Goal: Transaction & Acquisition: Obtain resource

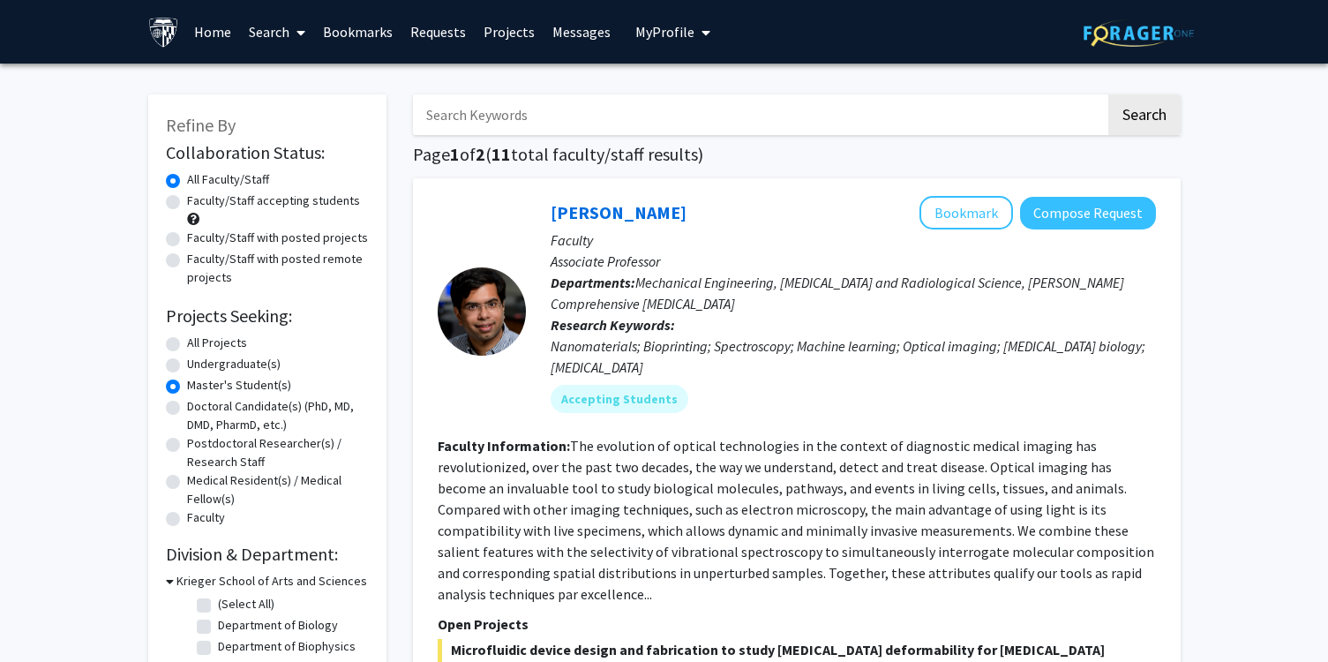
click at [377, 30] on link "Bookmarks" at bounding box center [357, 32] width 87 height 62
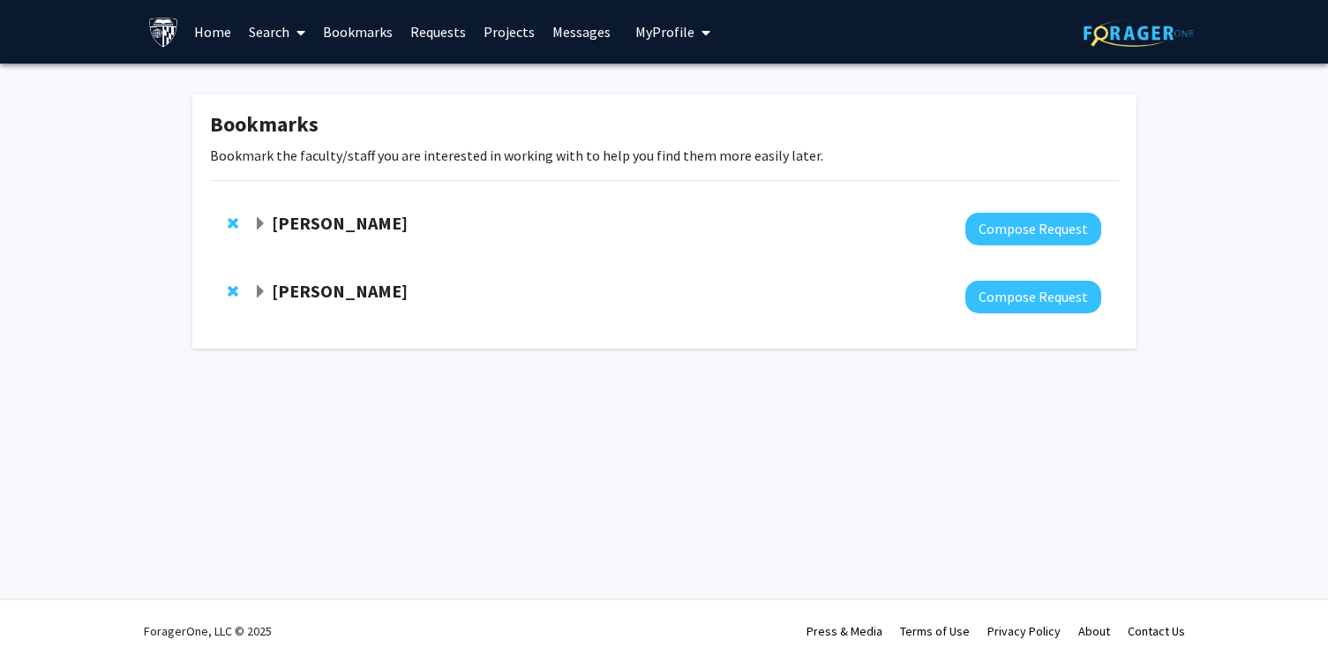
click at [260, 220] on span "Expand Casey Lurtz Bookmark" at bounding box center [260, 224] width 14 height 14
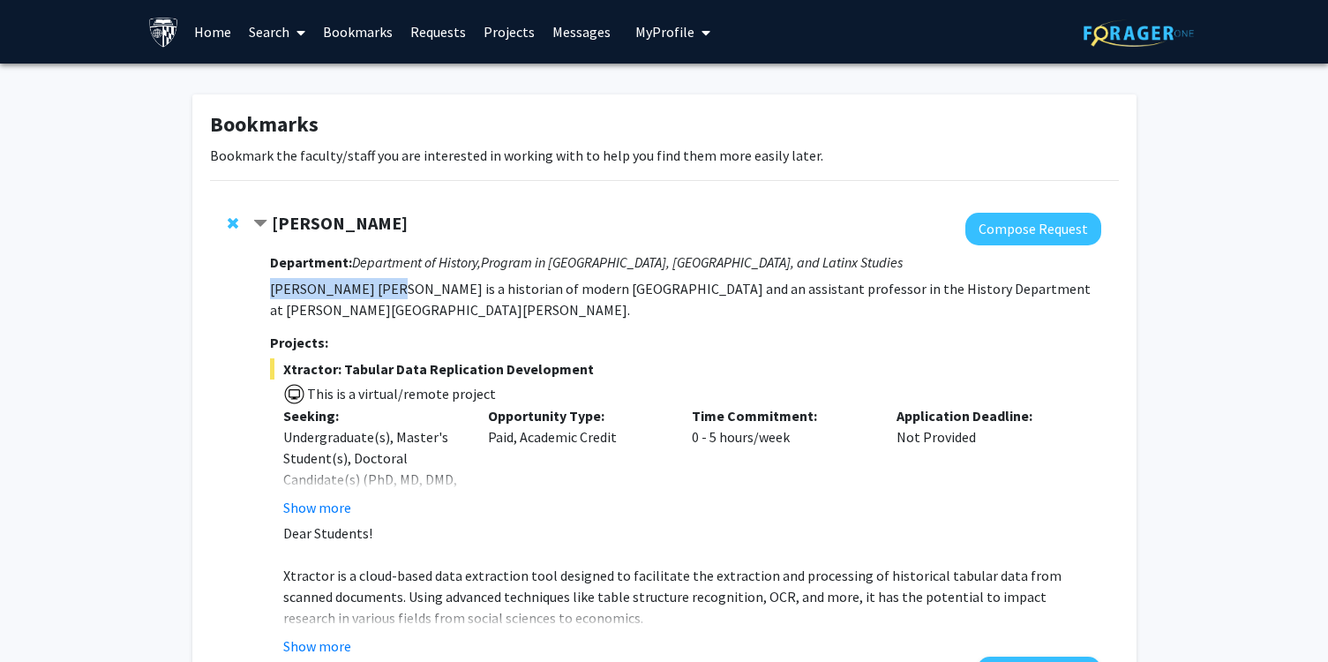
drag, startPoint x: 271, startPoint y: 289, endPoint x: 379, endPoint y: 283, distance: 107.8
click at [379, 283] on p "[PERSON_NAME] [PERSON_NAME] is a historian of modern [GEOGRAPHIC_DATA] and an a…" at bounding box center [685, 299] width 831 height 42
copy p "[PERSON_NAME] [PERSON_NAME]"
click at [315, 497] on button "Show more" at bounding box center [317, 507] width 68 height 21
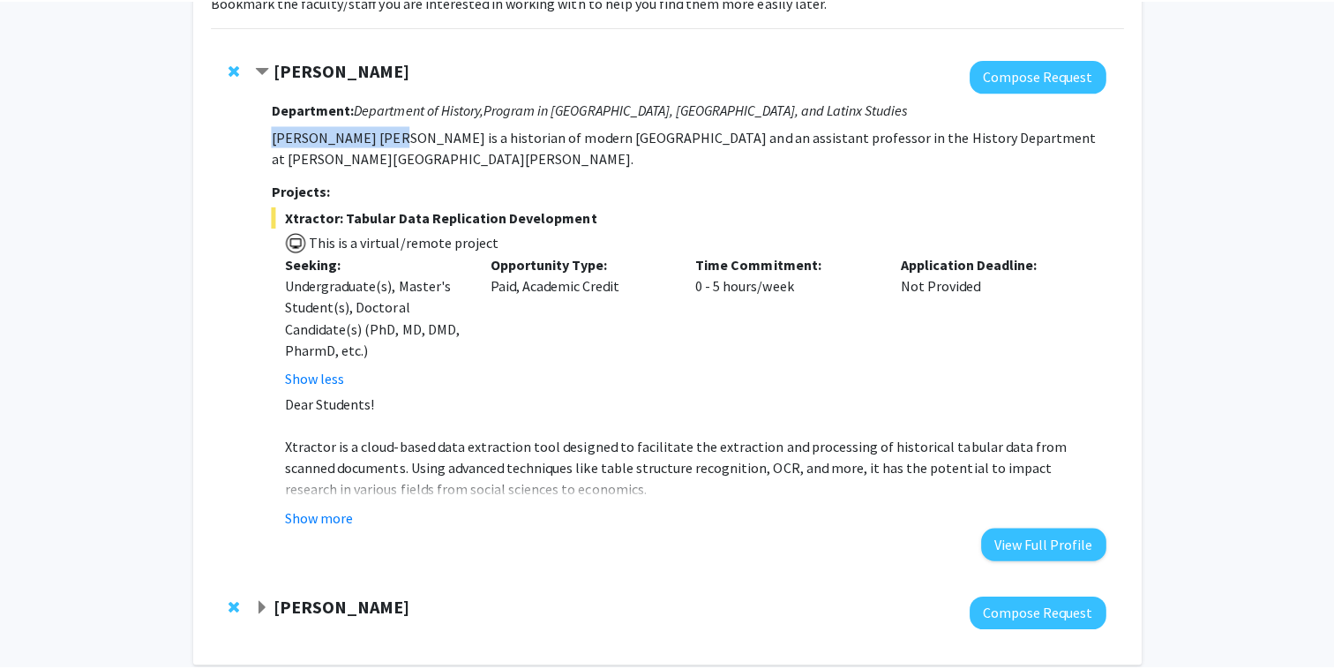
scroll to position [163, 0]
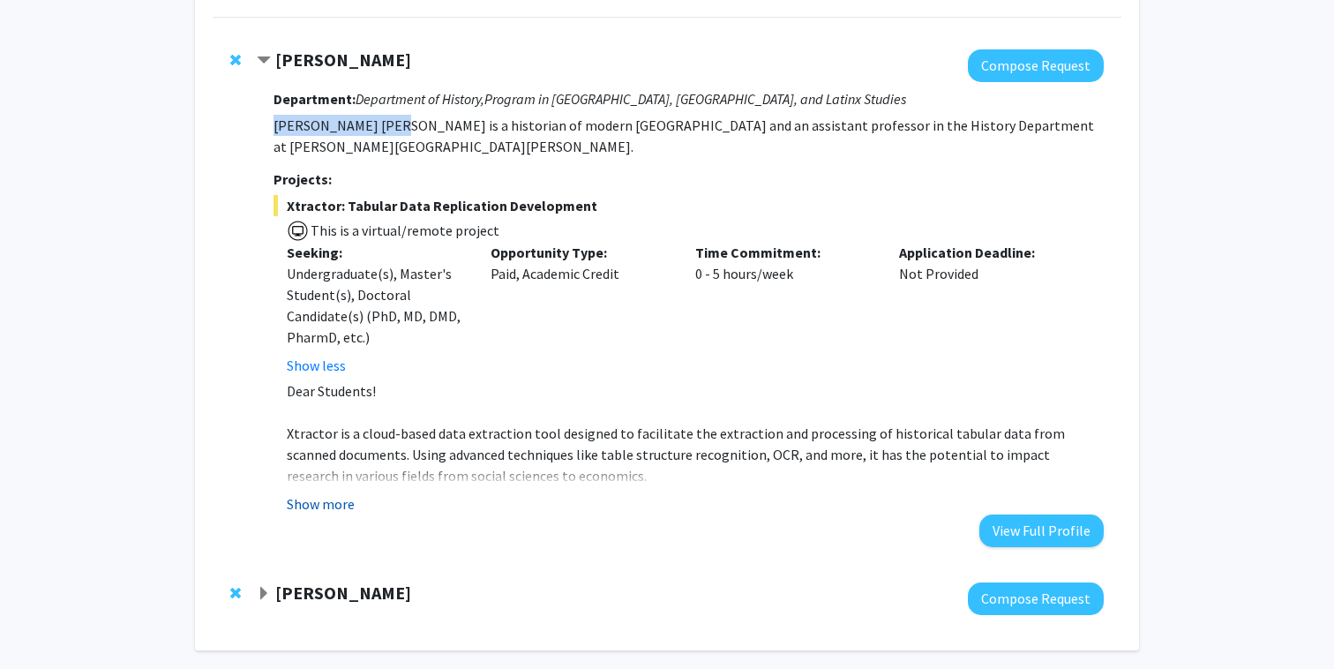
click at [320, 493] on button "Show more" at bounding box center [321, 503] width 68 height 21
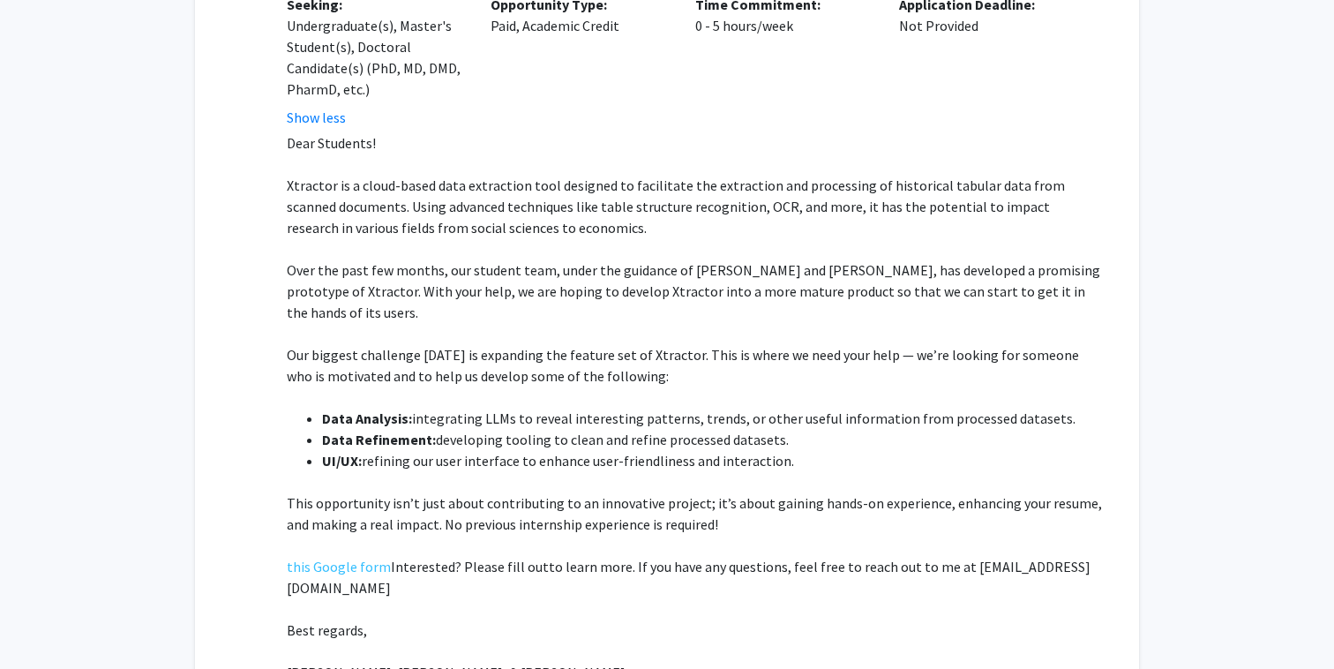
scroll to position [456, 0]
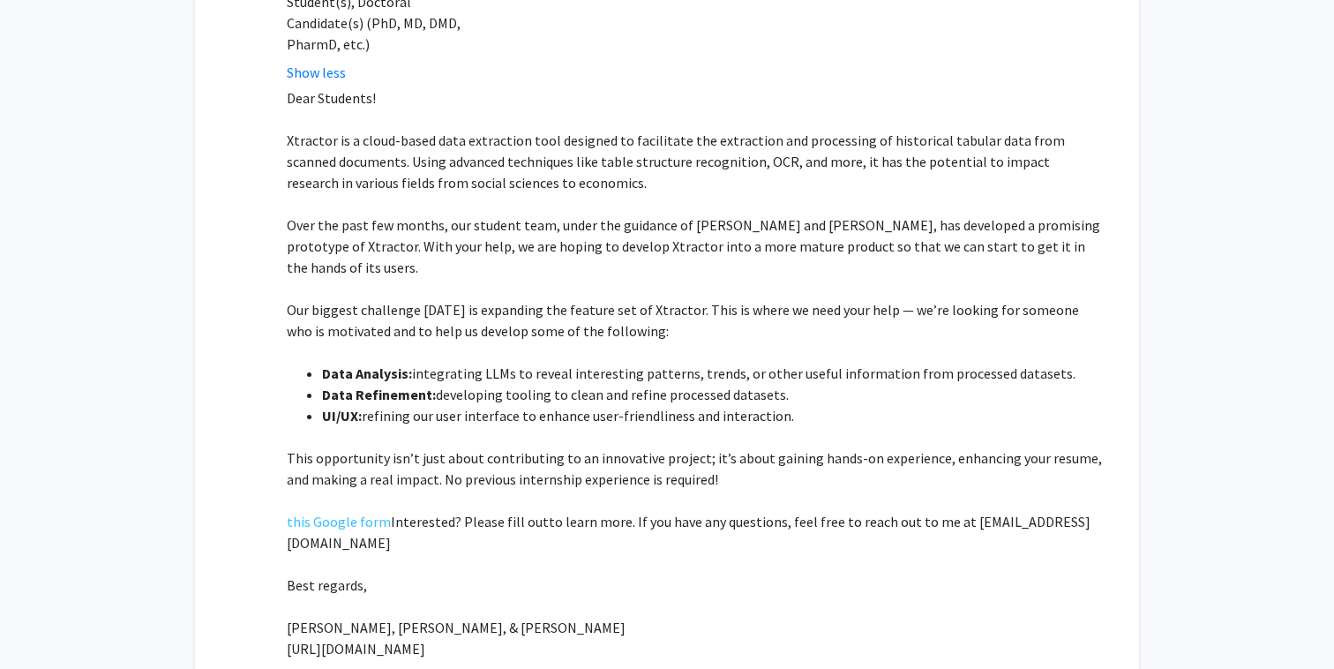
click at [412, 216] on span "Over the past few months, our student team, under the guidance of [PERSON_NAME]…" at bounding box center [694, 246] width 814 height 60
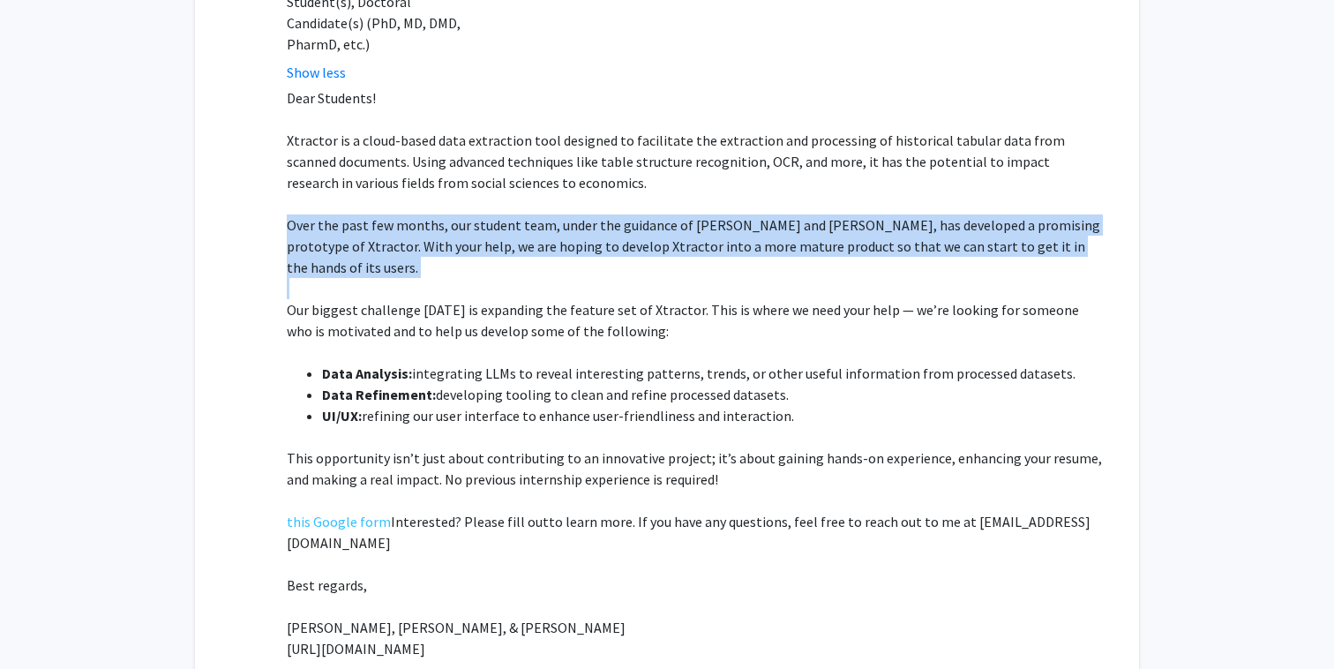
click at [548, 245] on p "Over the past few months, our student team, under the guidance of [PERSON_NAME]…" at bounding box center [695, 246] width 817 height 64
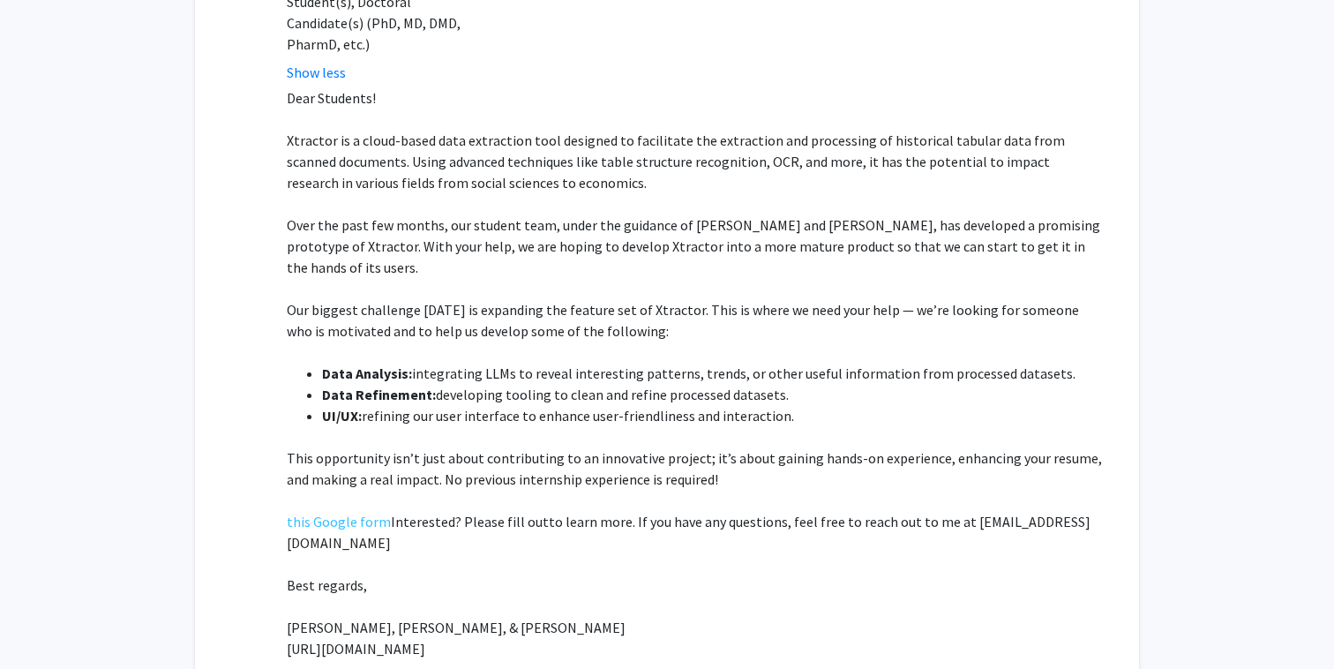
click at [517, 139] on span "Xtractor is a cloud-based data extraction tool designed to facilitate the extra…" at bounding box center [676, 162] width 778 height 60
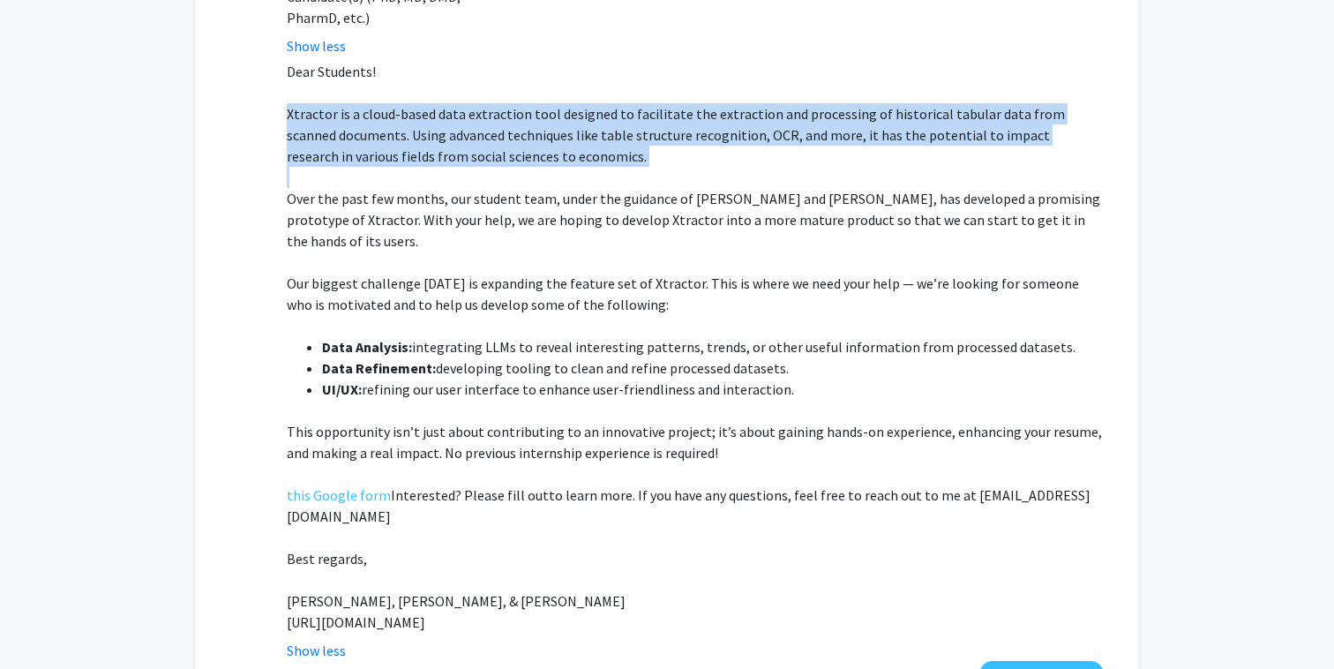
scroll to position [486, 0]
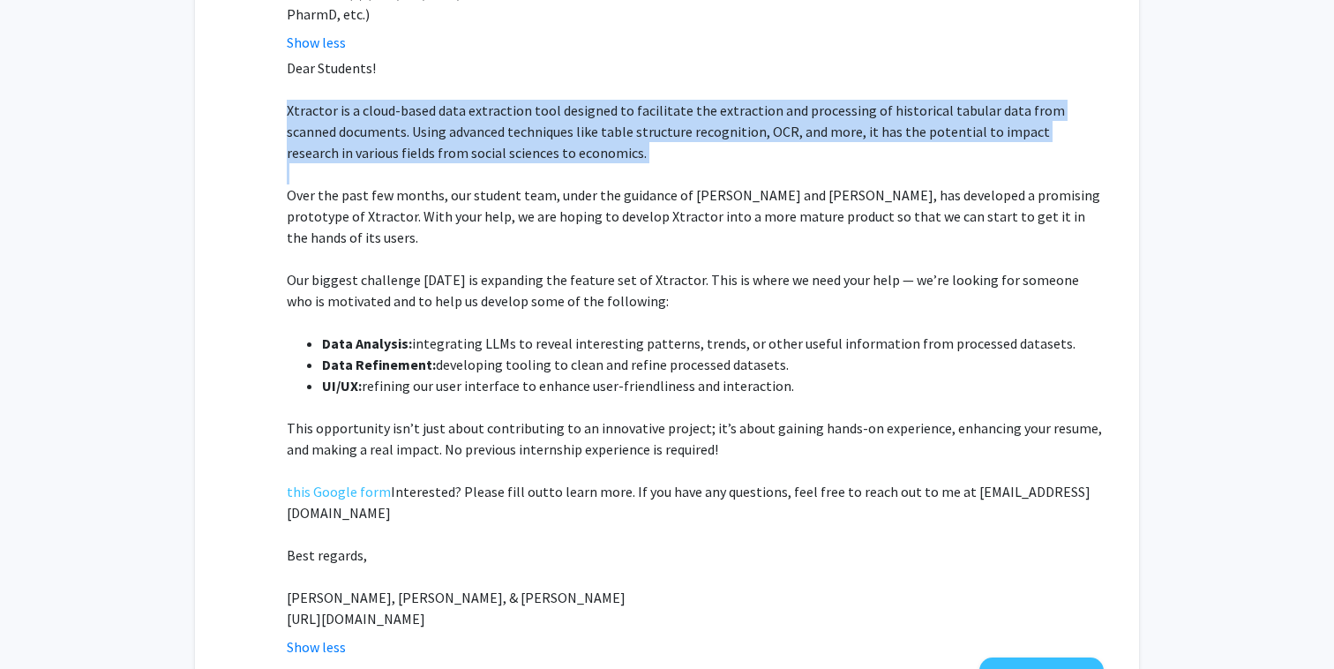
click at [563, 214] on p "Over the past few months, our student team, under the guidance of [PERSON_NAME]…" at bounding box center [695, 216] width 817 height 64
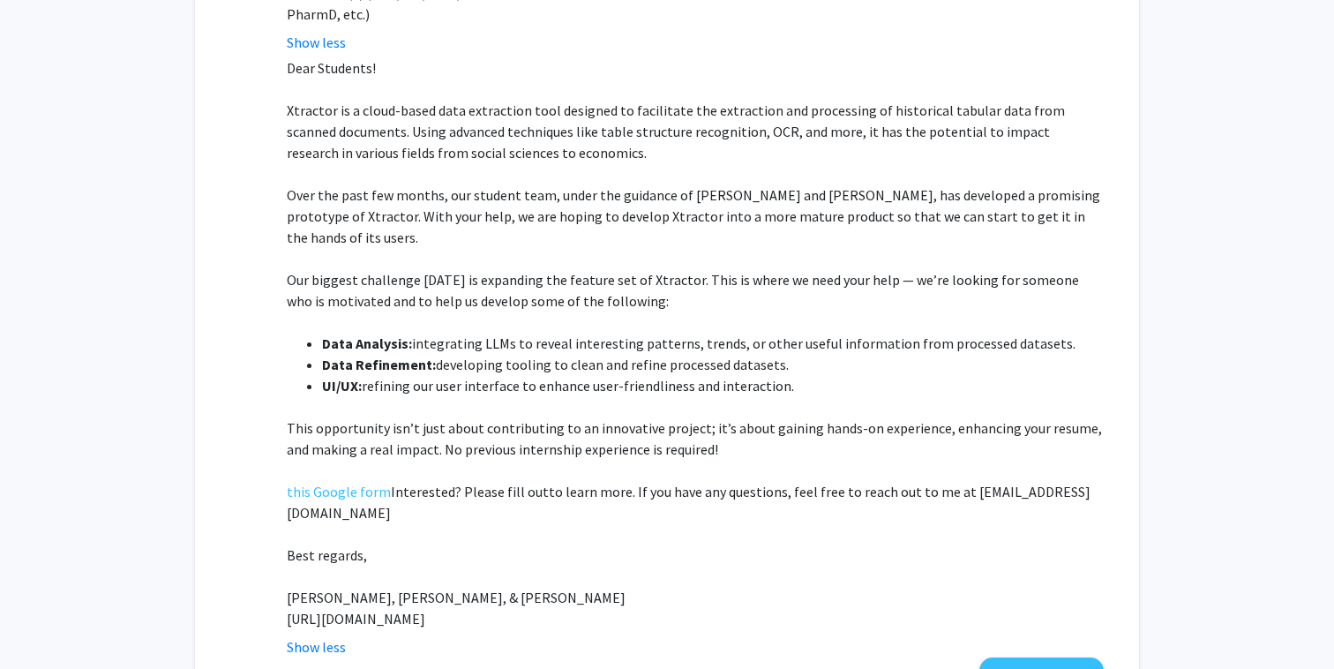
click at [563, 214] on p "Over the past few months, our student team, under the guidance of [PERSON_NAME]…" at bounding box center [695, 216] width 817 height 64
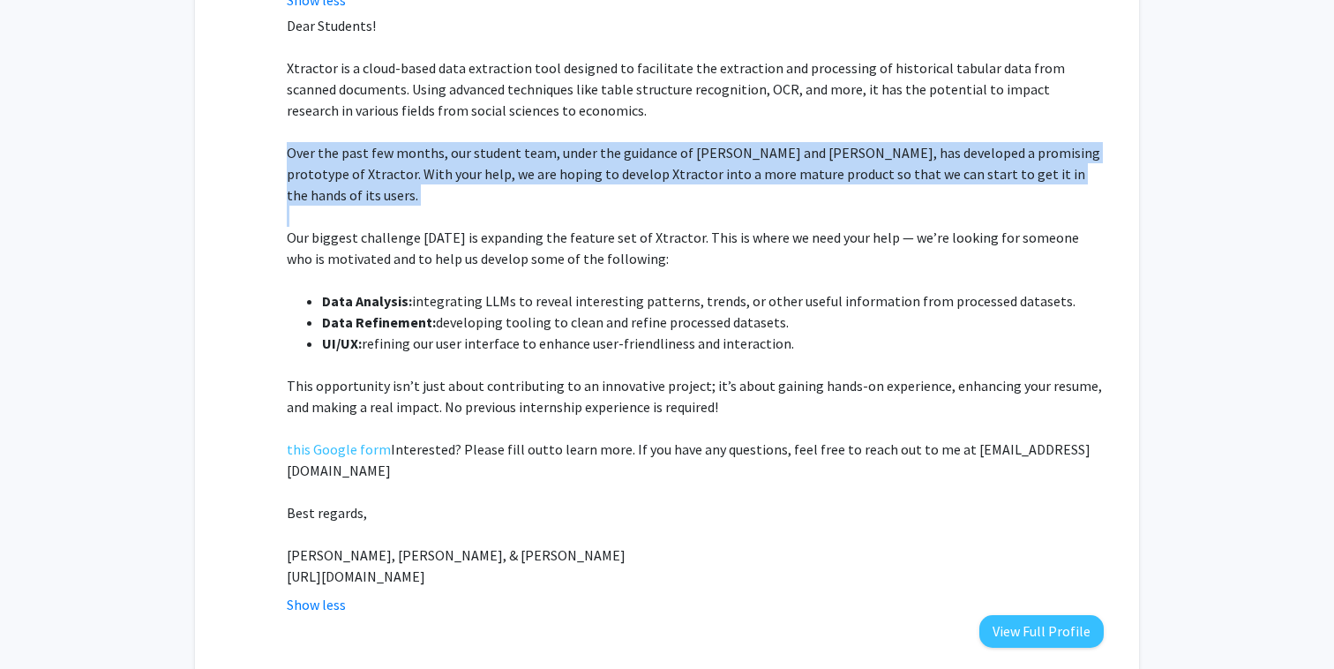
scroll to position [535, 0]
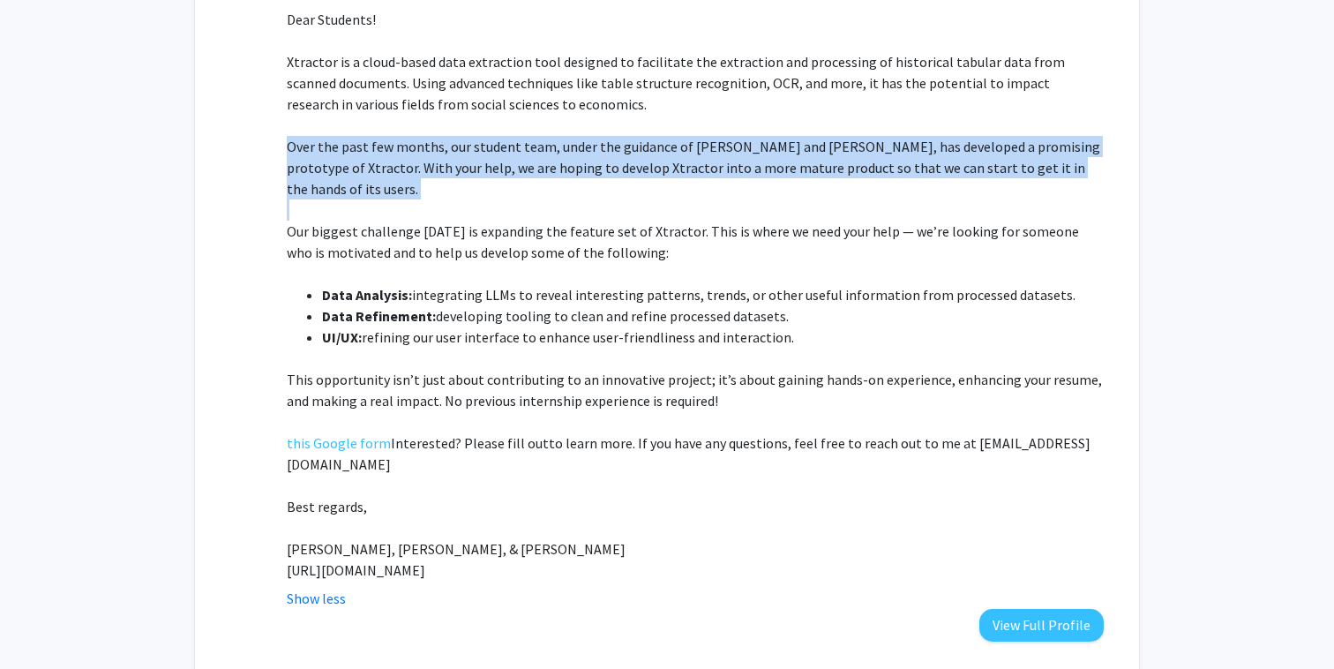
click at [563, 222] on span "Our biggest challenge [DATE] is expanding the feature set of Xtractor. This is …" at bounding box center [683, 241] width 793 height 39
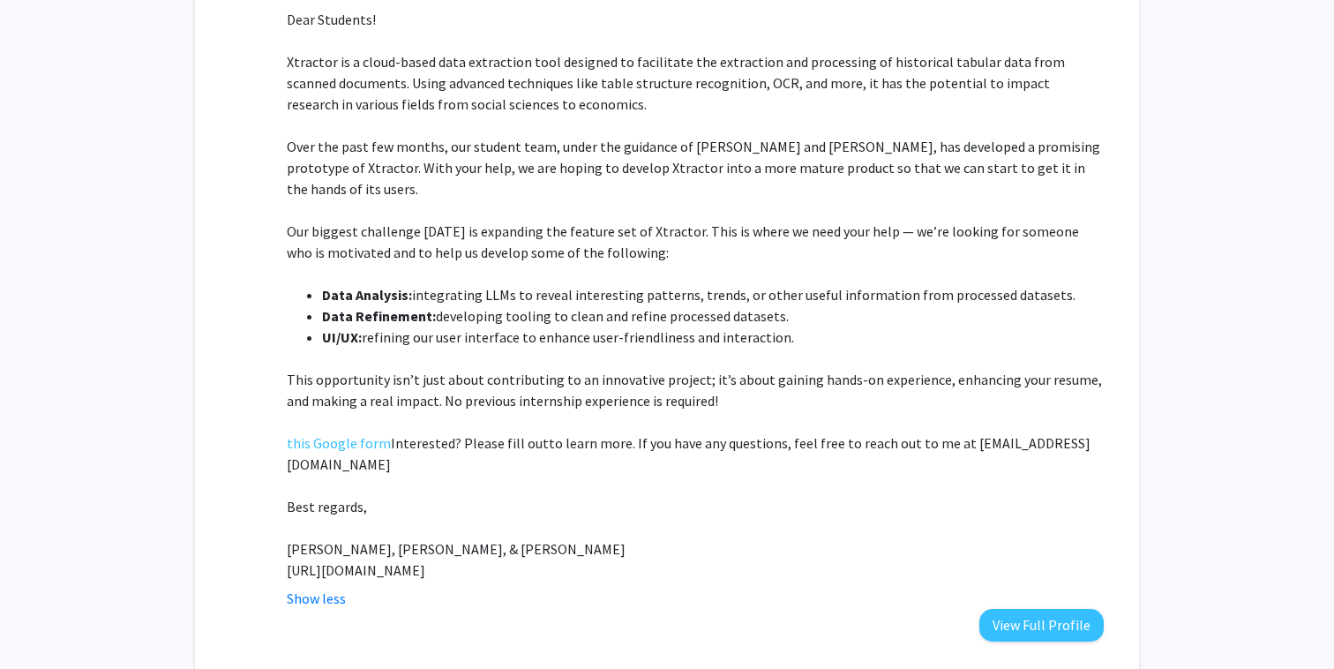
click at [563, 222] on span "Our biggest challenge [DATE] is expanding the feature set of Xtractor. This is …" at bounding box center [683, 241] width 793 height 39
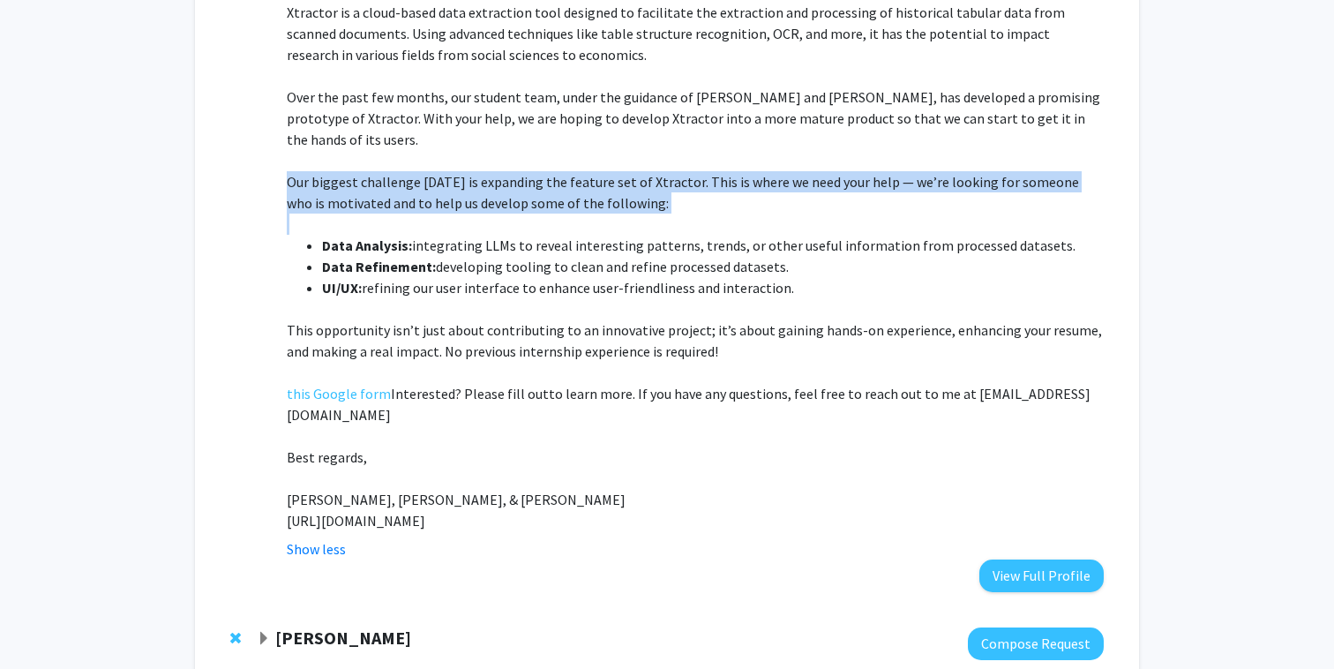
scroll to position [589, 0]
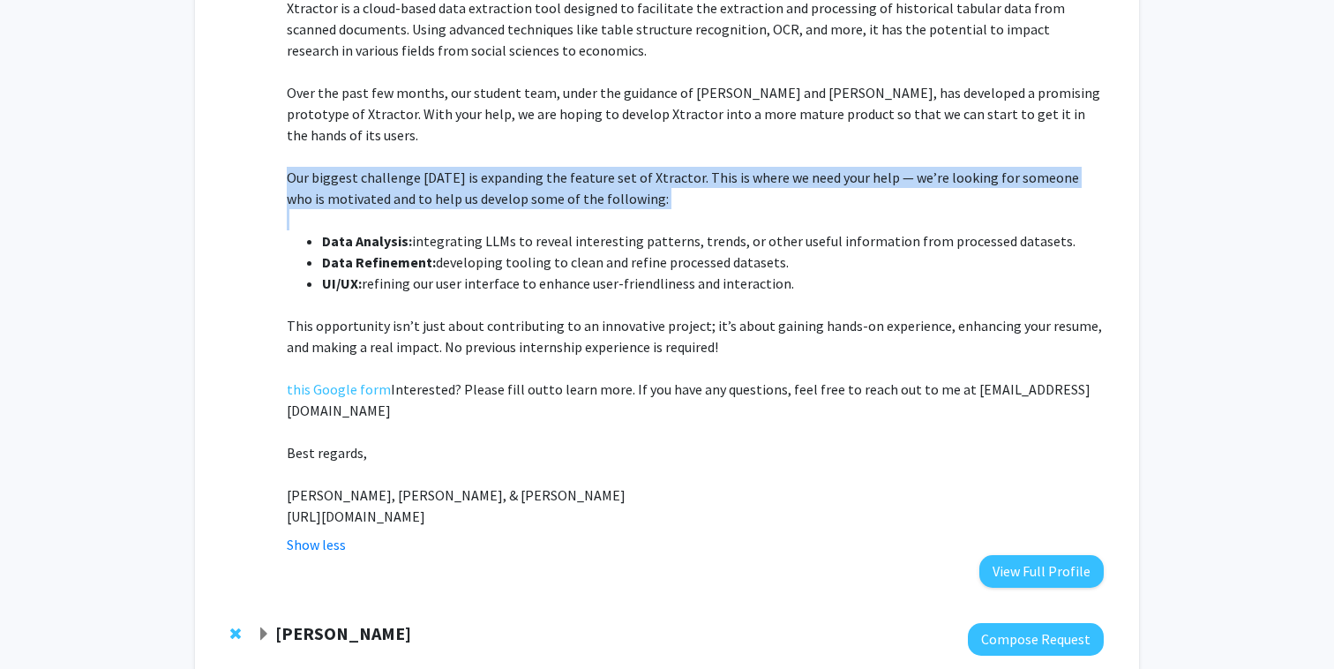
click at [563, 232] on span "integrating LLMs to reveal interesting patterns, trends, or other useful inform…" at bounding box center [744, 241] width 664 height 18
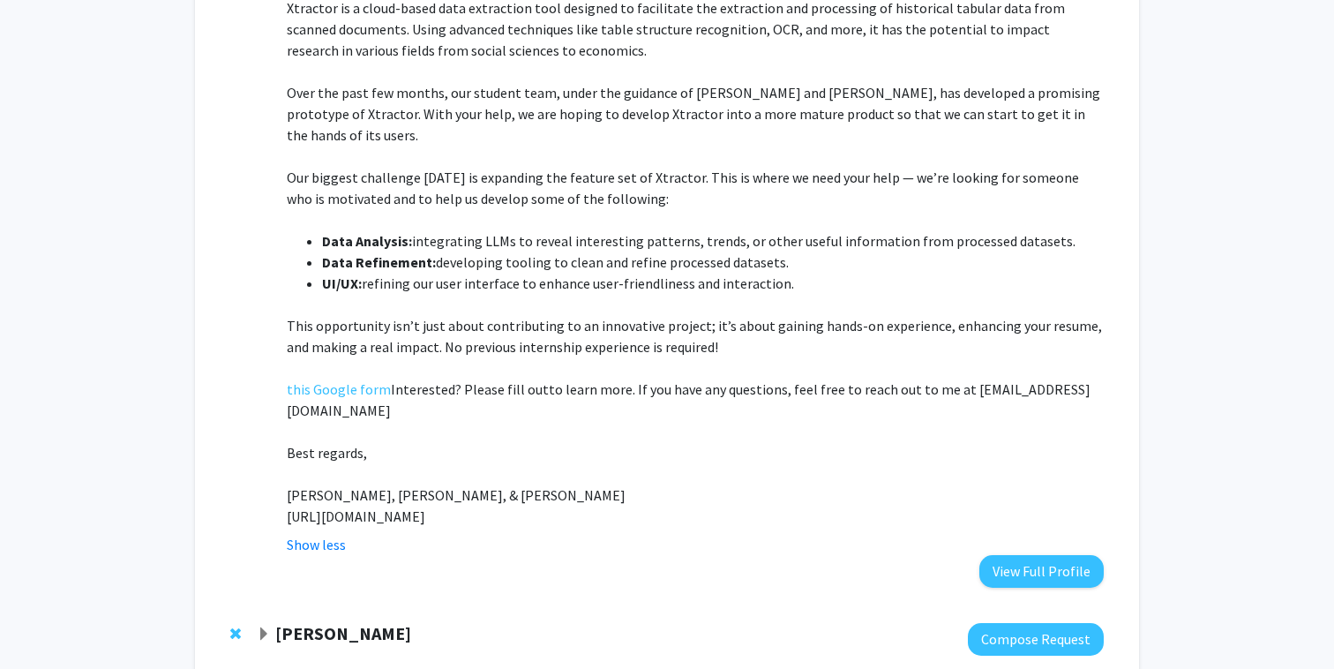
click at [563, 232] on span "integrating LLMs to reveal interesting patterns, trends, or other useful inform…" at bounding box center [744, 241] width 664 height 18
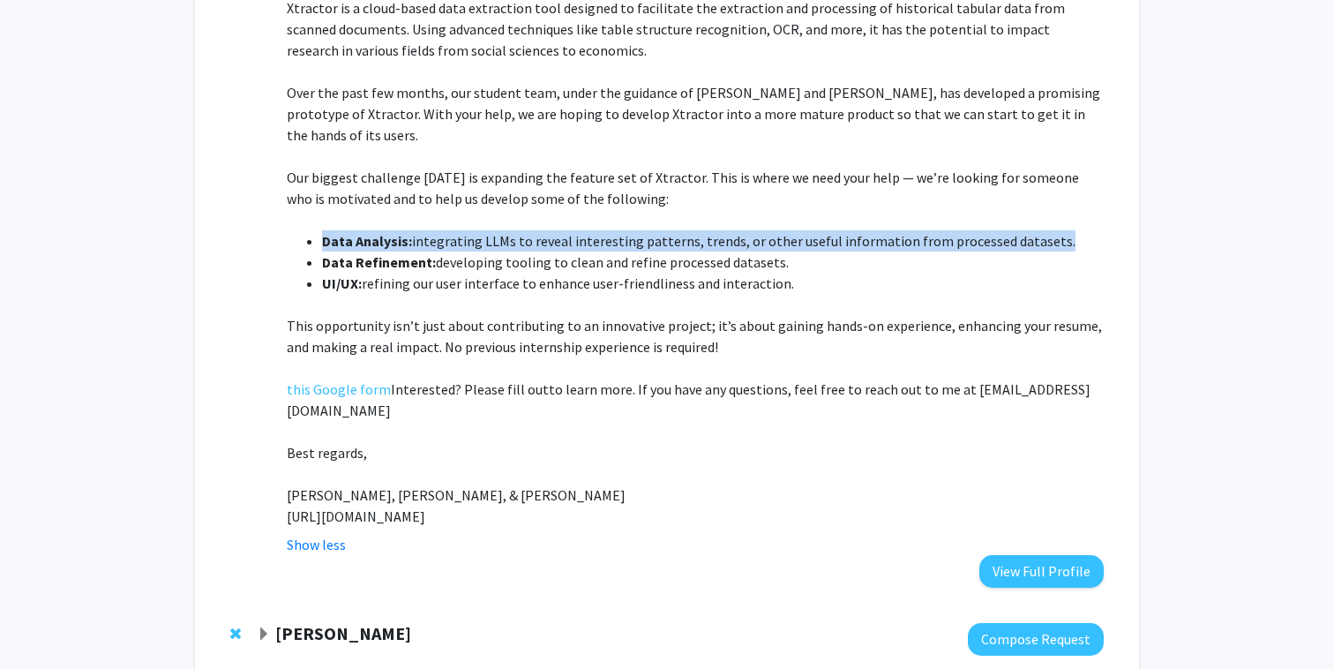
click at [555, 253] on span "developing tooling to clean and refine processed datasets." at bounding box center [612, 262] width 353 height 18
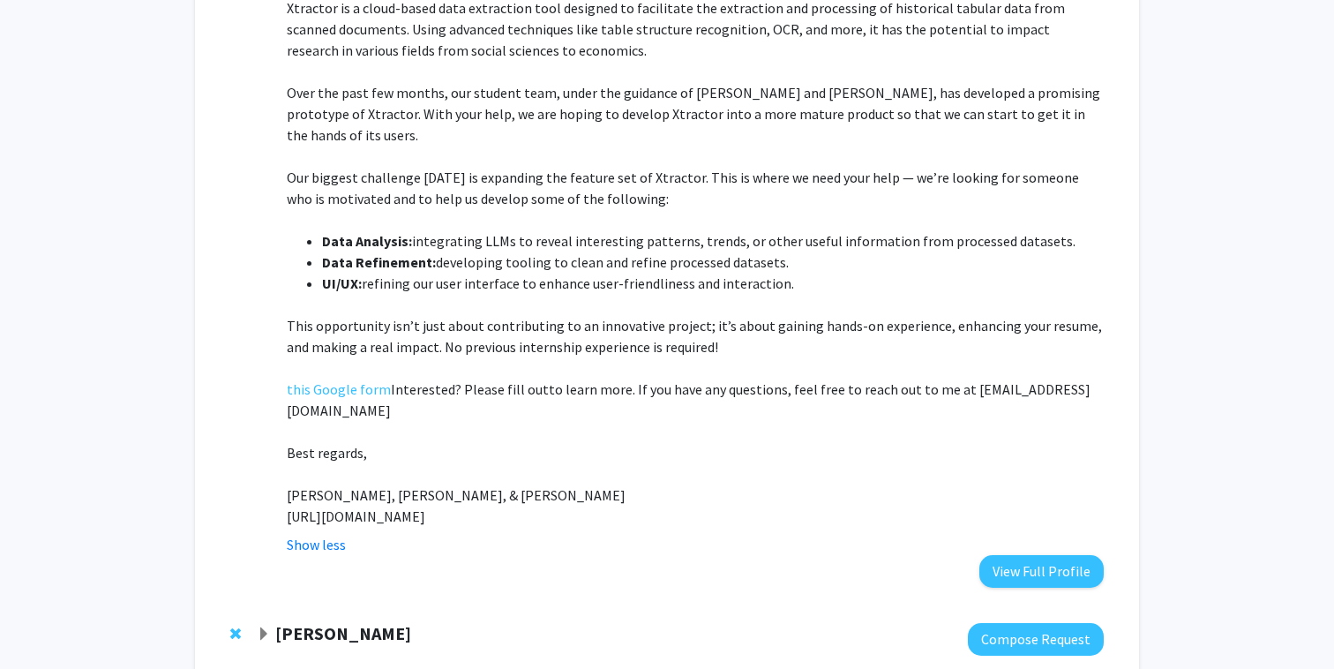
click at [555, 253] on span "developing tooling to clean and refine processed datasets." at bounding box center [612, 262] width 353 height 18
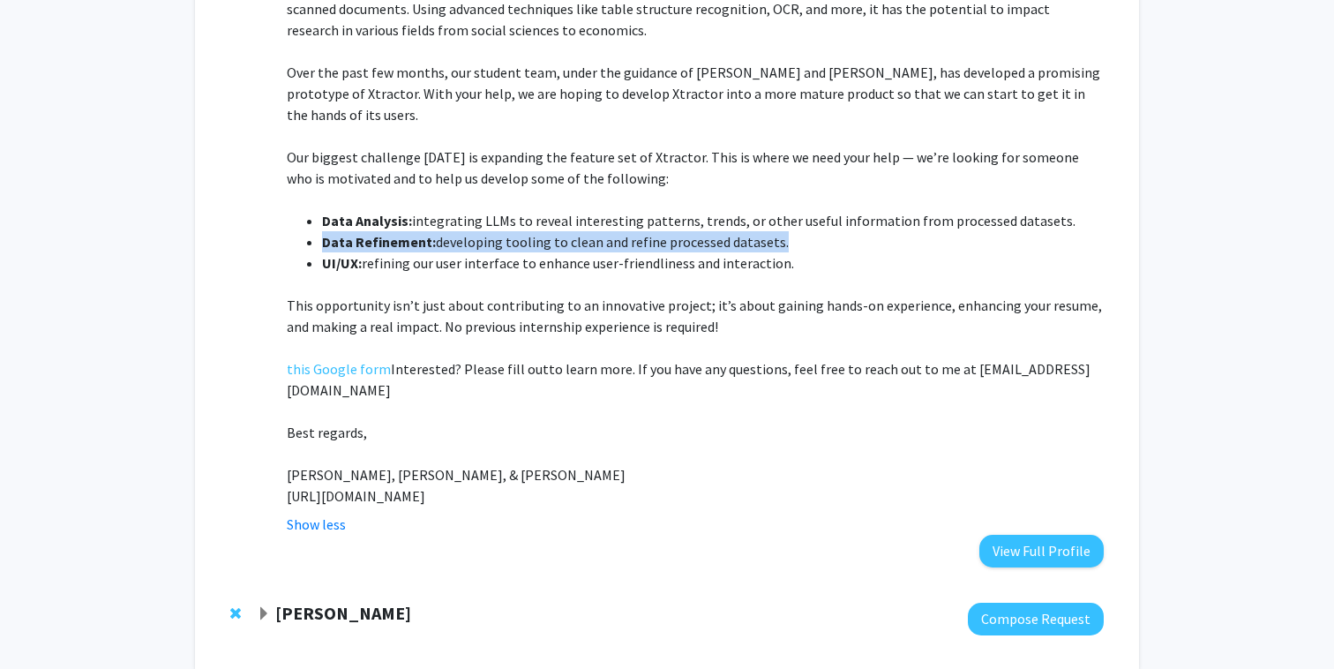
scroll to position [619, 0]
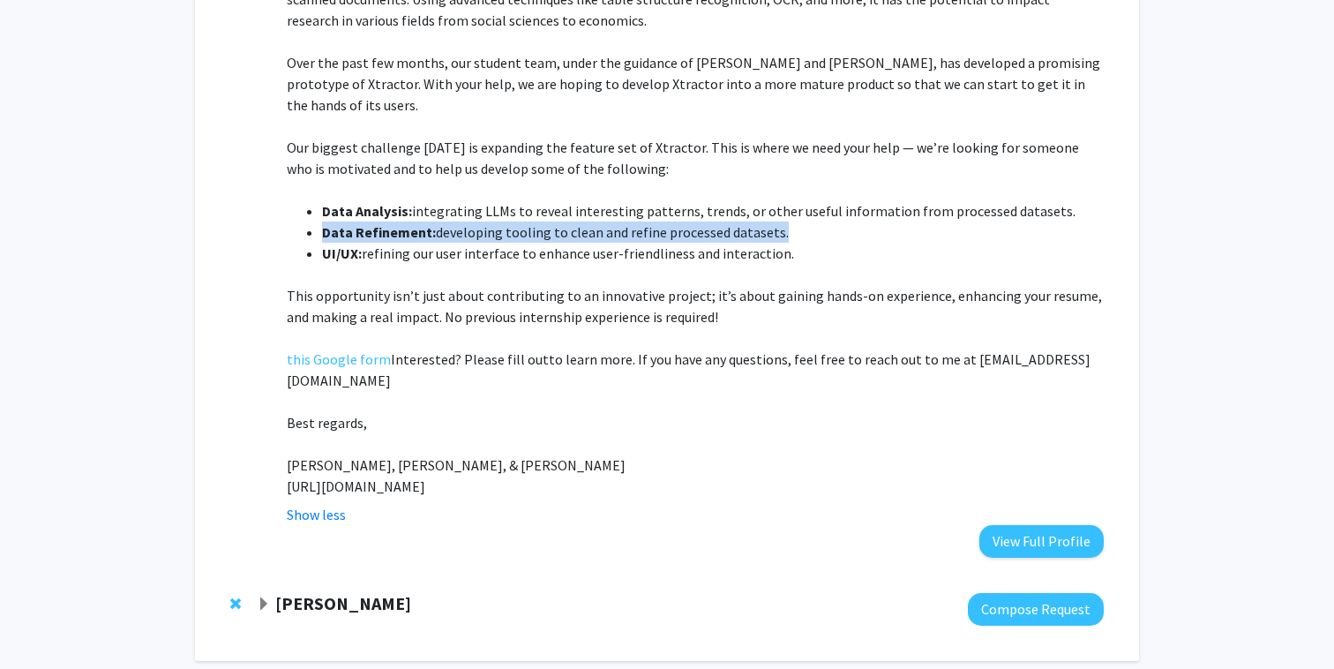
click at [555, 244] on span "refining our user interface to enhance user-friendliness and interaction." at bounding box center [578, 253] width 432 height 18
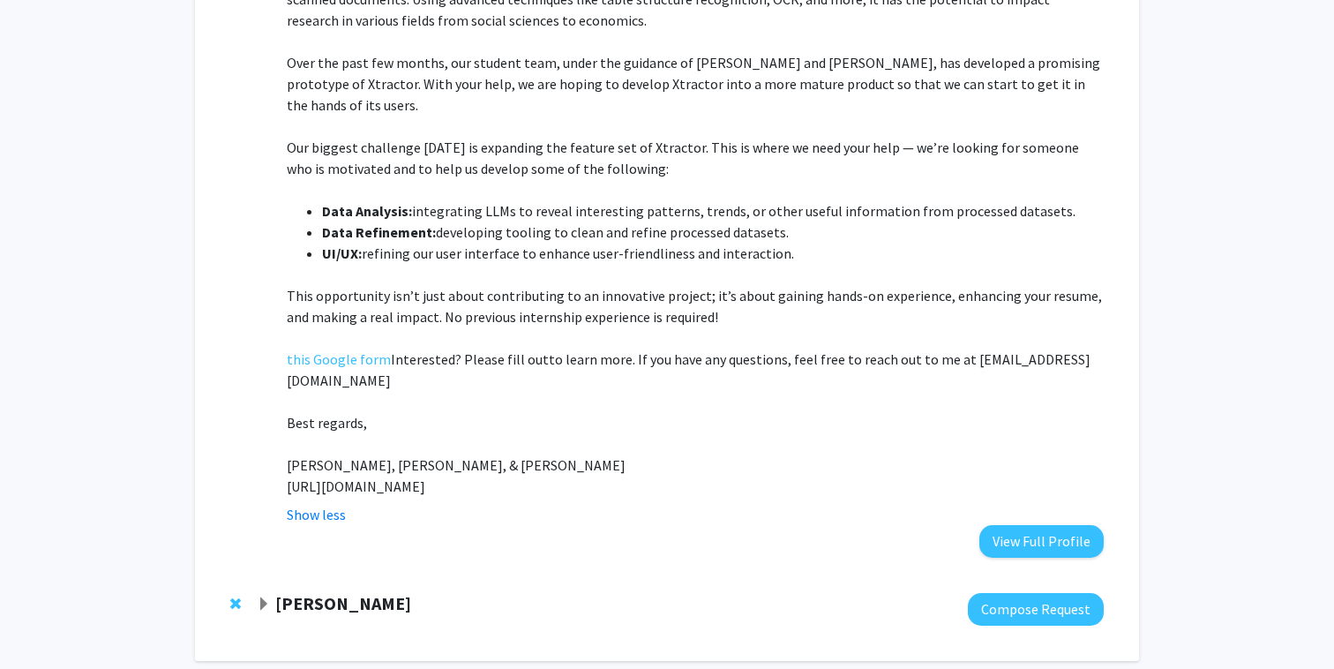
click at [555, 244] on span "refining our user interface to enhance user-friendliness and interaction." at bounding box center [578, 253] width 432 height 18
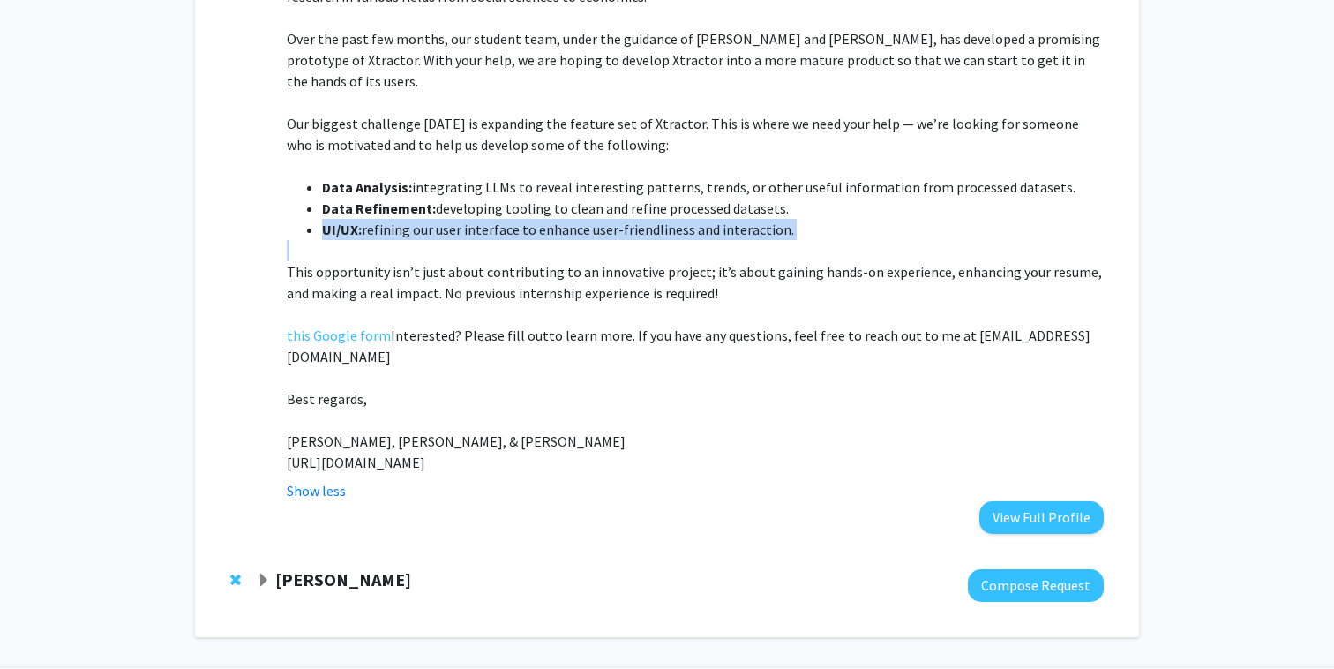
scroll to position [644, 0]
click at [543, 265] on span "This opportunity isn’t just about contributing to an innovative project; it’s a…" at bounding box center [695, 280] width 816 height 39
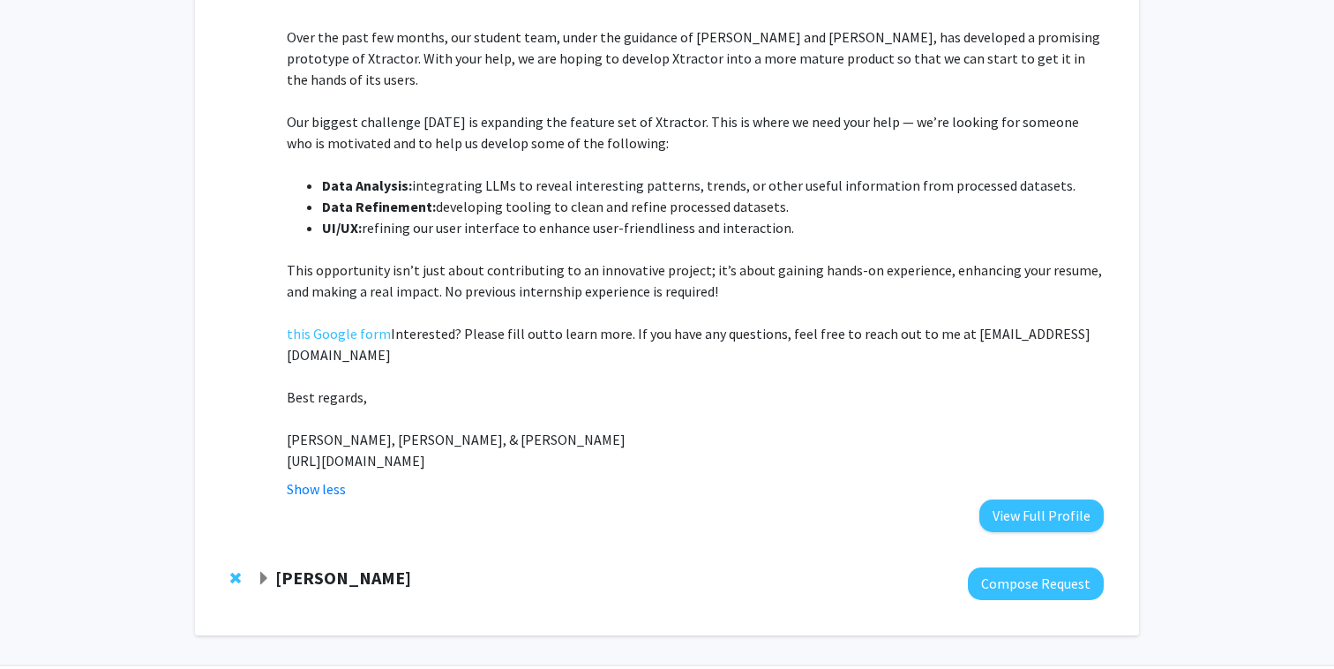
click at [543, 265] on span "This opportunity isn’t just about contributing to an innovative project; it’s a…" at bounding box center [695, 280] width 816 height 39
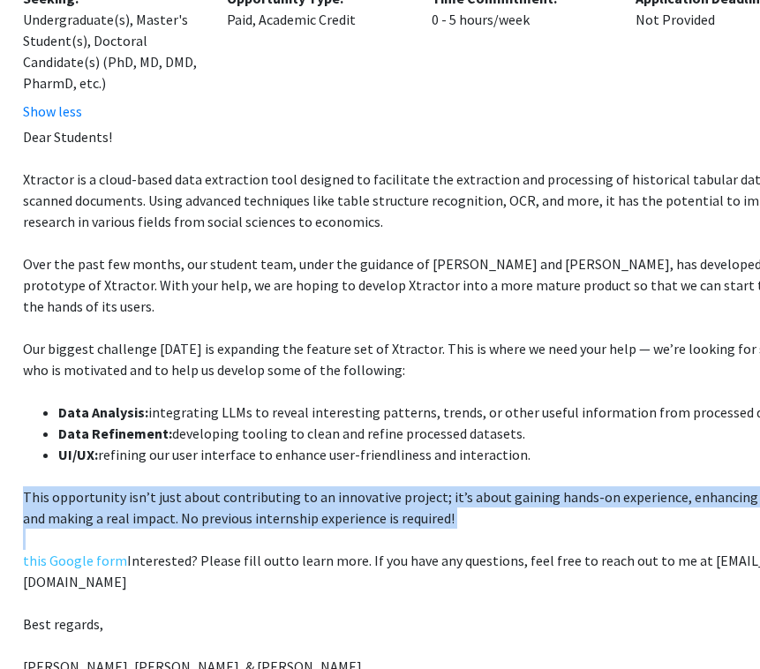
scroll to position [422, 126]
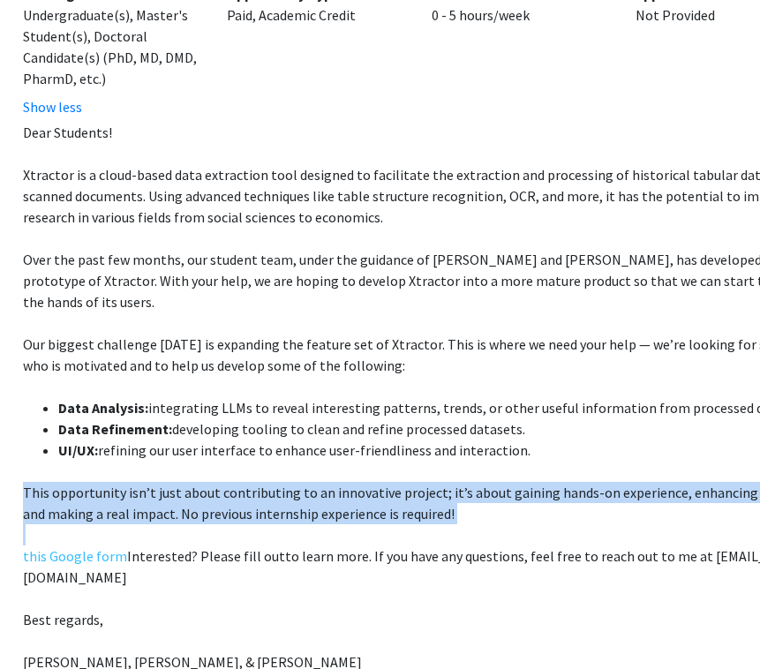
click at [275, 547] on span "to learn more. If you have any questions, feel free to reach out to me at [EMAI…" at bounding box center [425, 566] width 804 height 39
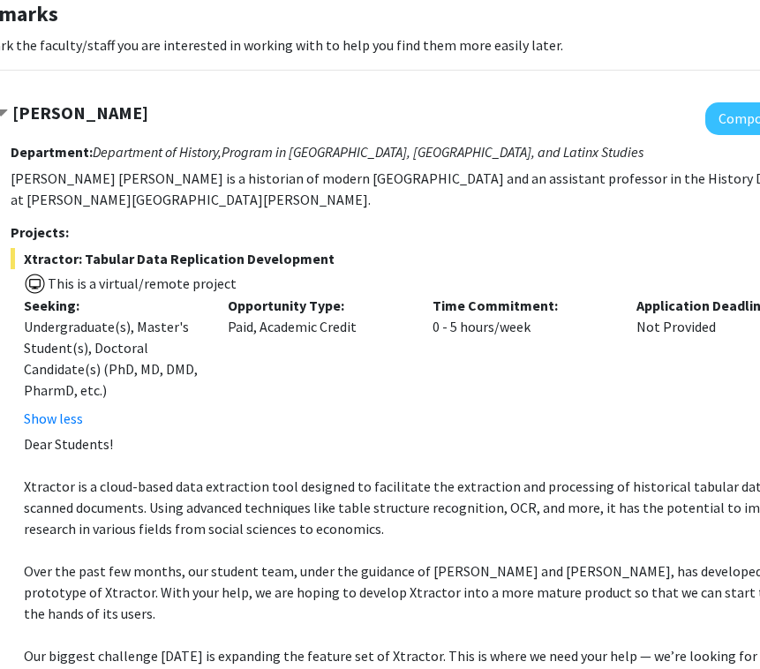
scroll to position [37, 125]
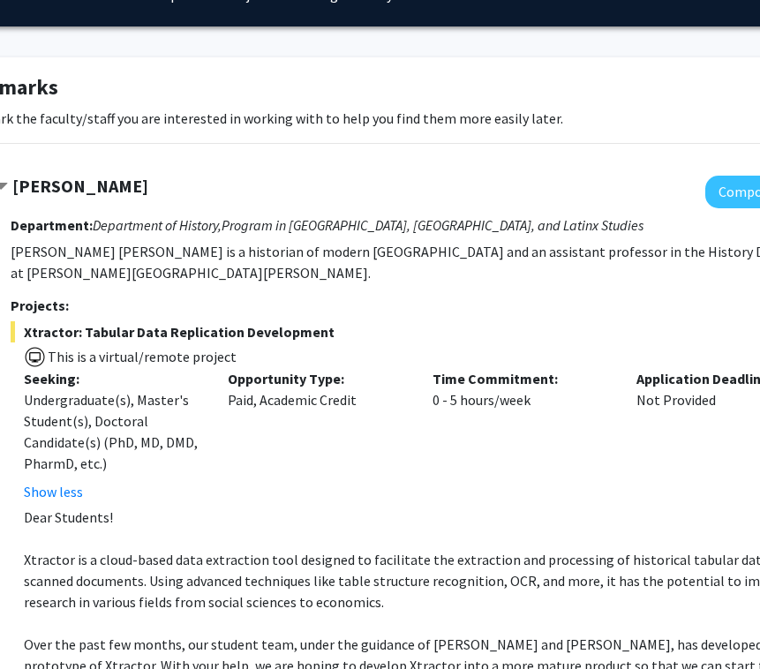
drag, startPoint x: 264, startPoint y: 545, endPoint x: 17, endPoint y: 499, distance: 251.5
copy div "Lore Ipsumdol! Sitametc ad e seddo-eiusm temp incididunt utla etdolore ma aliqu…"
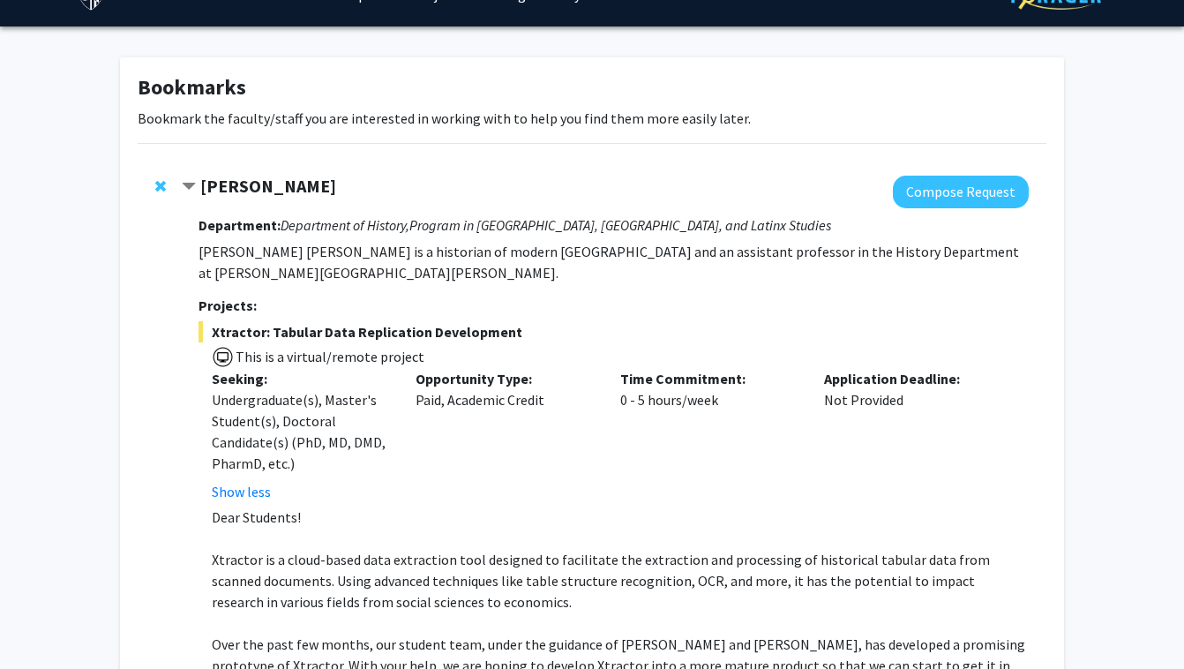
scroll to position [0, 0]
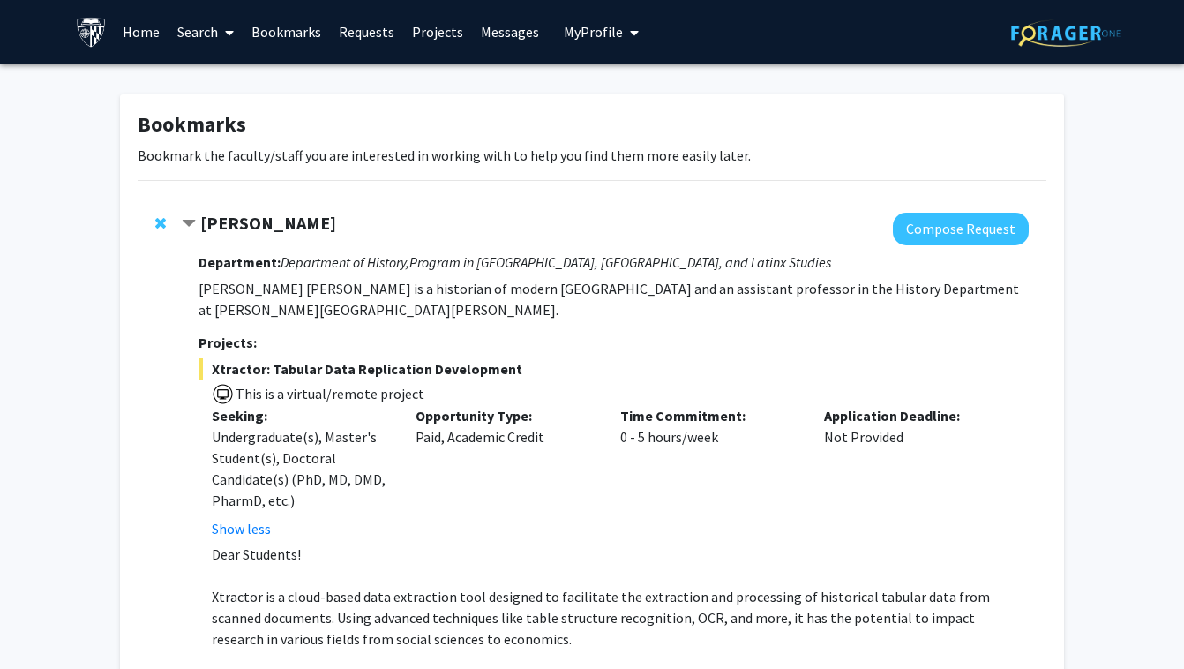
click at [188, 225] on span "Contract Casey Lurtz Bookmark" at bounding box center [189, 224] width 14 height 14
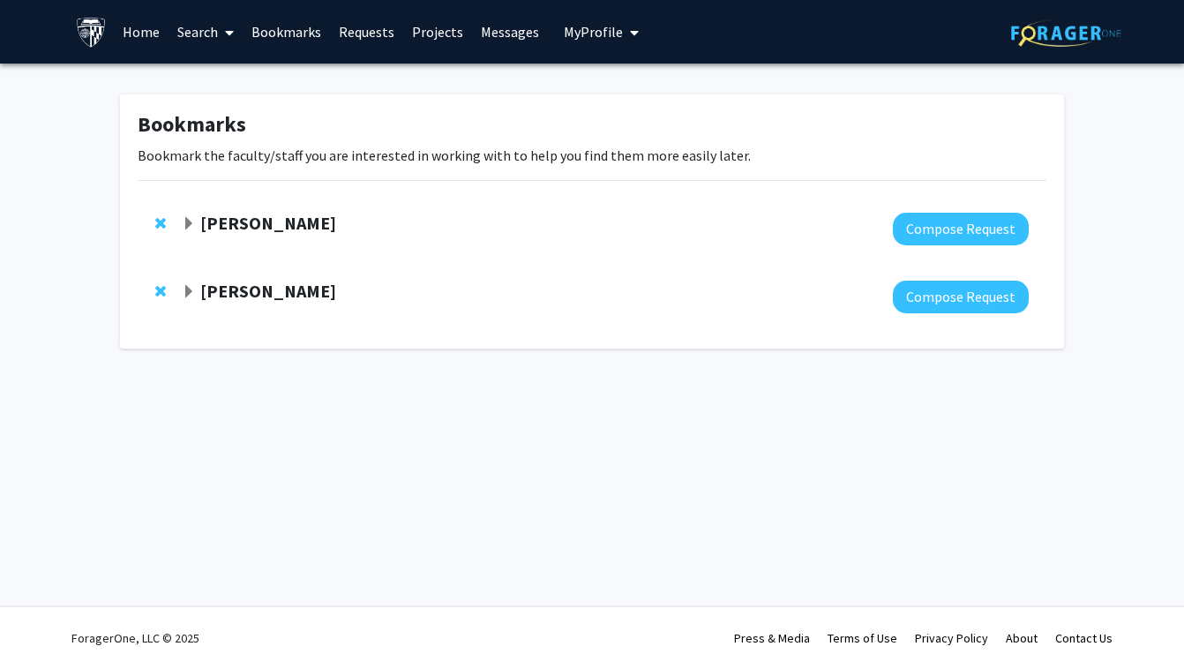
click at [189, 295] on span "Expand Laureano Moro-Velazquez Bookmark" at bounding box center [189, 292] width 14 height 14
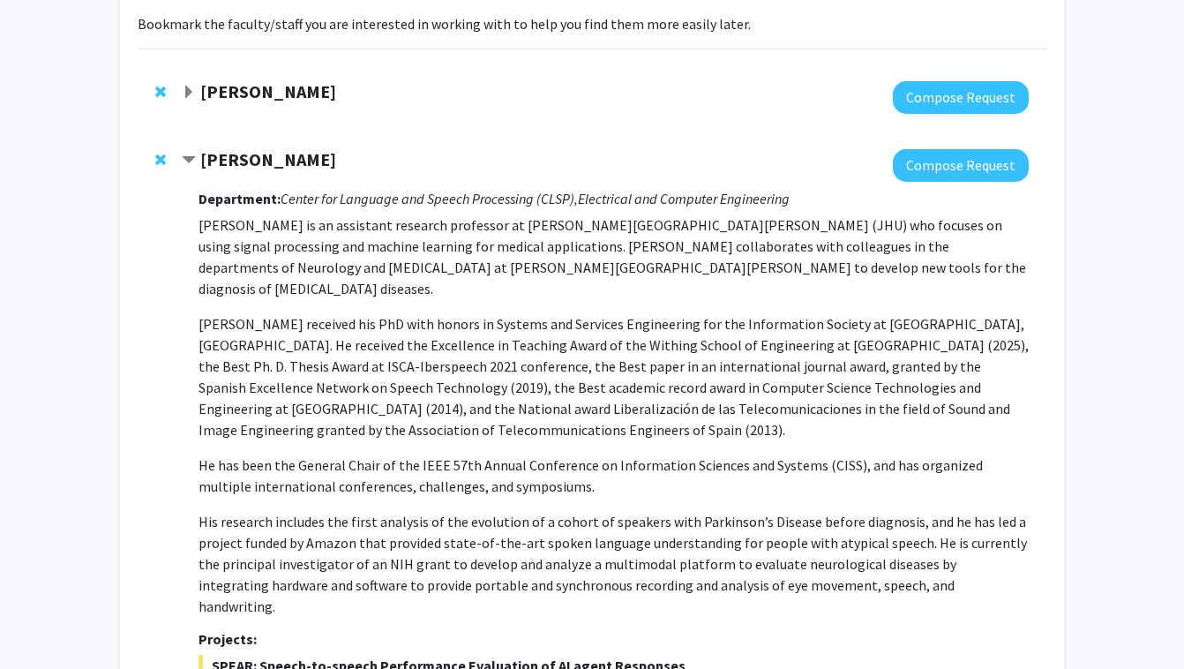
scroll to position [135, 0]
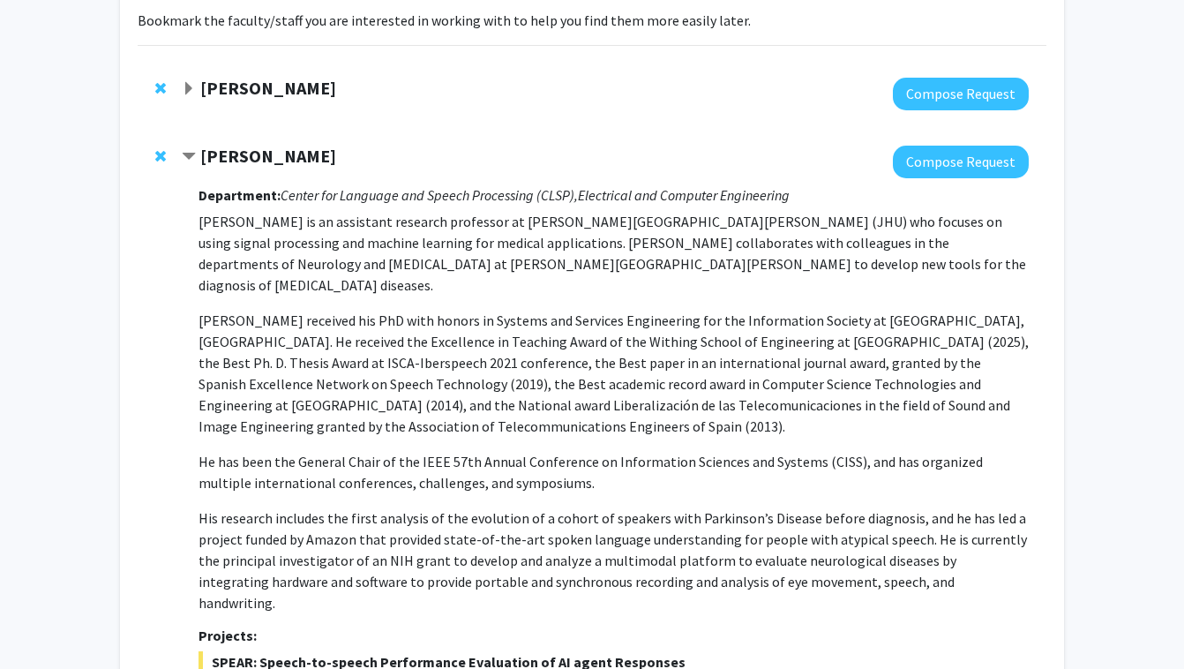
click at [307, 262] on p "[PERSON_NAME] is an assistant research professor at [PERSON_NAME][GEOGRAPHIC_DA…" at bounding box center [614, 253] width 831 height 85
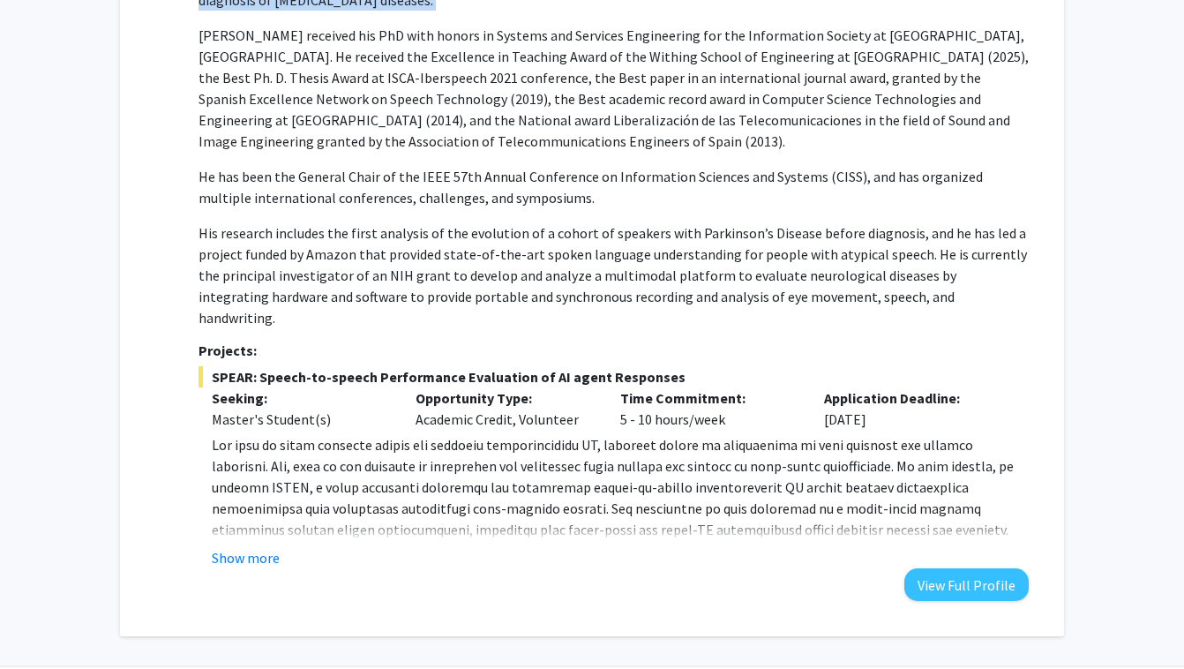
scroll to position [438, 0]
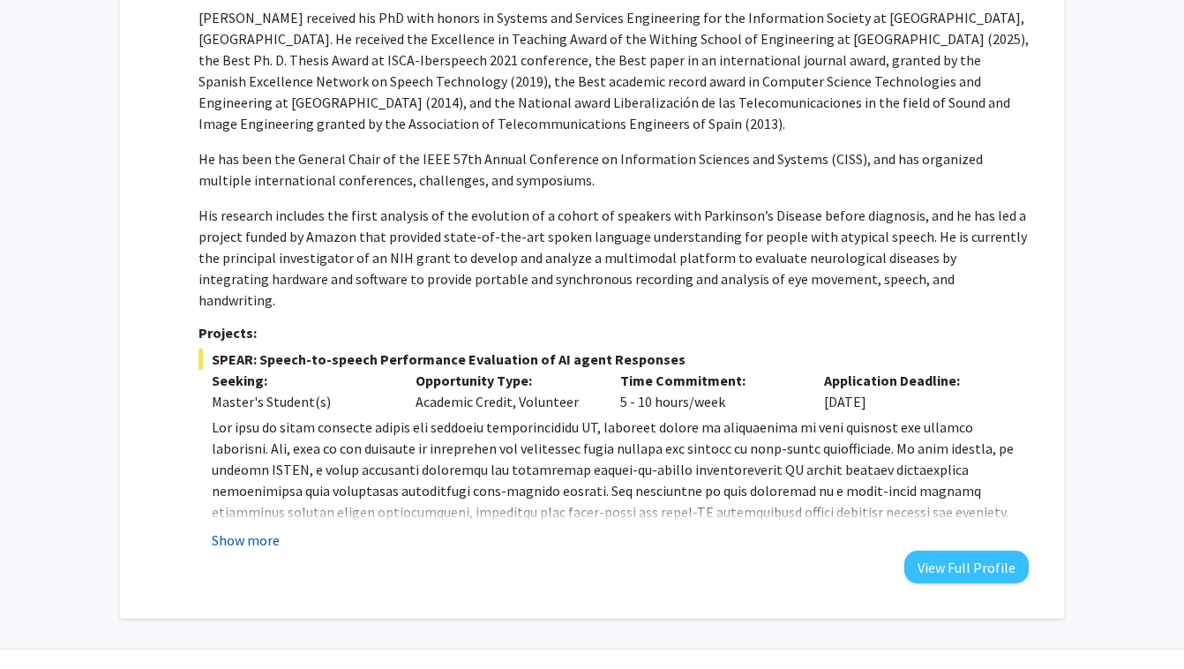
click at [242, 530] on button "Show more" at bounding box center [246, 540] width 68 height 21
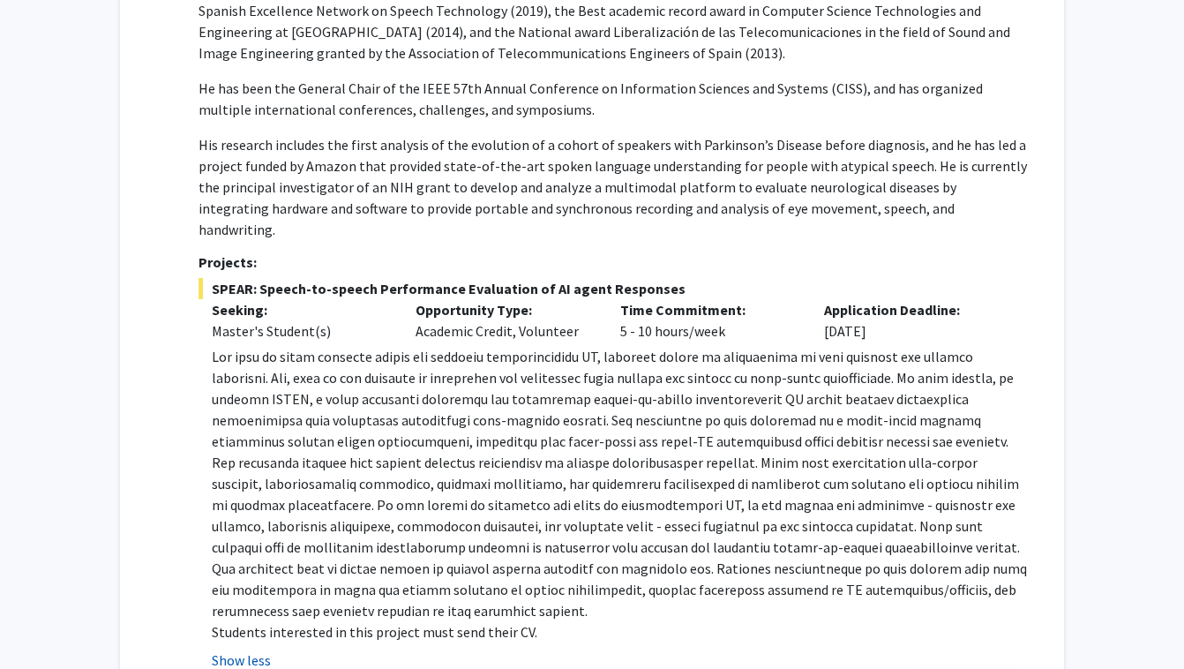
scroll to position [607, 0]
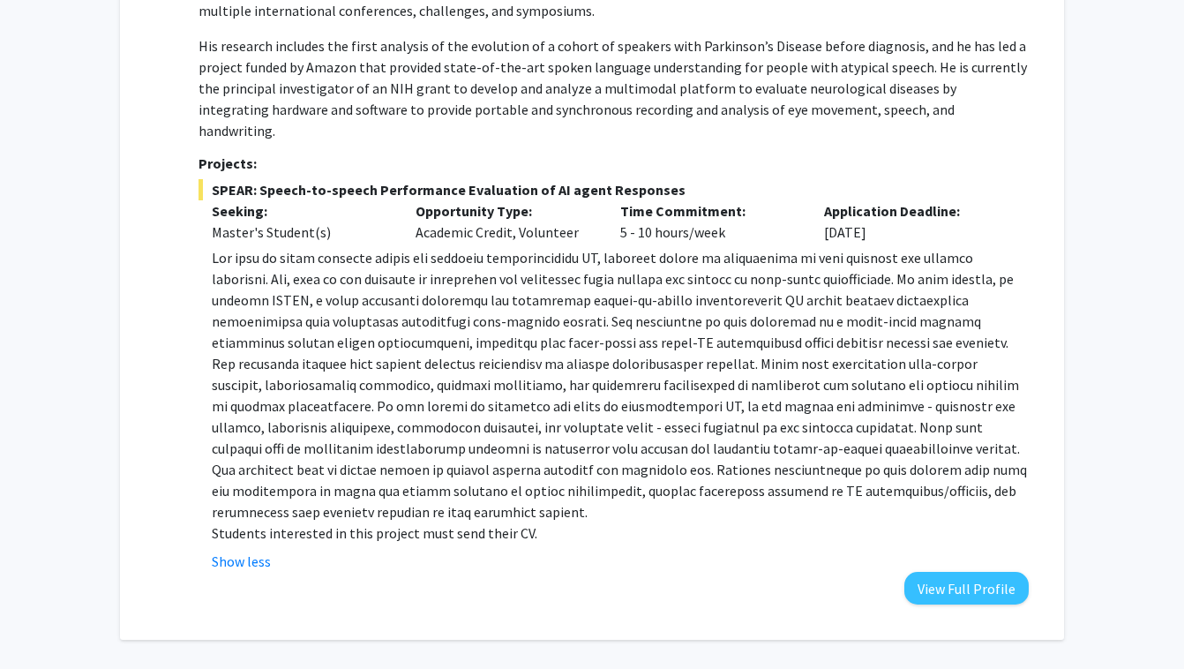
click at [258, 352] on p at bounding box center [620, 384] width 817 height 275
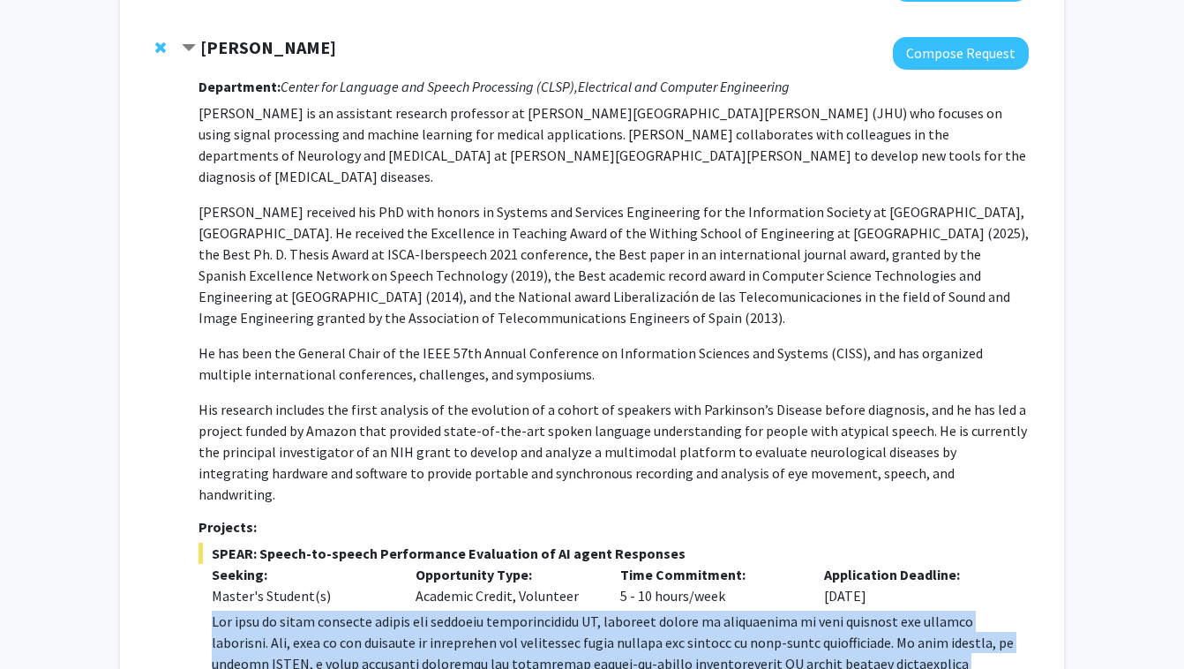
scroll to position [243, 0]
click at [591, 212] on p "[PERSON_NAME] received his PhD with honors in Systems and Services Engineering …" at bounding box center [614, 265] width 831 height 127
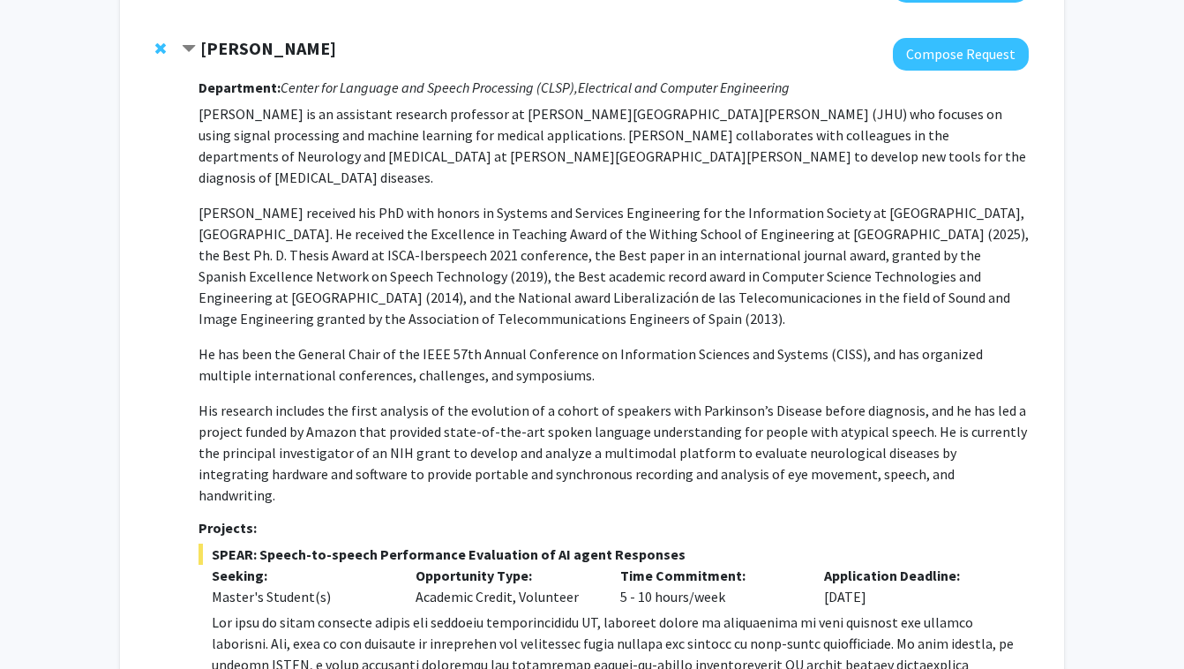
click at [591, 212] on p "[PERSON_NAME] received his PhD with honors in Systems and Services Engineering …" at bounding box center [614, 265] width 831 height 127
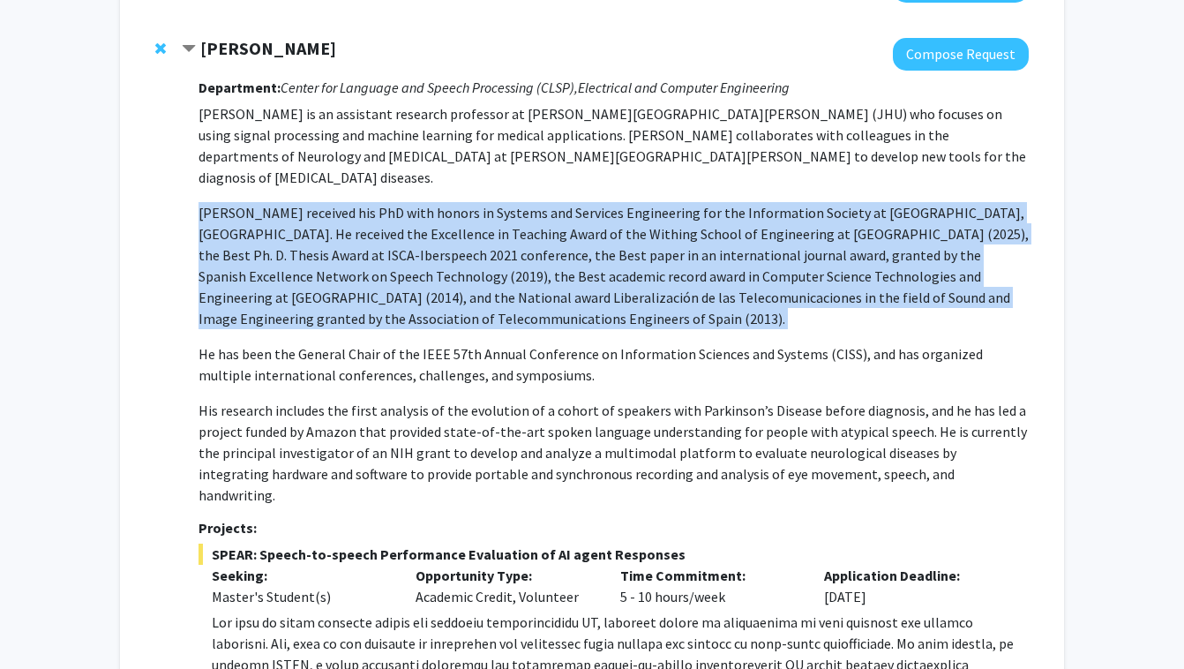
click at [591, 212] on p "[PERSON_NAME] received his PhD with honors in Systems and Services Engineering …" at bounding box center [614, 265] width 831 height 127
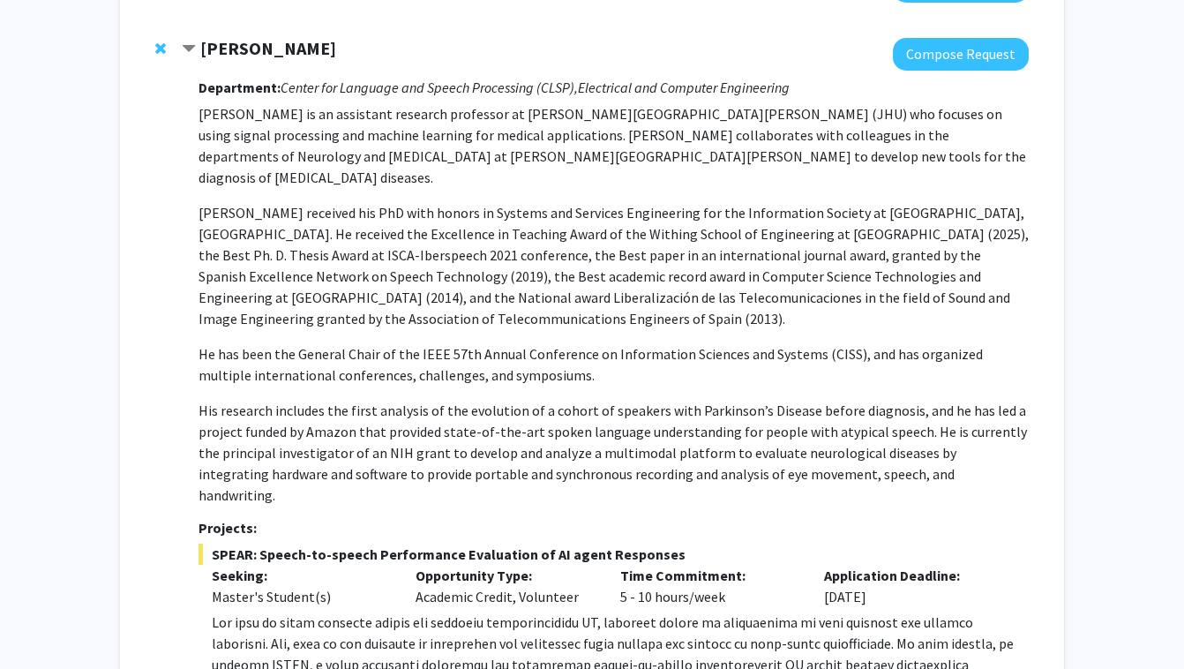
click at [591, 212] on p "[PERSON_NAME] received his PhD with honors in Systems and Services Engineering …" at bounding box center [614, 265] width 831 height 127
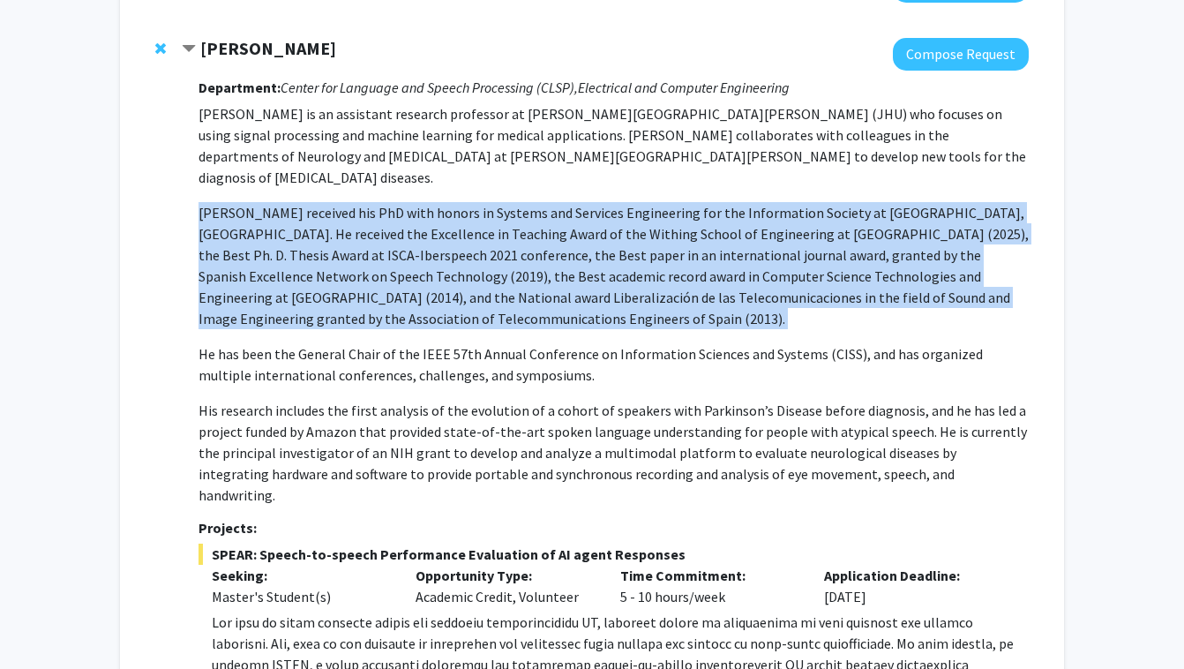
click at [568, 120] on p "[PERSON_NAME] is an assistant research professor at [PERSON_NAME][GEOGRAPHIC_DA…" at bounding box center [614, 145] width 831 height 85
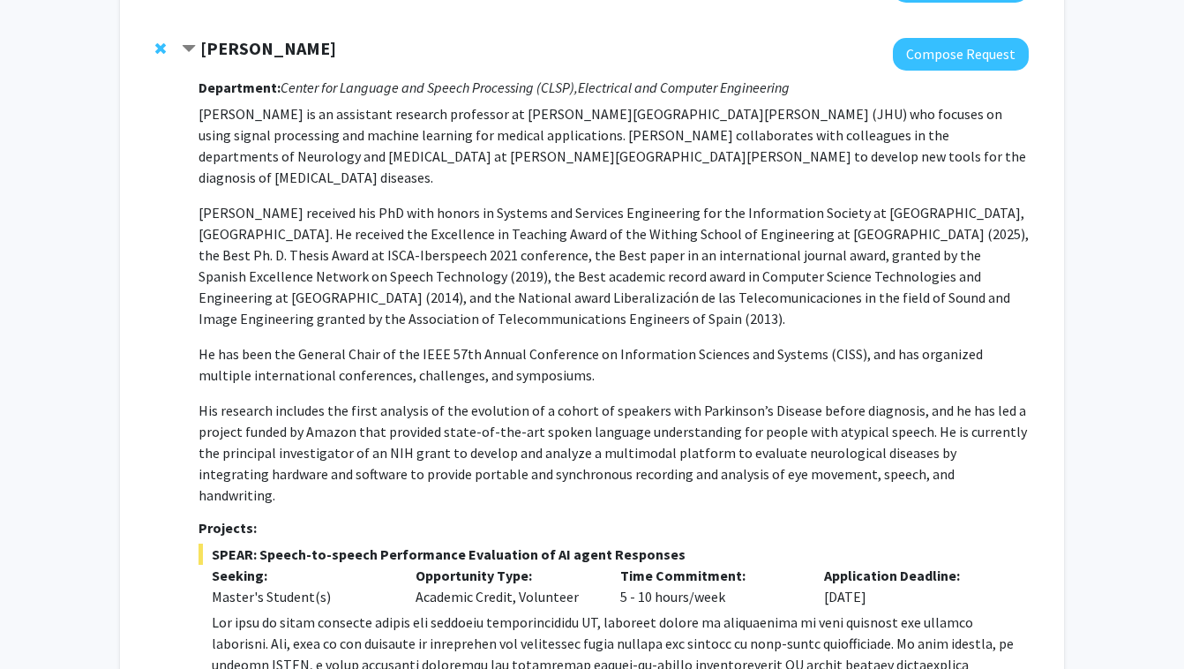
click at [568, 120] on p "[PERSON_NAME] is an assistant research professor at [PERSON_NAME][GEOGRAPHIC_DA…" at bounding box center [614, 145] width 831 height 85
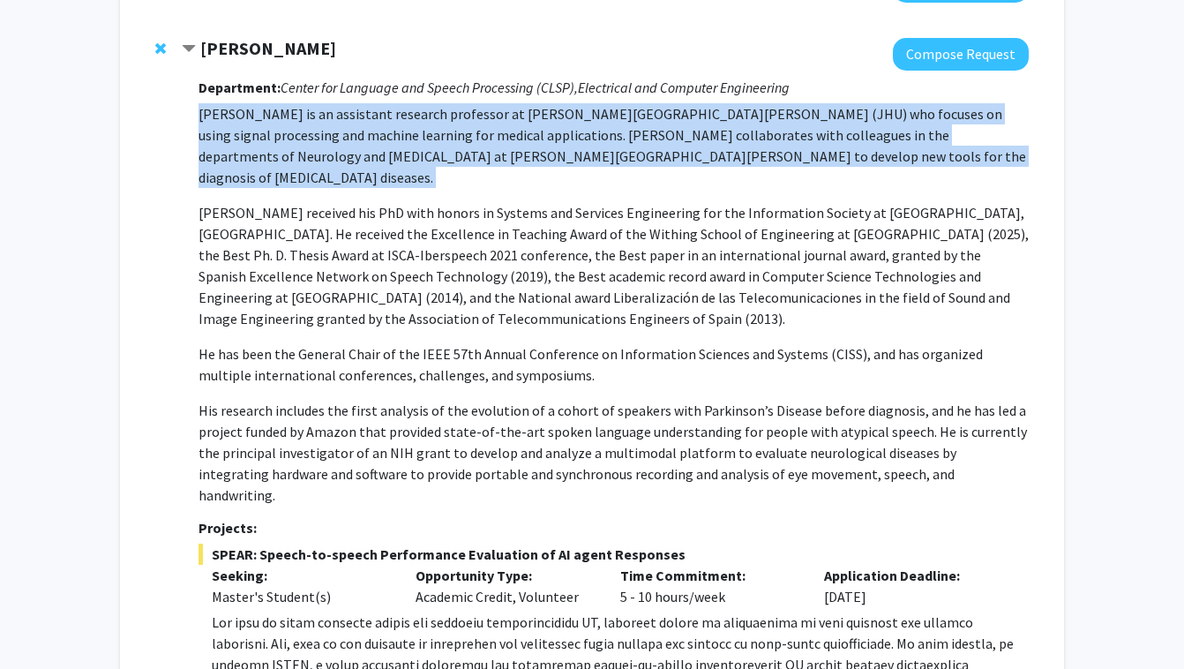
scroll to position [270, 0]
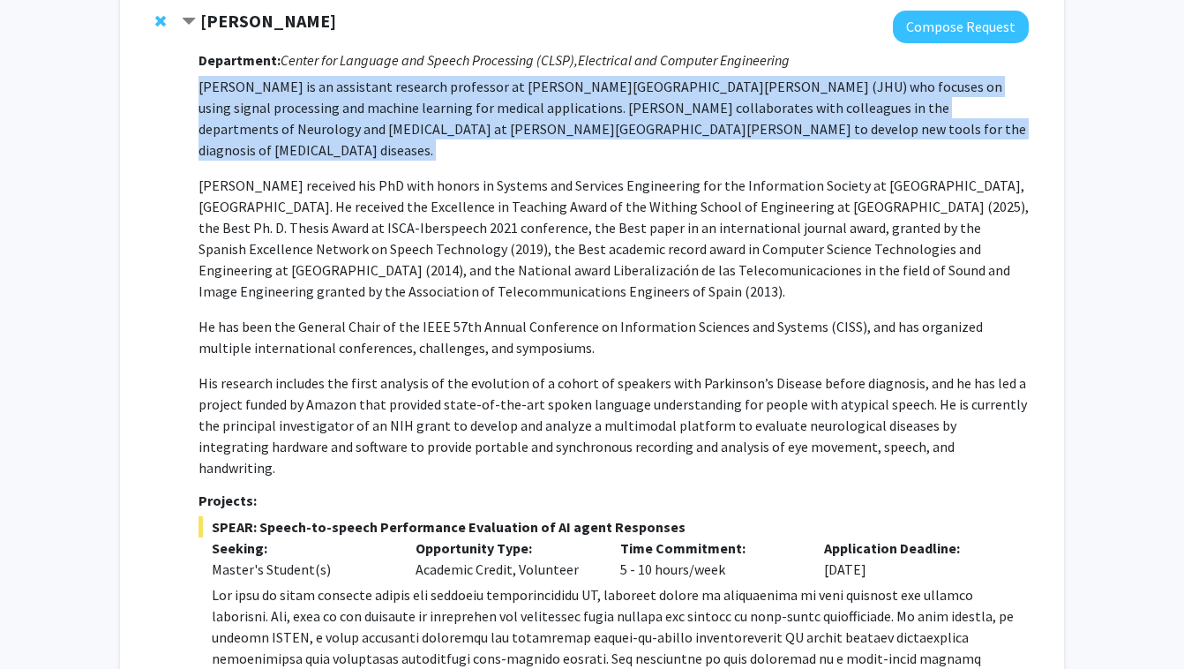
click at [570, 202] on p "[PERSON_NAME] received his PhD with honors in Systems and Services Engineering …" at bounding box center [614, 238] width 831 height 127
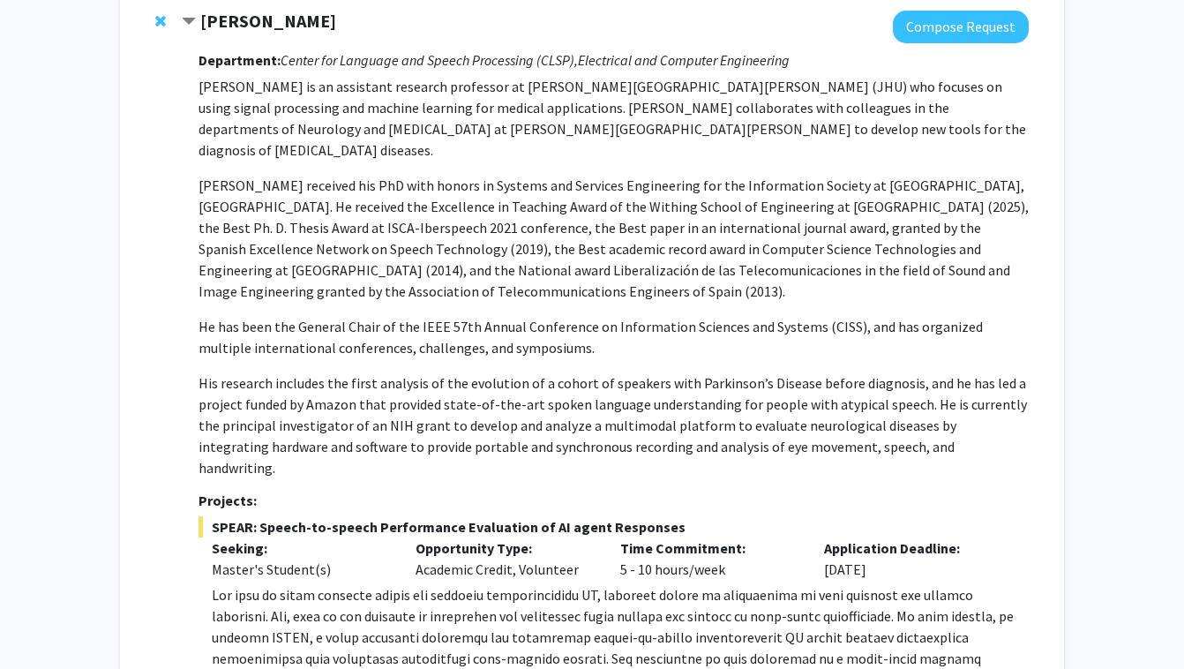
click at [570, 202] on p "[PERSON_NAME] received his PhD with honors in Systems and Services Engineering …" at bounding box center [614, 238] width 831 height 127
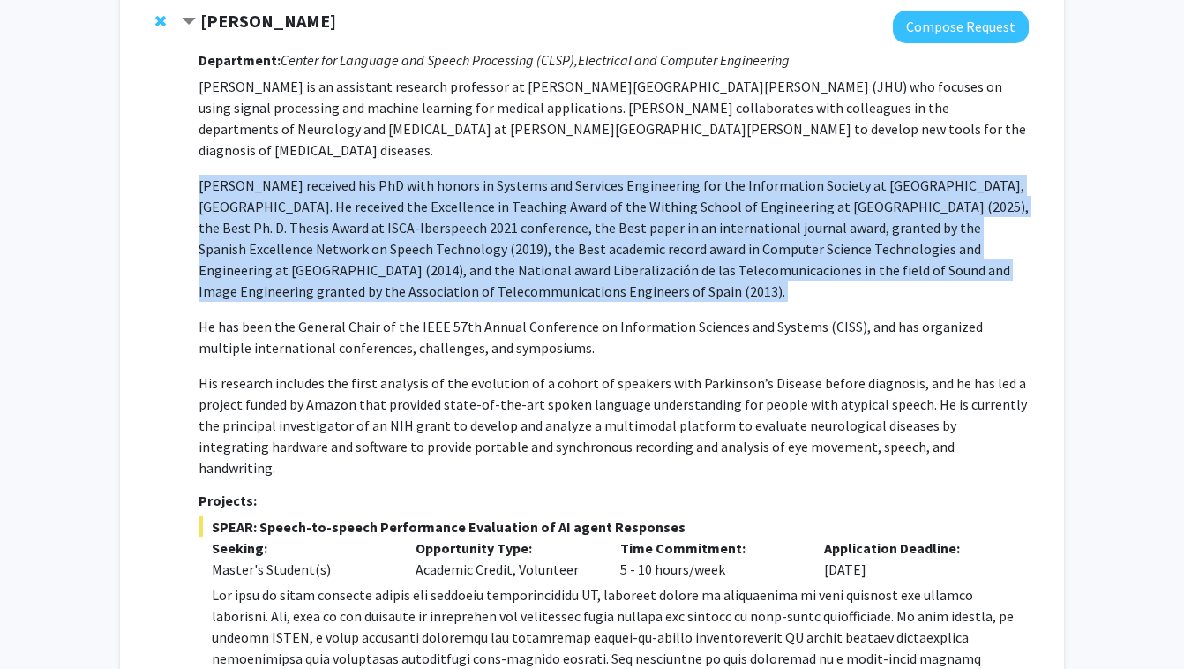
click at [570, 202] on p "[PERSON_NAME] received his PhD with honors in Systems and Services Engineering …" at bounding box center [614, 238] width 831 height 127
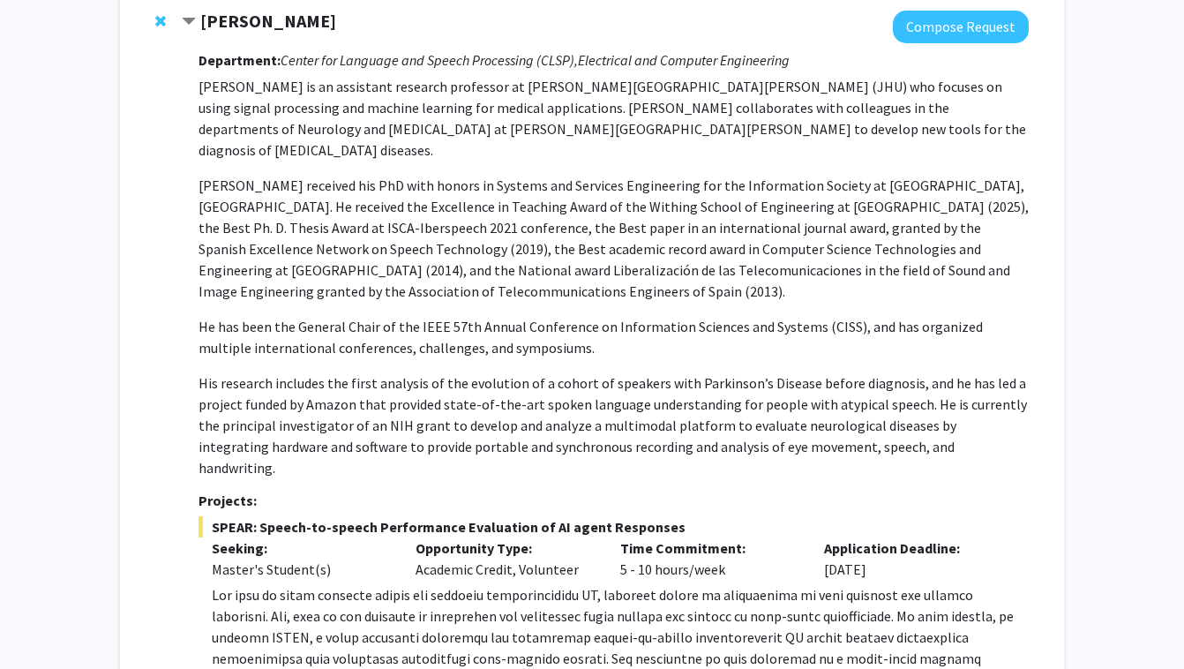
click at [570, 202] on p "[PERSON_NAME] received his PhD with honors in Systems and Services Engineering …" at bounding box center [614, 238] width 831 height 127
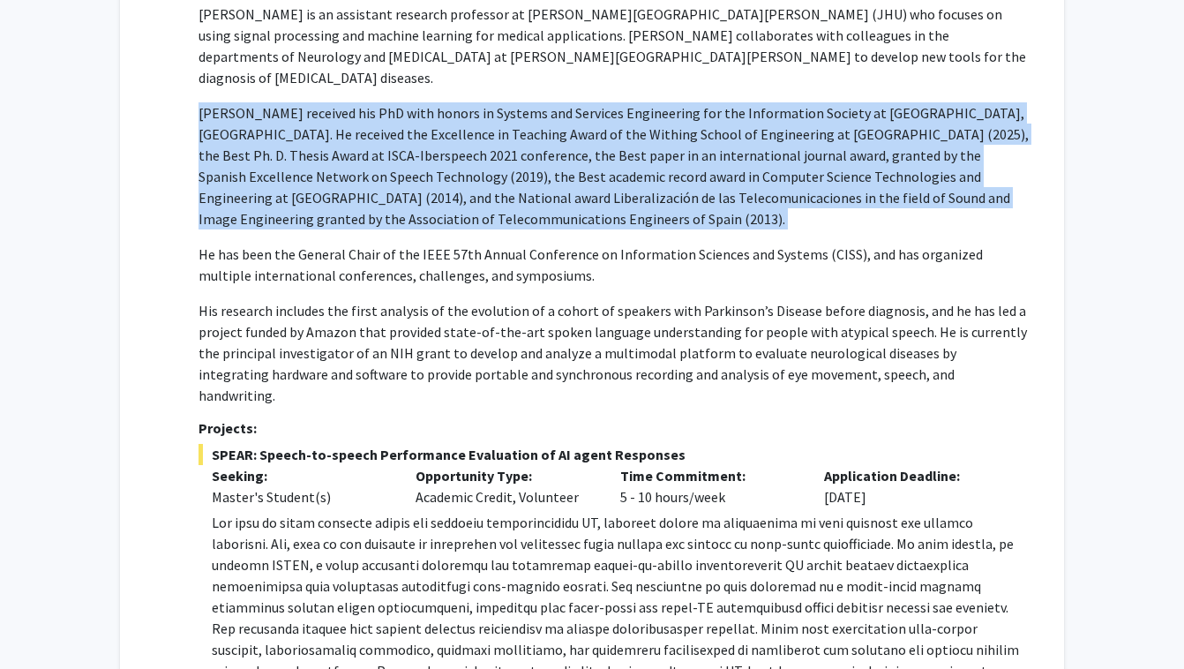
scroll to position [344, 0]
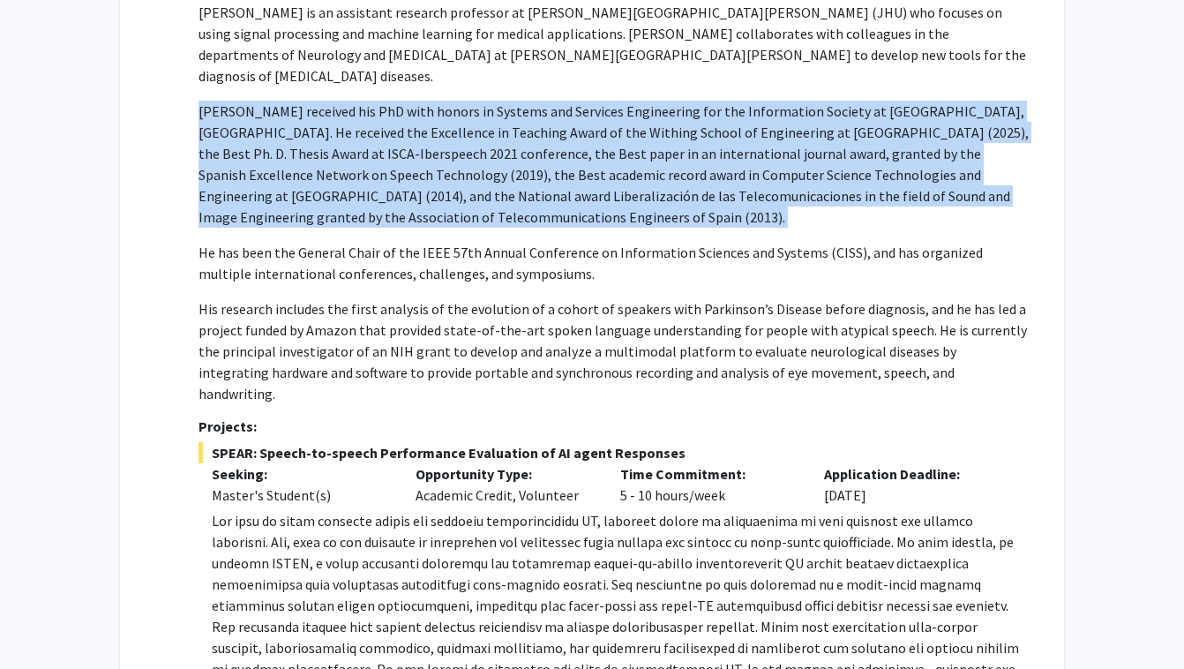
click at [608, 242] on p "He has been the General Chair of the IEEE 57th Annual Conference on Information…" at bounding box center [614, 263] width 831 height 42
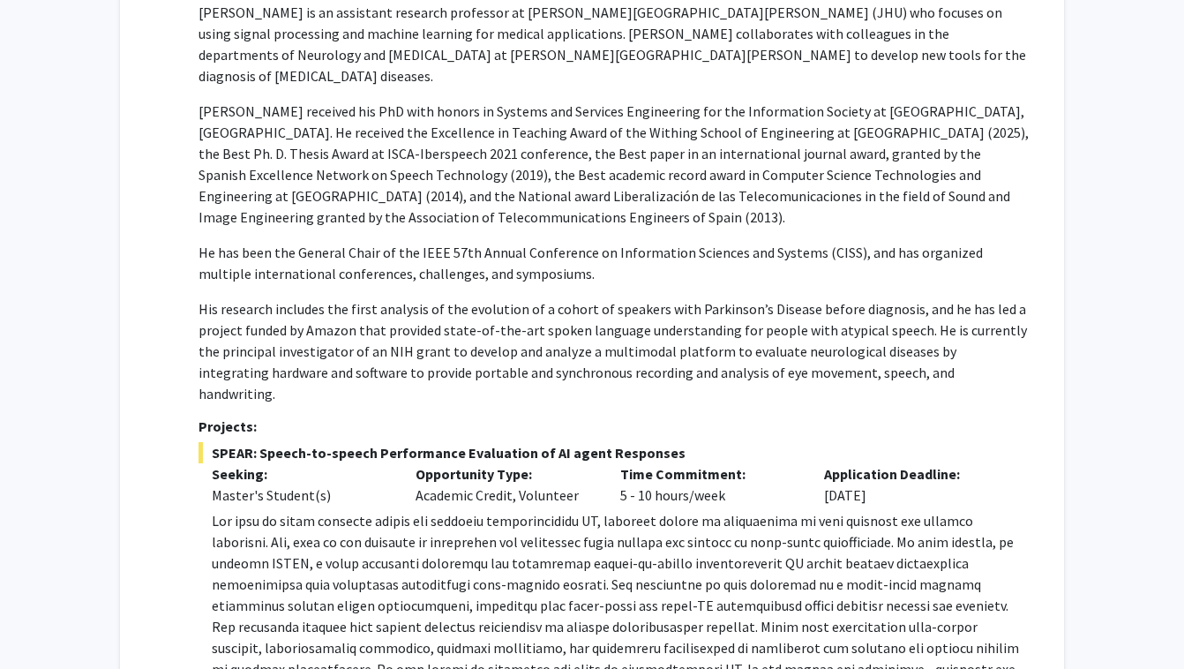
click at [608, 242] on p "He has been the General Chair of the IEEE 57th Annual Conference on Information…" at bounding box center [614, 263] width 831 height 42
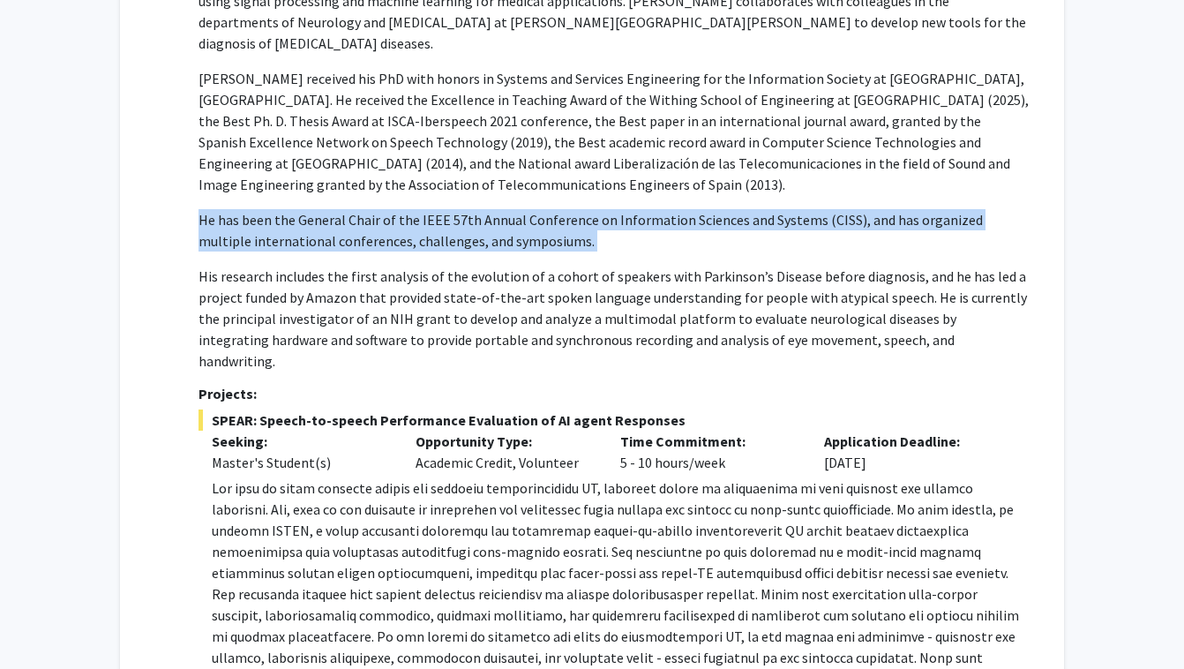
scroll to position [378, 0]
click at [613, 268] on p "His research includes the first analysis of the evolution of a cohort of speake…" at bounding box center [614, 318] width 831 height 106
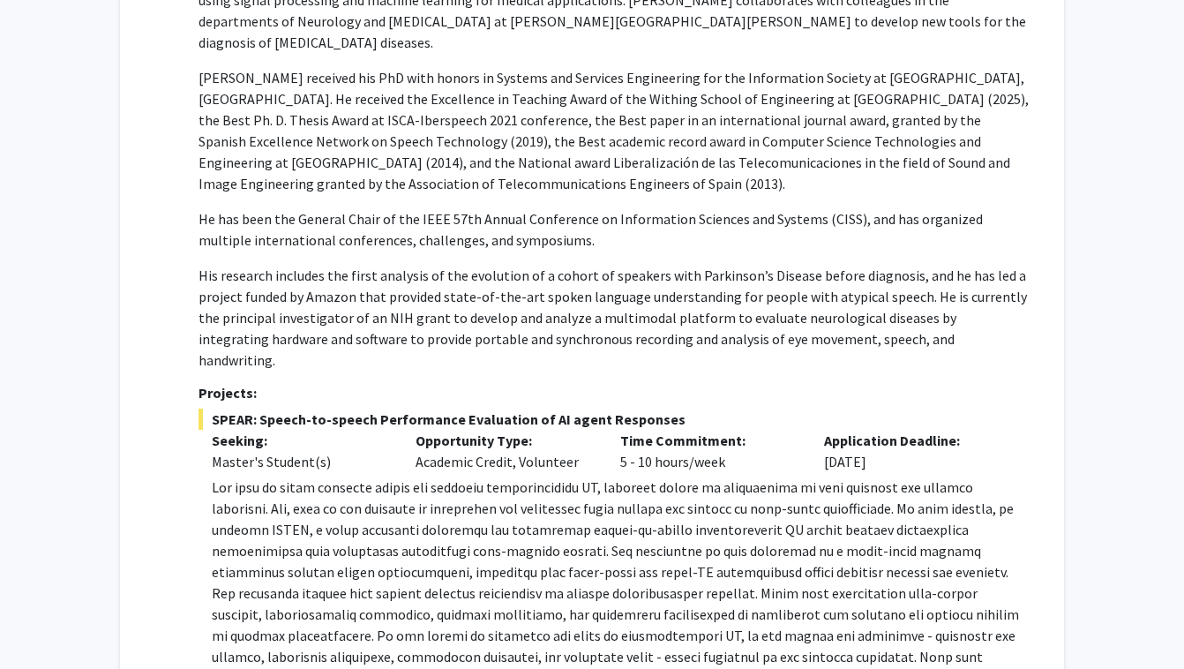
click at [613, 268] on p "His research includes the first analysis of the evolution of a cohort of speake…" at bounding box center [614, 318] width 831 height 106
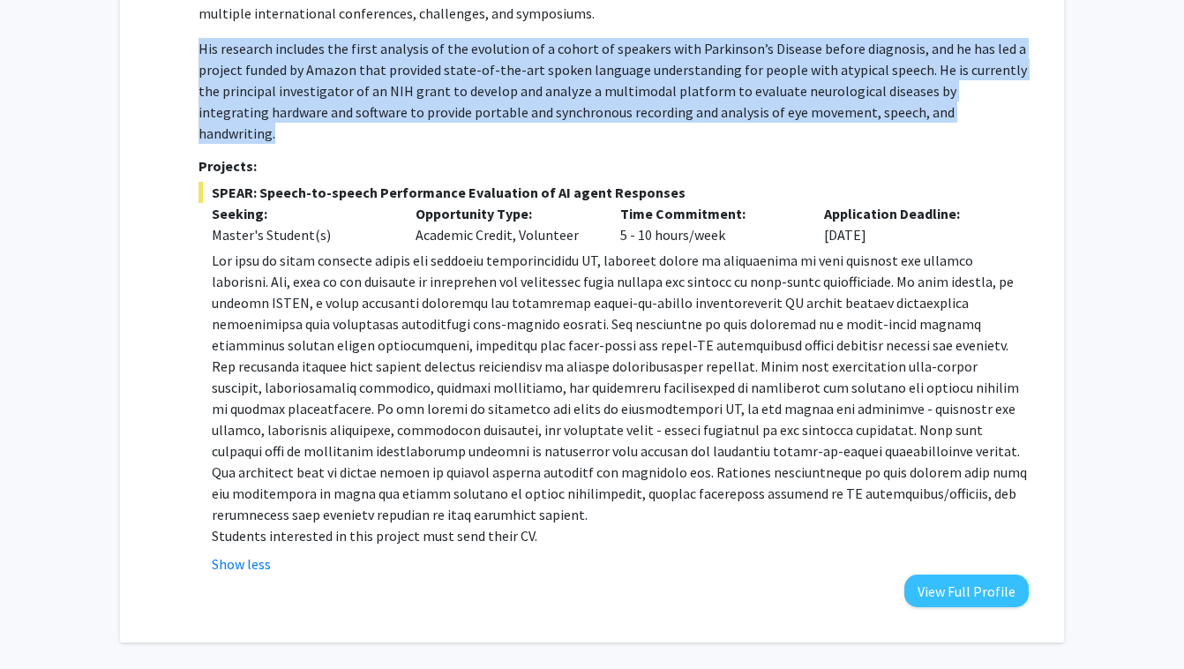
scroll to position [607, 0]
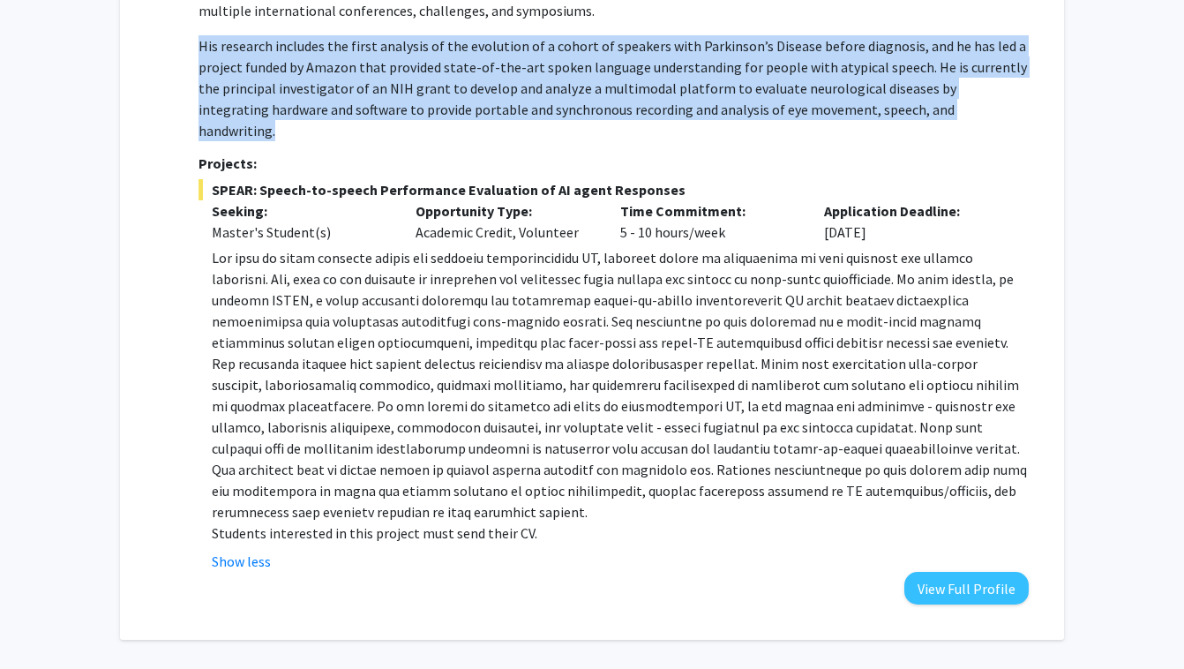
click at [600, 286] on p at bounding box center [620, 384] width 817 height 275
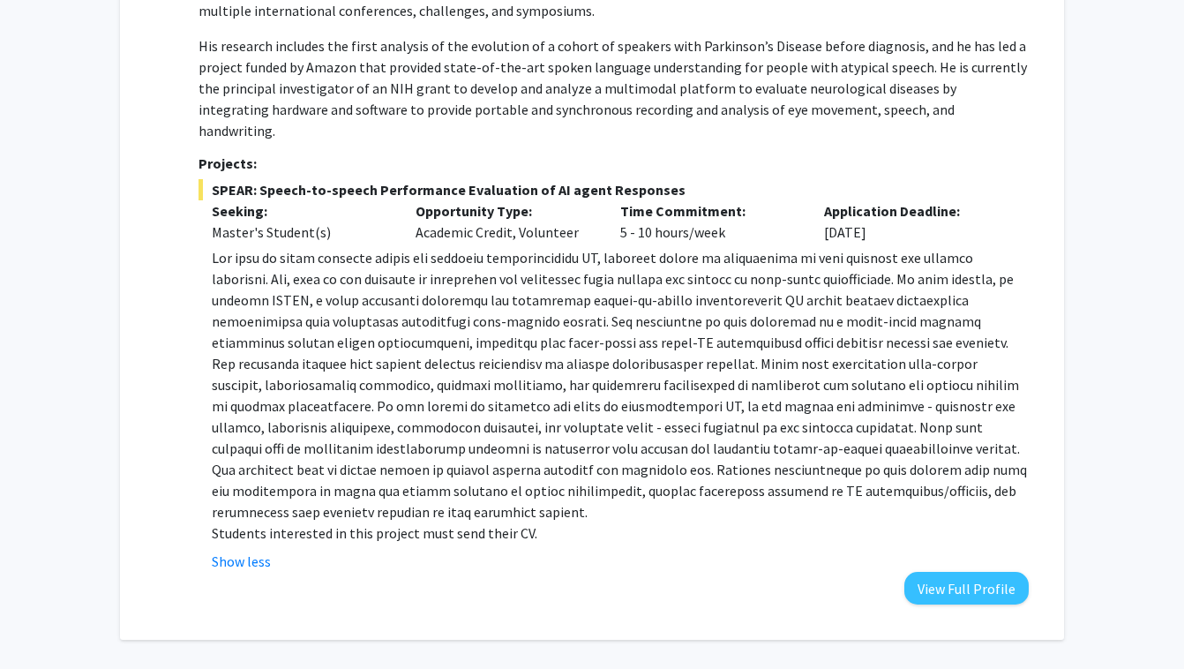
click at [600, 286] on p at bounding box center [620, 384] width 817 height 275
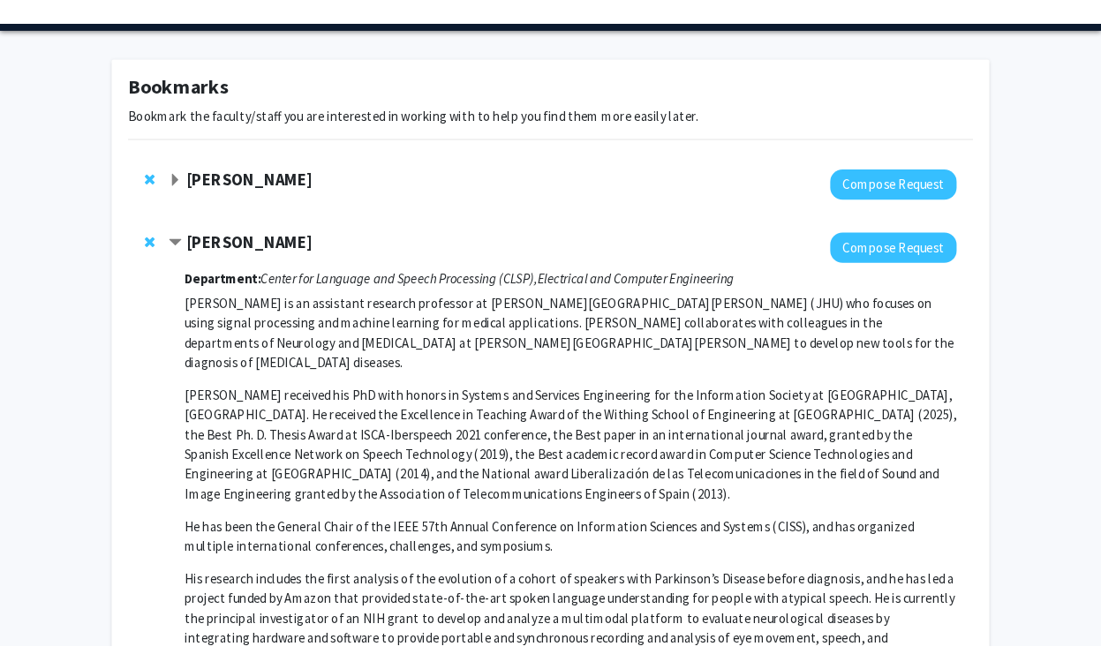
scroll to position [0, 0]
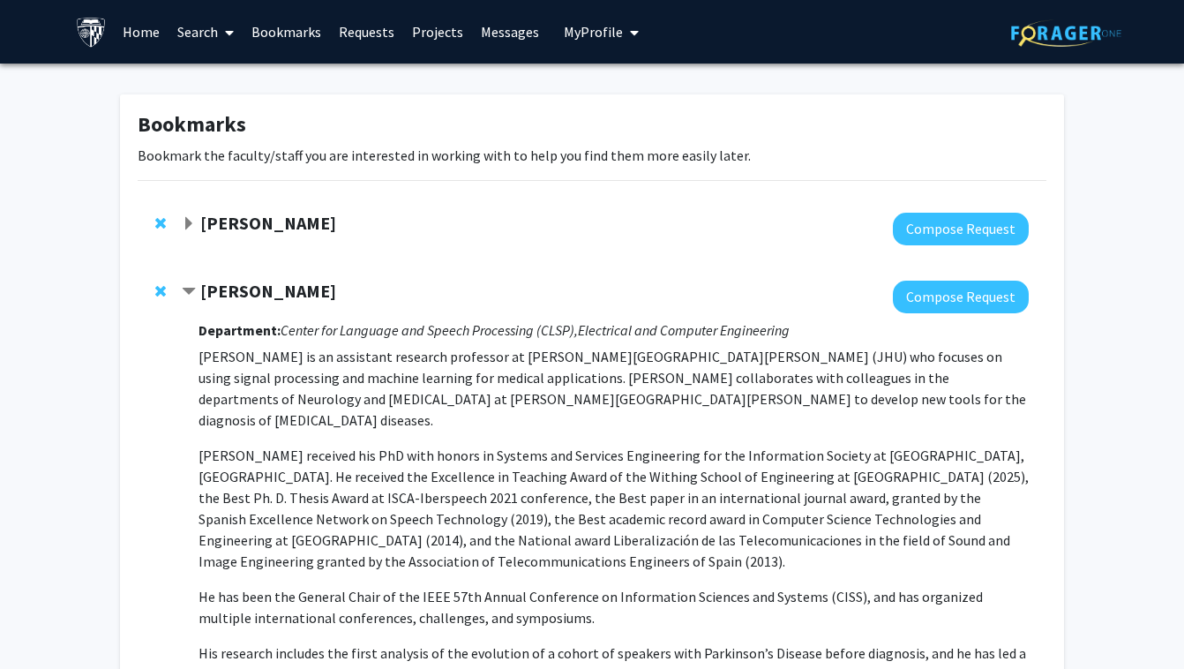
drag, startPoint x: 203, startPoint y: 292, endPoint x: 447, endPoint y: 293, distance: 244.5
click at [447, 293] on div "[PERSON_NAME]" at bounding box center [372, 292] width 381 height 22
copy strong "[PERSON_NAME]"
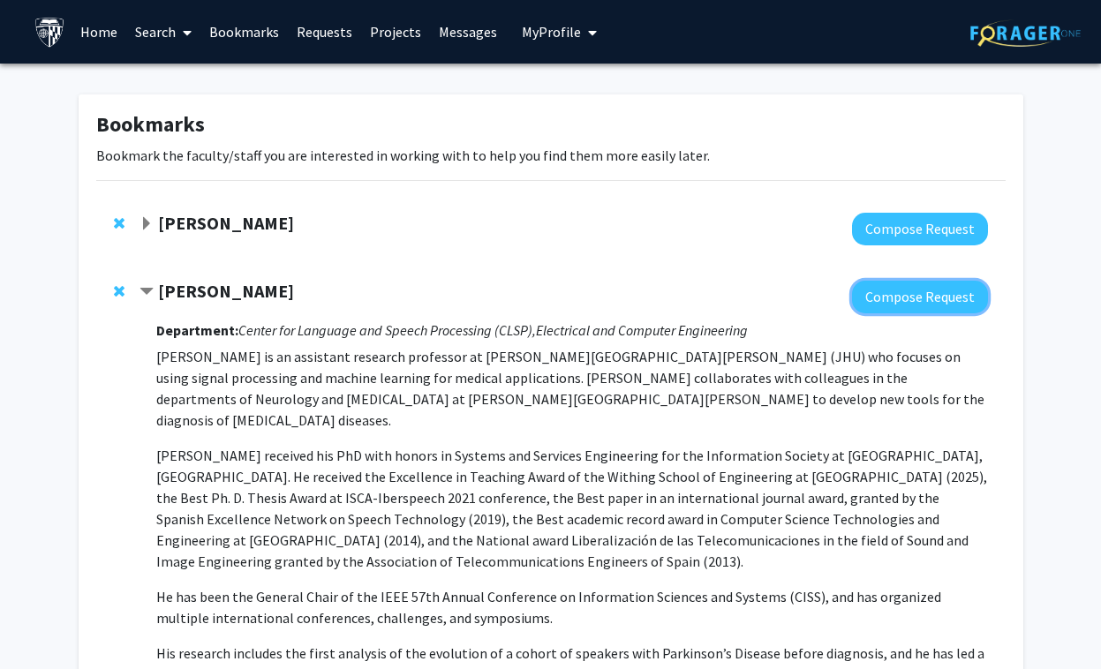
drag, startPoint x: 869, startPoint y: 311, endPoint x: 797, endPoint y: -39, distance: 356.9
click at [797, 0] on html "Skip navigation Home Search Bookmarks Requests Projects Messages My Profile [PE…" at bounding box center [550, 334] width 1101 height 669
click at [891, 293] on button "Compose Request" at bounding box center [920, 297] width 136 height 33
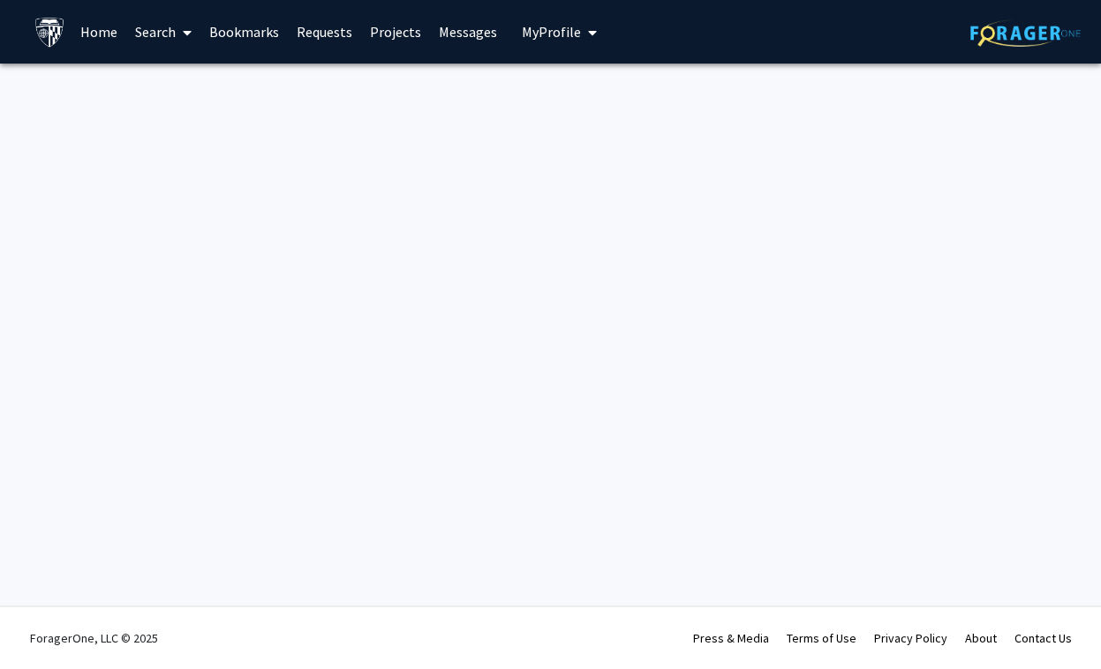
click at [240, 46] on link "Bookmarks" at bounding box center [243, 32] width 87 height 62
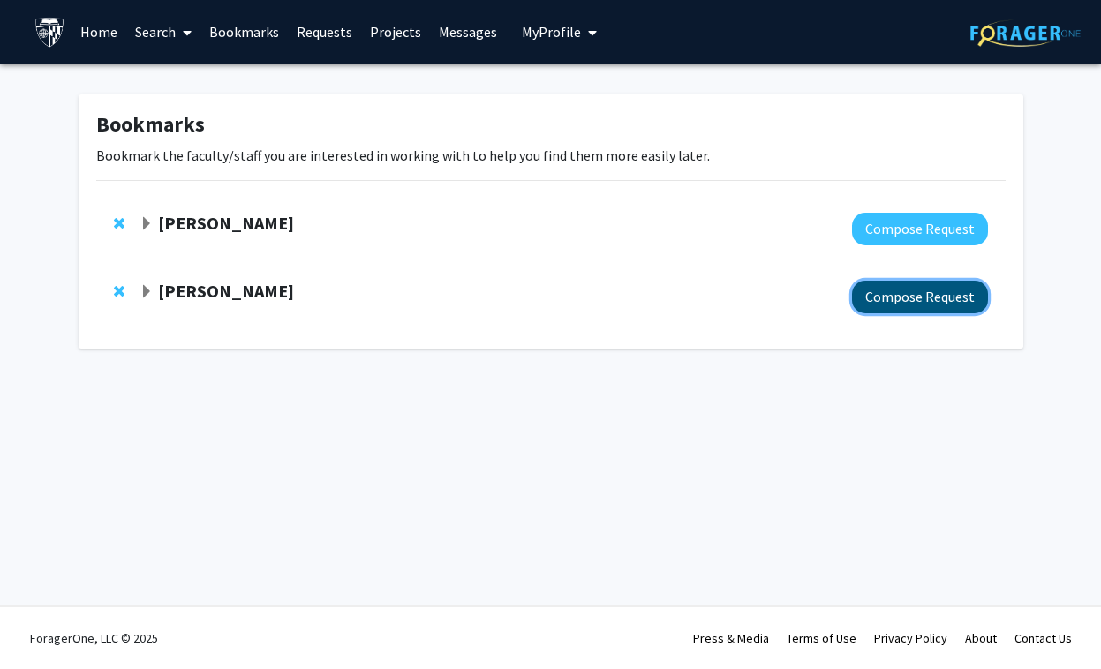
click at [891, 300] on button "Compose Request" at bounding box center [920, 297] width 136 height 33
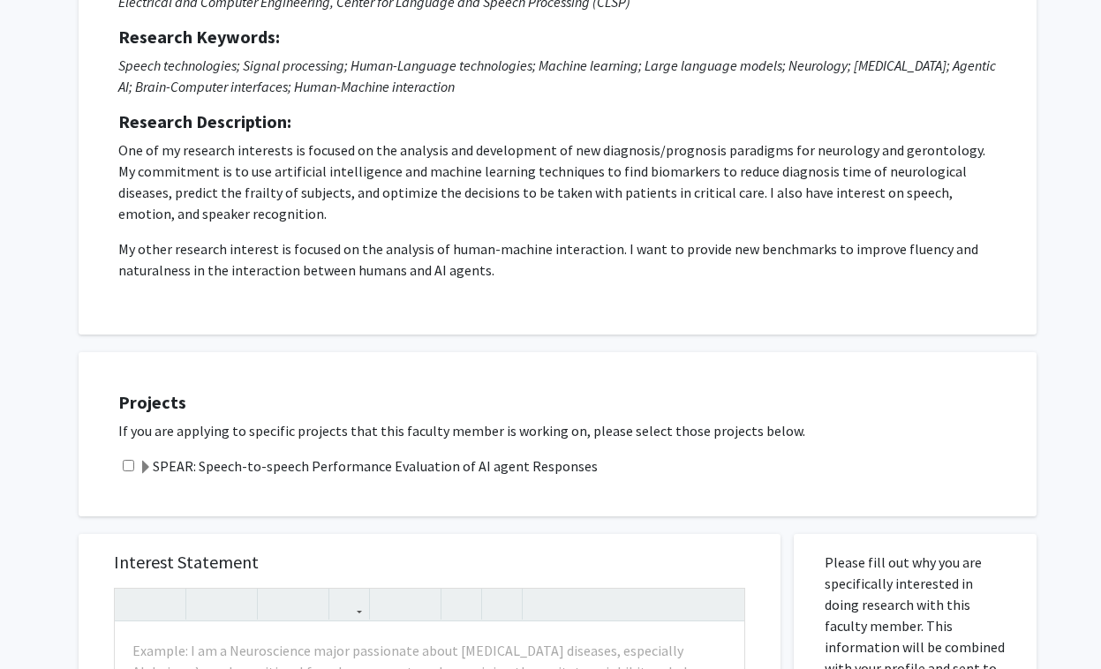
scroll to position [227, 0]
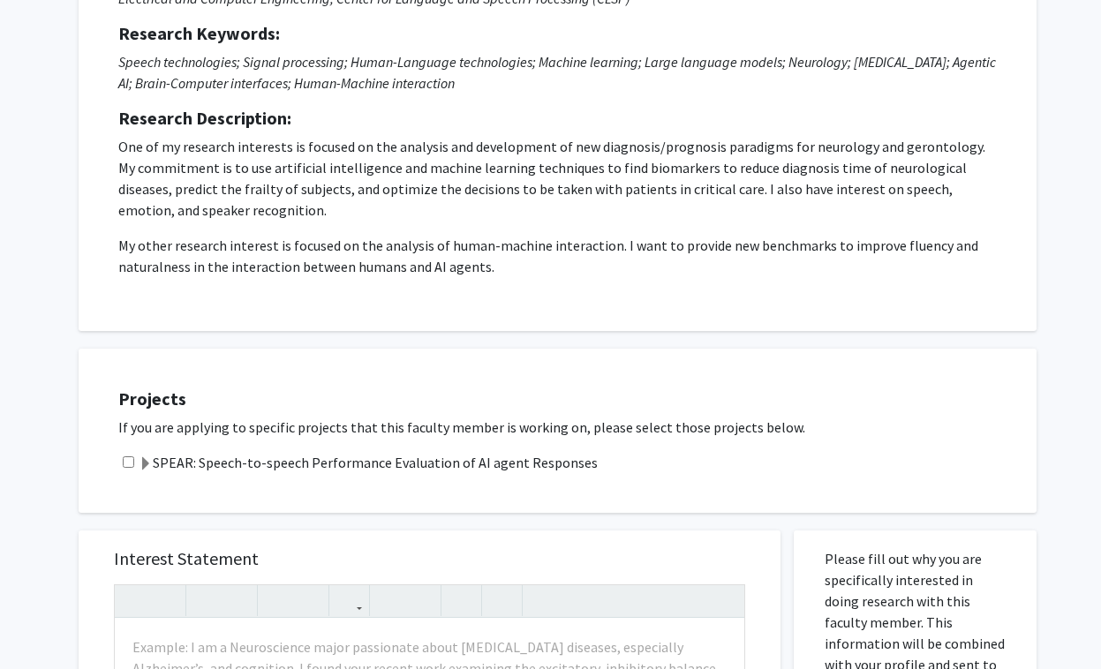
click at [563, 149] on p "One of my research interests is focused on the analysis and development of new …" at bounding box center [557, 178] width 878 height 85
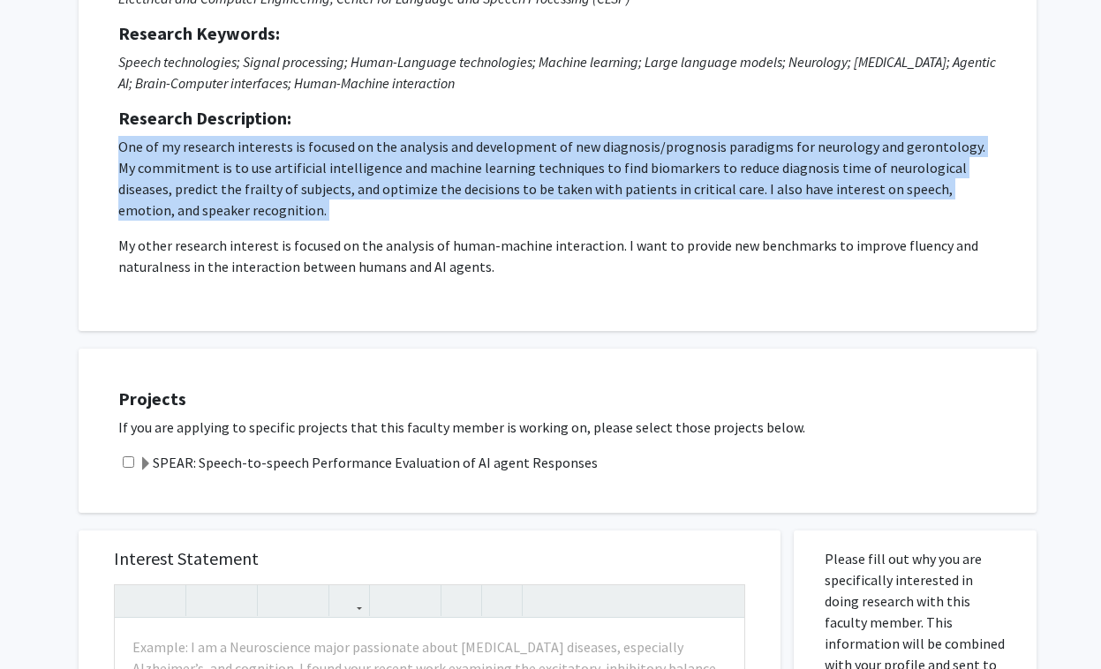
click at [584, 108] on h5 "Research Description:" at bounding box center [557, 118] width 878 height 21
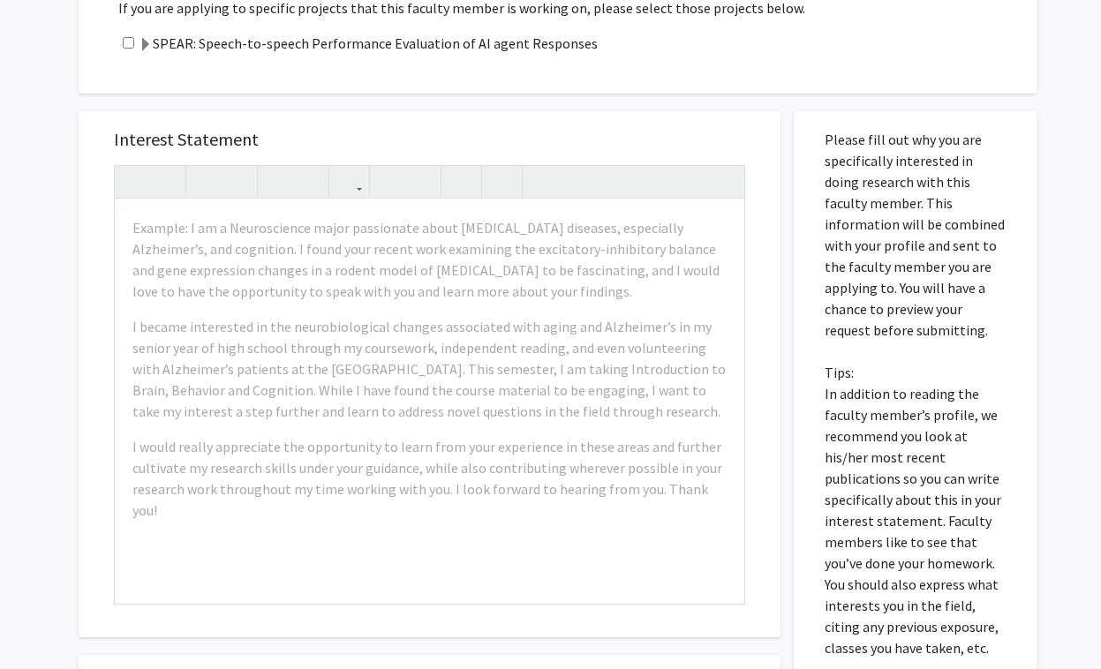
scroll to position [801, 0]
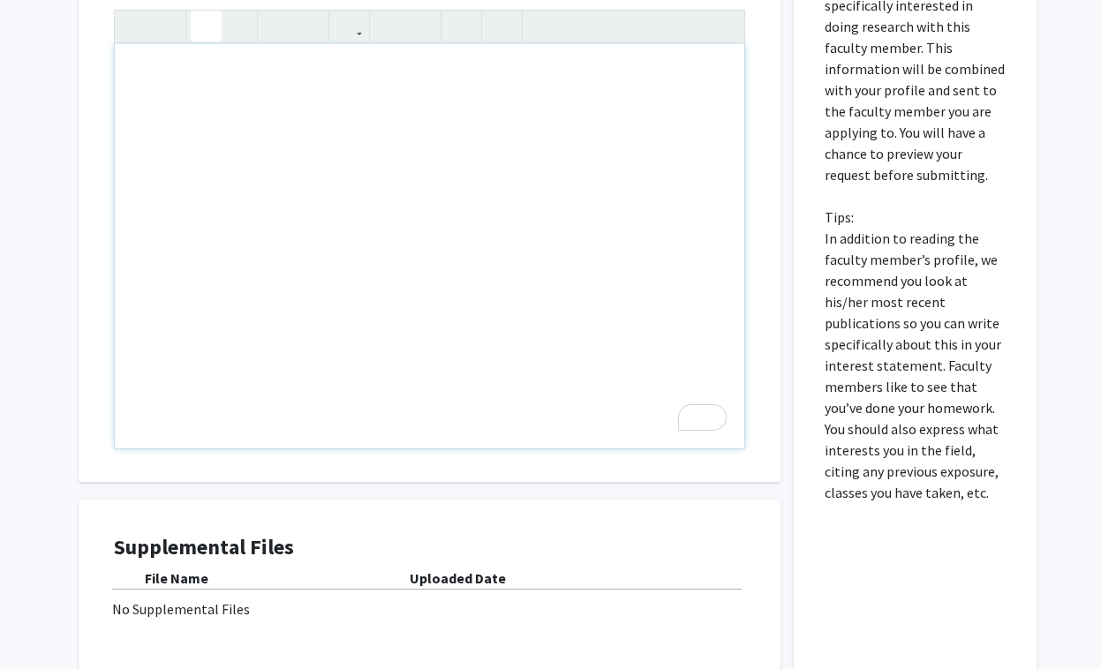
click at [17, 452] on div "All Requests Request for [PERSON_NAME] Request for [PERSON_NAME] Departments: E…" at bounding box center [550, 19] width 1101 height 1514
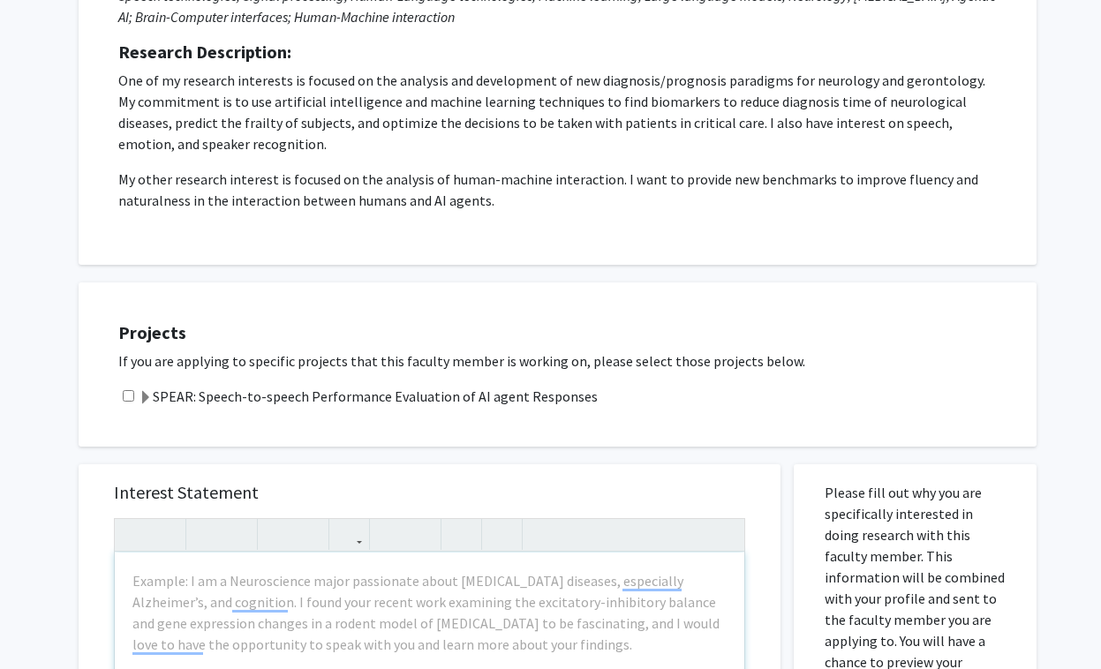
scroll to position [292, 0]
click at [217, 497] on h5 "Interest Statement" at bounding box center [429, 493] width 631 height 21
copy h5 "Interest Statement"
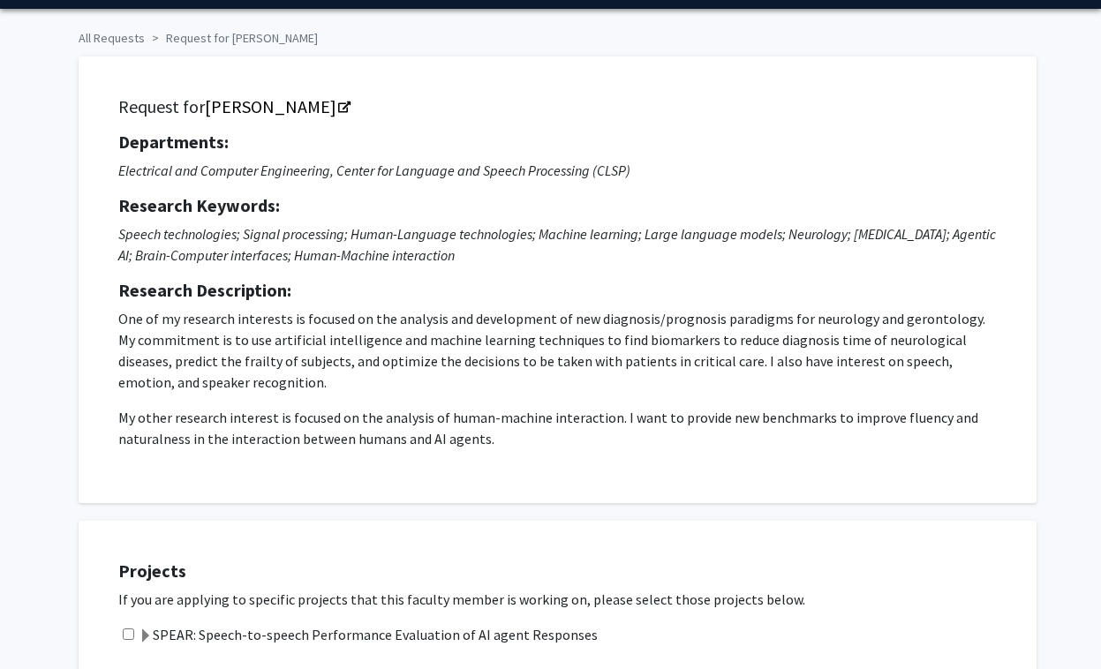
scroll to position [46, 0]
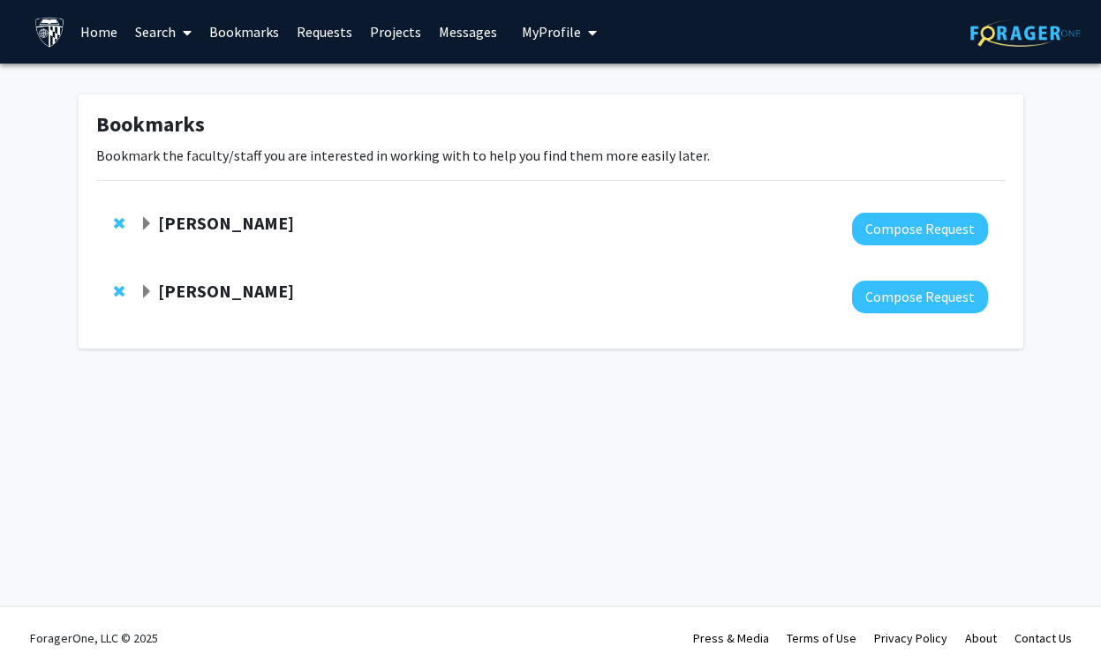
click at [148, 290] on span "Expand Laureano Moro-Velazquez Bookmark" at bounding box center [146, 292] width 14 height 14
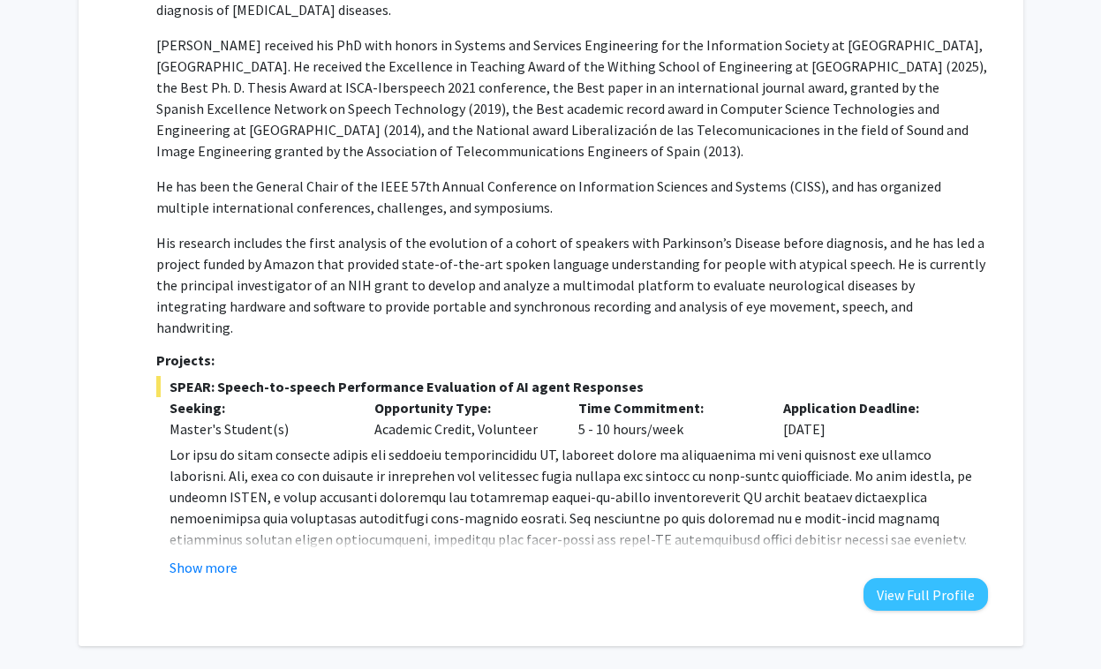
scroll to position [438, 0]
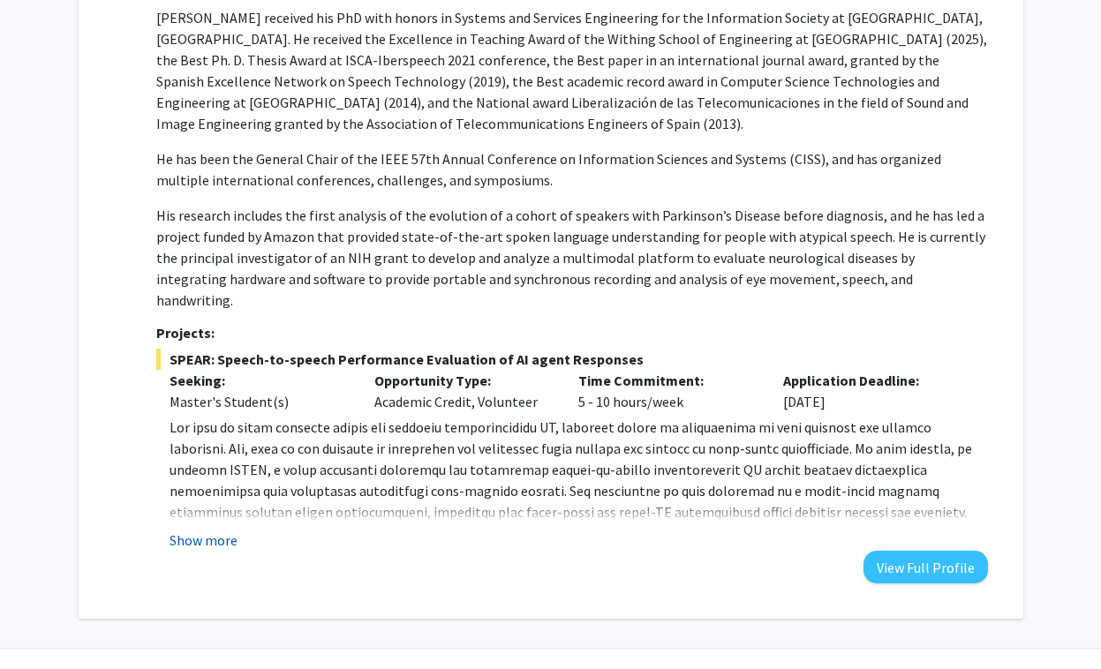
click at [197, 530] on button "Show more" at bounding box center [203, 540] width 68 height 21
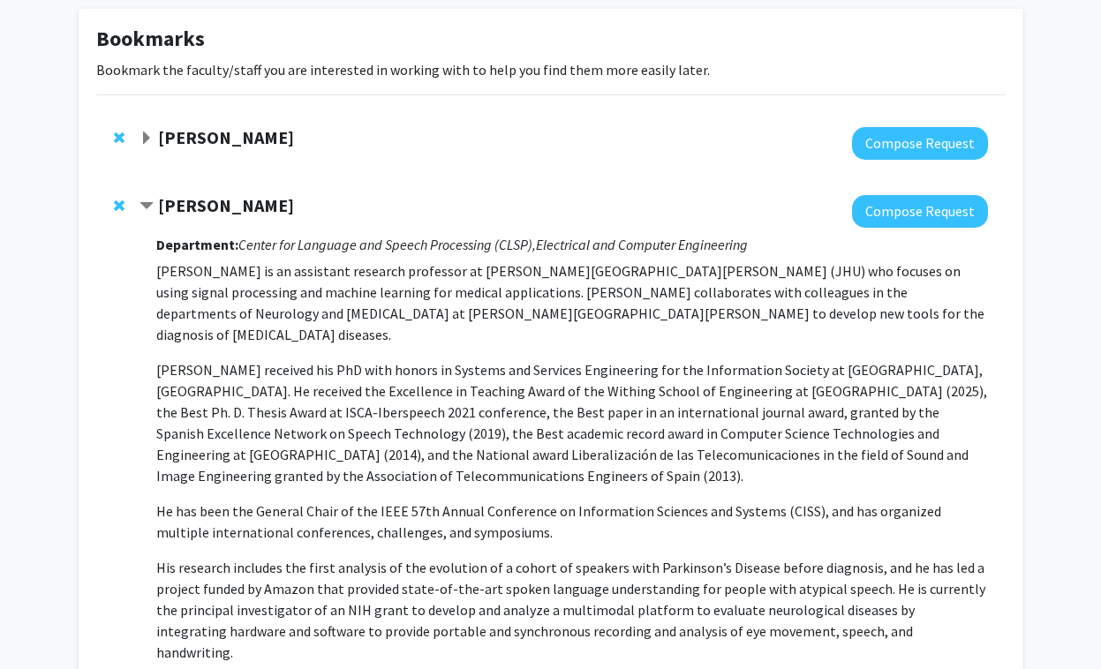
scroll to position [90, 0]
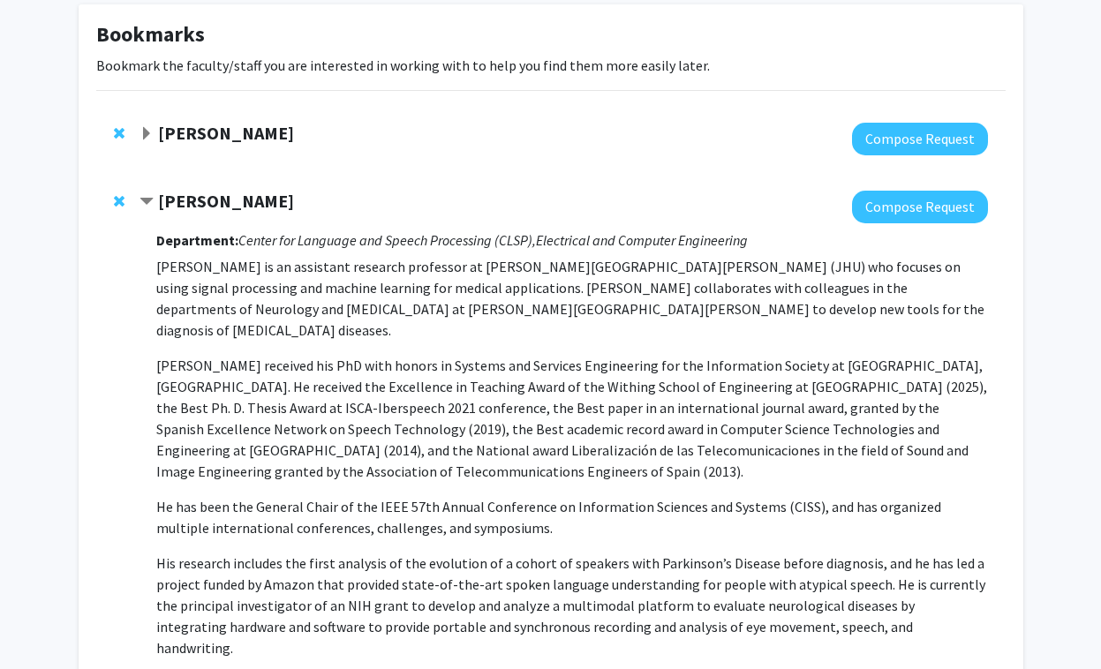
click at [160, 266] on p "[PERSON_NAME] is an assistant research professor at [PERSON_NAME][GEOGRAPHIC_DA…" at bounding box center [571, 298] width 831 height 85
click at [192, 325] on p "[PERSON_NAME] is an assistant research professor at [PERSON_NAME][GEOGRAPHIC_DA…" at bounding box center [571, 457] width 831 height 402
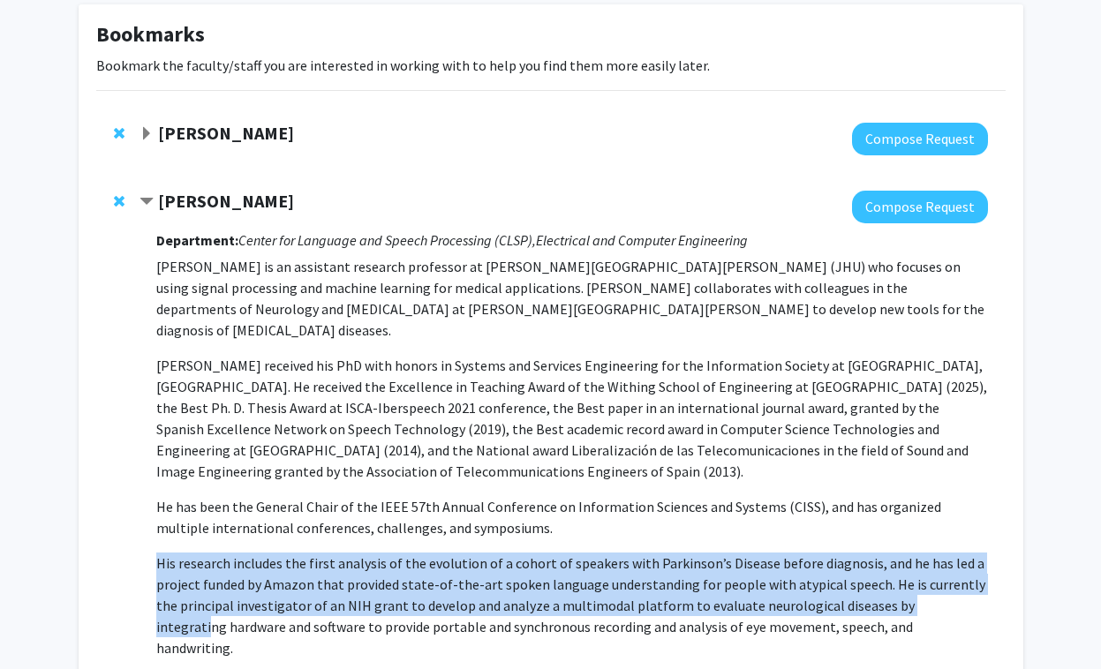
drag, startPoint x: 917, startPoint y: 593, endPoint x: 667, endPoint y: 529, distance: 258.0
click at [667, 529] on p "[PERSON_NAME] is an assistant research professor at [PERSON_NAME][GEOGRAPHIC_DA…" at bounding box center [571, 457] width 831 height 402
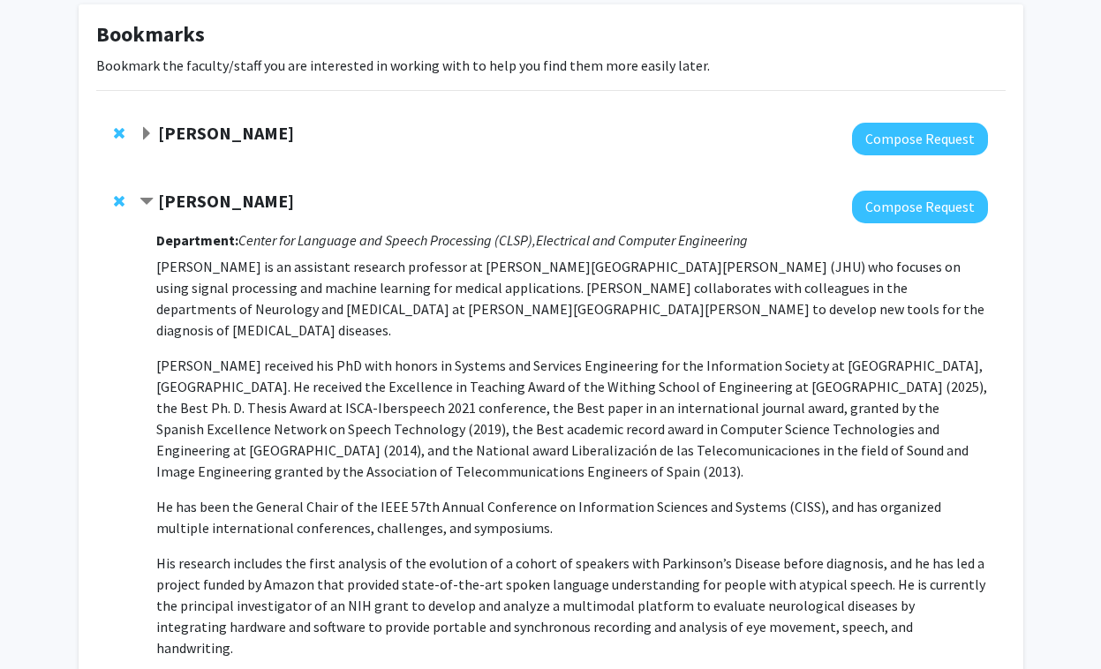
click at [678, 613] on p "His research includes the first analysis of the evolution of a cohort of speake…" at bounding box center [571, 606] width 831 height 106
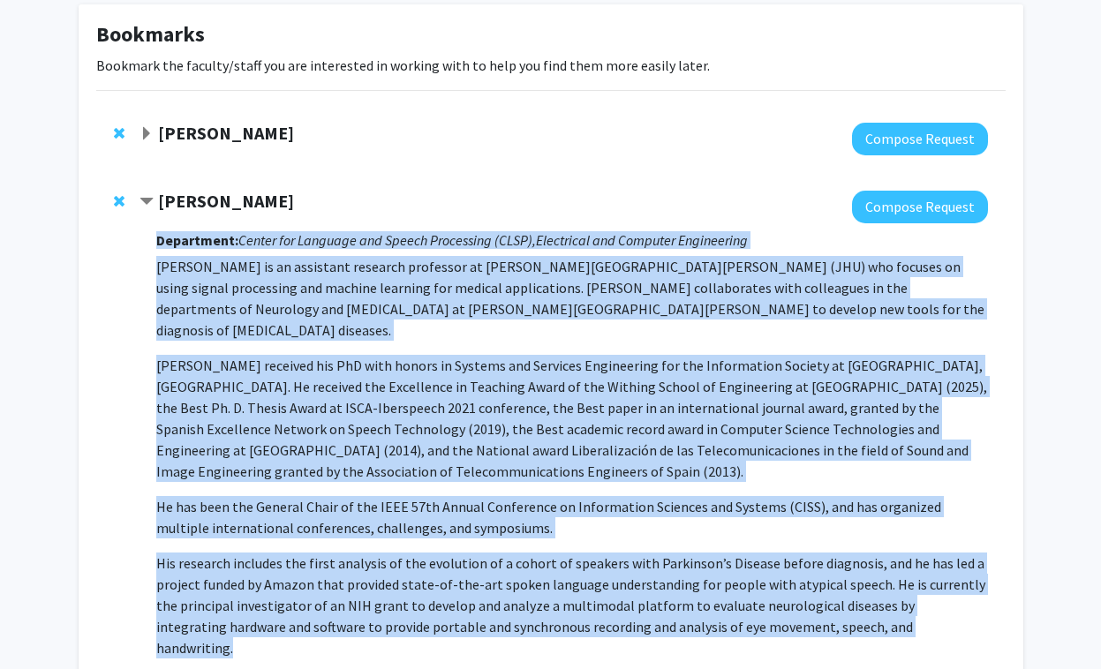
drag, startPoint x: 910, startPoint y: 608, endPoint x: 145, endPoint y: 239, distance: 849.5
click at [145, 239] on div "[PERSON_NAME] Compose Request Department: Center for Language and Speech Proces…" at bounding box center [562, 656] width 847 height 931
copy div "Department: Center for Language and Speech Processing (CLSP), Electrical and Co…"
click at [237, 199] on strong "[PERSON_NAME]" at bounding box center [226, 201] width 136 height 22
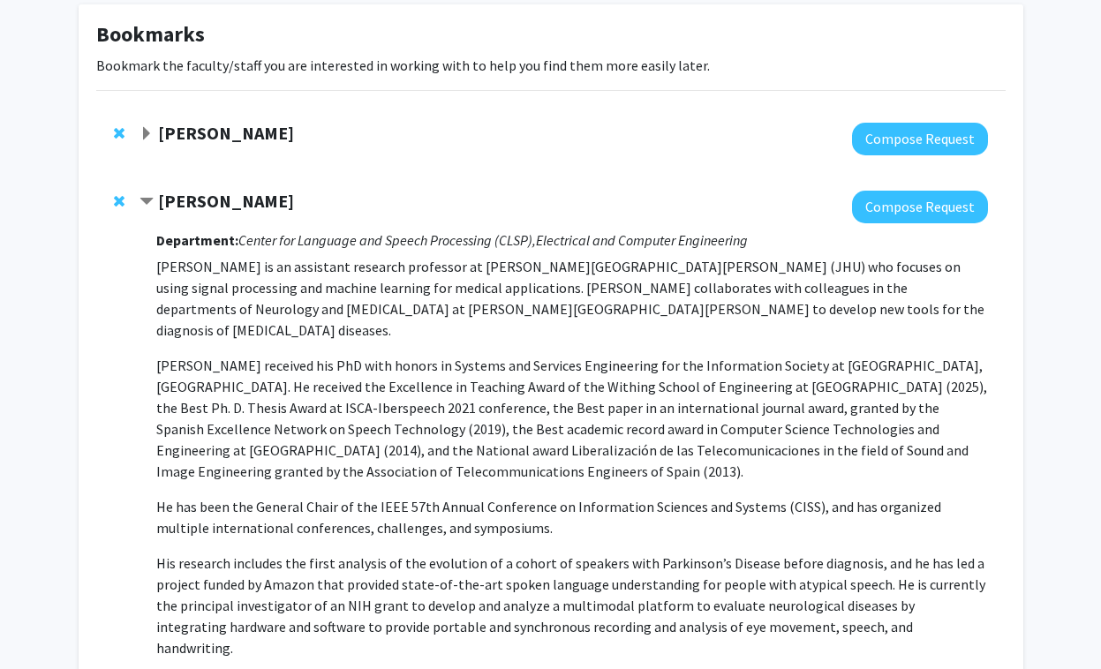
scroll to position [0, 0]
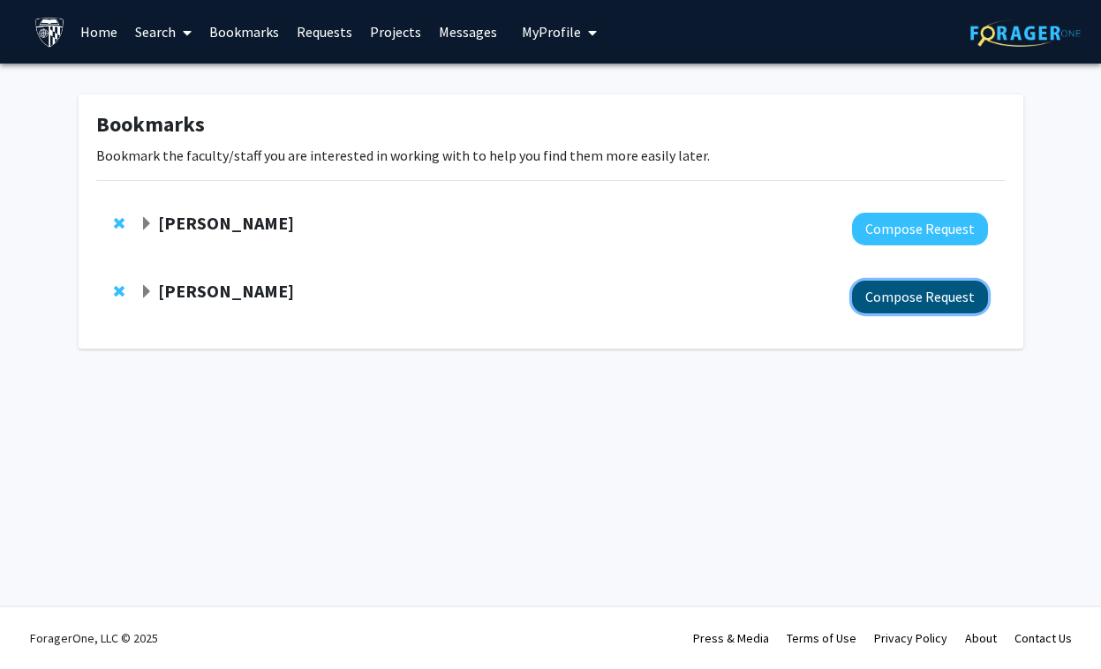
click at [884, 305] on button "Compose Request" at bounding box center [920, 297] width 136 height 33
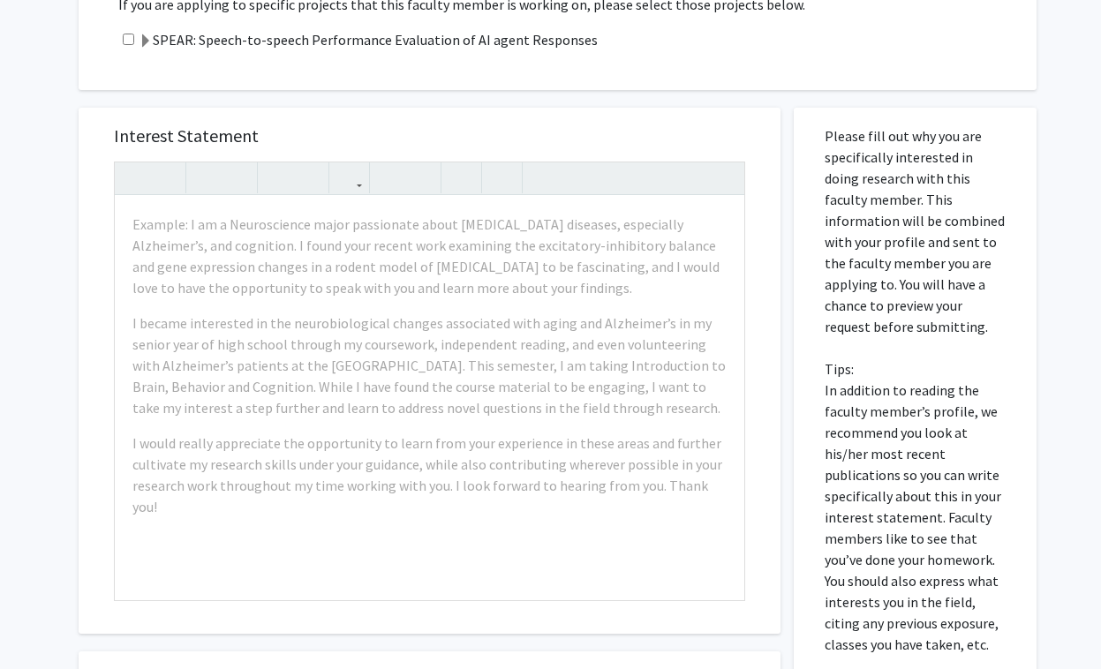
scroll to position [628, 0]
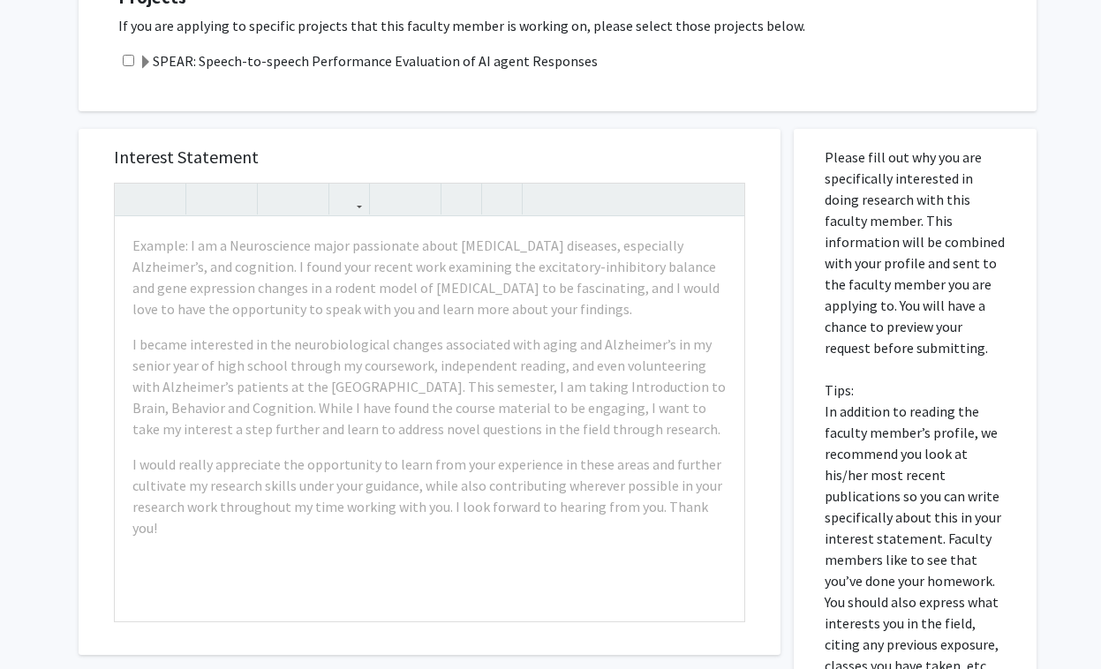
click at [833, 217] on p "Please fill out why you are specifically interested in doing research with this…" at bounding box center [914, 412] width 181 height 530
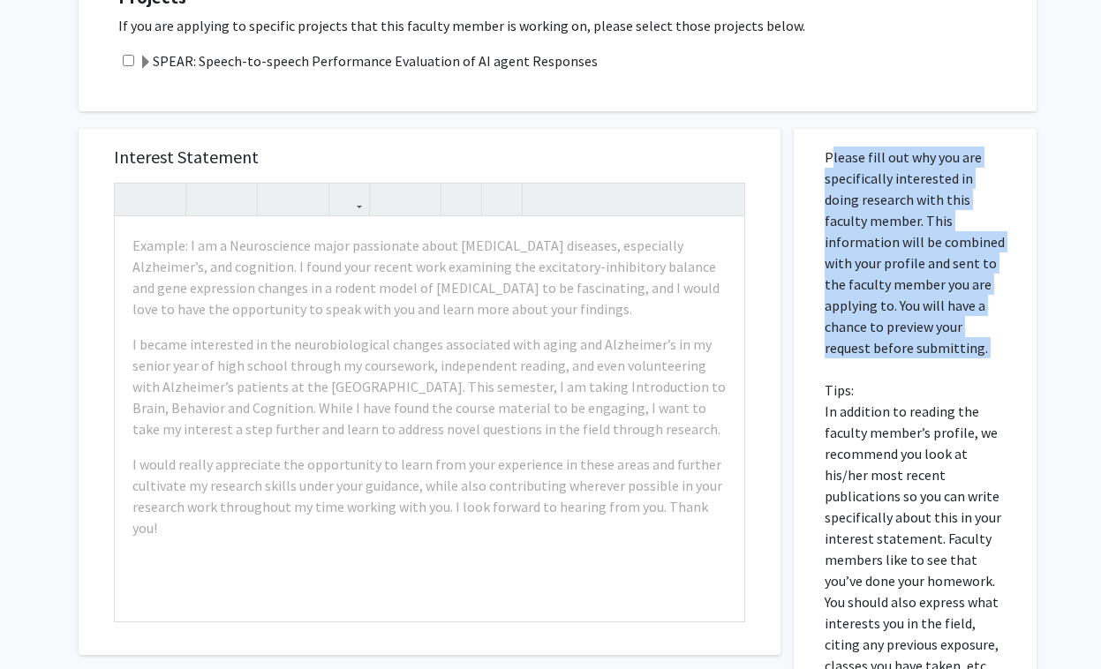
copy p "Please fill out why you are specifically interested in doing research with this…"
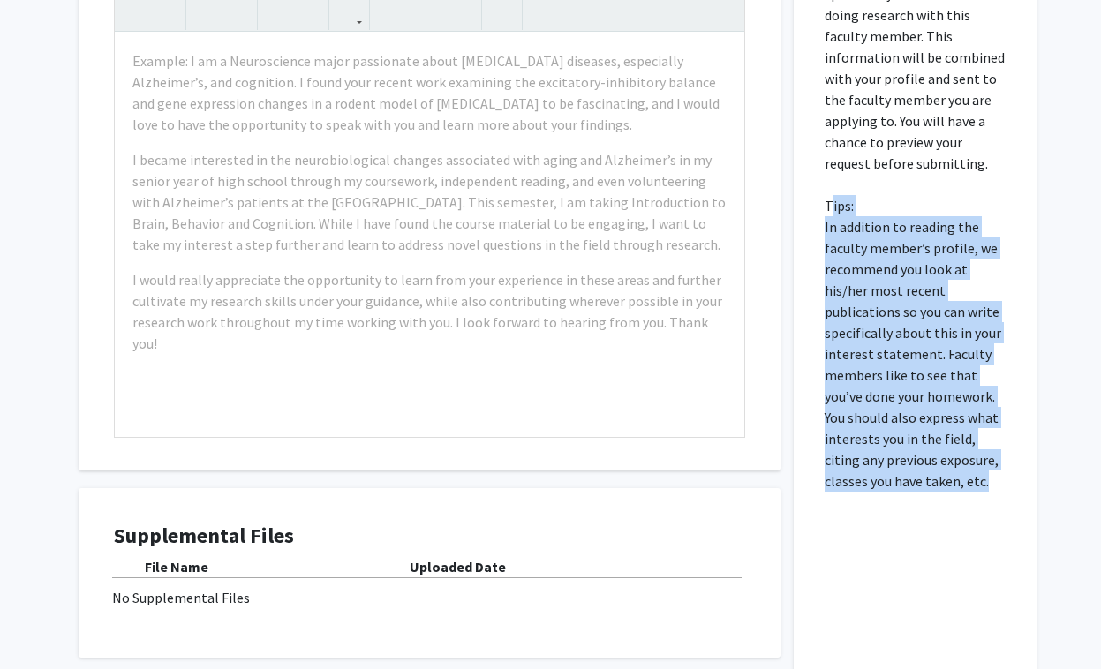
drag, startPoint x: 823, startPoint y: 207, endPoint x: 955, endPoint y: 480, distance: 304.0
click at [956, 481] on div "Please fill out why you are specifically interested in doing research with this…" at bounding box center [915, 334] width 216 height 780
copy p "Tips: In addition to reading the faculty member’s profile, we recommend you loo…"
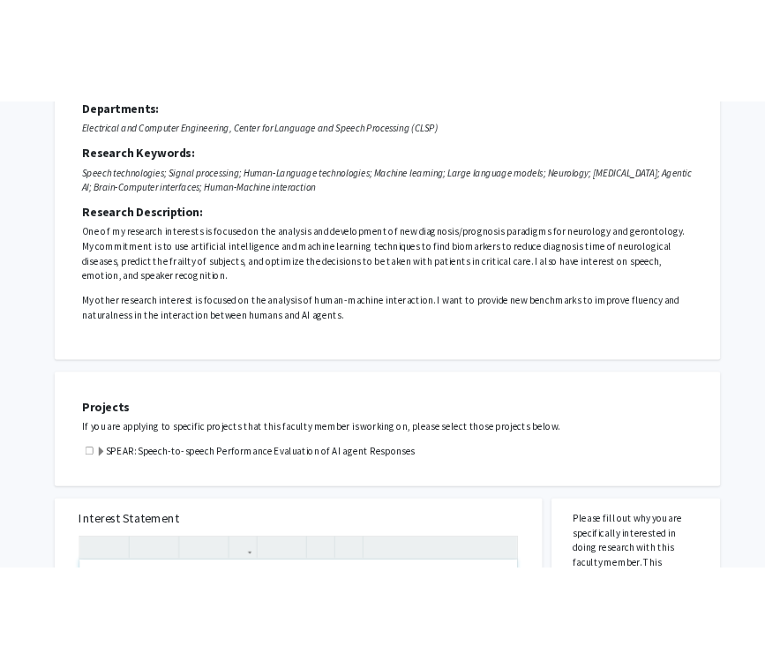
scroll to position [131, 0]
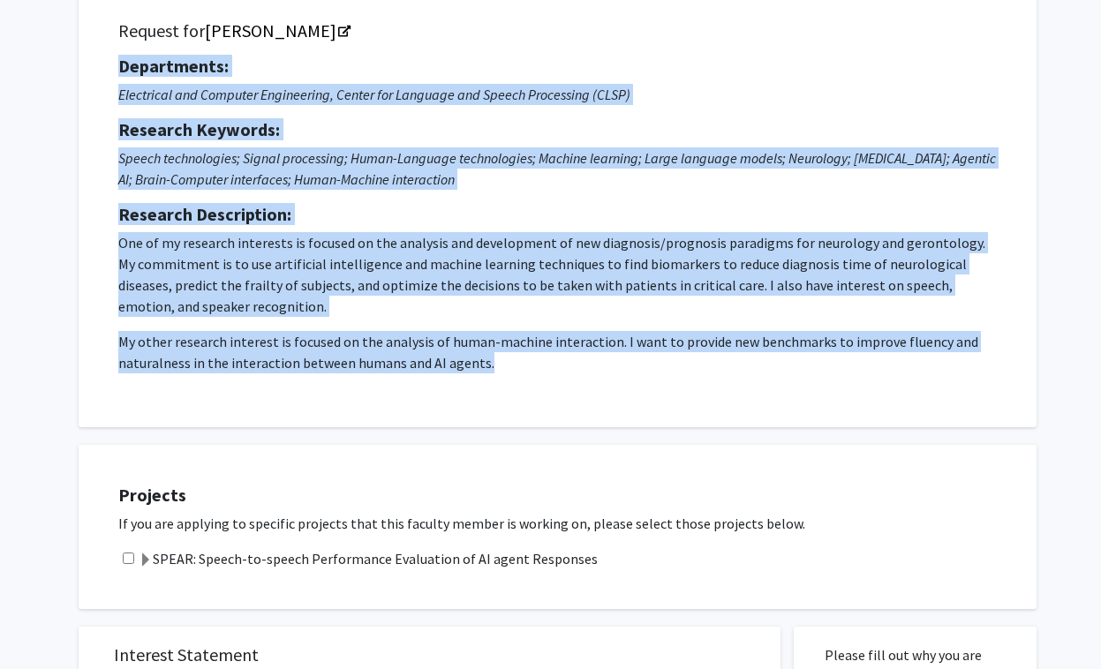
drag, startPoint x: 109, startPoint y: 65, endPoint x: 517, endPoint y: 368, distance: 507.9
click at [517, 368] on div "Request for [PERSON_NAME] Departments: Electrical and Computer Engineering, Cen…" at bounding box center [557, 204] width 913 height 402
copy div "Departments: Electrical and Computer Engineering, Center for Language and Speec…"
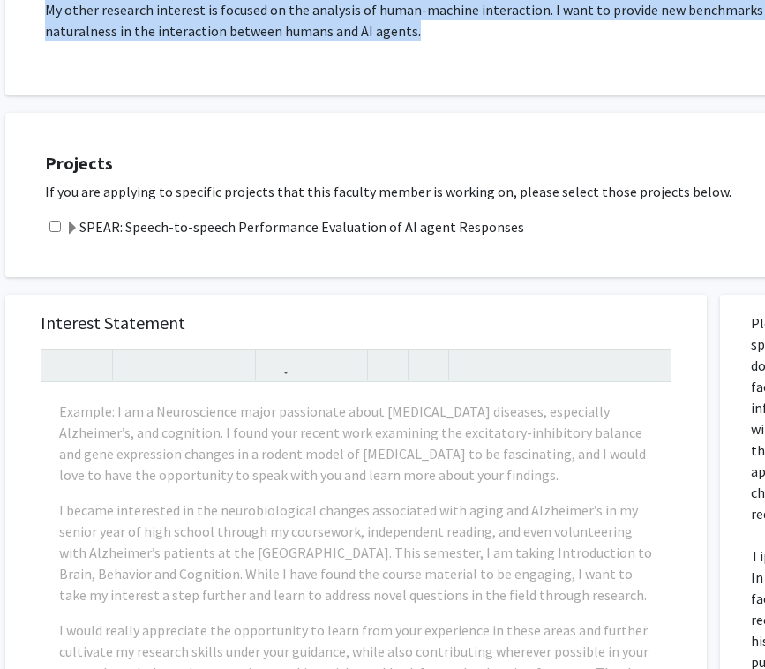
scroll to position [587, 52]
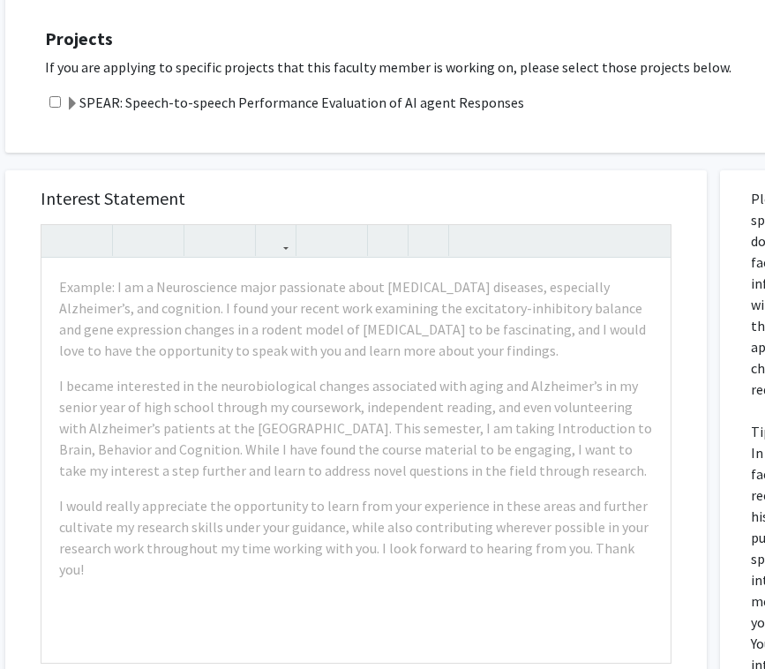
click at [55, 98] on input "checkbox" at bounding box center [54, 101] width 11 height 11
checkbox input "true"
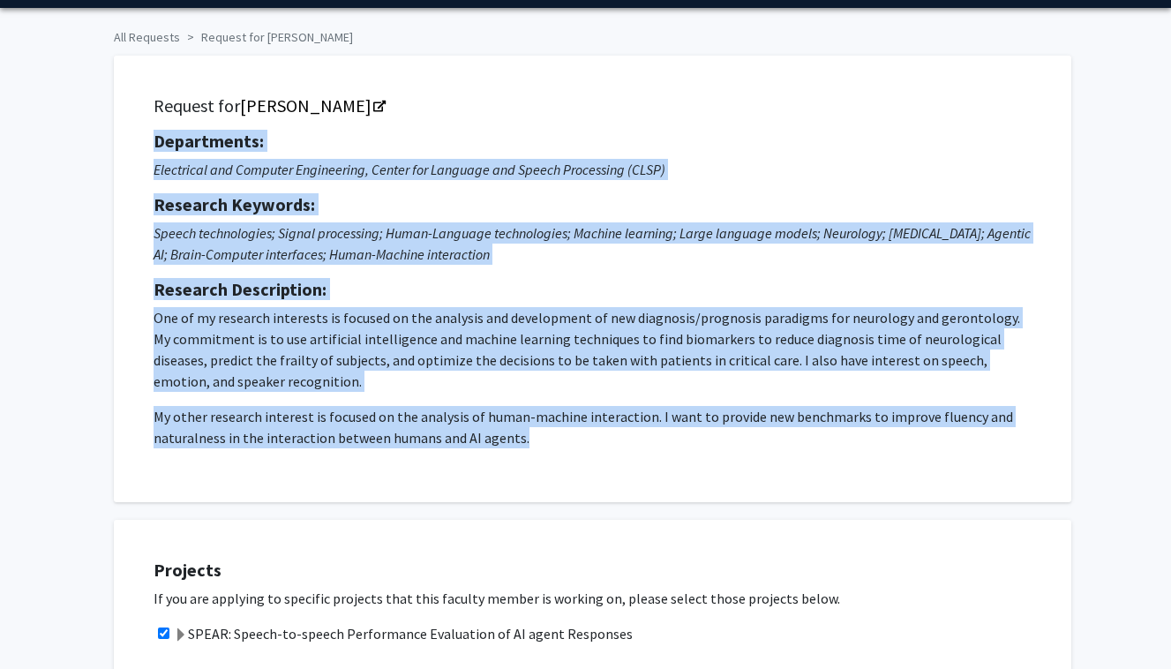
scroll to position [63, 0]
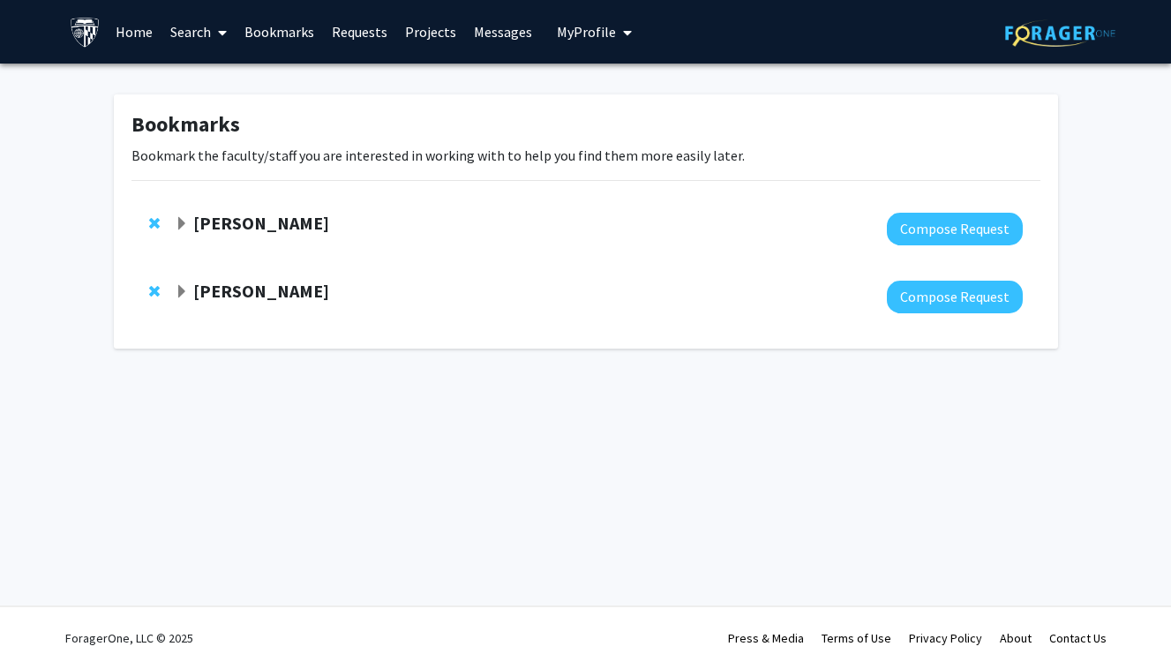
click at [184, 285] on span "Expand Laureano Moro-Velazquez Bookmark" at bounding box center [182, 292] width 14 height 14
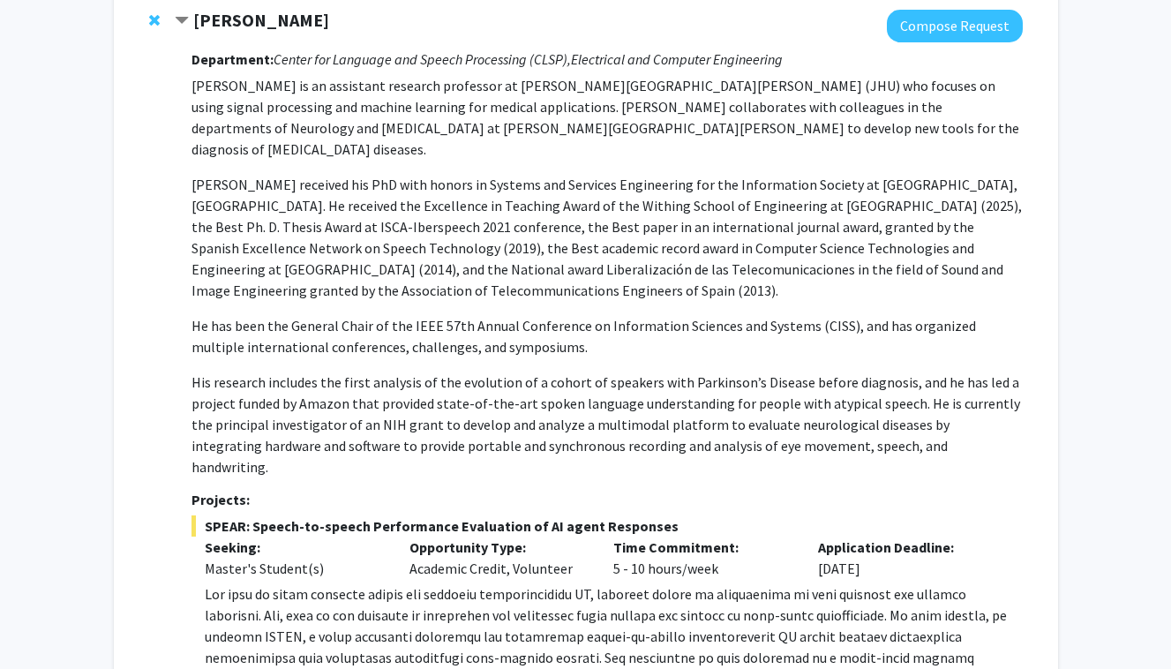
scroll to position [438, 0]
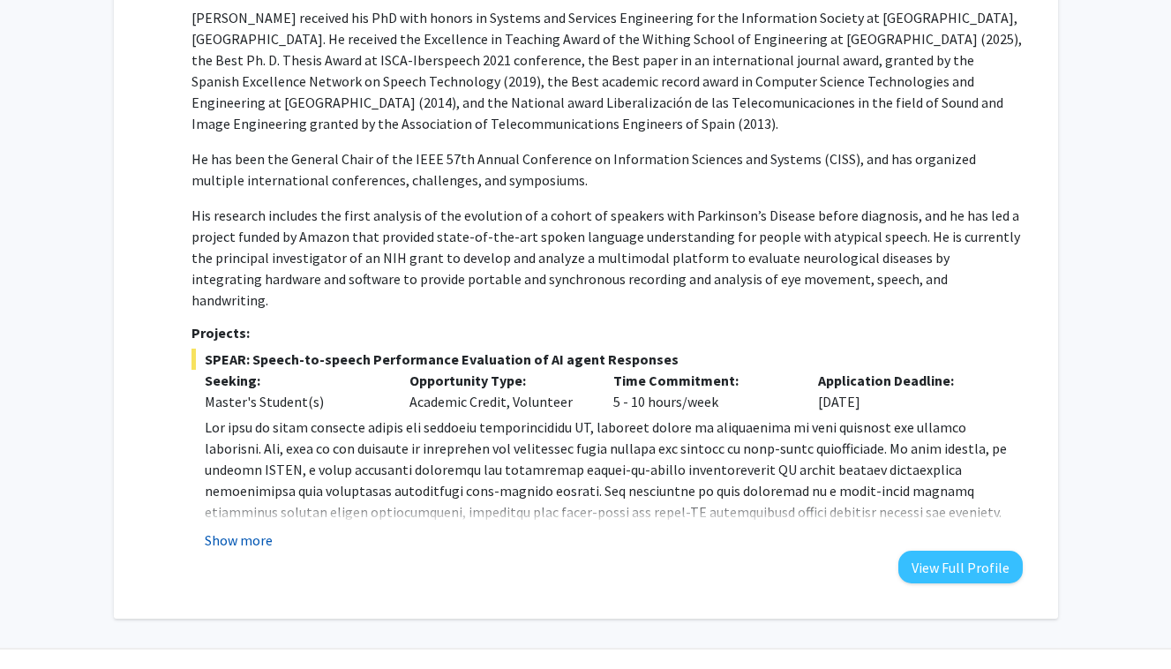
click at [257, 530] on button "Show more" at bounding box center [239, 540] width 68 height 21
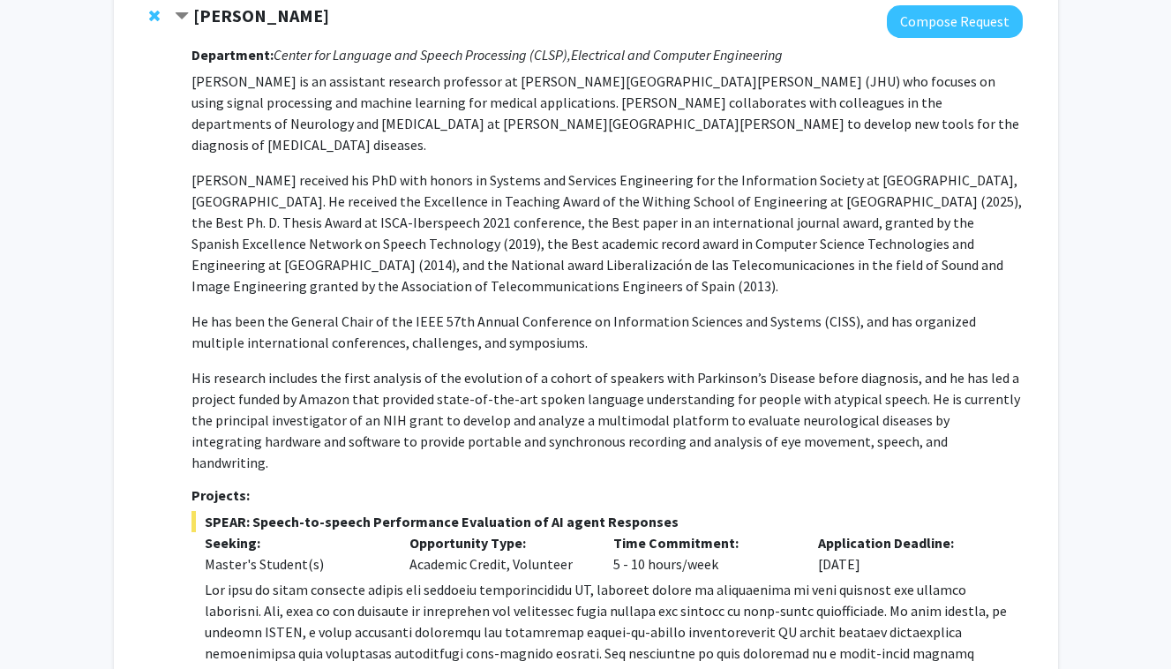
scroll to position [0, 0]
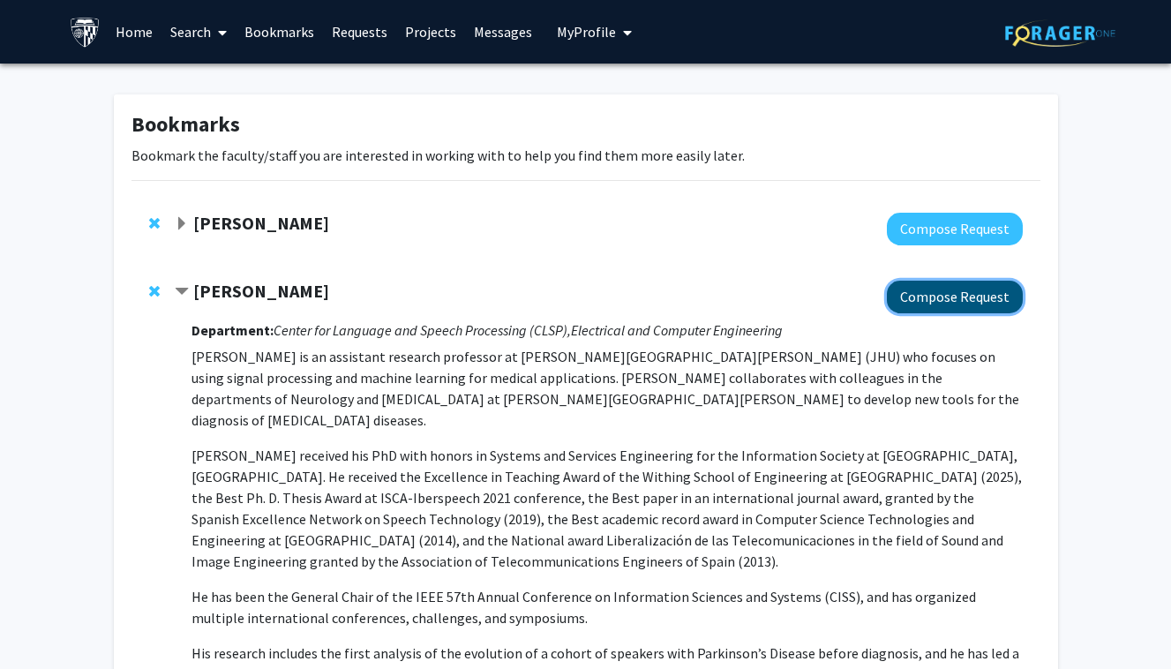
click at [925, 297] on button "Compose Request" at bounding box center [955, 297] width 136 height 33
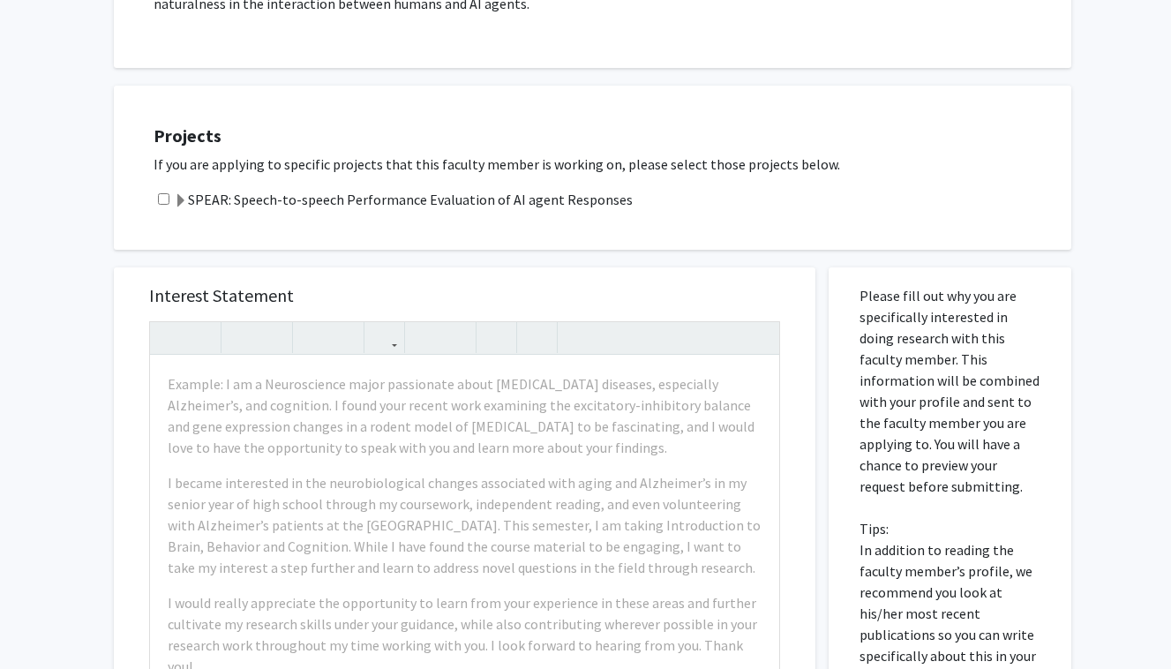
scroll to position [513, 0]
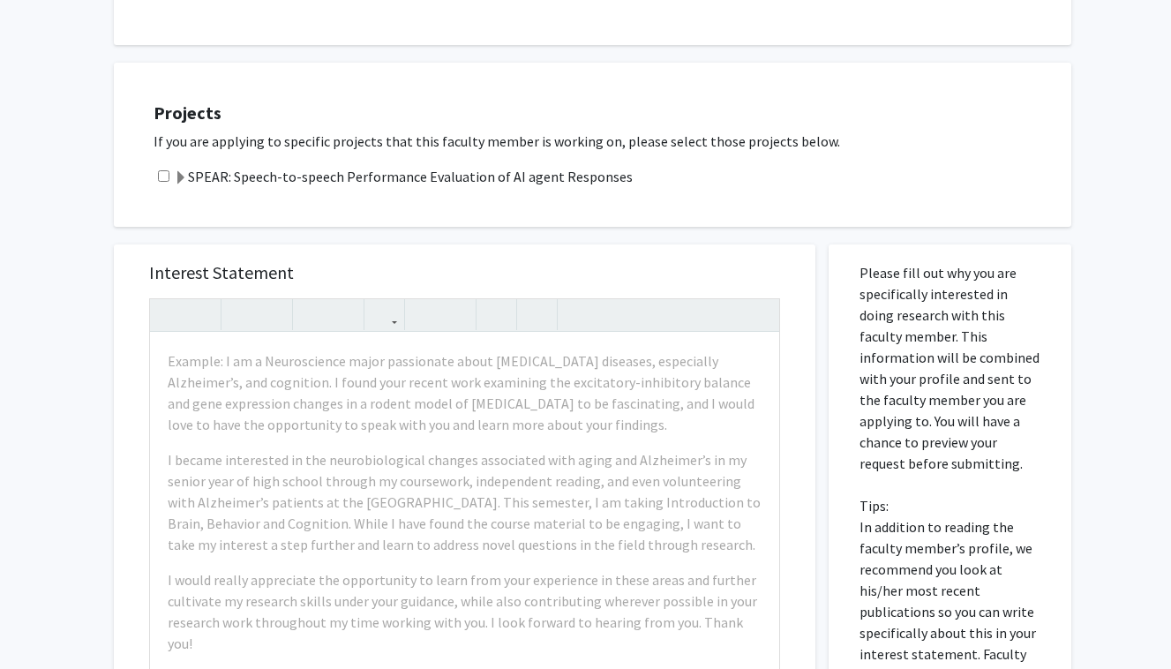
click at [164, 174] on input "checkbox" at bounding box center [163, 175] width 11 height 11
checkbox input "true"
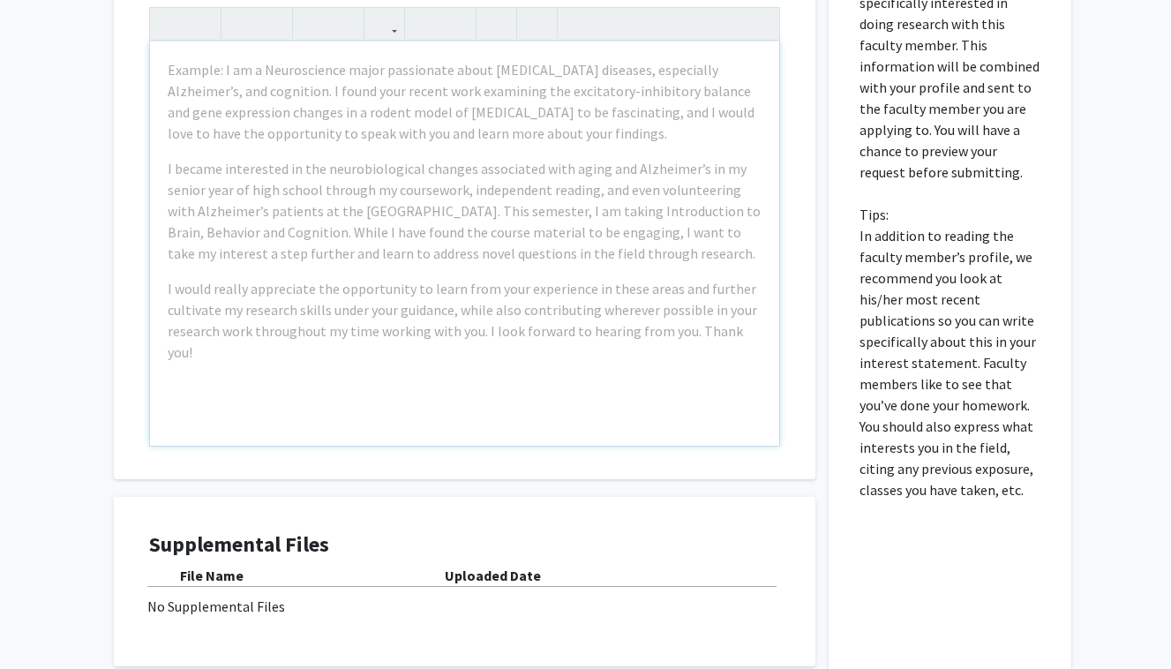
scroll to position [961, 0]
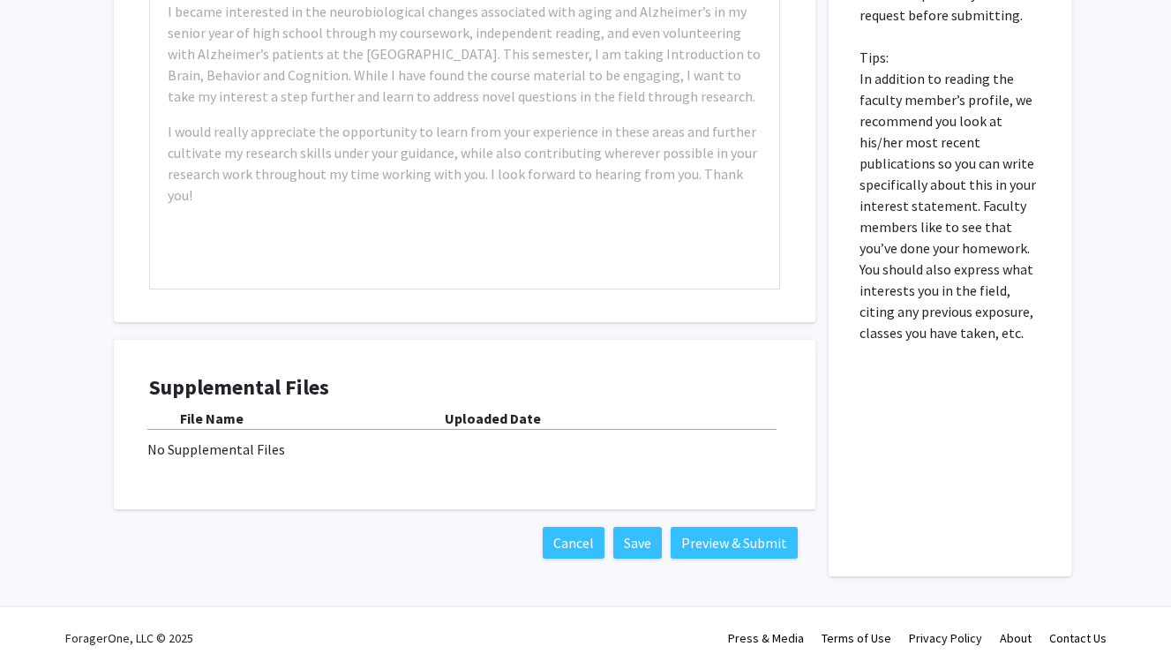
click at [945, 177] on p "Please fill out why you are specifically interested in doing research with this…" at bounding box center [950, 79] width 181 height 530
click at [419, 441] on div "No Supplemental Files" at bounding box center [464, 449] width 635 height 21
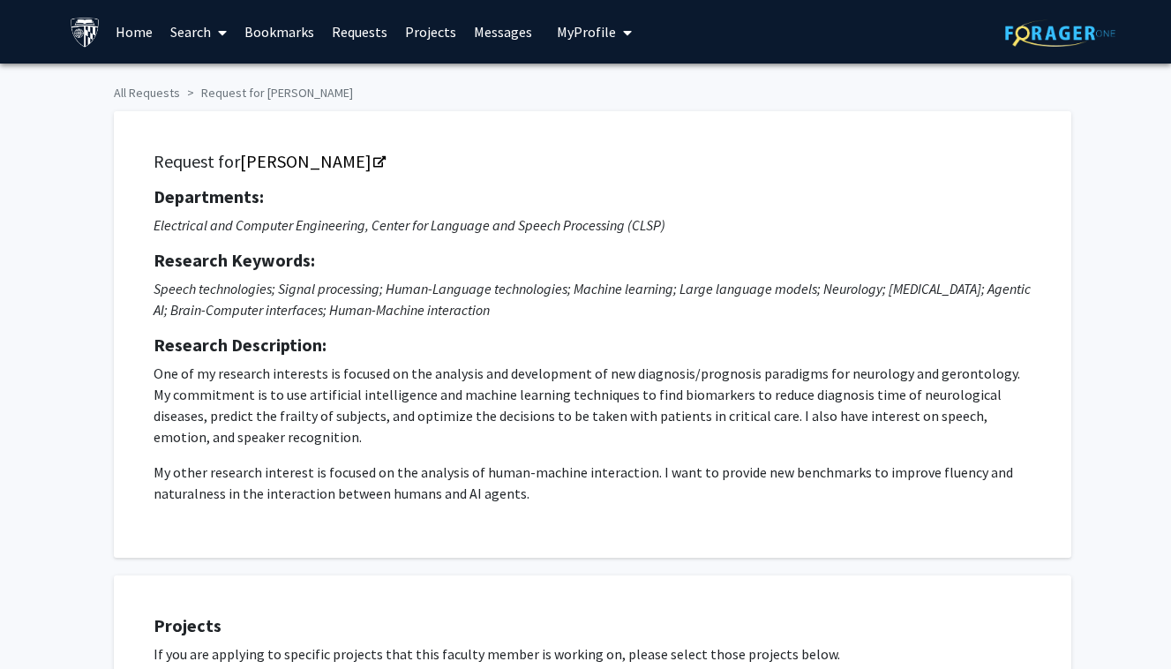
click at [584, 26] on span "My Profile" at bounding box center [586, 32] width 59 height 18
click at [629, 80] on span "[PERSON_NAME]" at bounding box center [666, 81] width 107 height 19
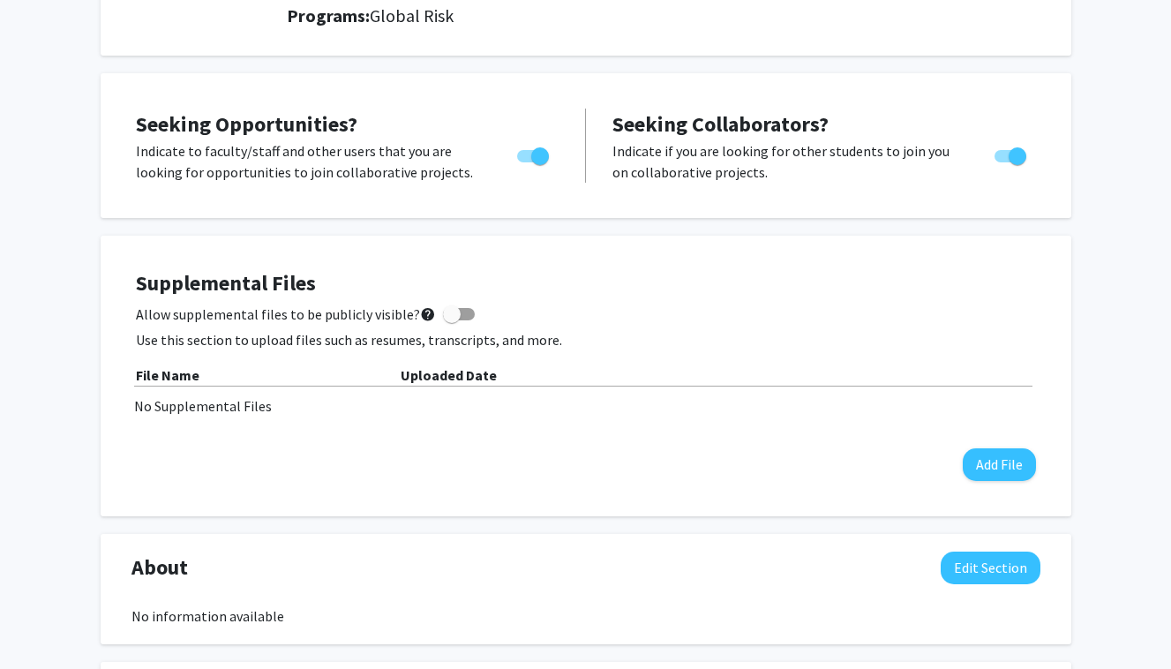
scroll to position [274, 0]
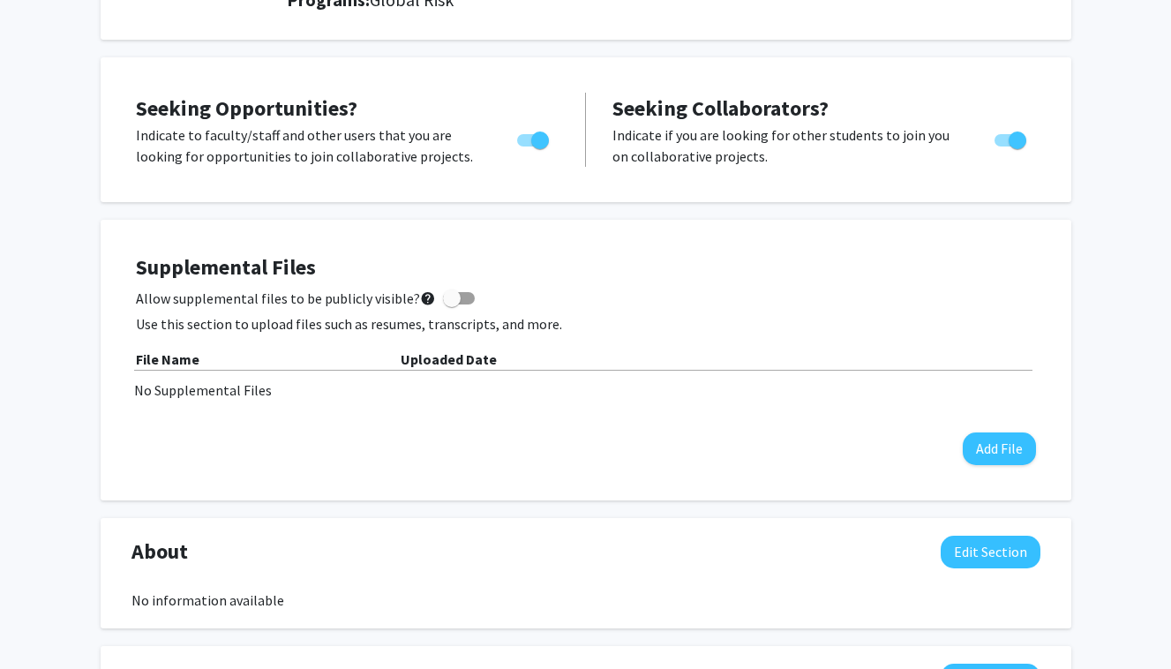
click at [455, 297] on span at bounding box center [459, 298] width 32 height 12
click at [452, 304] on input "Allow supplemental files to be publicly visible? help" at bounding box center [451, 304] width 1 height 1
checkbox input "true"
click at [1005, 441] on button "Add File" at bounding box center [999, 448] width 73 height 33
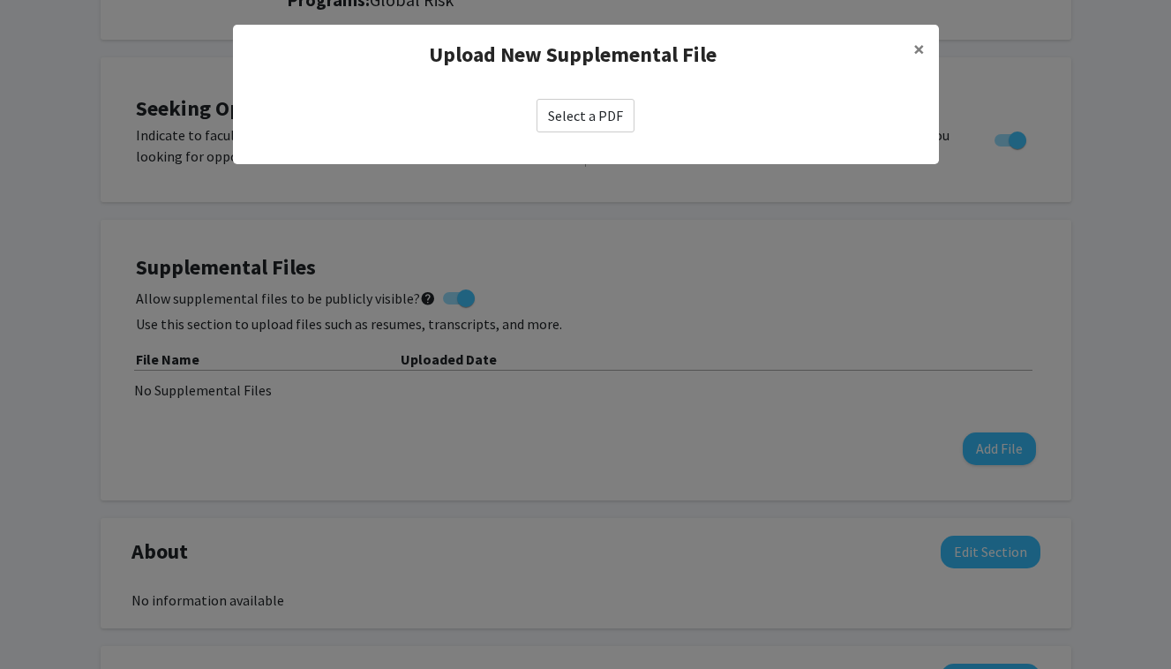
click at [571, 112] on label "Select a PDF" at bounding box center [586, 116] width 98 height 34
click at [0, 0] on input "Select a PDF" at bounding box center [0, 0] width 0 height 0
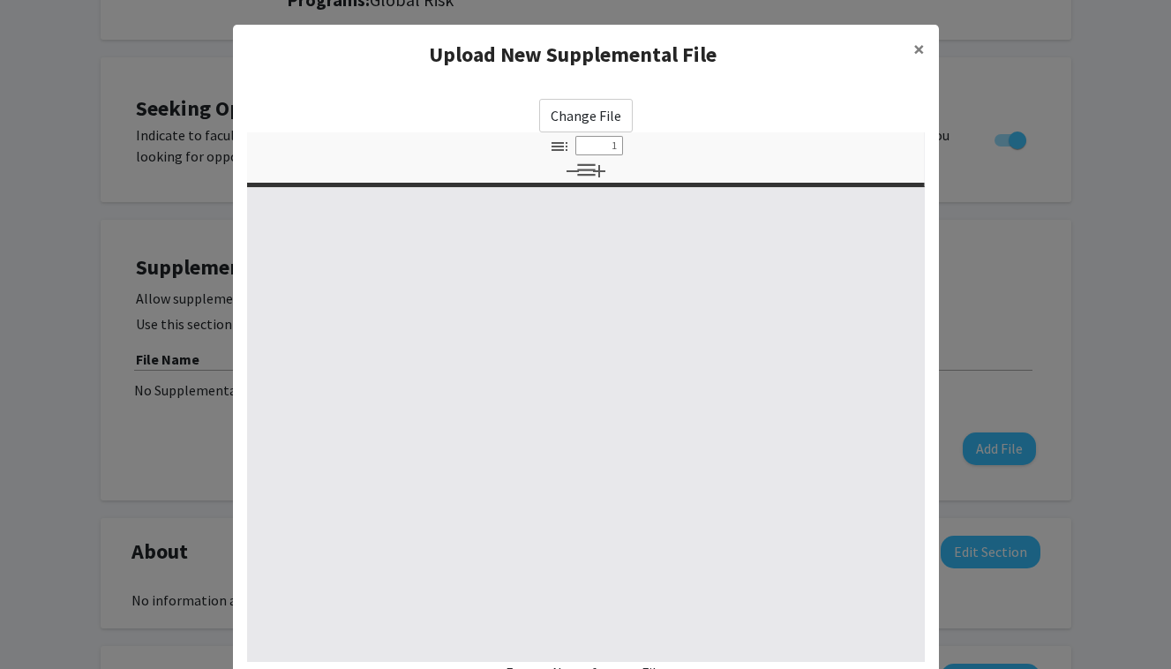
select select "custom"
type input "0"
select select "custom"
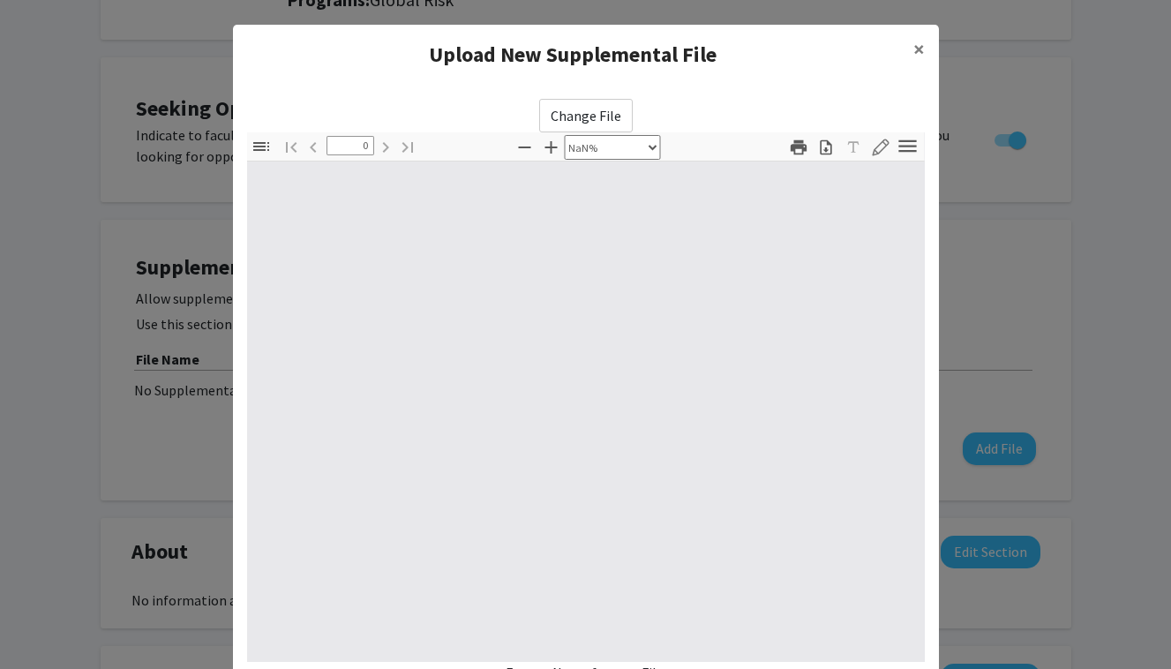
type input "1"
select select "auto"
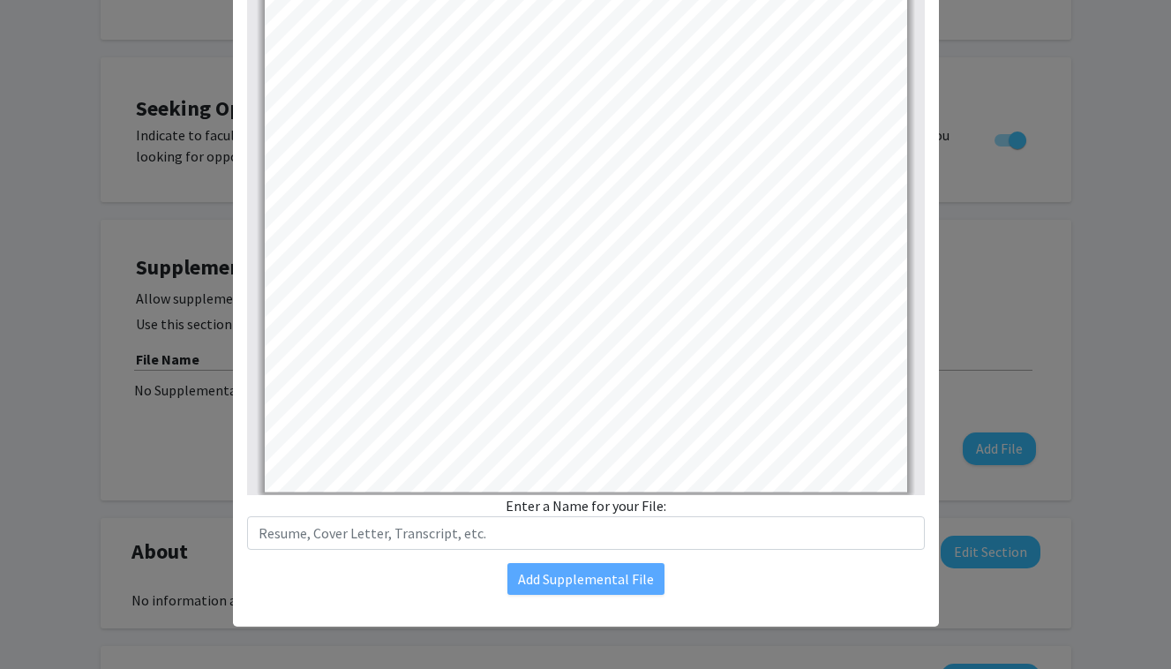
scroll to position [348, 0]
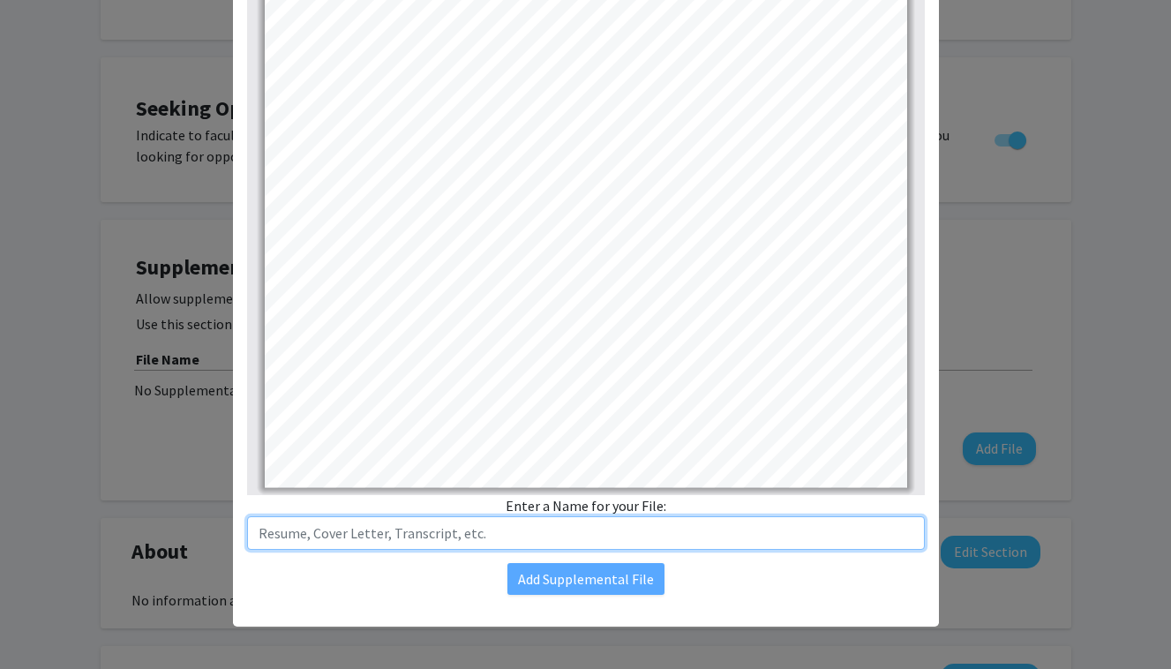
click at [448, 545] on input "text" at bounding box center [586, 533] width 678 height 34
type input "Resume"
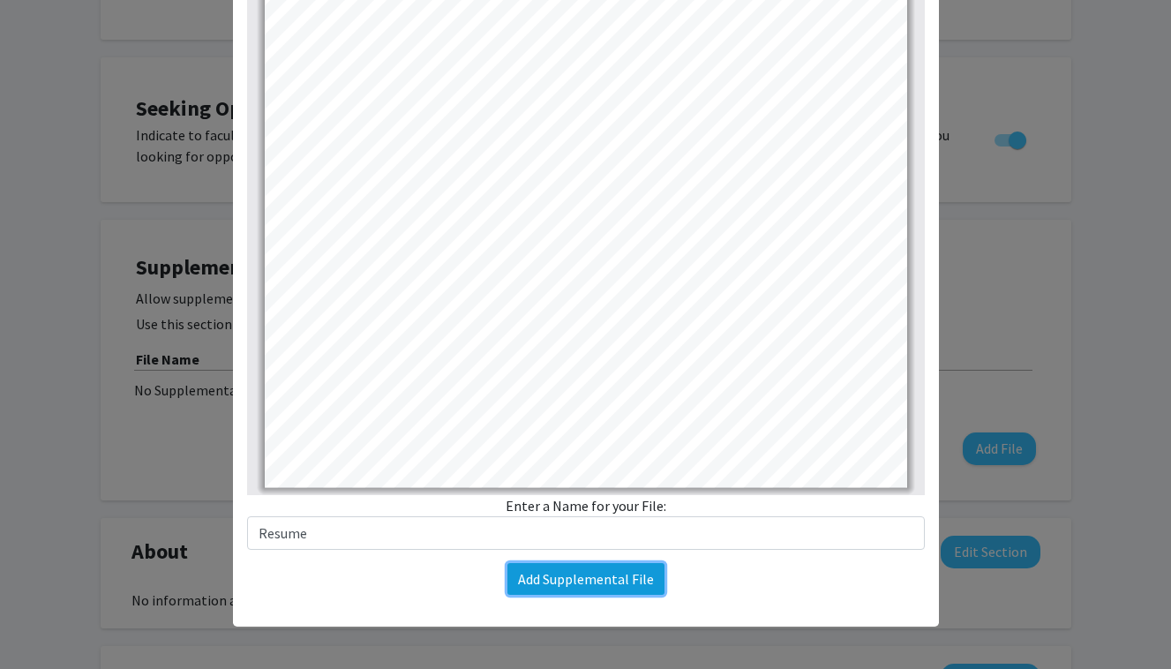
click at [574, 576] on button "Add Supplemental File" at bounding box center [585, 579] width 157 height 32
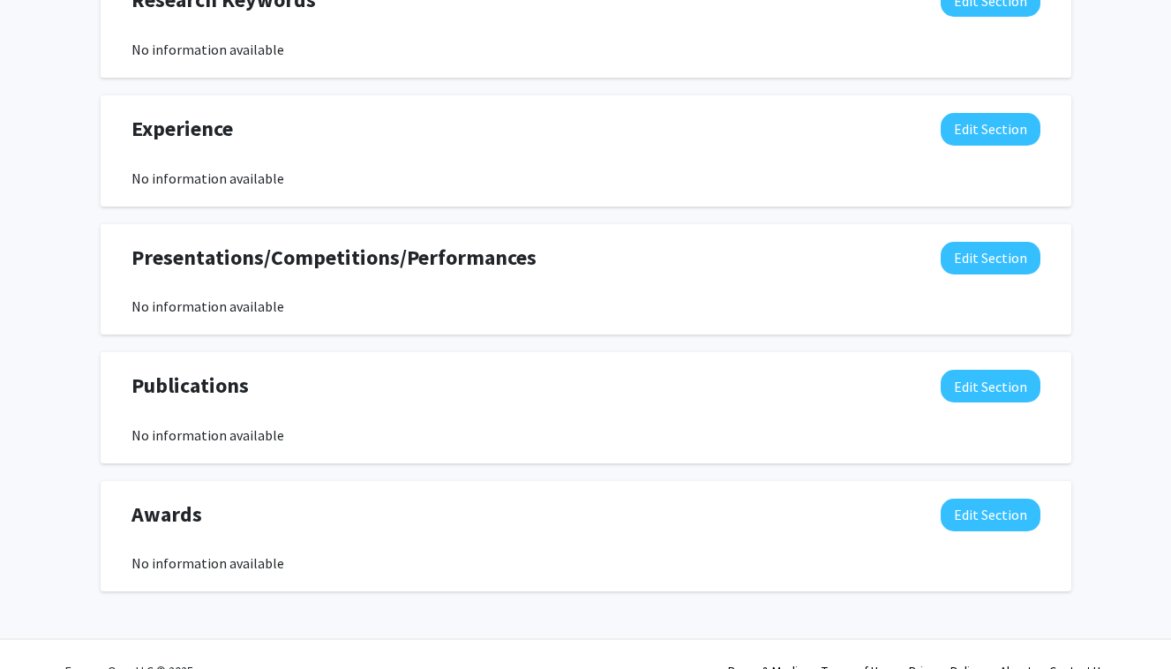
scroll to position [1016, 0]
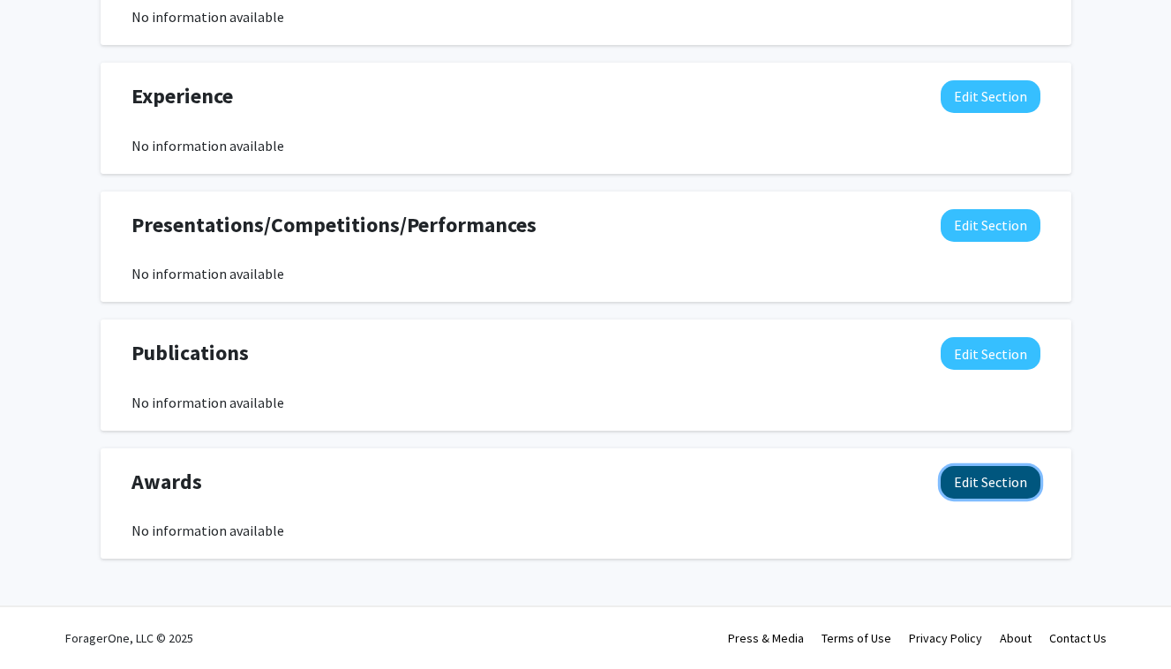
click at [967, 474] on button "Edit Section" at bounding box center [991, 482] width 100 height 33
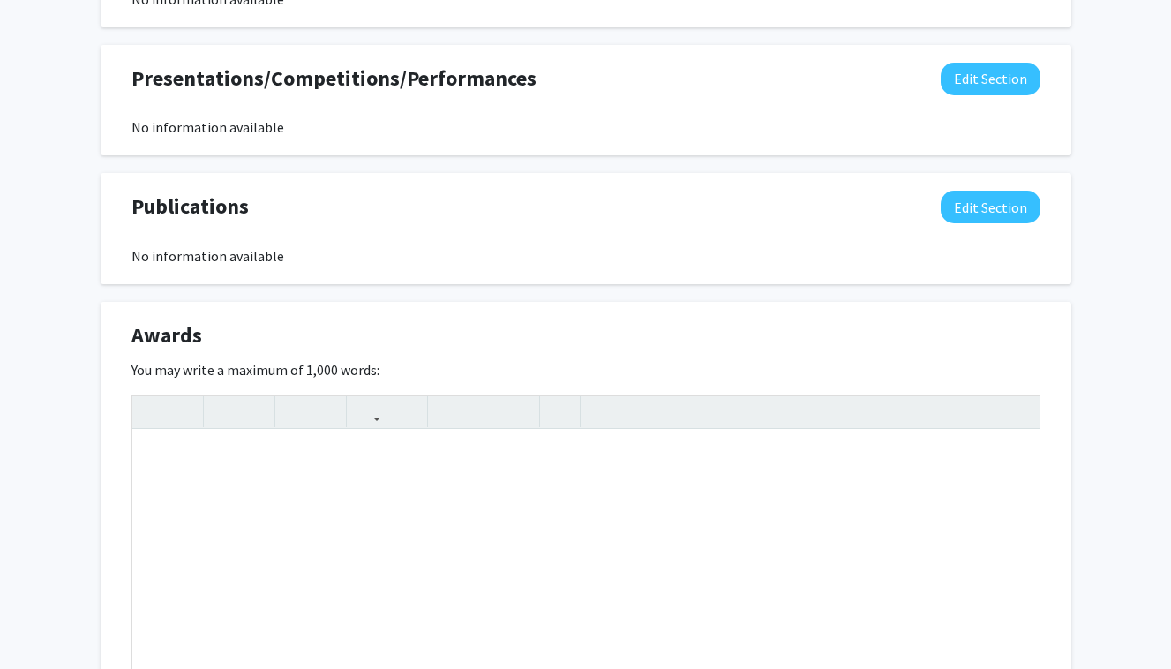
scroll to position [1273, 0]
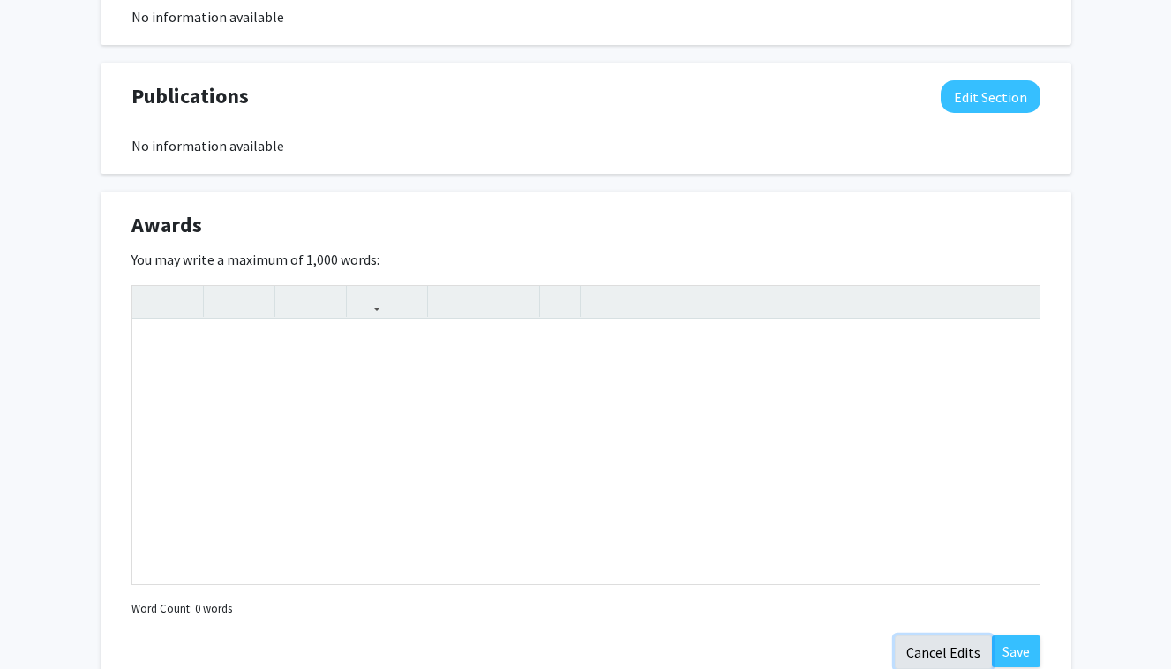
click at [932, 648] on button "Cancel Edits" at bounding box center [943, 652] width 97 height 34
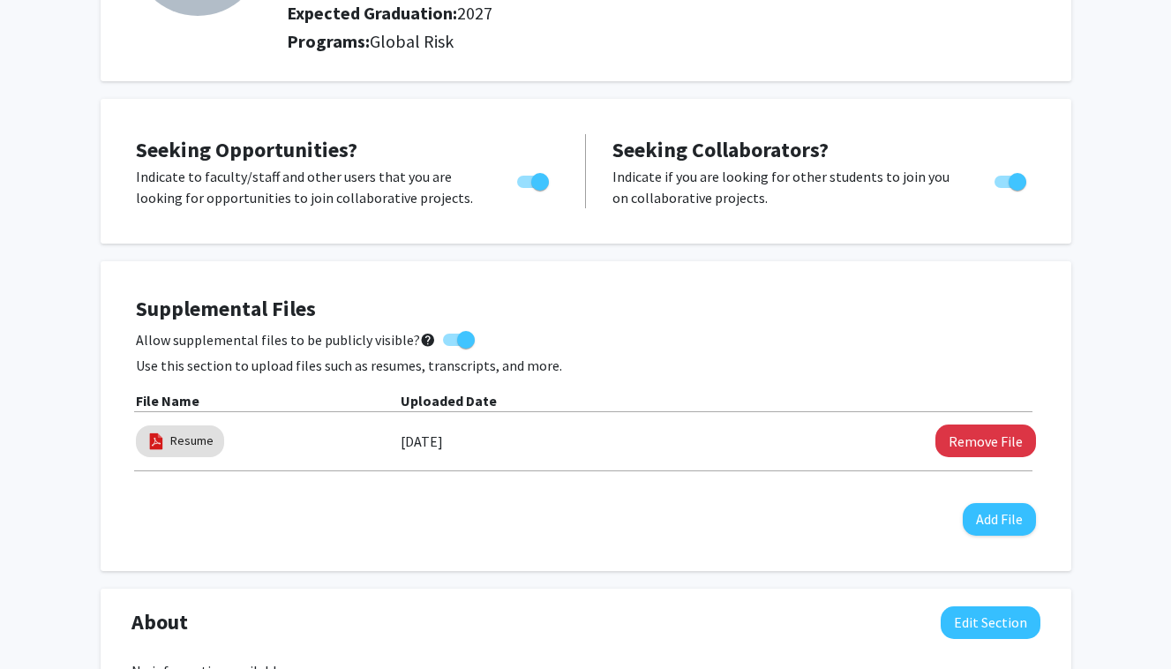
scroll to position [0, 0]
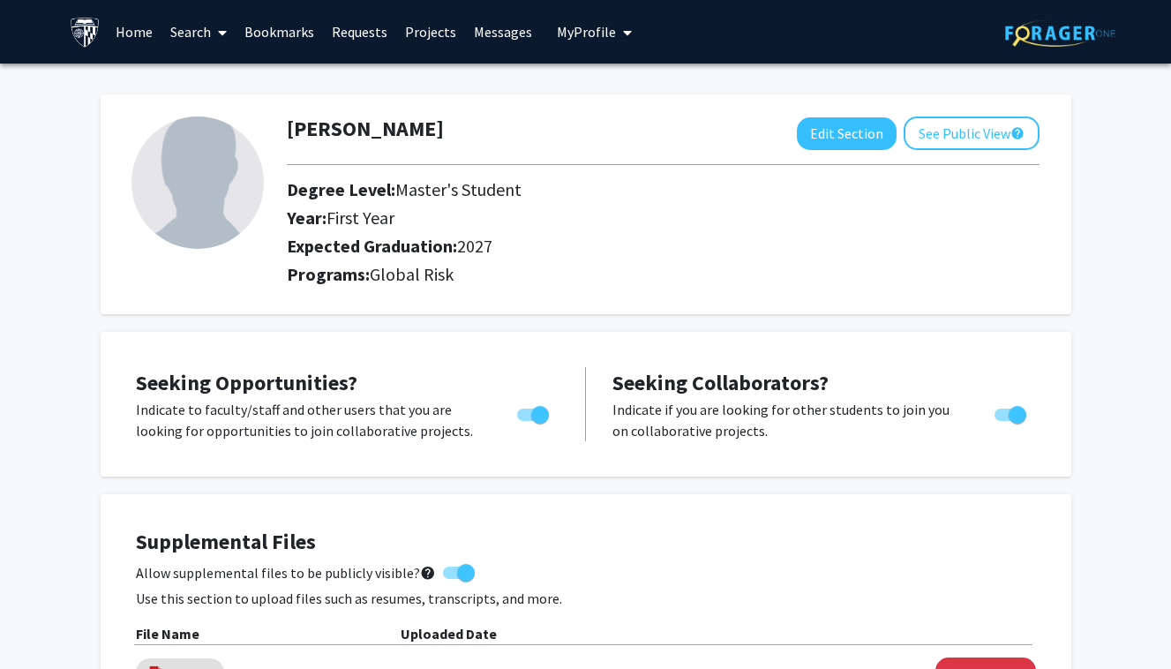
click at [287, 33] on link "Bookmarks" at bounding box center [279, 32] width 87 height 62
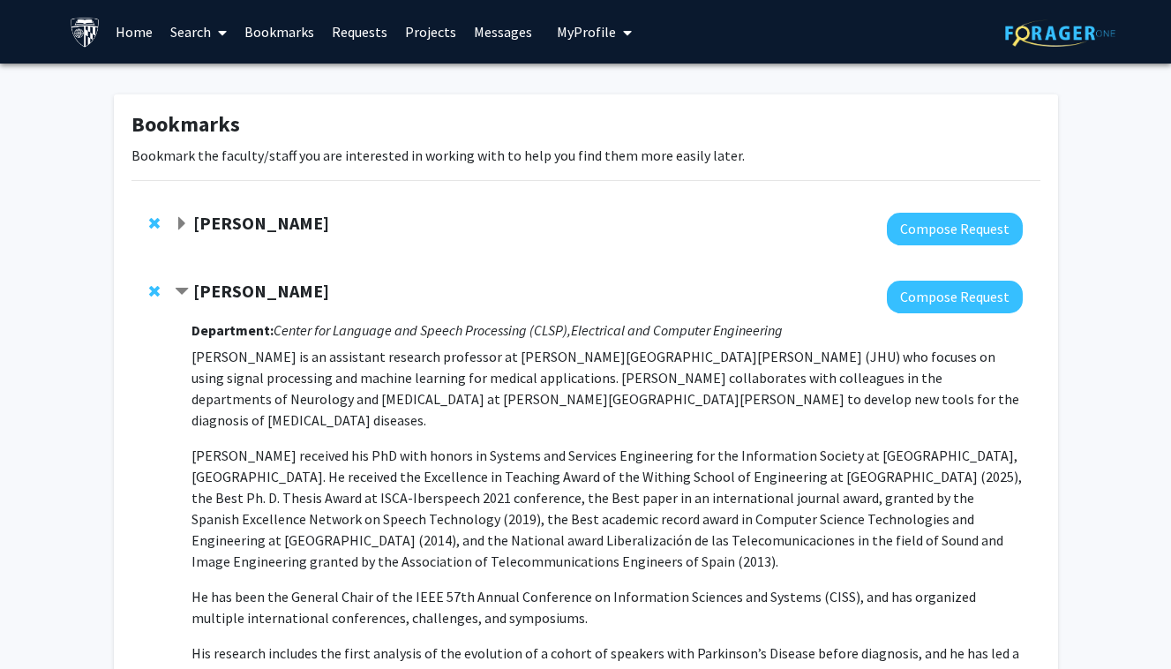
click at [575, 41] on button "My Profile" at bounding box center [595, 32] width 86 height 64
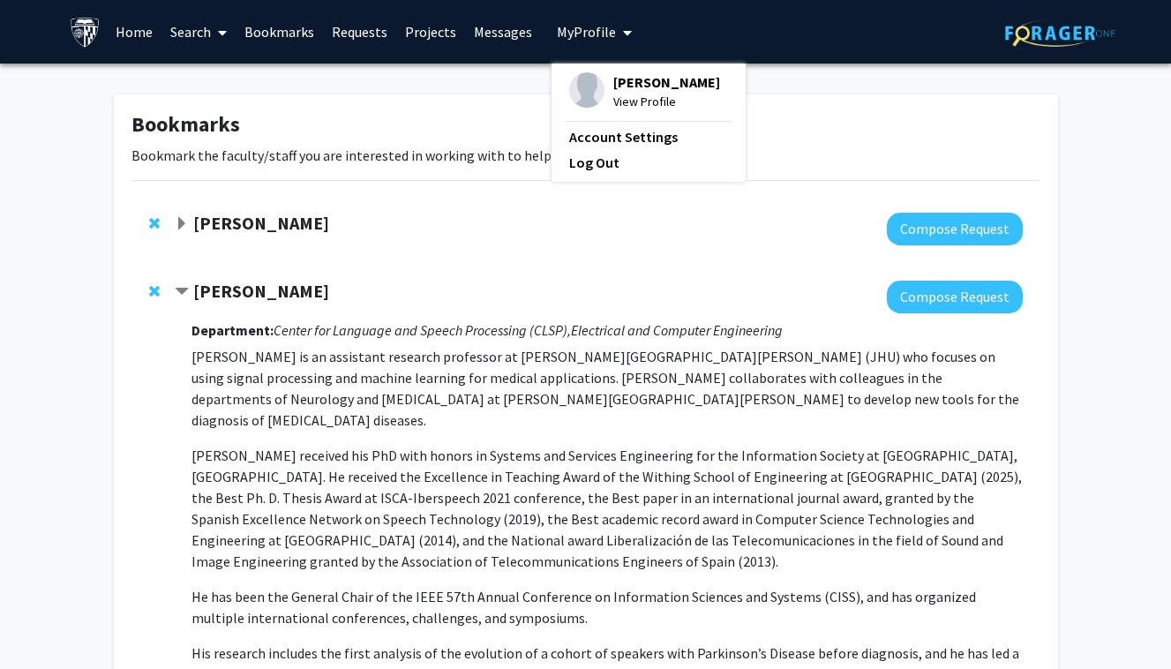
click at [616, 98] on span "View Profile" at bounding box center [666, 101] width 107 height 19
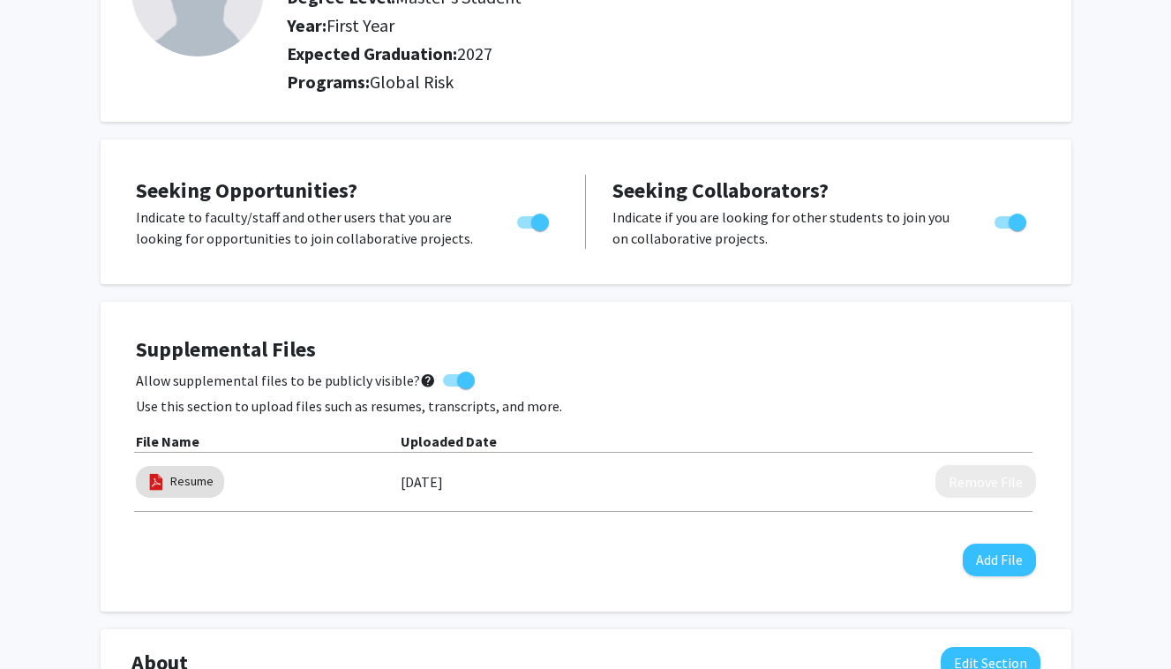
scroll to position [216, 0]
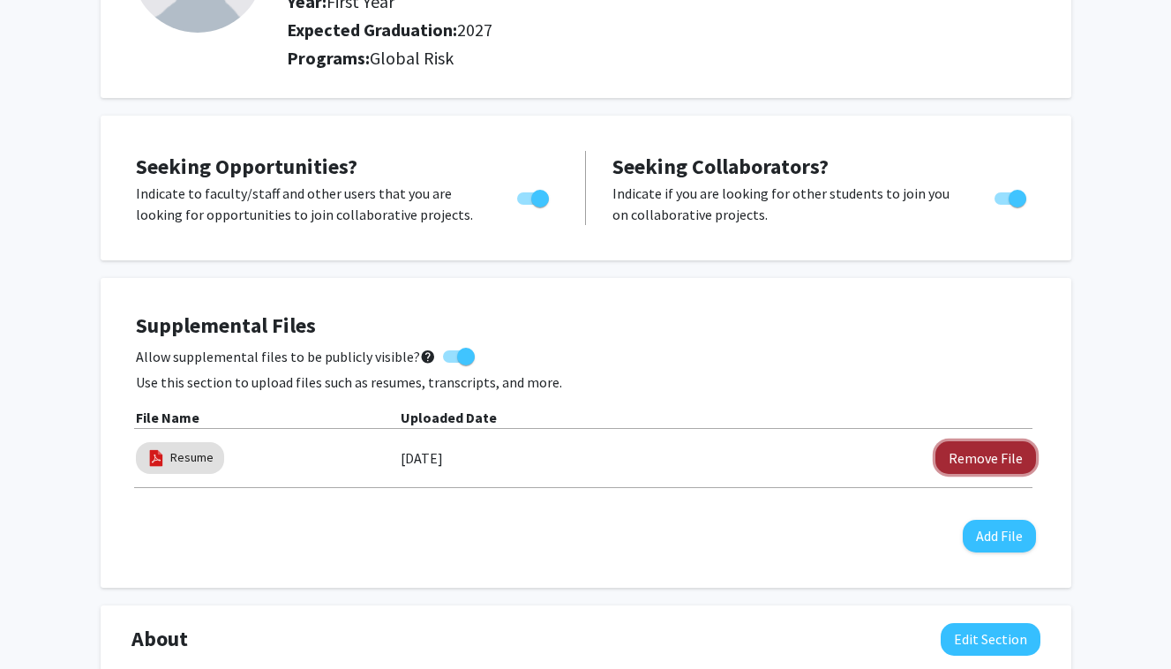
click at [995, 453] on button "Remove File" at bounding box center [986, 457] width 101 height 33
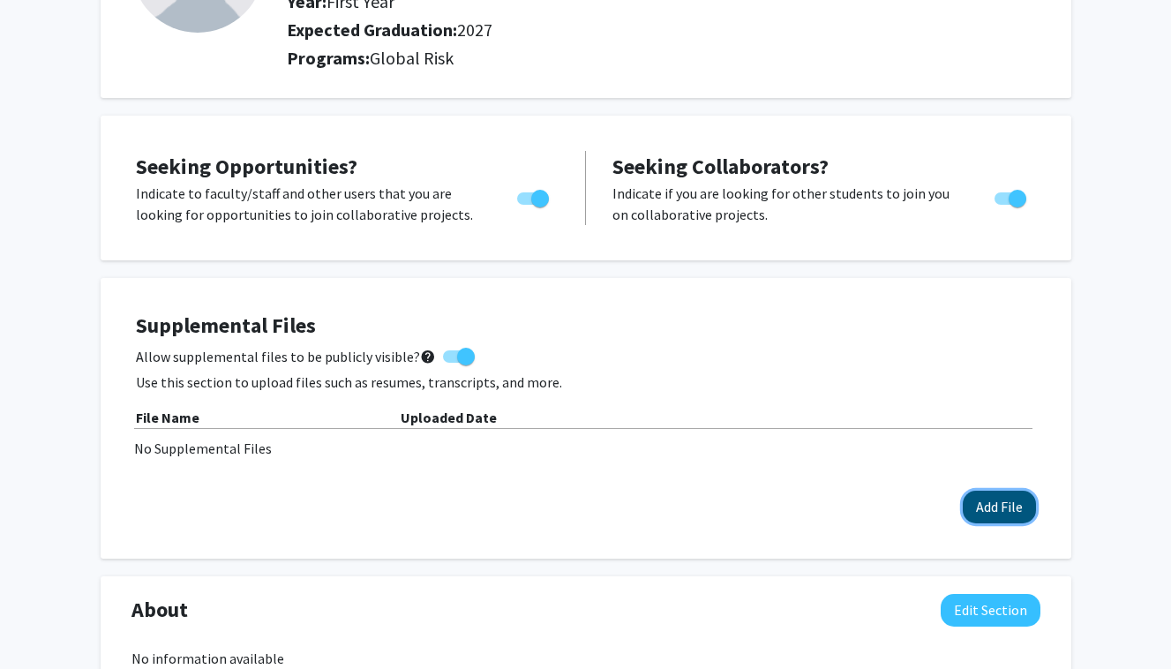
click at [989, 501] on button "Add File" at bounding box center [999, 507] width 73 height 33
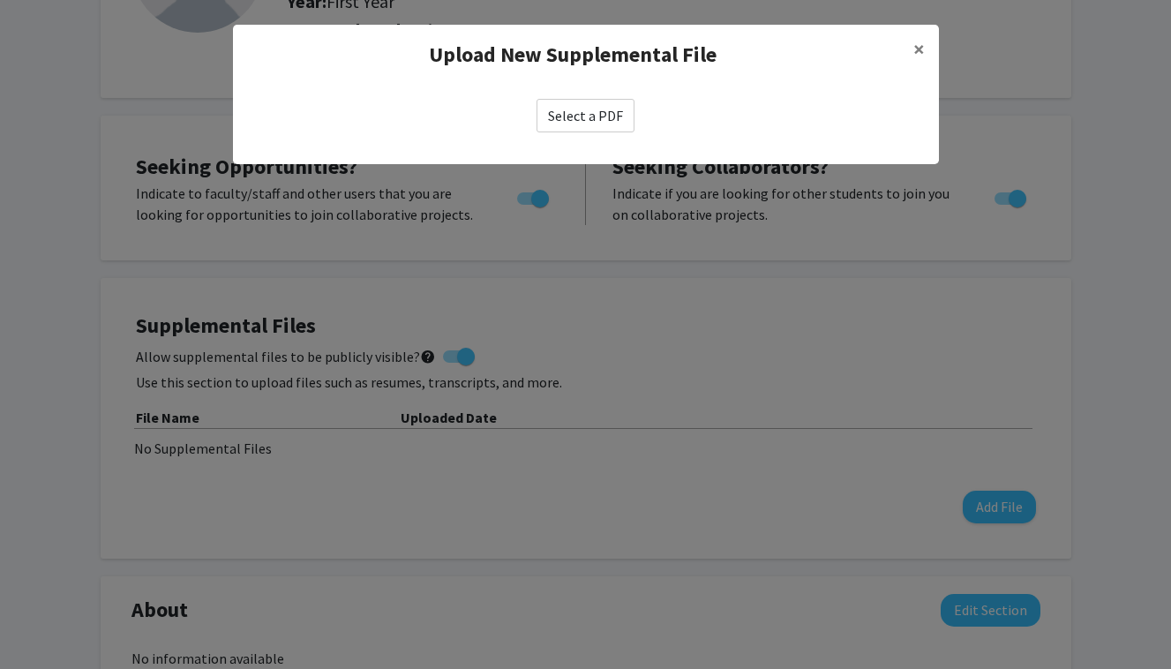
click at [615, 115] on label "Select a PDF" at bounding box center [586, 116] width 98 height 34
click at [0, 0] on input "Select a PDF" at bounding box center [0, 0] width 0 height 0
select select "custom"
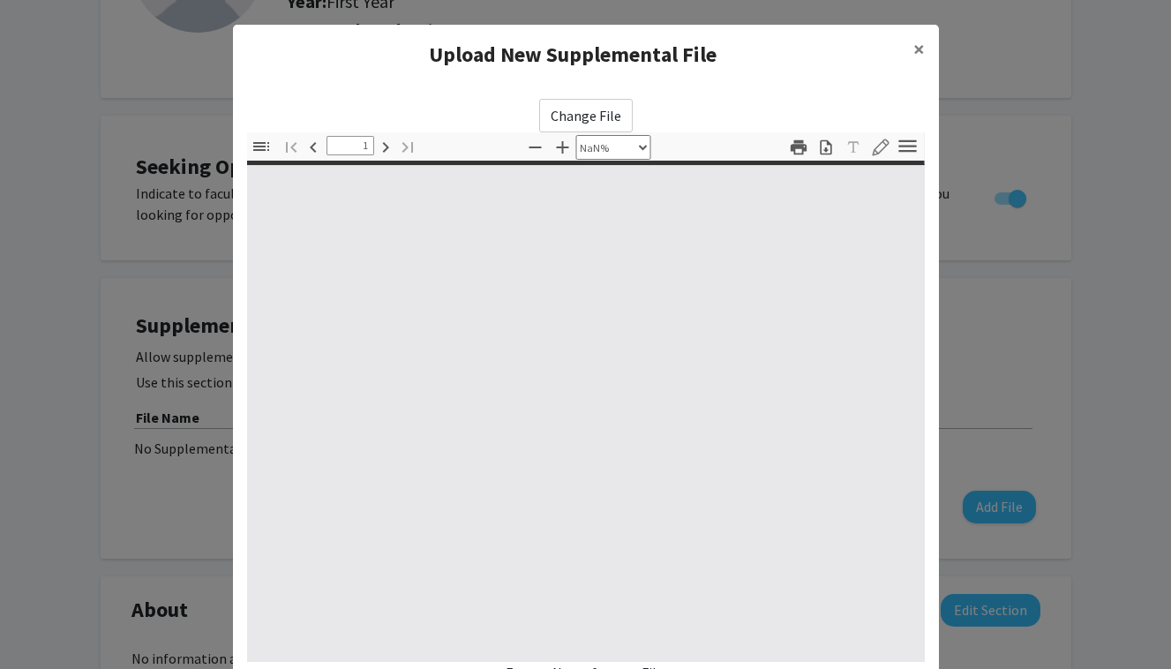
type input "0"
select select "custom"
type input "1"
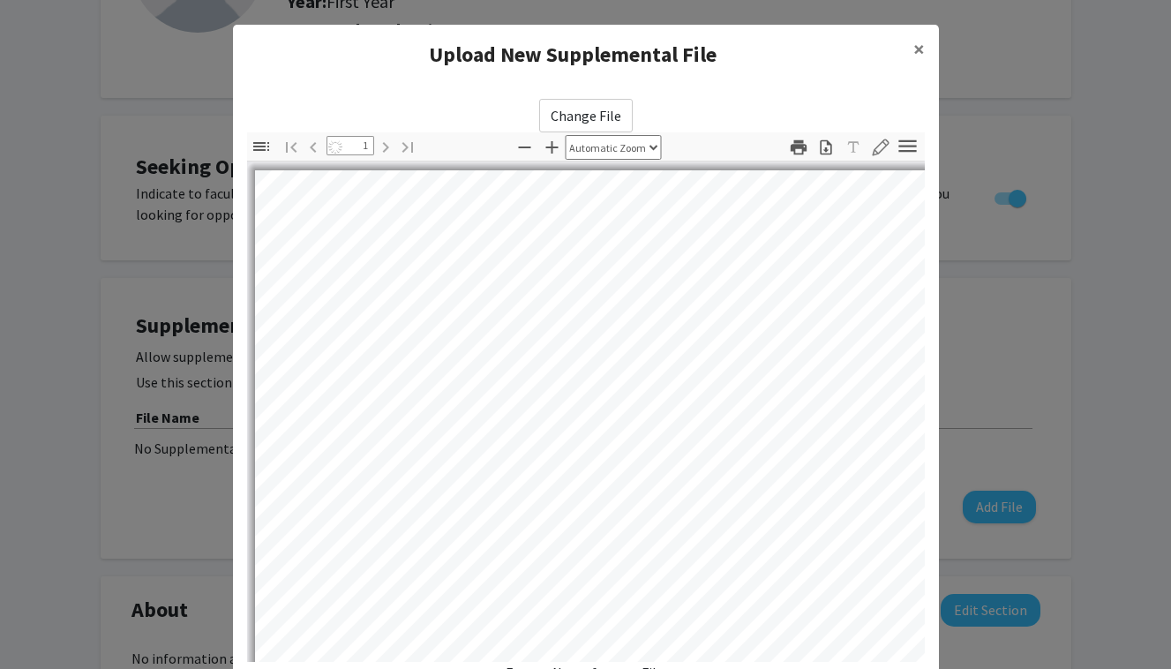
select select "auto"
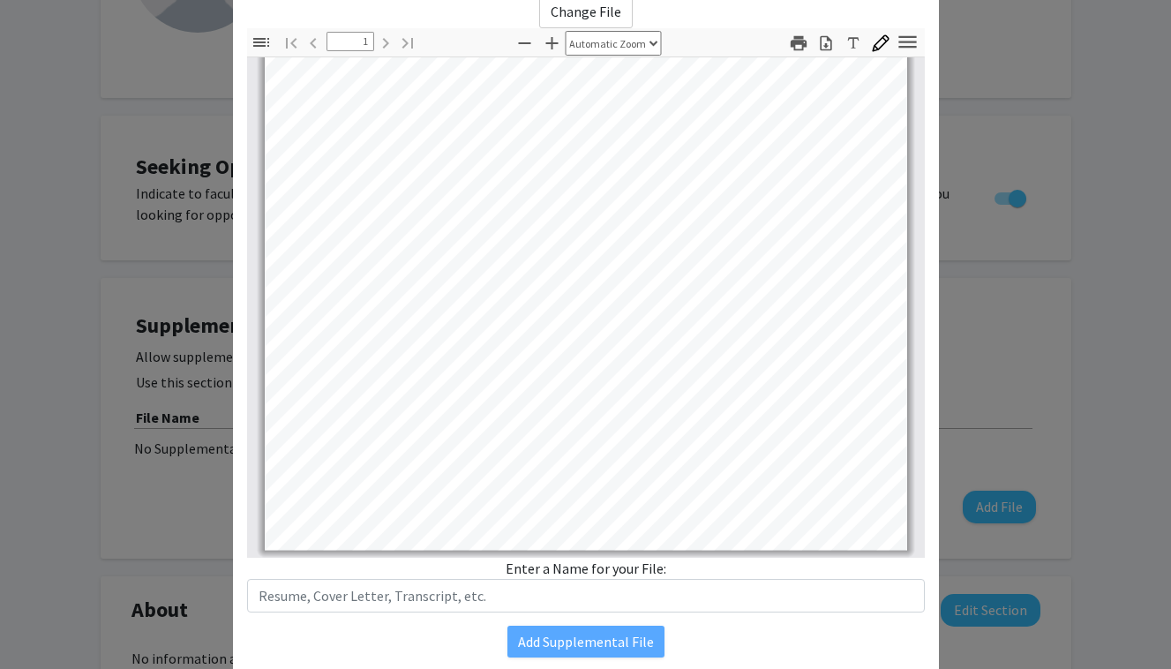
scroll to position [167, 0]
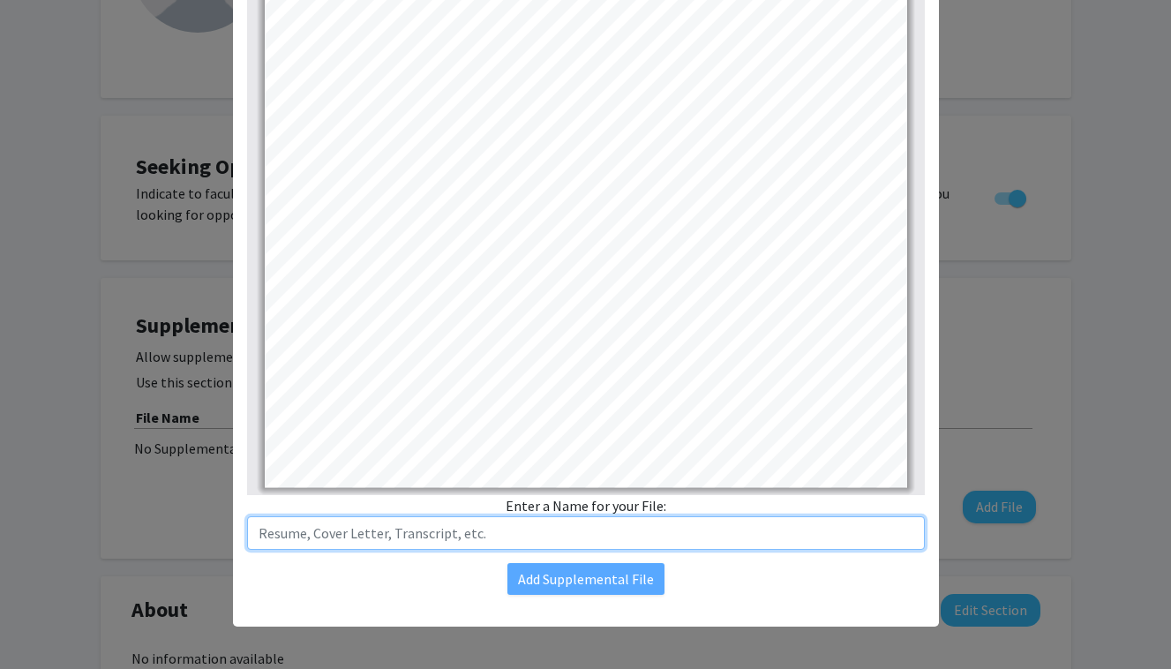
click at [591, 540] on input "text" at bounding box center [586, 533] width 678 height 34
type input "Resume"
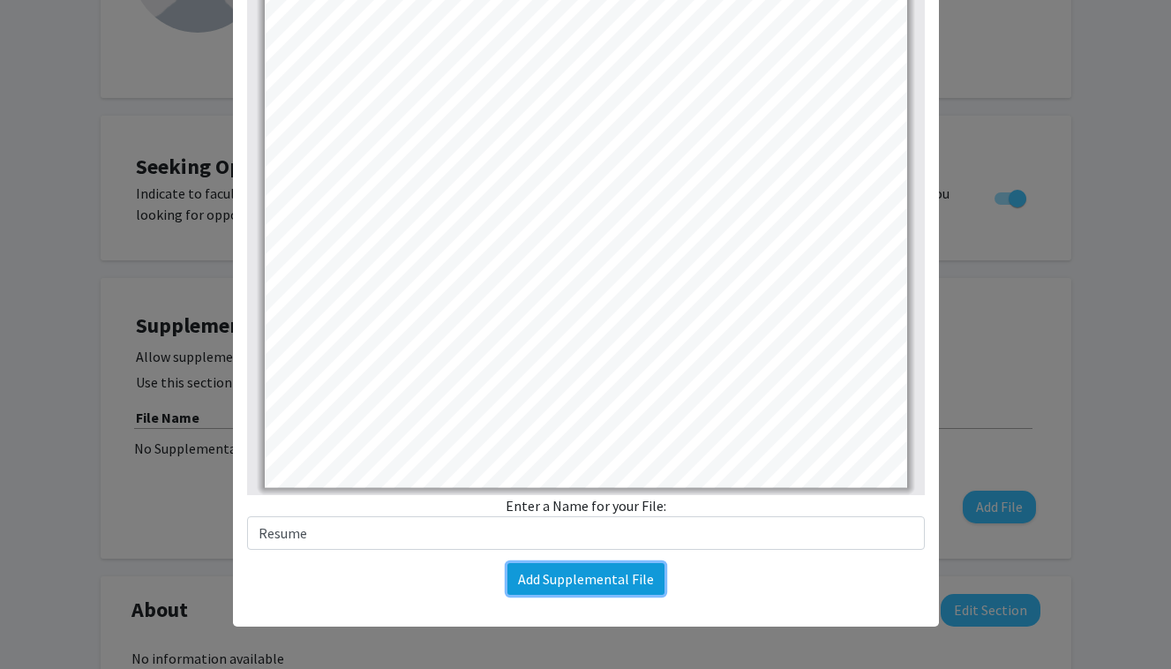
click at [589, 582] on button "Add Supplemental File" at bounding box center [585, 579] width 157 height 32
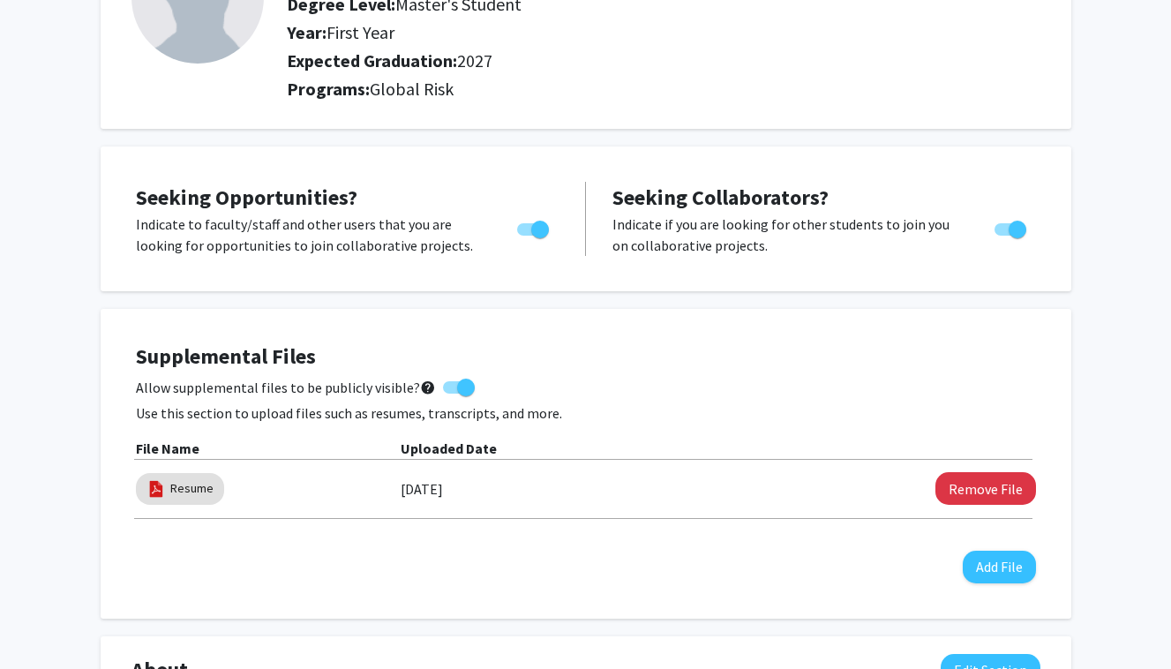
scroll to position [0, 0]
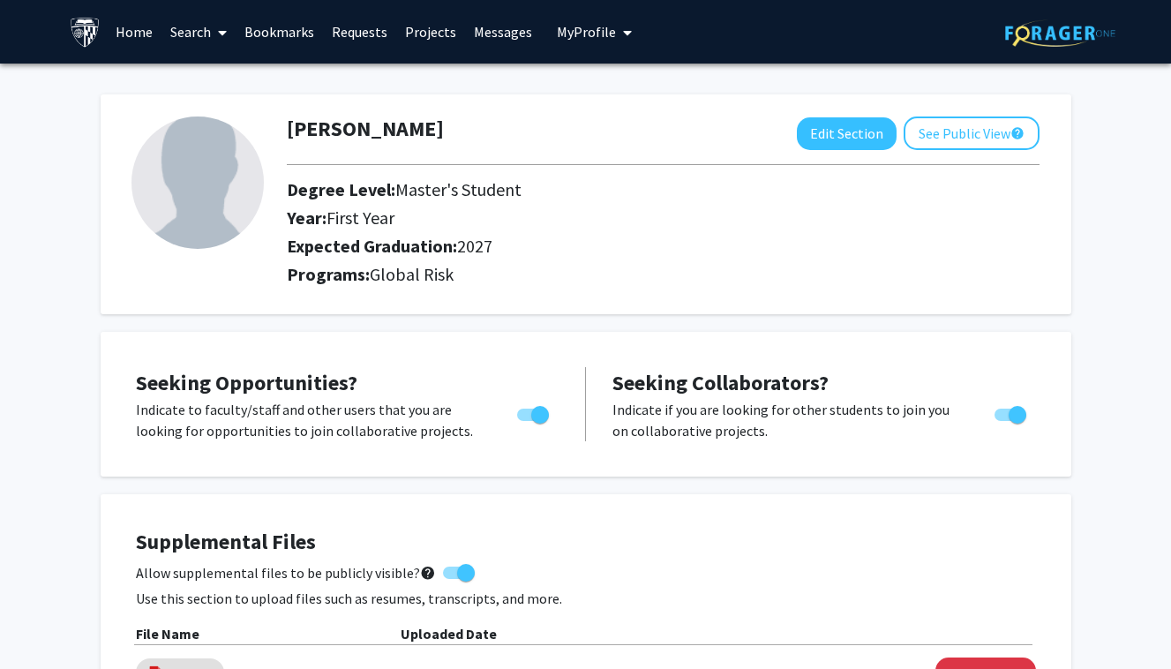
click at [268, 26] on link "Bookmarks" at bounding box center [279, 32] width 87 height 62
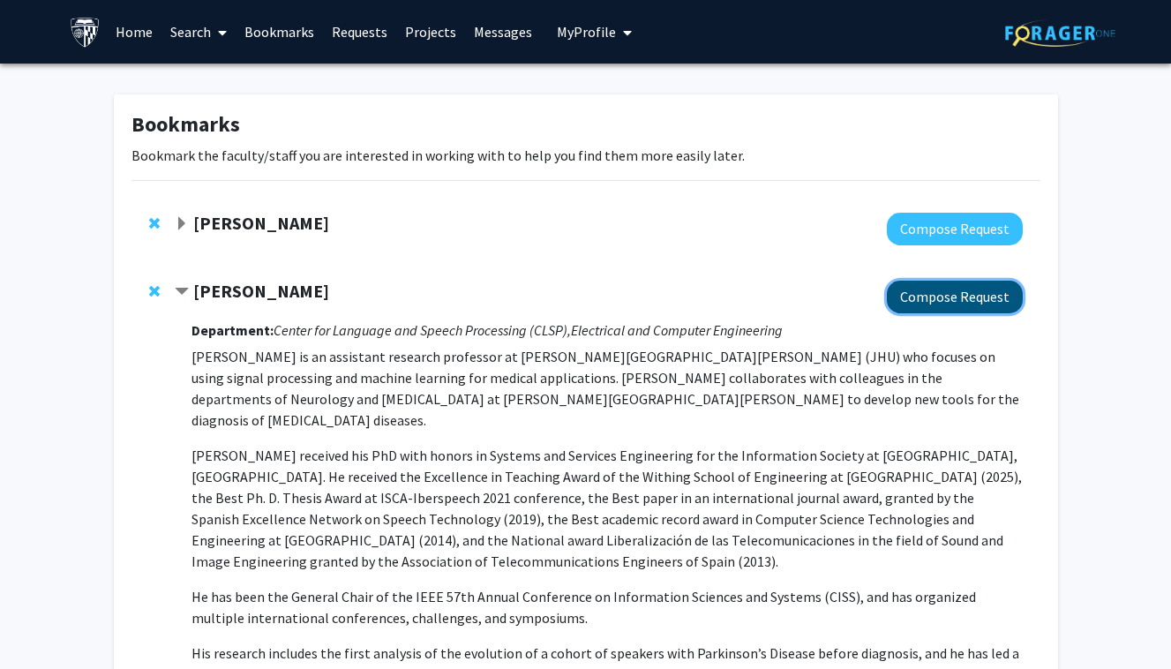
click at [945, 310] on button "Compose Request" at bounding box center [955, 297] width 136 height 33
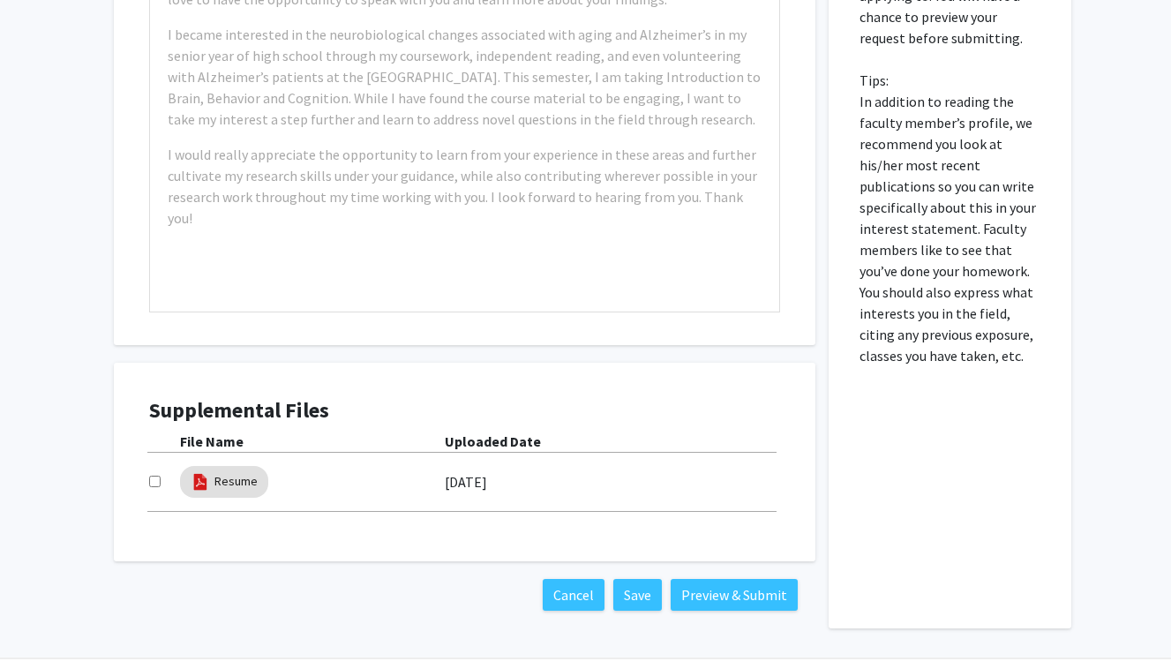
scroll to position [990, 0]
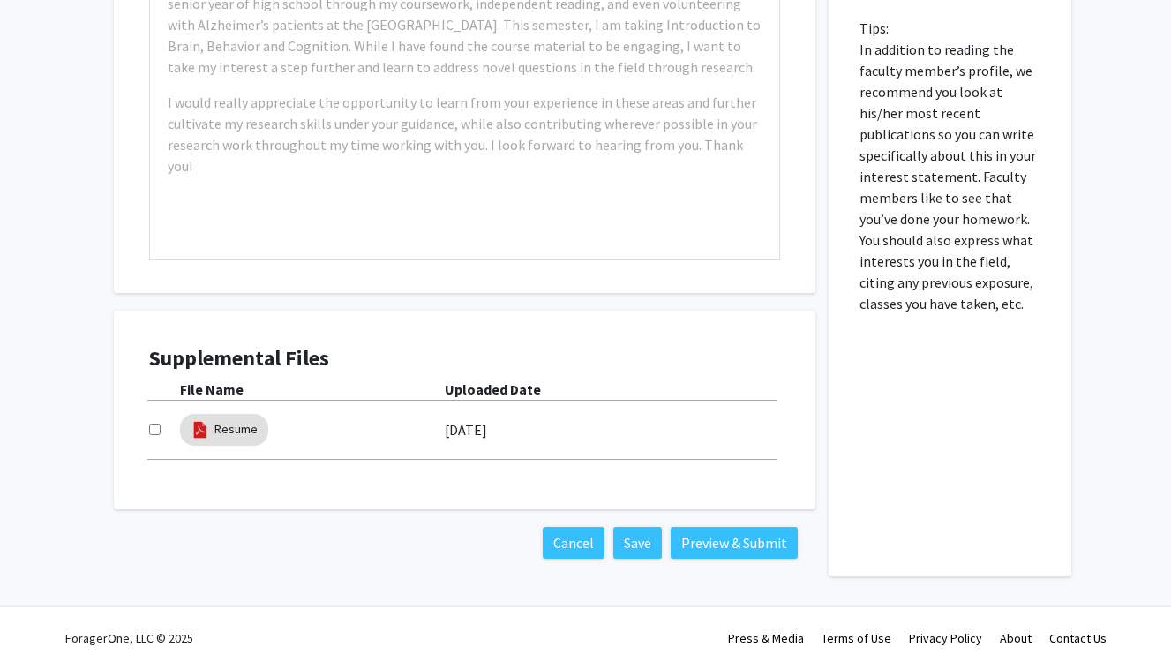
click at [154, 425] on input "checkbox" at bounding box center [154, 429] width 11 height 11
checkbox input "true"
click at [328, 185] on div "Example: I am a Neuroscience major passionate about [MEDICAL_DATA] diseases, es…" at bounding box center [464, 57] width 629 height 404
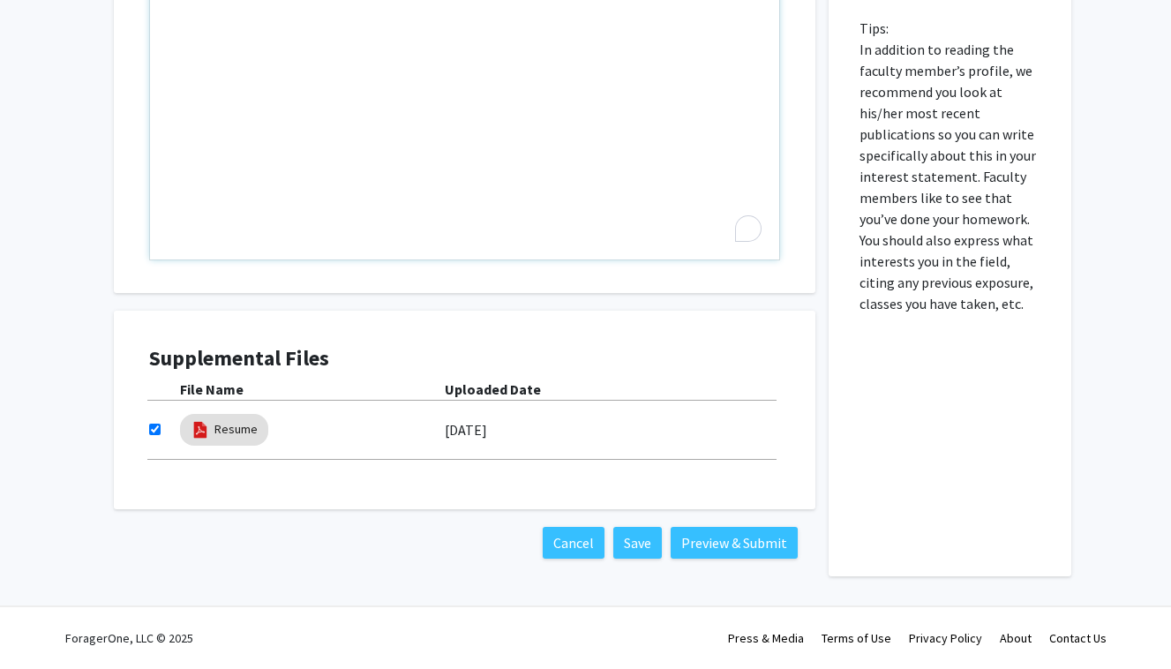
paste div "To enrich screen reader interactions, please activate Accessibility in Grammarl…"
type textarea "<p>I am eager to contribute to [PERSON_NAME] research at the intersection of sp…"
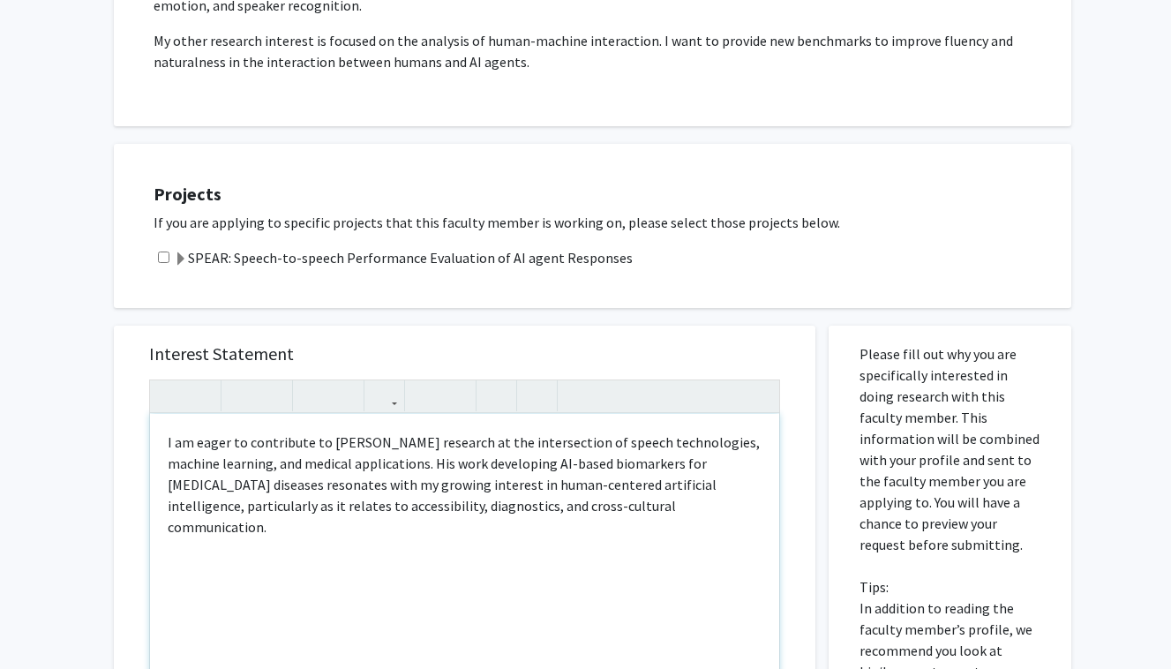
scroll to position [433, 0]
click at [675, 479] on p "I am eager to contribute to [PERSON_NAME] research at the intersection of speec…" at bounding box center [465, 483] width 594 height 106
click at [675, 479] on p "I am eager to contribute to [PERSON_NAME] research at the intersection of speec…" at bounding box center [465, 472] width 594 height 85
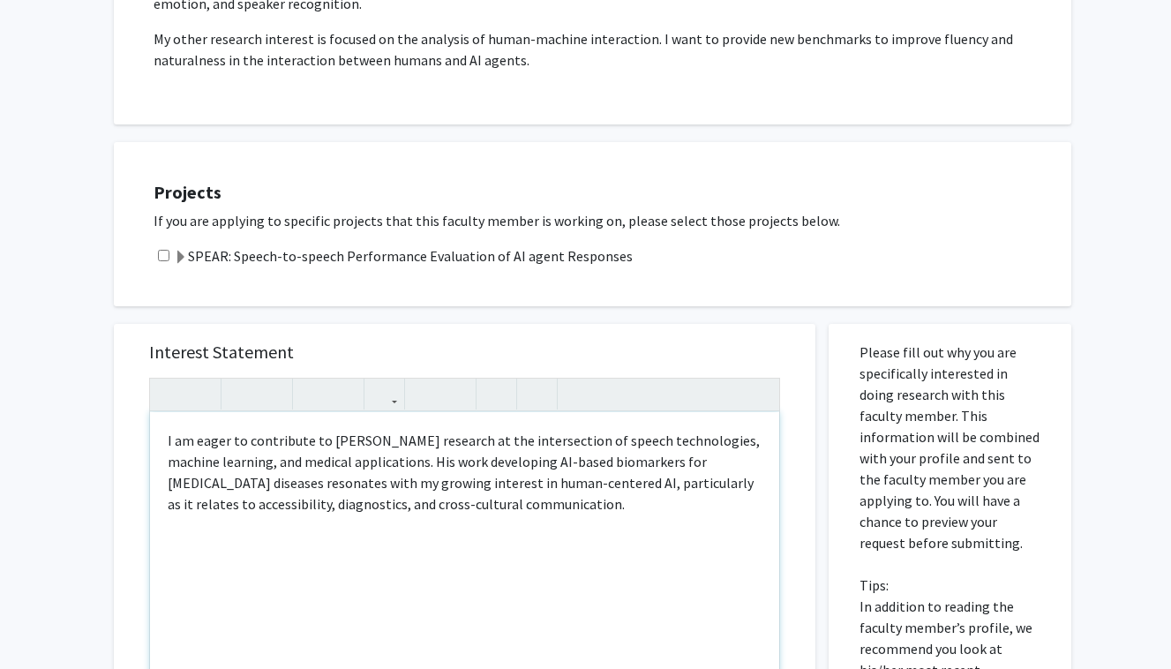
click at [440, 589] on div "I am eager to contribute to [PERSON_NAME] research at the intersection of speec…" at bounding box center [464, 614] width 629 height 404
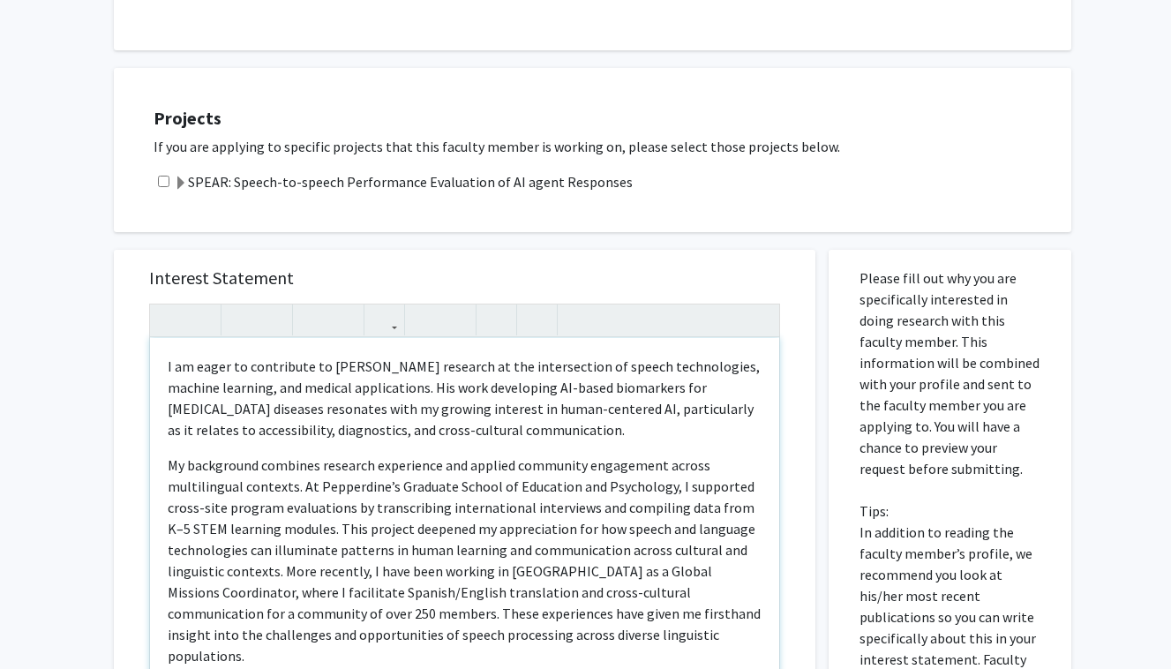
scroll to position [529, 0]
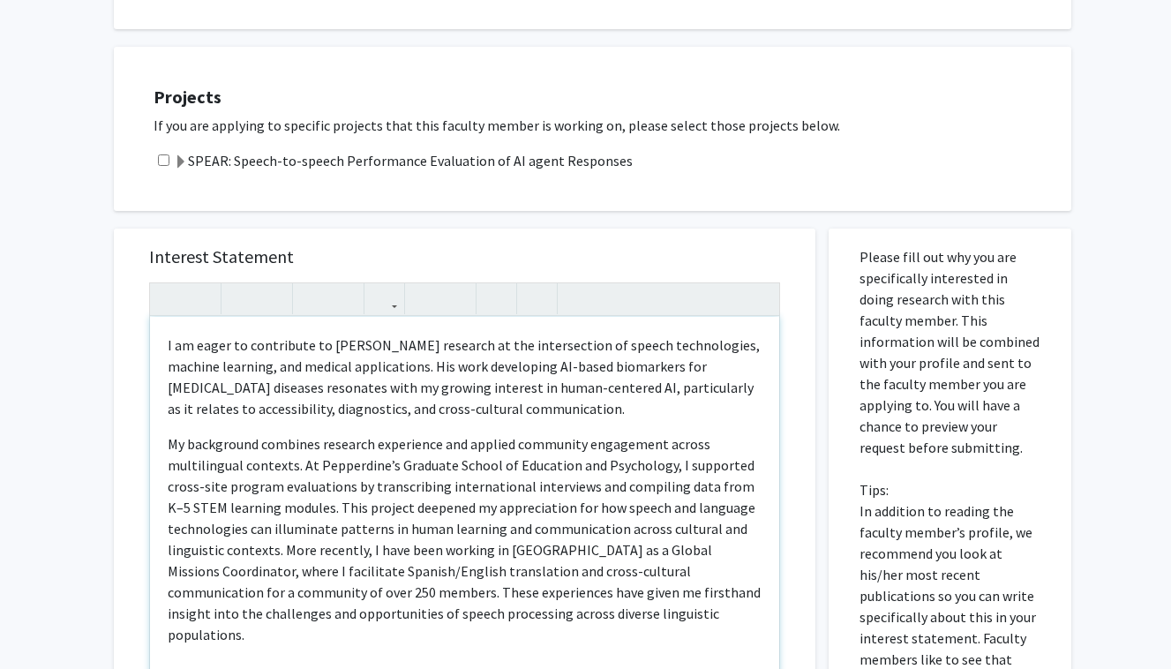
click at [744, 487] on p "My background combines research experience and applied community engagement acr…" at bounding box center [465, 539] width 594 height 212
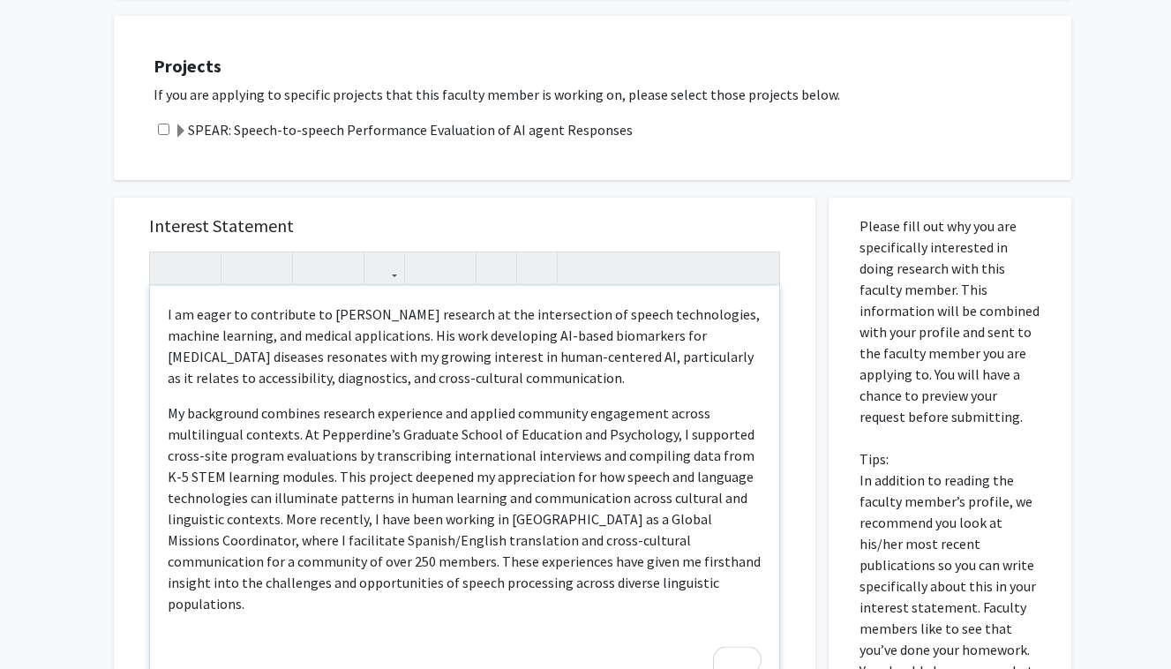
scroll to position [575, 0]
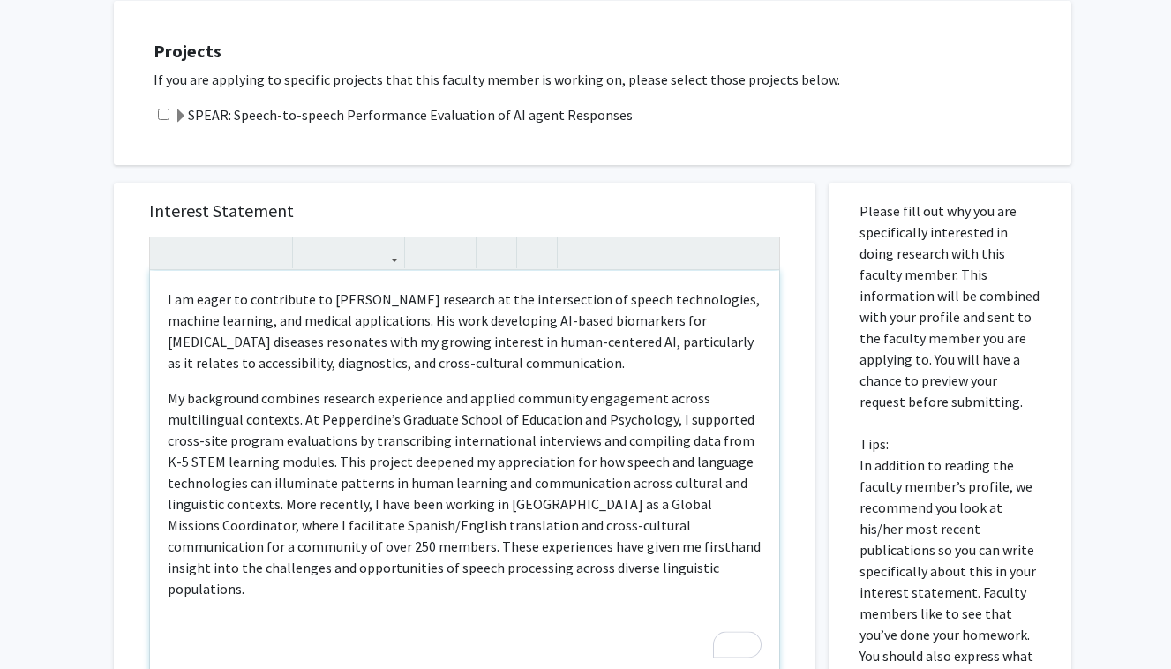
click at [524, 607] on div "I am eager to contribute to [PERSON_NAME] research at the intersection of speec…" at bounding box center [464, 473] width 629 height 404
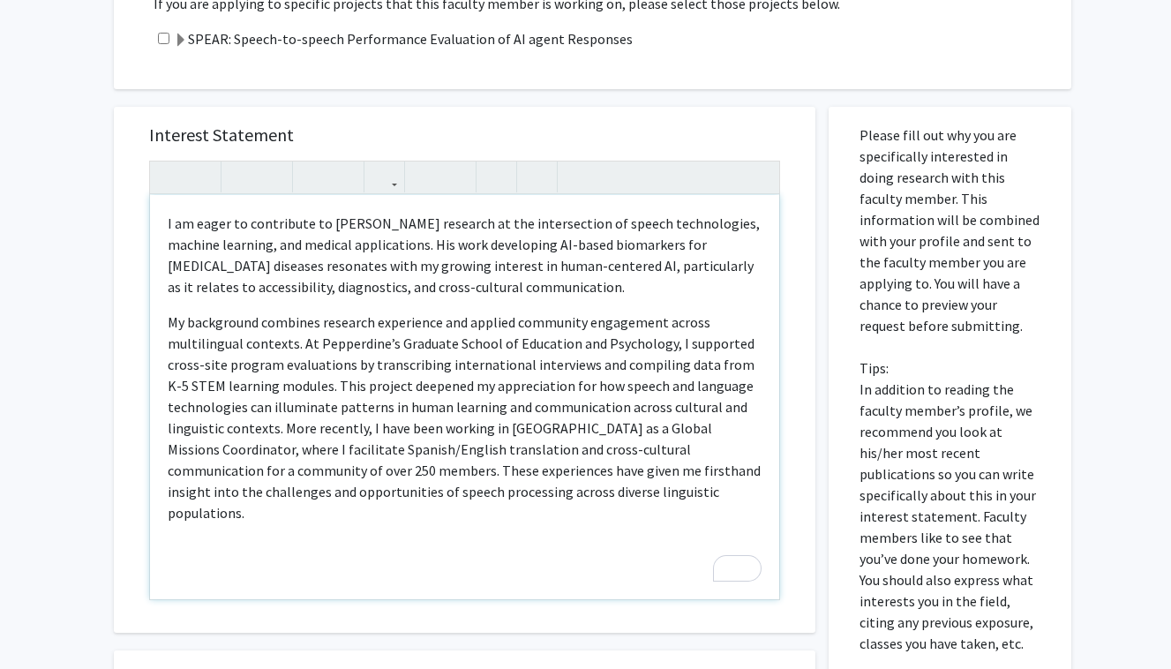
scroll to position [651, 0]
click at [304, 406] on p "My background combines research experience and applied community engagement acr…" at bounding box center [465, 417] width 594 height 212
click at [285, 426] on p "My background combines research experience and applied community engagement acr…" at bounding box center [465, 417] width 594 height 212
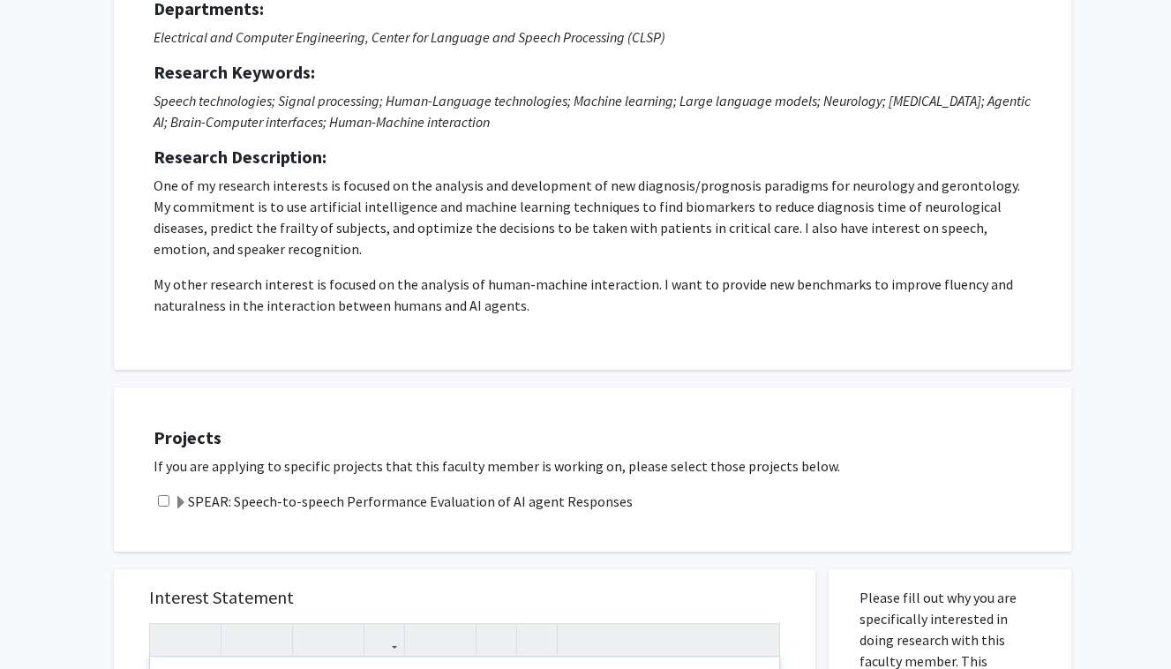
scroll to position [0, 0]
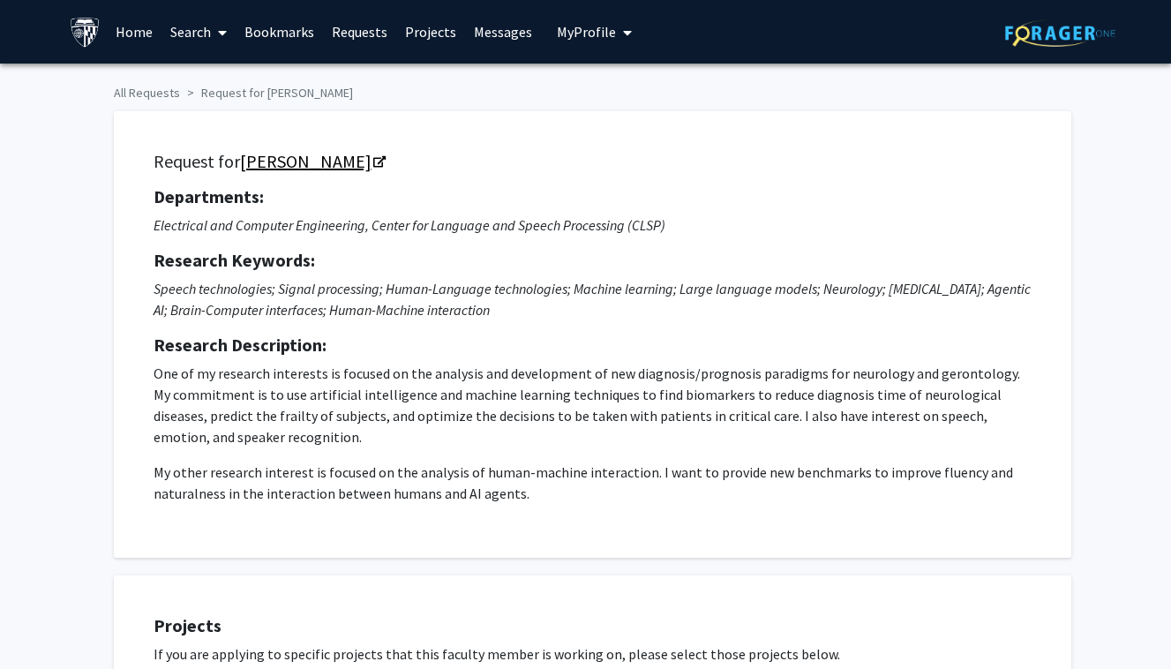
click at [384, 154] on link "[PERSON_NAME]" at bounding box center [312, 161] width 144 height 22
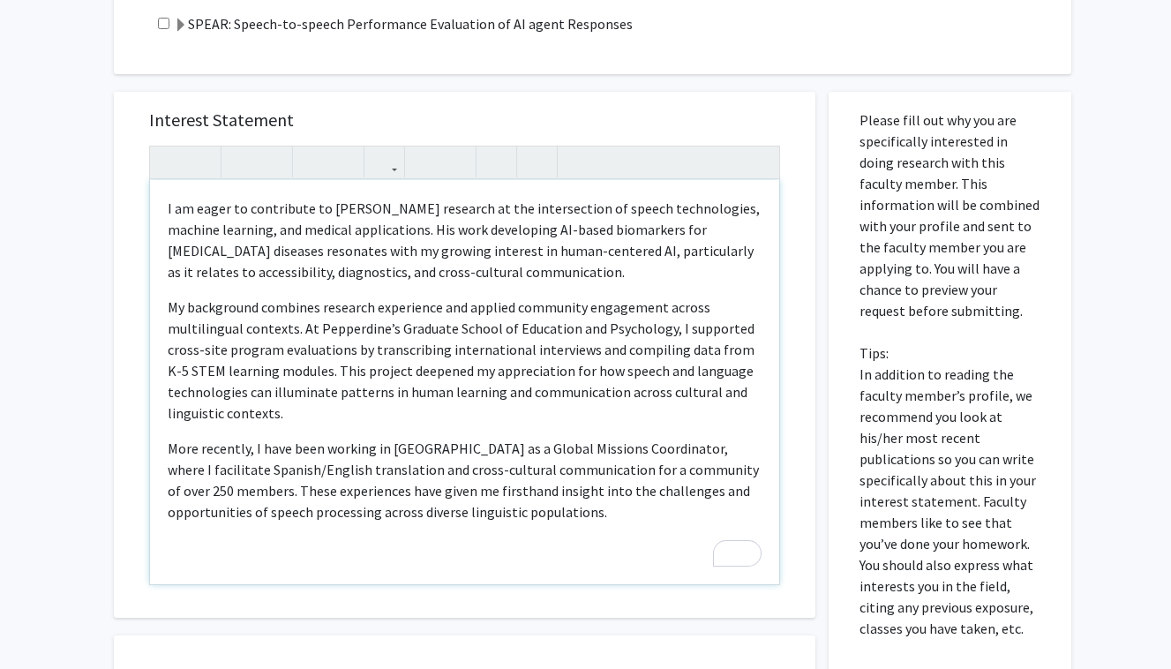
scroll to position [671, 0]
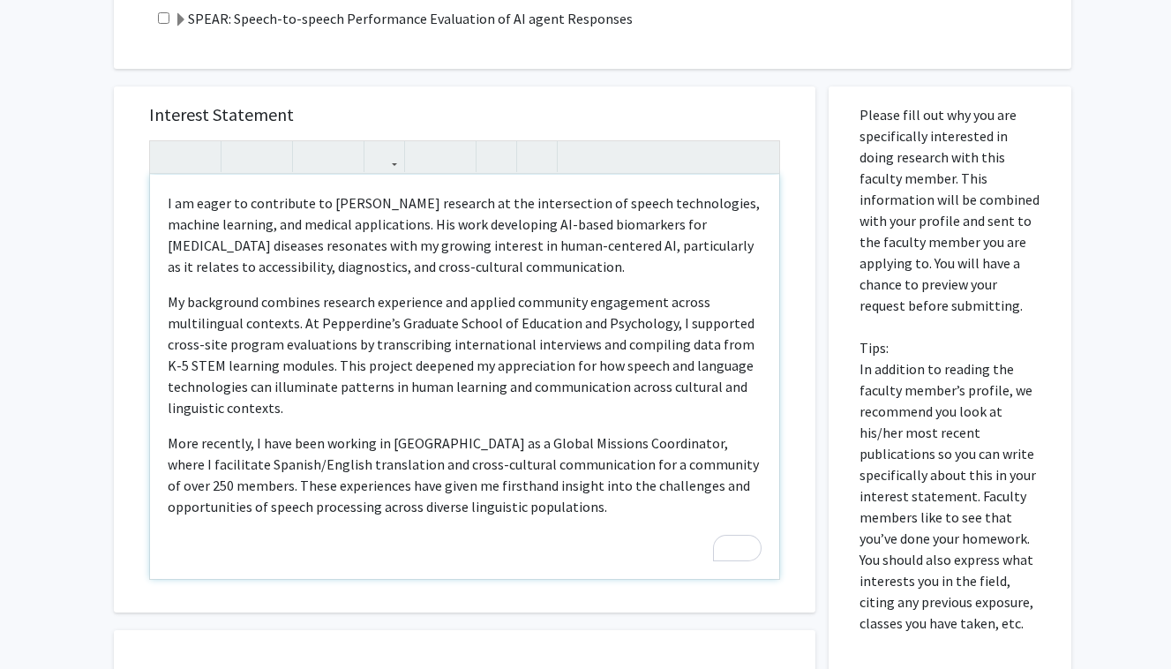
click at [566, 536] on div "I am eager to contribute to [PERSON_NAME] research at the intersection of speec…" at bounding box center [464, 377] width 629 height 404
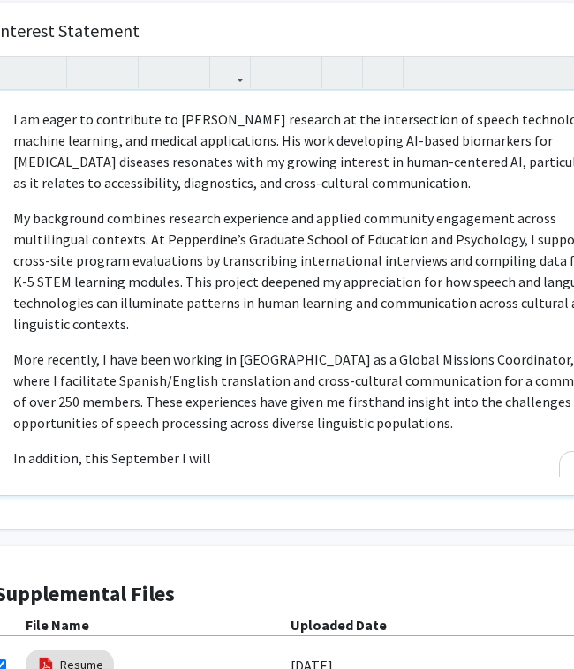
scroll to position [755, 99]
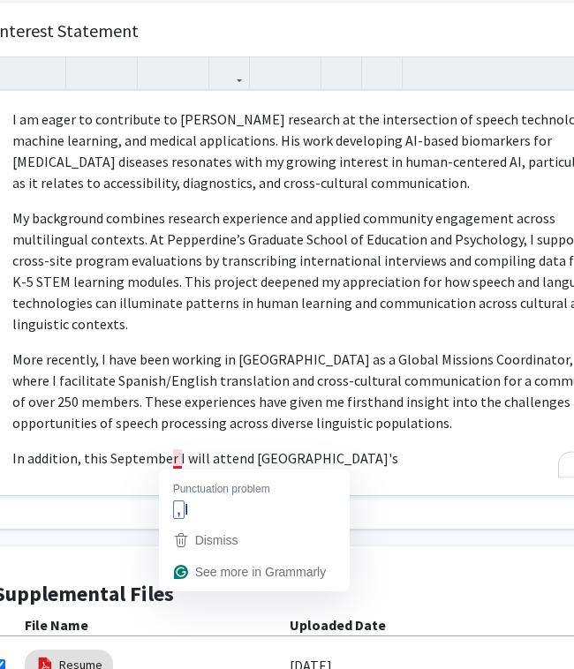
click at [170, 458] on p "In addition, this September I will attend [GEOGRAPHIC_DATA]'s" at bounding box center [309, 457] width 594 height 21
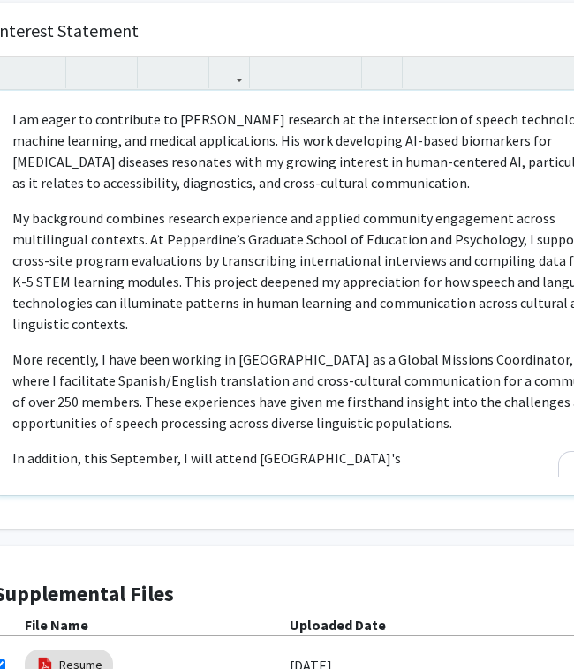
click at [432, 458] on p "In addition, this September, I will attend [GEOGRAPHIC_DATA]'s" at bounding box center [309, 457] width 594 height 21
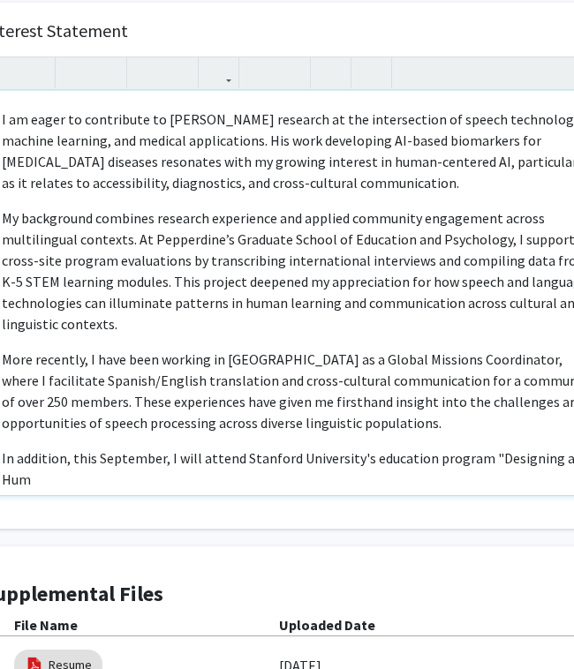
scroll to position [755, 129]
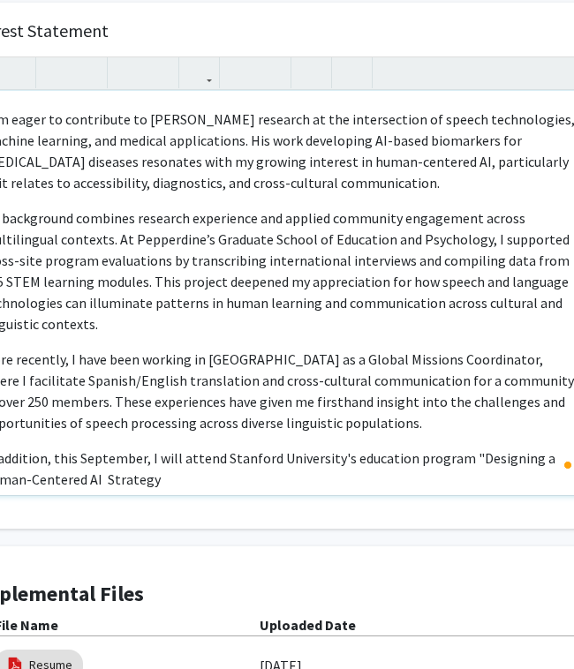
click at [107, 480] on p "In addition, this September, I will attend Stanford University's education prog…" at bounding box center [279, 468] width 594 height 42
click at [263, 480] on p "In addition, this September, I will attend Stanford University's education prog…" at bounding box center [279, 468] width 594 height 42
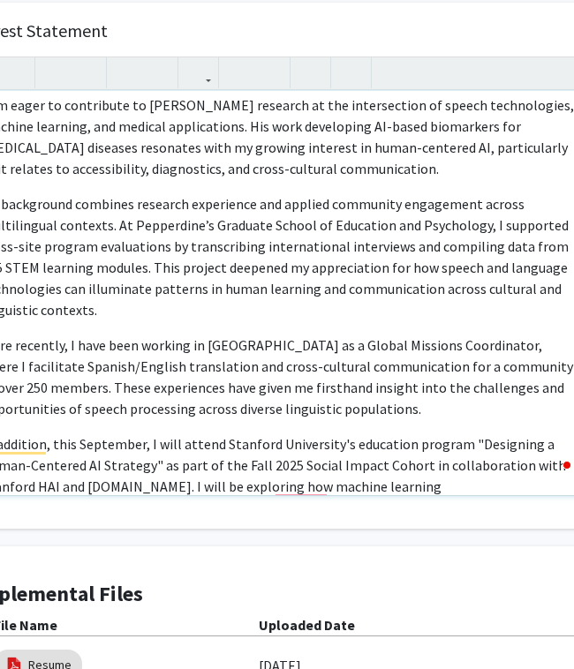
scroll to position [48, 0]
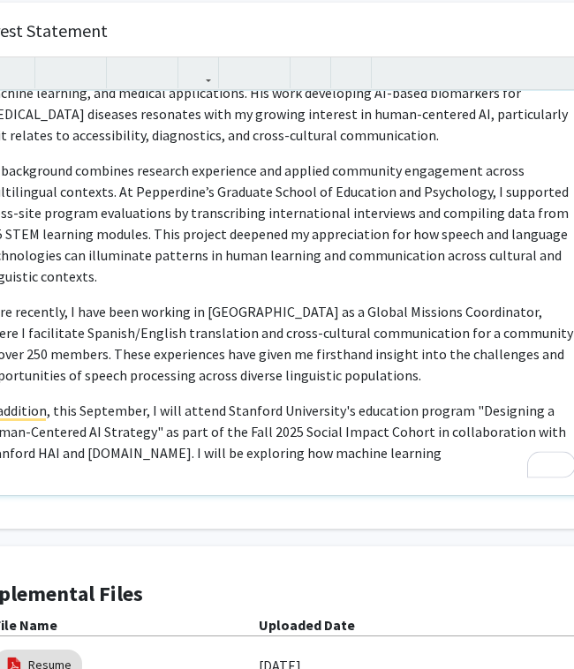
click at [259, 457] on p "In addition, this September, I will attend Stanford University's education prog…" at bounding box center [278, 432] width 594 height 64
click at [402, 464] on div "I am eager to contribute to [PERSON_NAME] research at the intersection of speec…" at bounding box center [278, 293] width 629 height 404
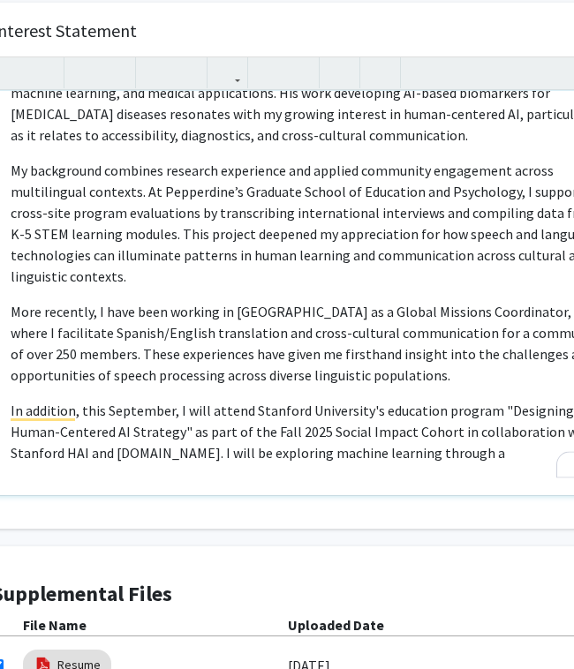
scroll to position [755, 85]
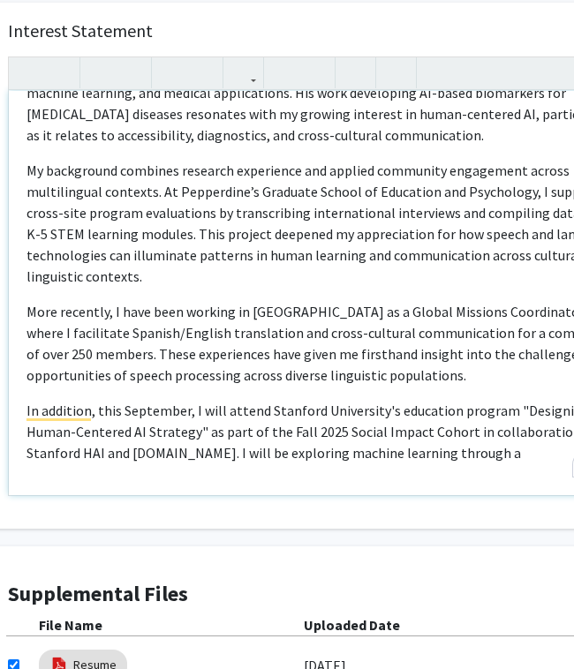
click at [402, 428] on p "In addition, this September, I will attend Stanford University's education prog…" at bounding box center [323, 432] width 594 height 64
click at [492, 470] on div "I am eager to contribute to [PERSON_NAME] research at the intersection of speec…" at bounding box center [323, 293] width 629 height 404
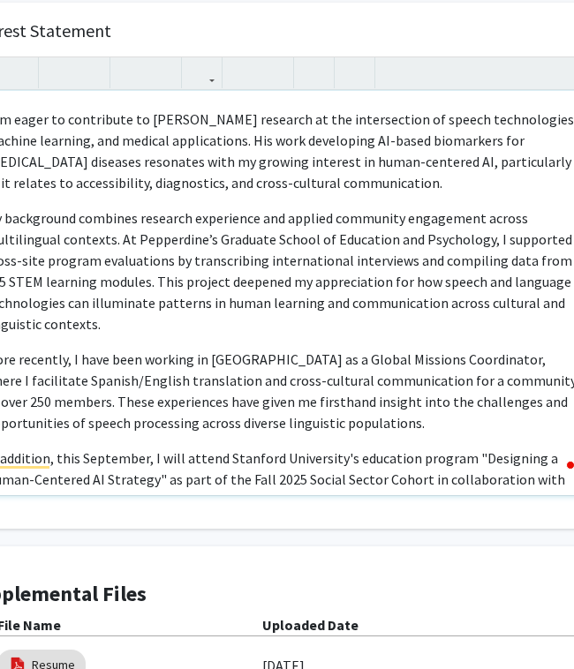
scroll to position [168, 0]
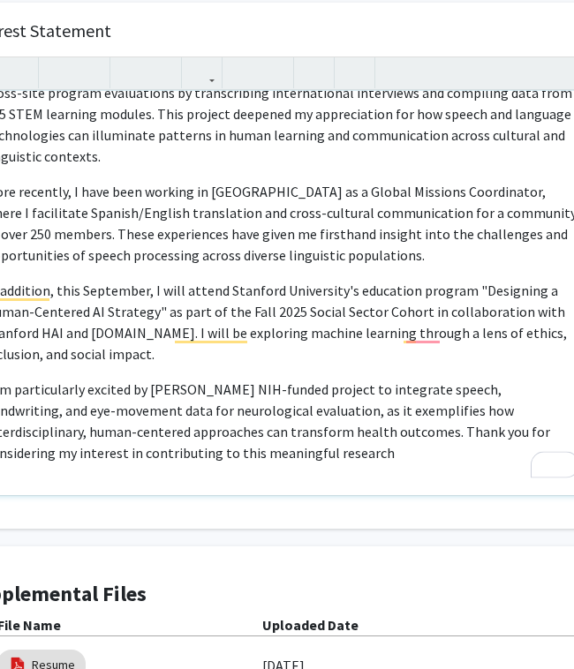
click at [450, 431] on p "I am particularly excited by [PERSON_NAME] NIH-funded project to integrate spee…" at bounding box center [282, 421] width 594 height 85
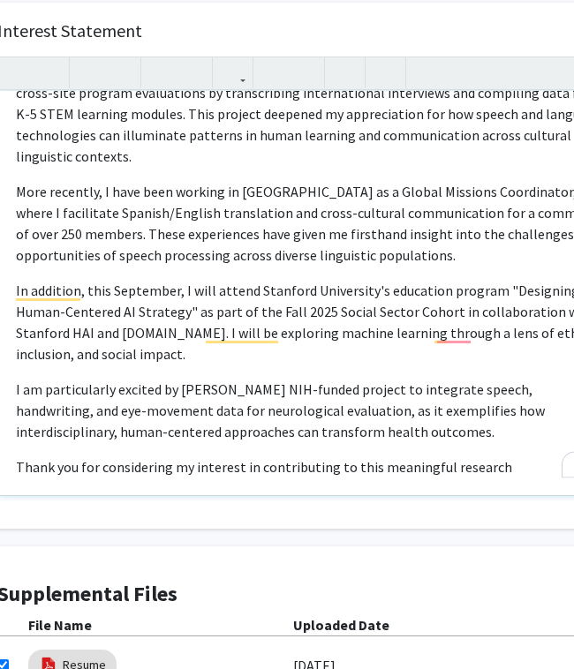
scroll to position [755, 98]
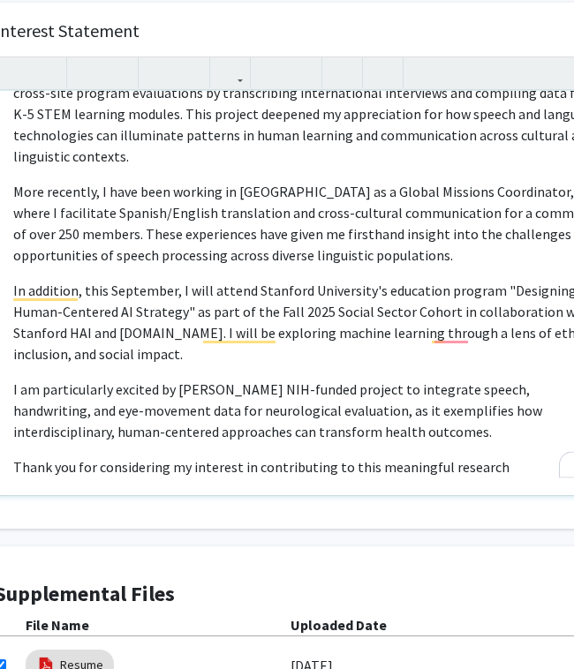
click at [518, 477] on div "I am eager to contribute to [PERSON_NAME] research at the intersection of speec…" at bounding box center [310, 293] width 629 height 404
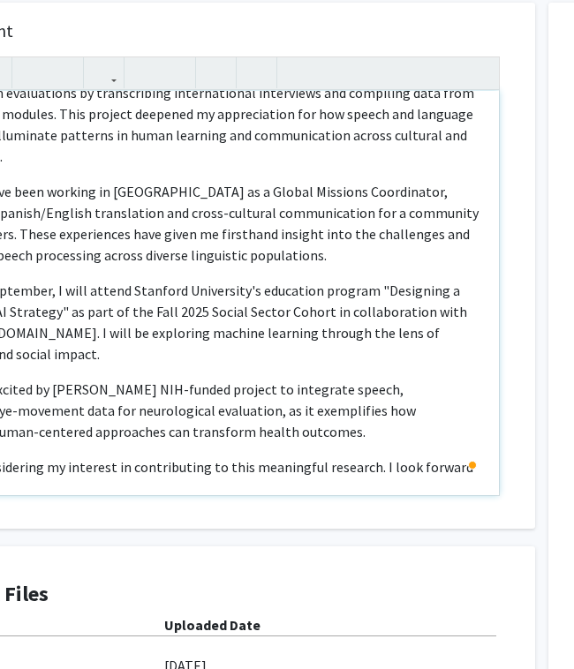
scroll to position [755, 235]
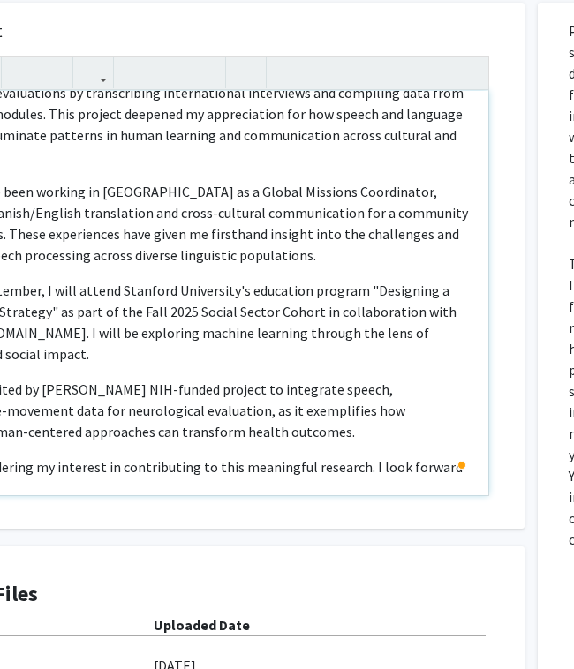
click at [418, 462] on span "Thank you for considering my interest in contributing to this meaningful resear…" at bounding box center [169, 477] width 586 height 39
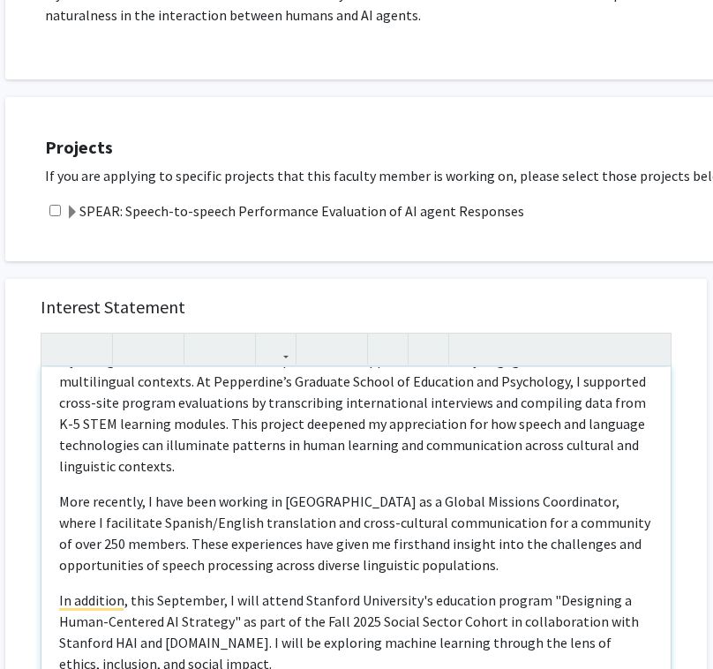
scroll to position [149, 0]
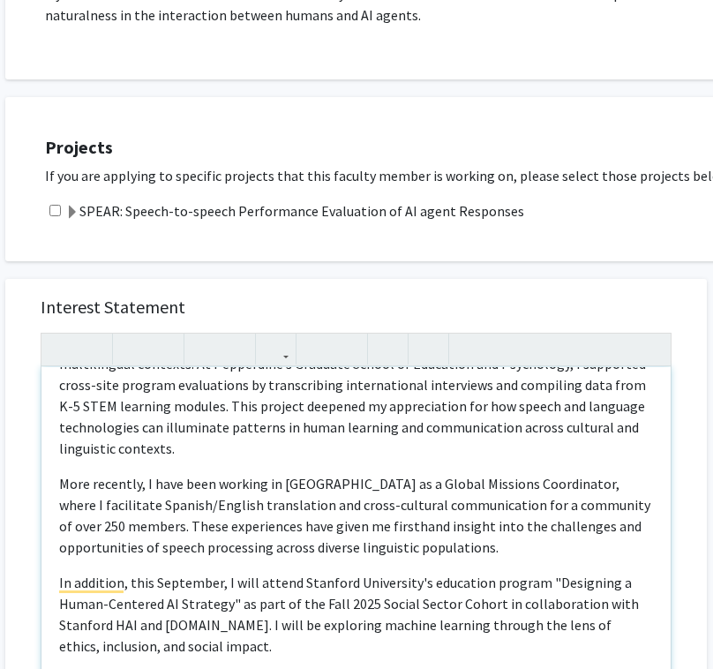
drag, startPoint x: 204, startPoint y: 401, endPoint x: 221, endPoint y: 444, distance: 46.4
click at [221, 444] on p "My background combines research experience and applied community engagement acr…" at bounding box center [356, 395] width 594 height 127
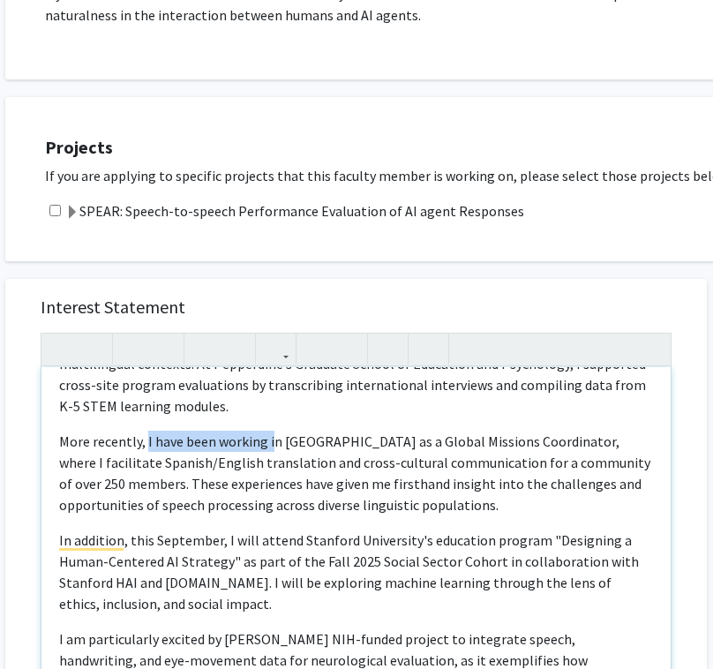
drag, startPoint x: 146, startPoint y: 439, endPoint x: 269, endPoint y: 440, distance: 123.6
click at [269, 440] on p "More recently, I have been working in [GEOGRAPHIC_DATA] as a Global Missions Co…" at bounding box center [356, 473] width 594 height 85
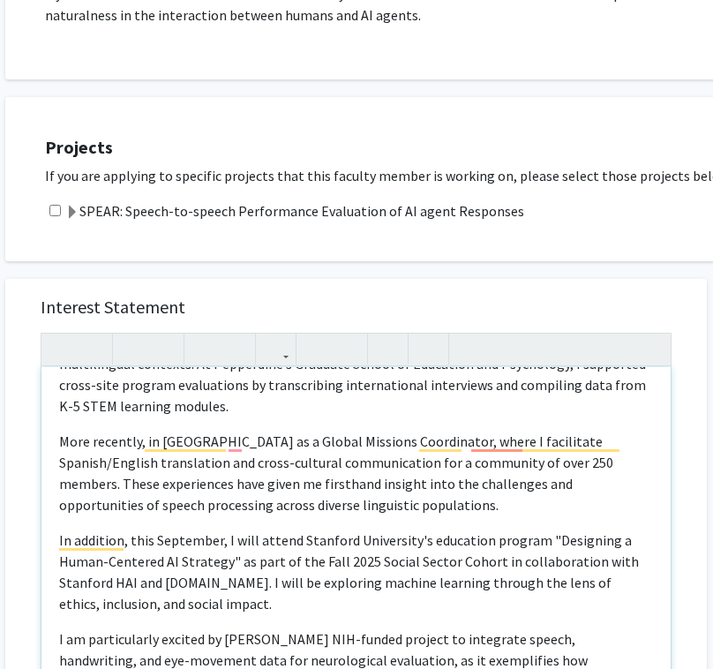
click at [258, 409] on p "My background combines research experience and applied community engagement acr…" at bounding box center [356, 374] width 594 height 85
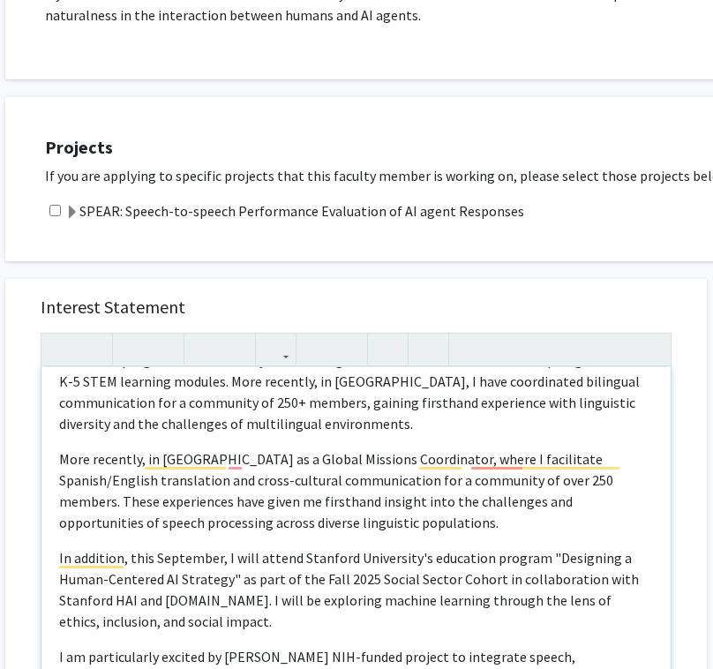
click at [205, 485] on p "More recently, in [GEOGRAPHIC_DATA] as a Global Missions Coordinator, where I f…" at bounding box center [356, 490] width 594 height 85
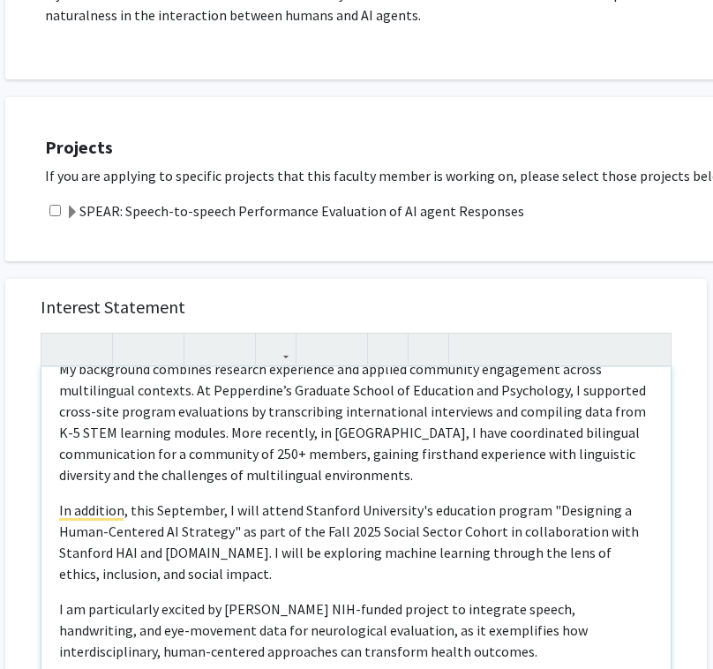
click at [354, 477] on p "My background combines research experience and applied community engagement acr…" at bounding box center [356, 421] width 594 height 127
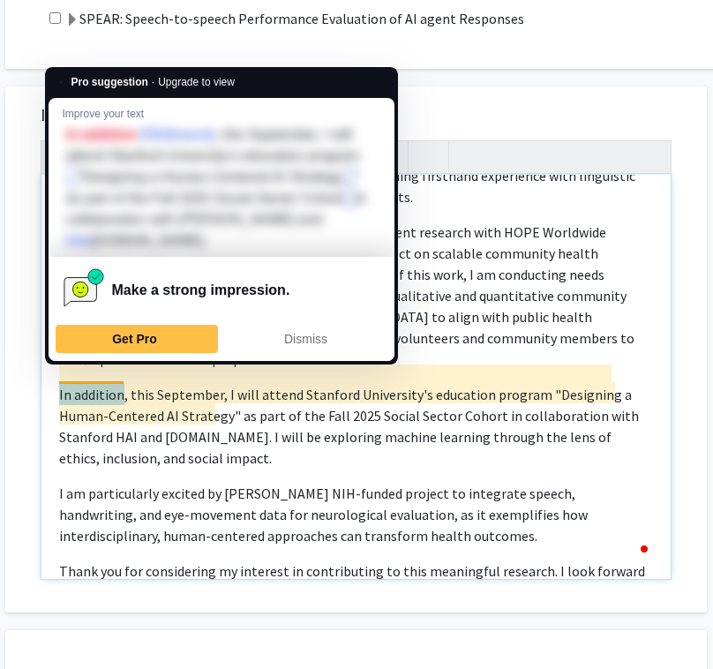
drag, startPoint x: 121, startPoint y: 371, endPoint x: 54, endPoint y: 368, distance: 67.1
click at [54, 368] on div "I am eager to contribute to [PERSON_NAME] research at the intersection of speec…" at bounding box center [355, 377] width 629 height 404
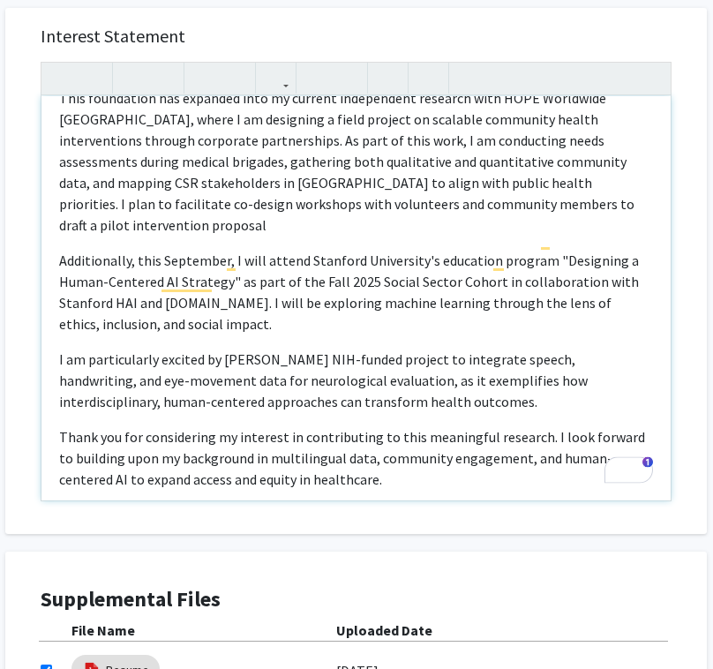
click at [60, 428] on span "Thank you for considering my interest in contributing to this meaningful resear…" at bounding box center [352, 458] width 586 height 60
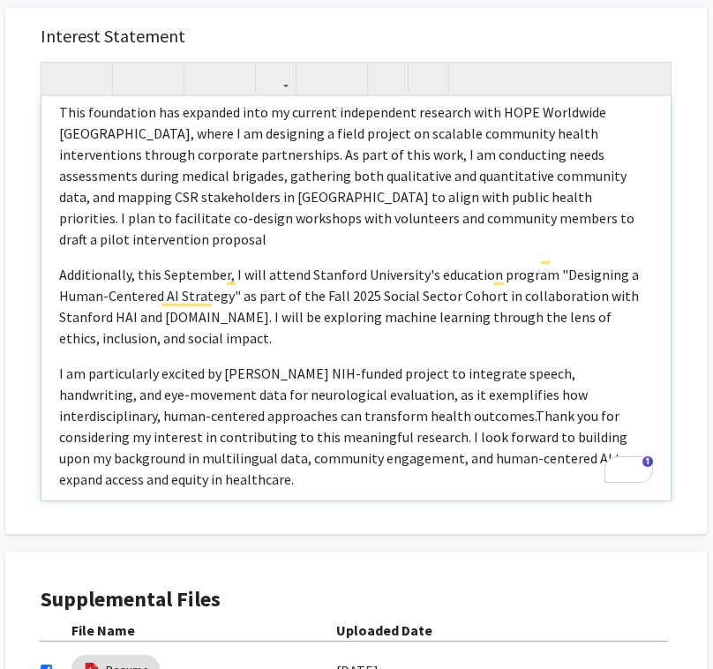
click at [224, 427] on span "Thank you for considering my interest in contributing to this meaningful resear…" at bounding box center [344, 447] width 570 height 81
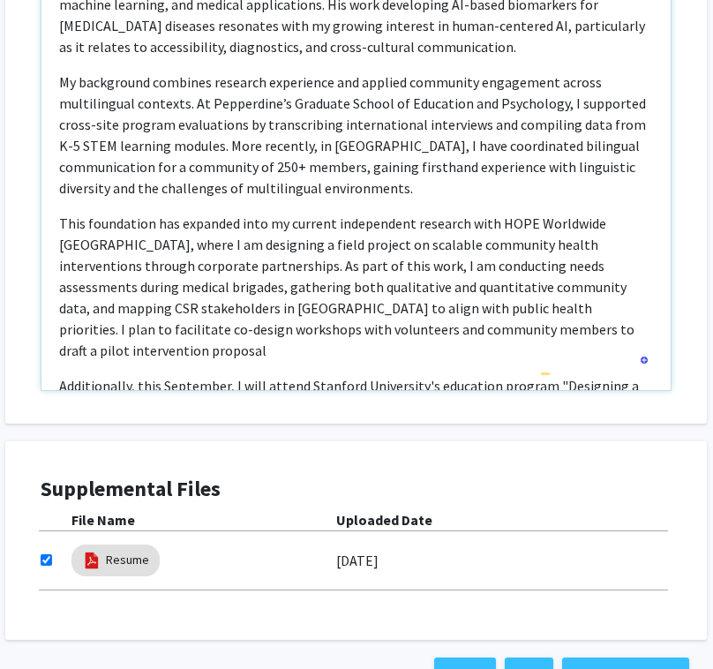
click at [613, 223] on p "This foundation has expanded into my current independent research with HOPE Wor…" at bounding box center [356, 287] width 594 height 148
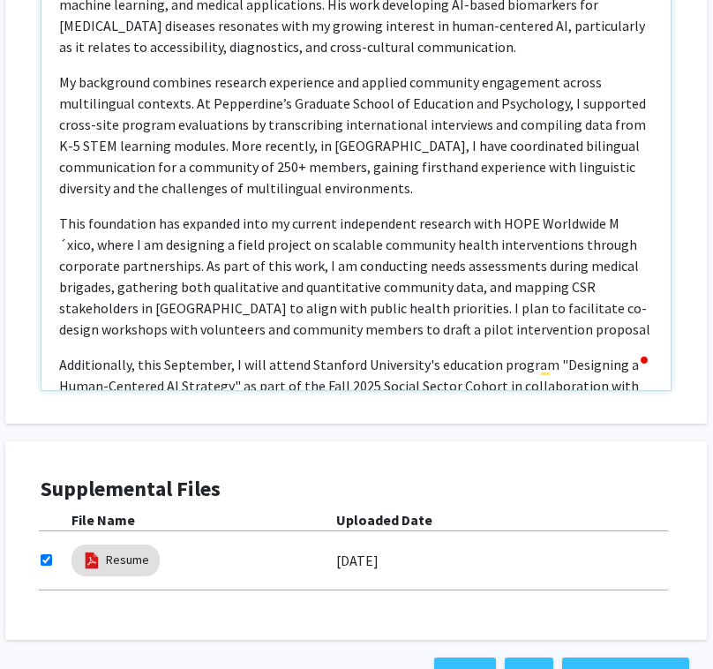
type textarea "<l>I do sitam co adipiscing el Se. Doei-Temporinc’u laboreet do mag aliquaenima…"
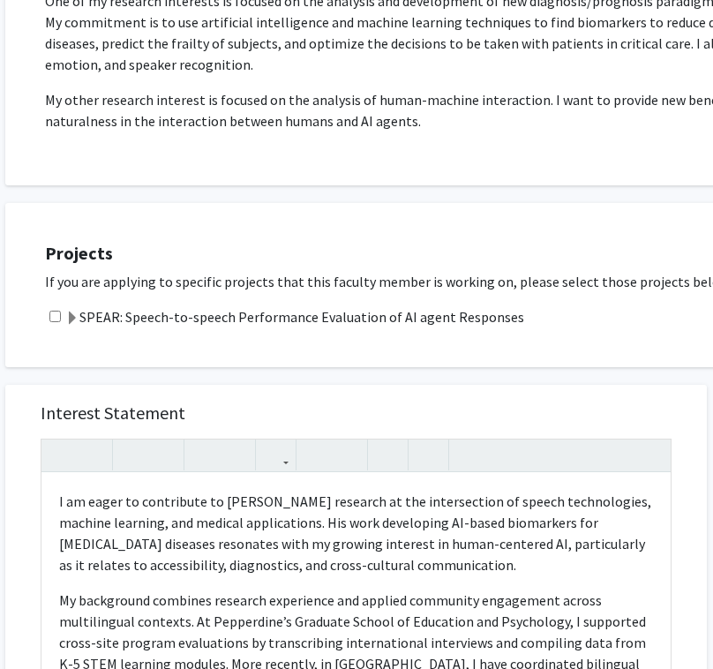
click at [57, 314] on input "checkbox" at bounding box center [54, 316] width 11 height 11
checkbox input "true"
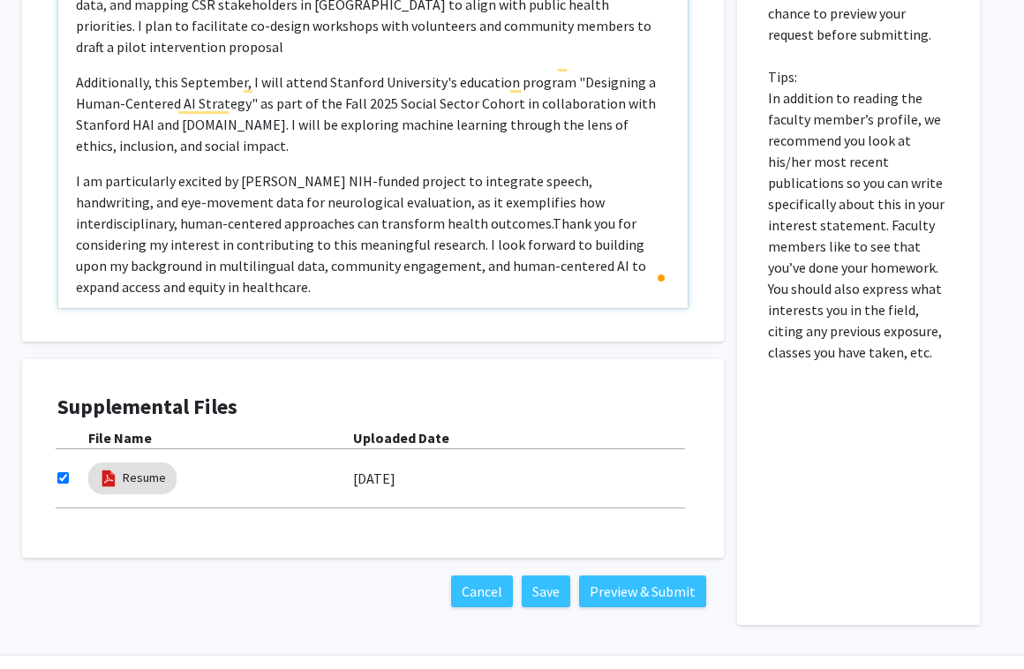
click at [460, 313] on div "Interest Statement I am eager to contribute to [PERSON_NAME] research at the in…" at bounding box center [373, 79] width 666 height 526
click at [616, 590] on button "Preview & Submit" at bounding box center [642, 591] width 127 height 32
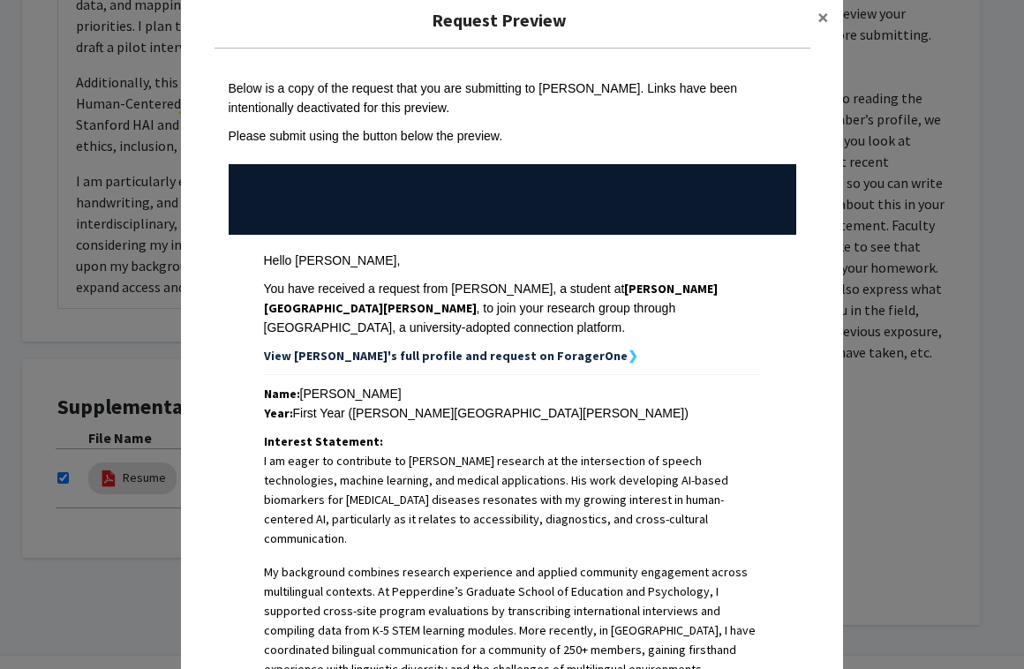
click at [477, 310] on div "You have received a request from [PERSON_NAME], a student at [PERSON_NAME][GEOG…" at bounding box center [512, 308] width 497 height 58
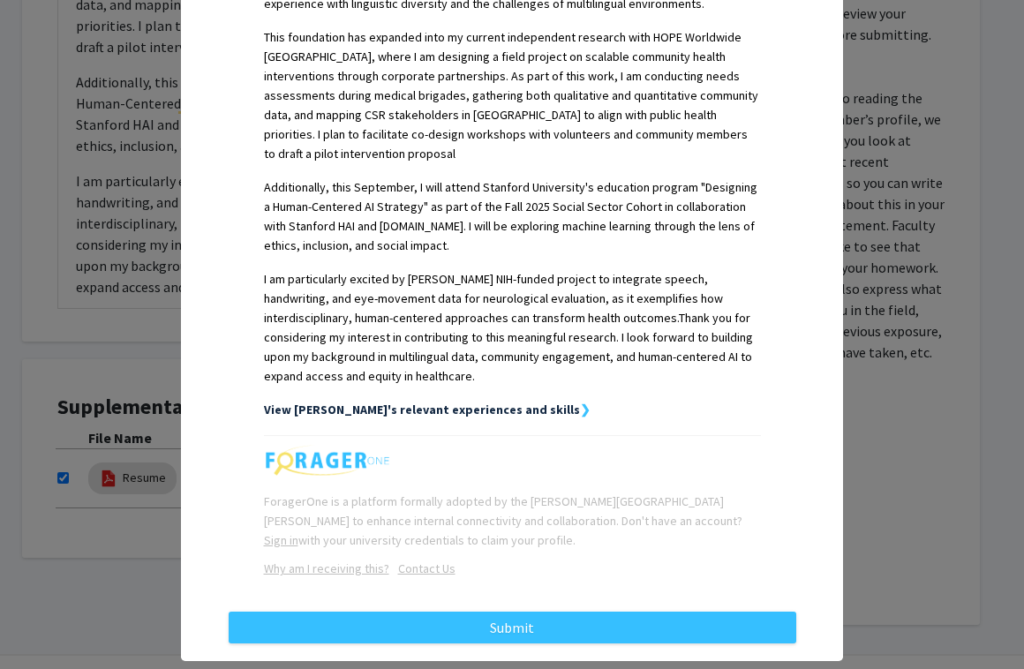
click at [477, 402] on strong "View [PERSON_NAME]'s relevant experiences and skills" at bounding box center [422, 410] width 316 height 16
click at [580, 402] on strong "❯" at bounding box center [585, 410] width 11 height 16
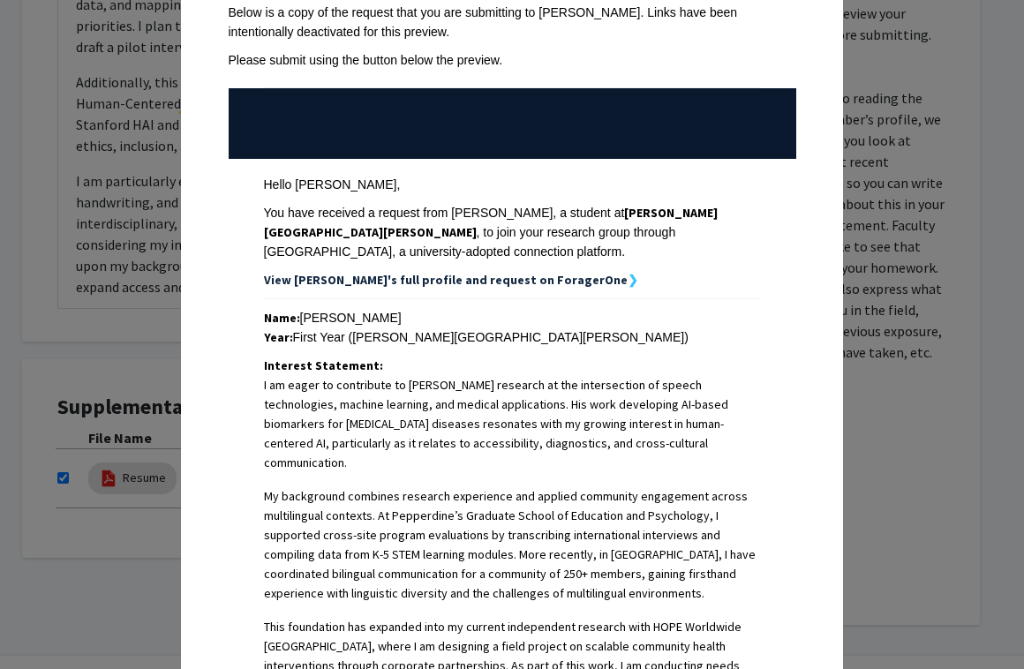
click at [512, 272] on strong "View [PERSON_NAME]'s full profile and request on ForagerOne" at bounding box center [446, 280] width 364 height 16
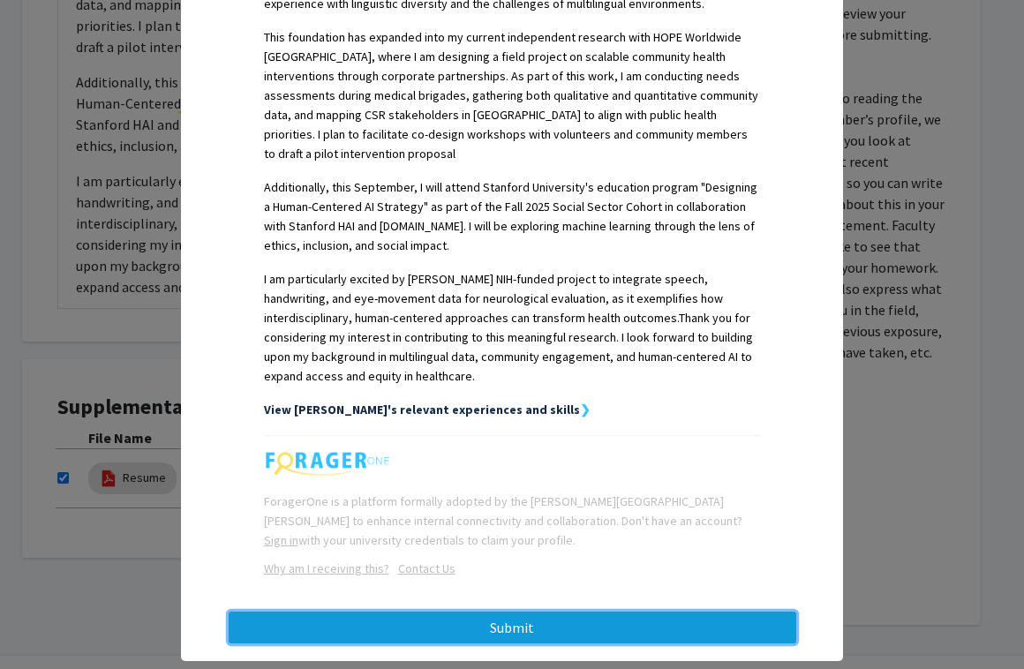
click at [504, 612] on button "Submit" at bounding box center [513, 628] width 568 height 32
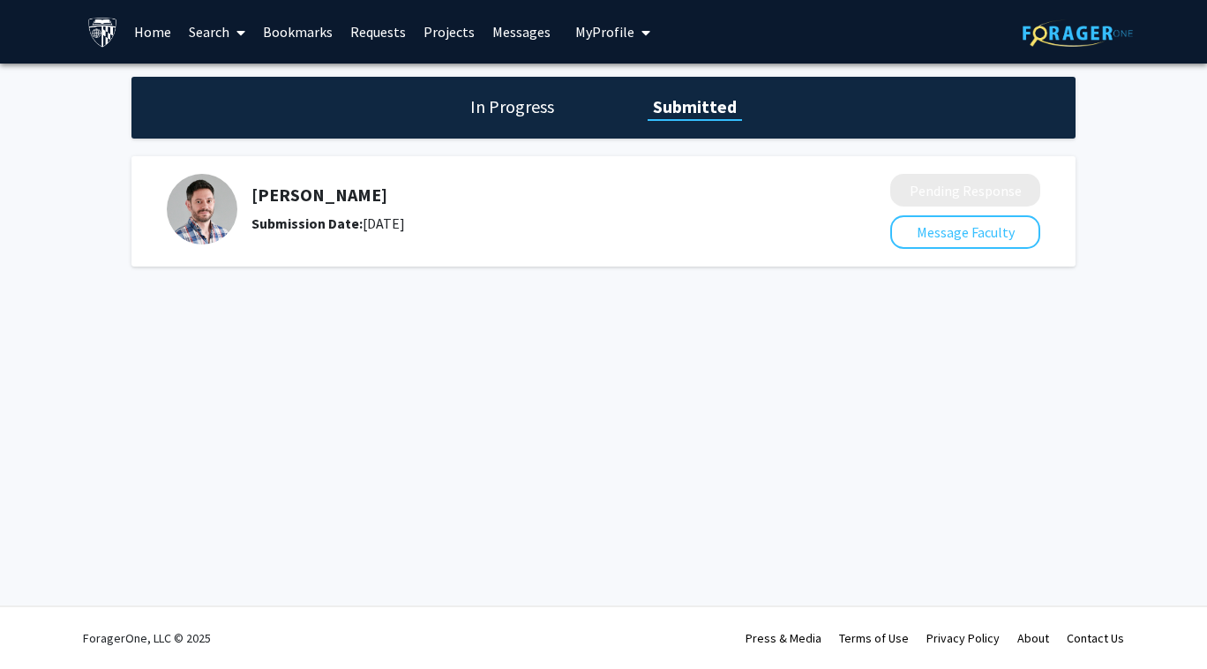
click at [600, 38] on span "My Profile" at bounding box center [604, 32] width 59 height 18
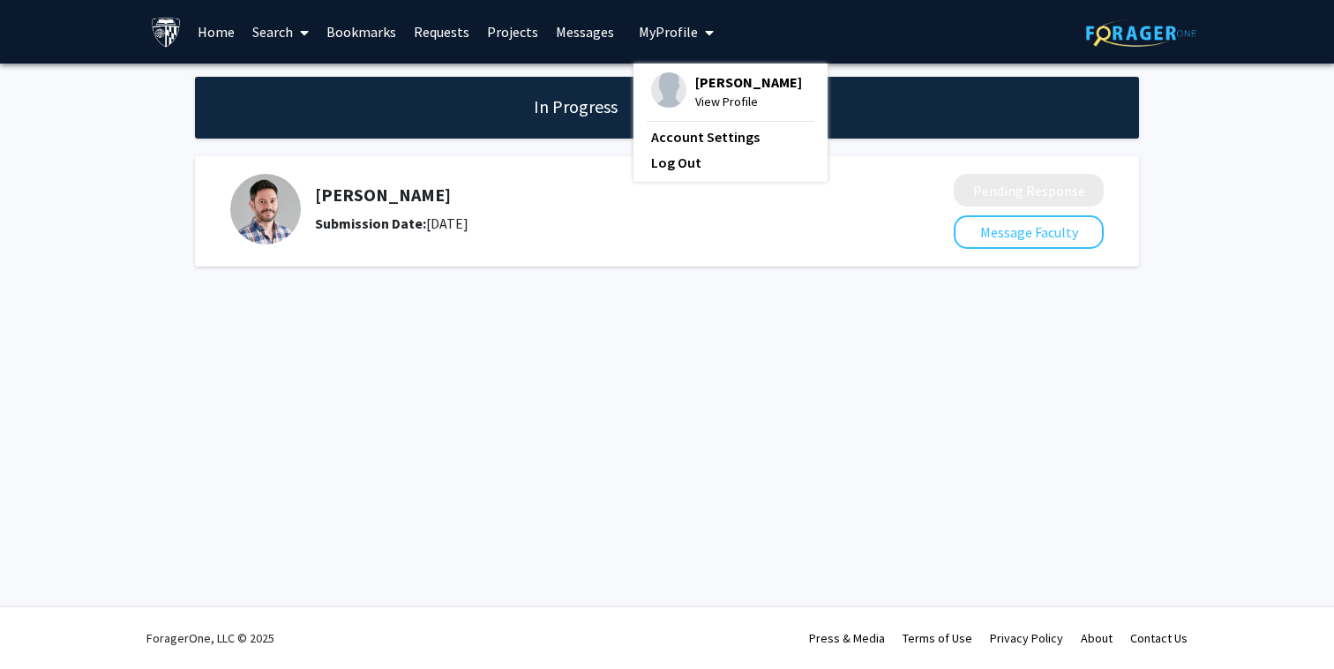
click at [695, 98] on span "View Profile" at bounding box center [748, 101] width 107 height 19
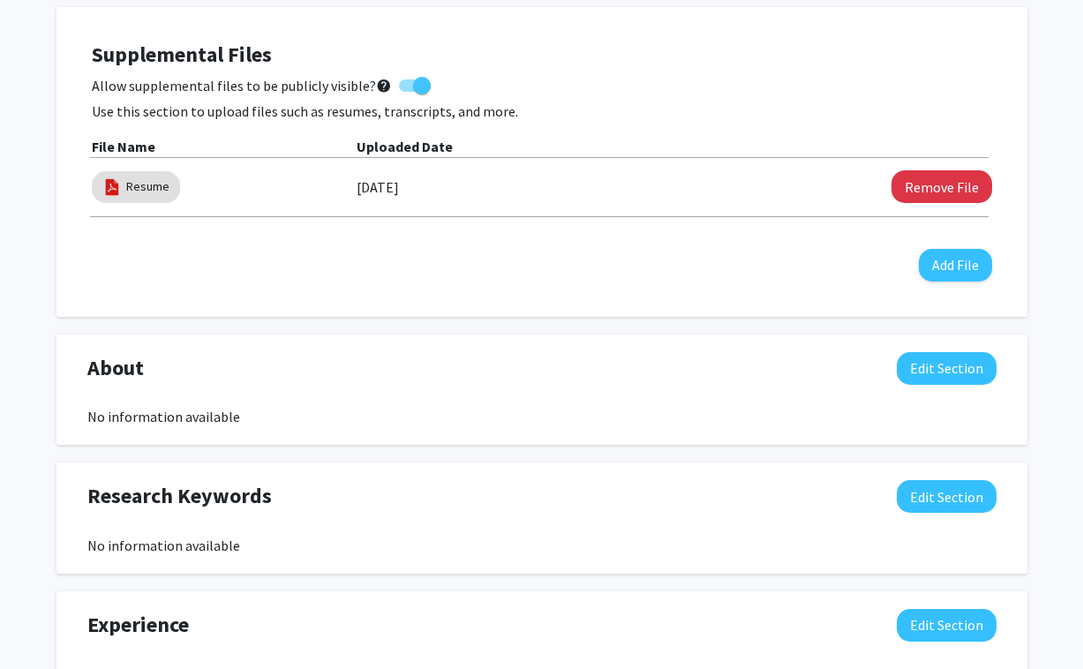
scroll to position [488, 0]
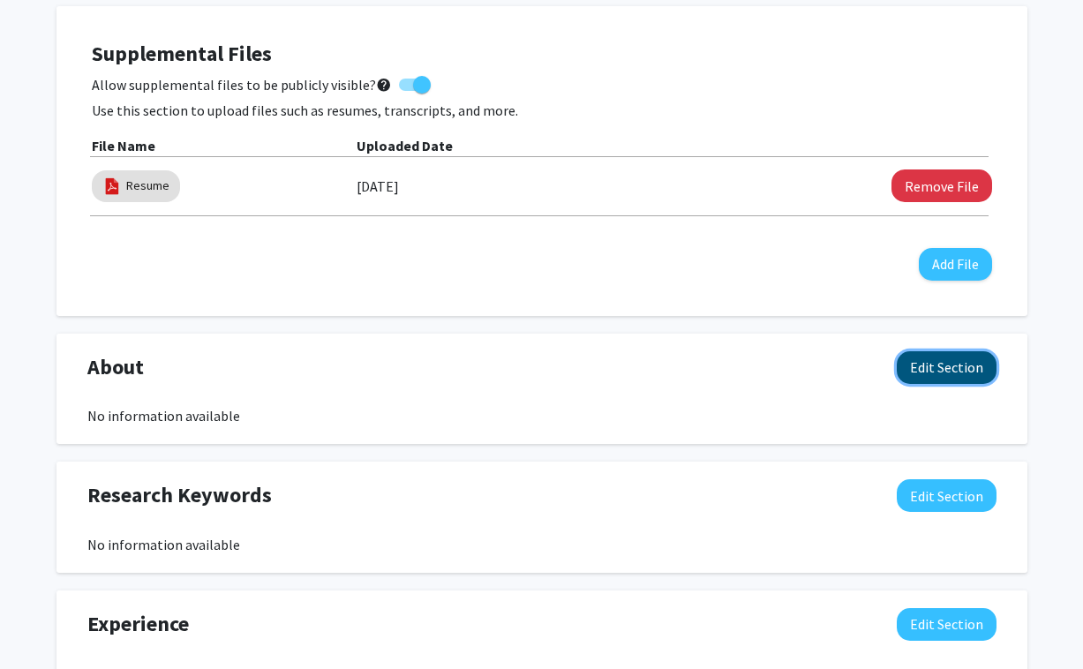
click at [906, 368] on button "Edit Section" at bounding box center [947, 367] width 100 height 33
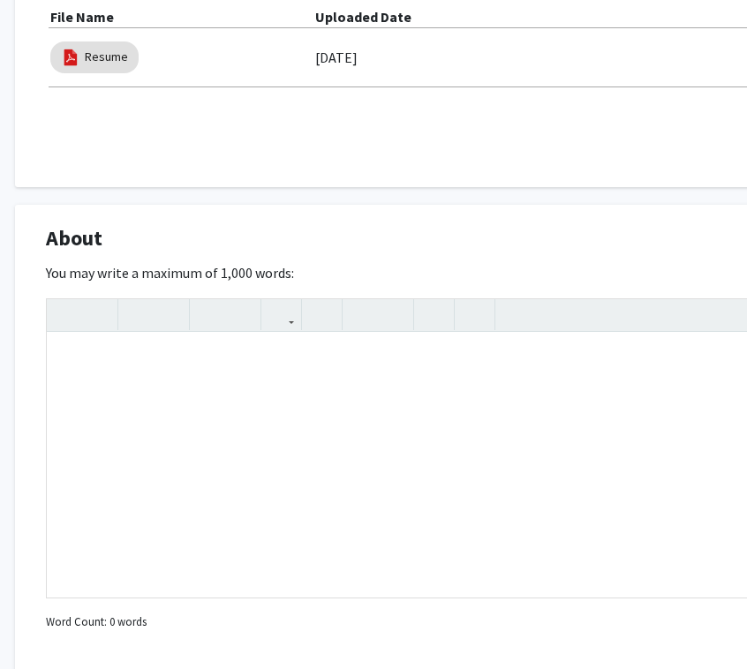
scroll to position [638, 29]
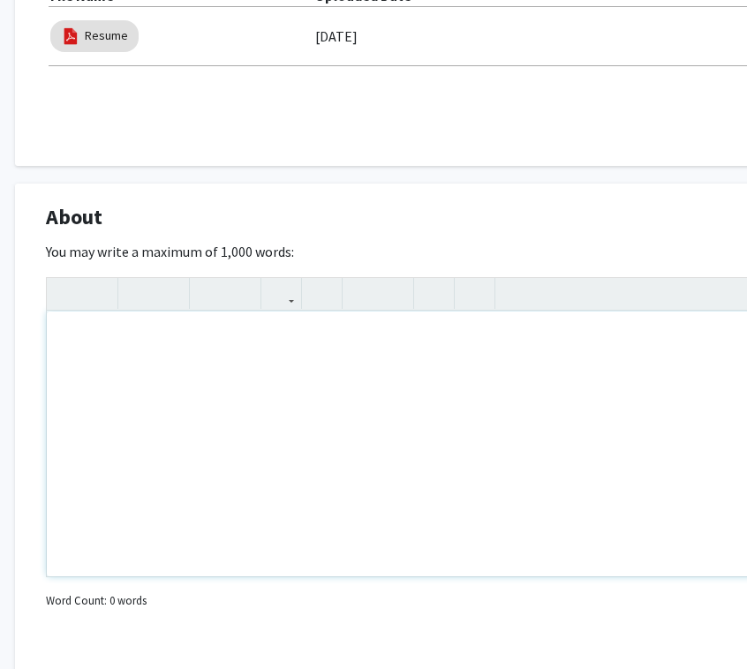
click at [539, 439] on div "Note to users with screen readers: Please deactivate our accessibility plugin f…" at bounding box center [500, 444] width 907 height 265
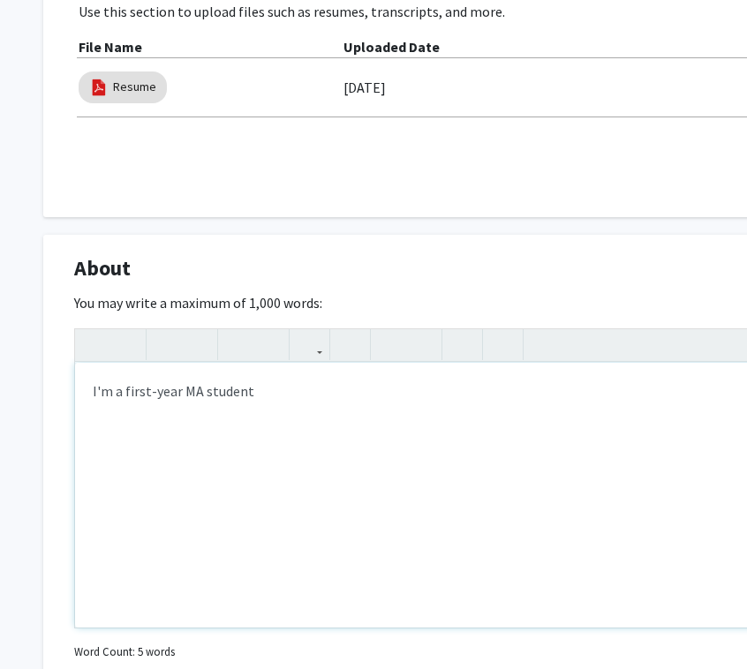
scroll to position [586, 1]
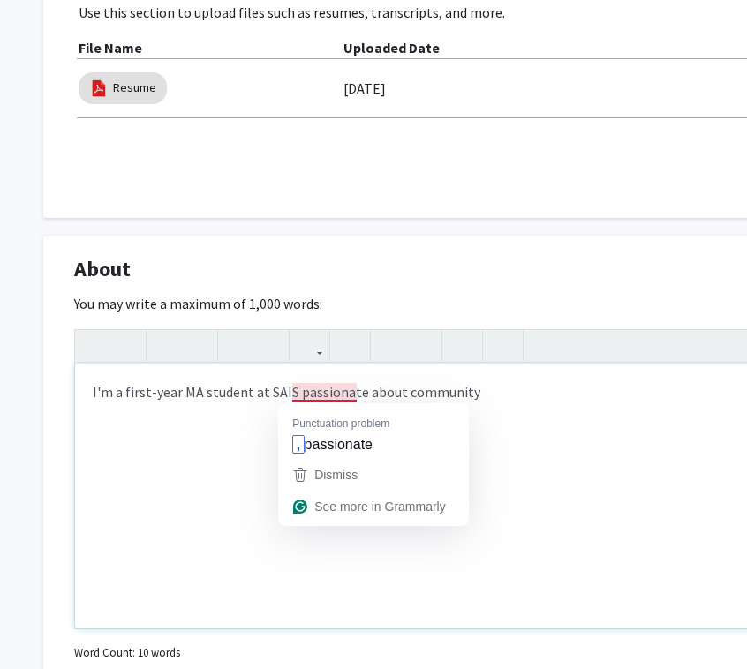
click at [313, 391] on div "I'm a first-year MA student at SAIS passionate about community" at bounding box center [528, 496] width 907 height 265
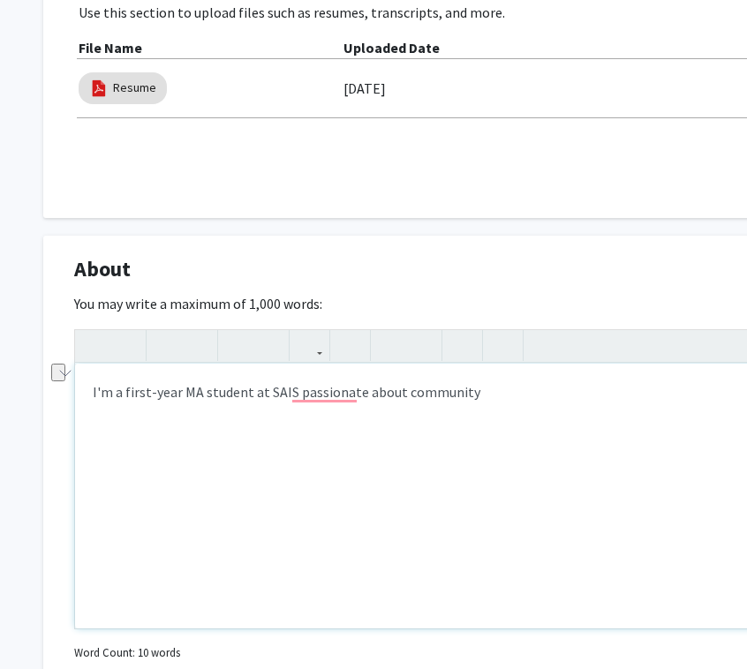
drag, startPoint x: 477, startPoint y: 391, endPoint x: 289, endPoint y: 385, distance: 189.0
click at [289, 385] on div "I'm a first-year MA student at SAIS passionate about community" at bounding box center [528, 496] width 907 height 265
click at [643, 442] on div "I'm a first-year MA student at [GEOGRAPHIC_DATA], focusing on community engagem…" at bounding box center [528, 496] width 907 height 265
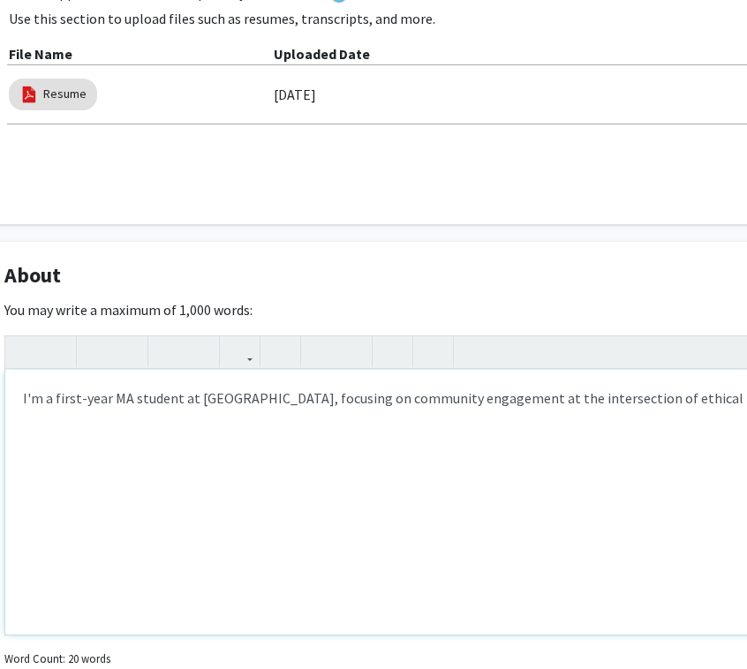
scroll to position [580, 68]
click at [228, 401] on div "I'm a first-year MA student at [GEOGRAPHIC_DATA], focusing on community engagem…" at bounding box center [461, 502] width 907 height 265
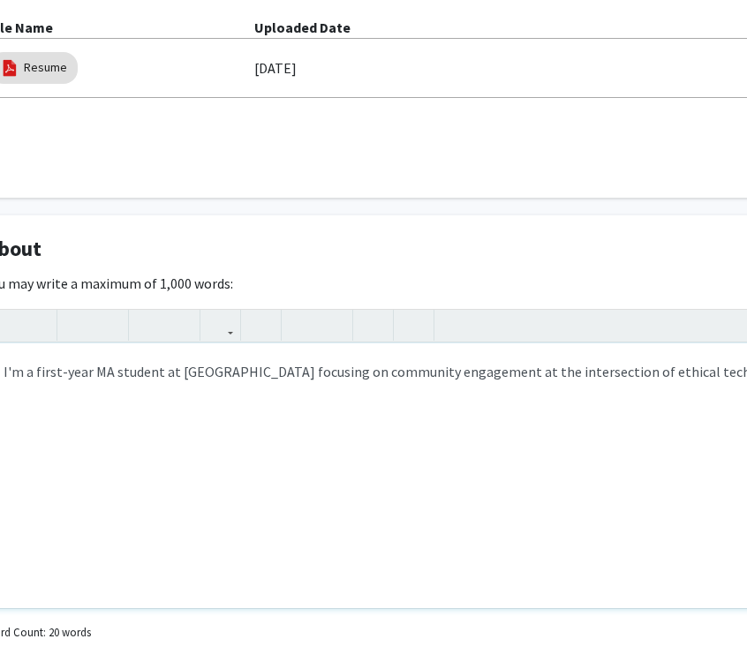
scroll to position [611, 90]
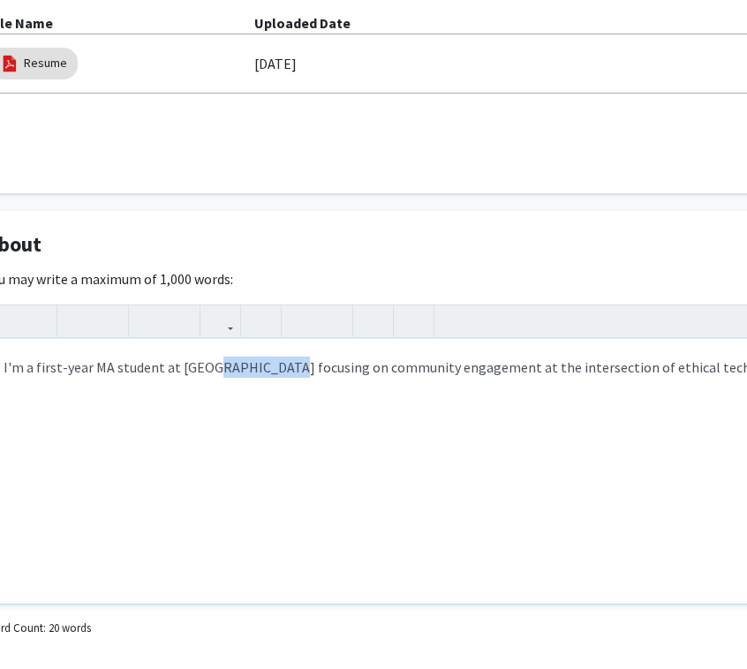
drag, startPoint x: 203, startPoint y: 368, endPoint x: 267, endPoint y: 359, distance: 65.0
click at [267, 359] on div "I'm a first-year MA student at [GEOGRAPHIC_DATA] focusing on community engageme…" at bounding box center [439, 471] width 907 height 265
click at [233, 372] on div "I'm a first-year MA student at [GEOGRAPHIC_DATA] supporting community engagemen…" at bounding box center [439, 471] width 907 height 265
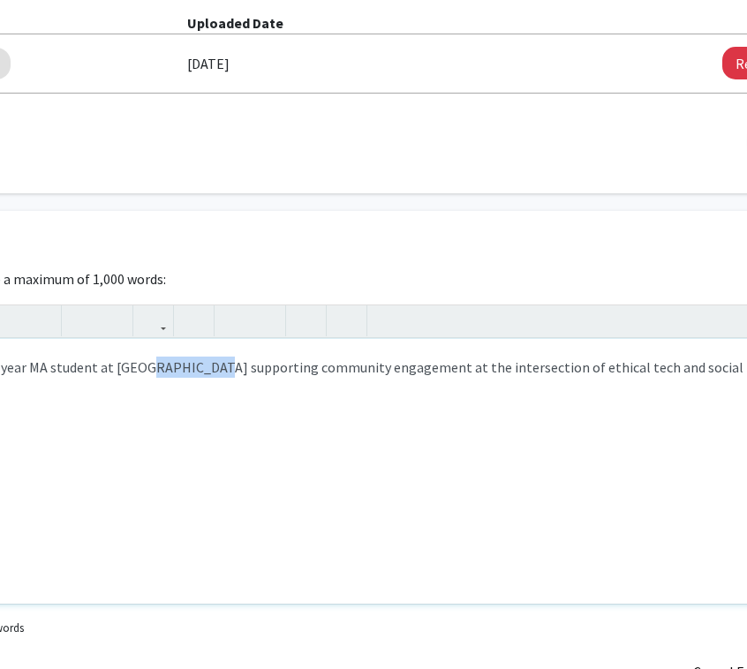
scroll to position [611, 159]
click at [718, 371] on div "I'm a first-year MA student at [GEOGRAPHIC_DATA], passionate about community en…" at bounding box center [370, 471] width 907 height 265
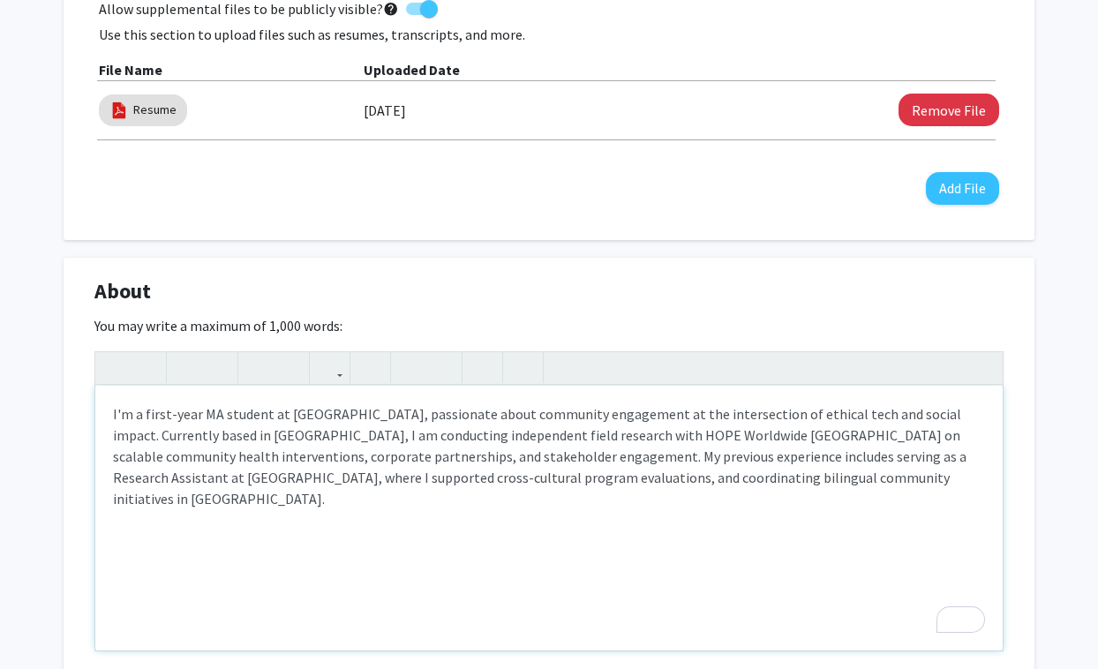
scroll to position [550, 0]
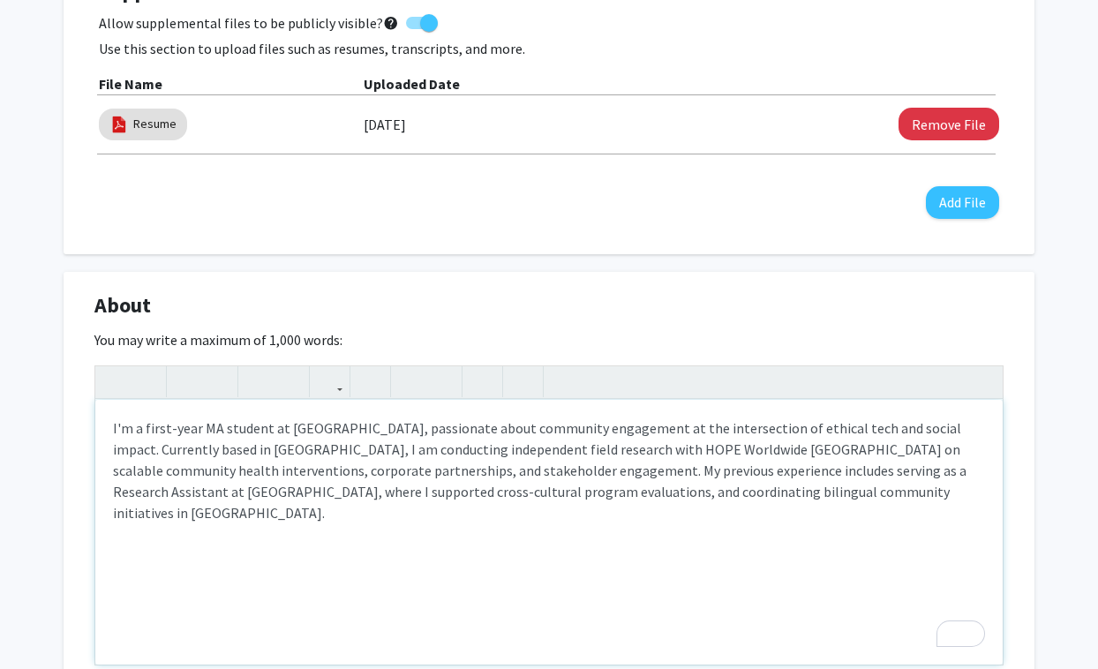
click at [201, 450] on p "I'm a first-year MA student at [GEOGRAPHIC_DATA], passionate about community en…" at bounding box center [549, 470] width 872 height 106
click at [208, 451] on p "I'm a first-year MA student at [GEOGRAPHIC_DATA], passionate about community en…" at bounding box center [549, 470] width 872 height 106
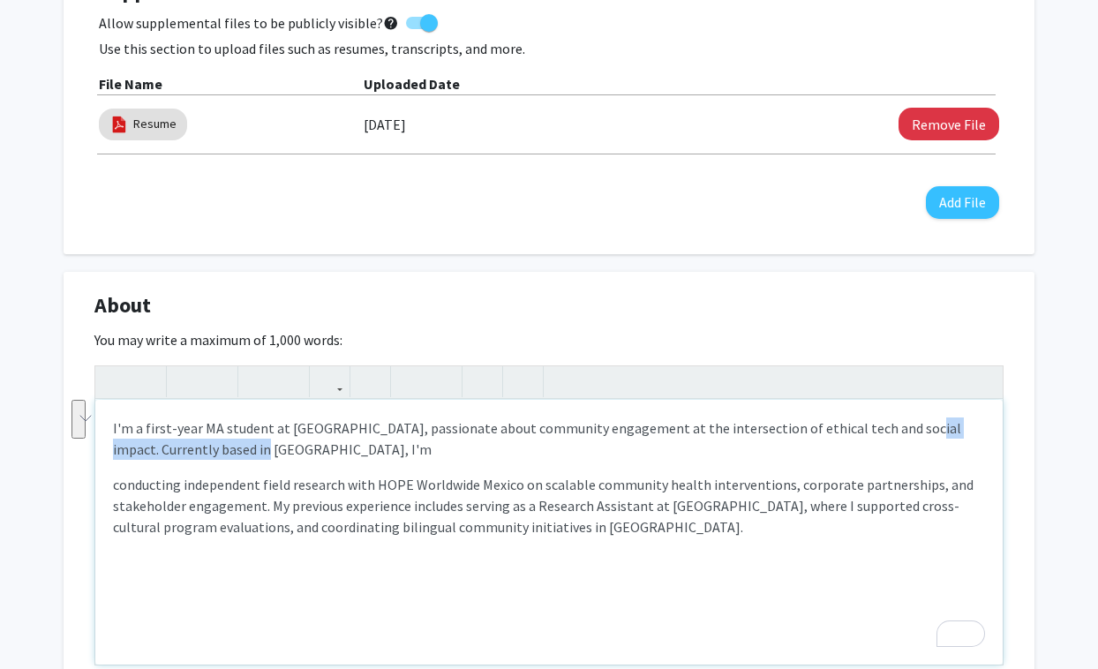
drag, startPoint x: 883, startPoint y: 430, endPoint x: 182, endPoint y: 448, distance: 701.9
click at [182, 448] on p "I'm a first-year MA student at [GEOGRAPHIC_DATA], passionate about community en…" at bounding box center [549, 438] width 872 height 42
click at [906, 435] on p "I'm a first-year MA student at [GEOGRAPHIC_DATA], passionate about community en…" at bounding box center [549, 438] width 872 height 42
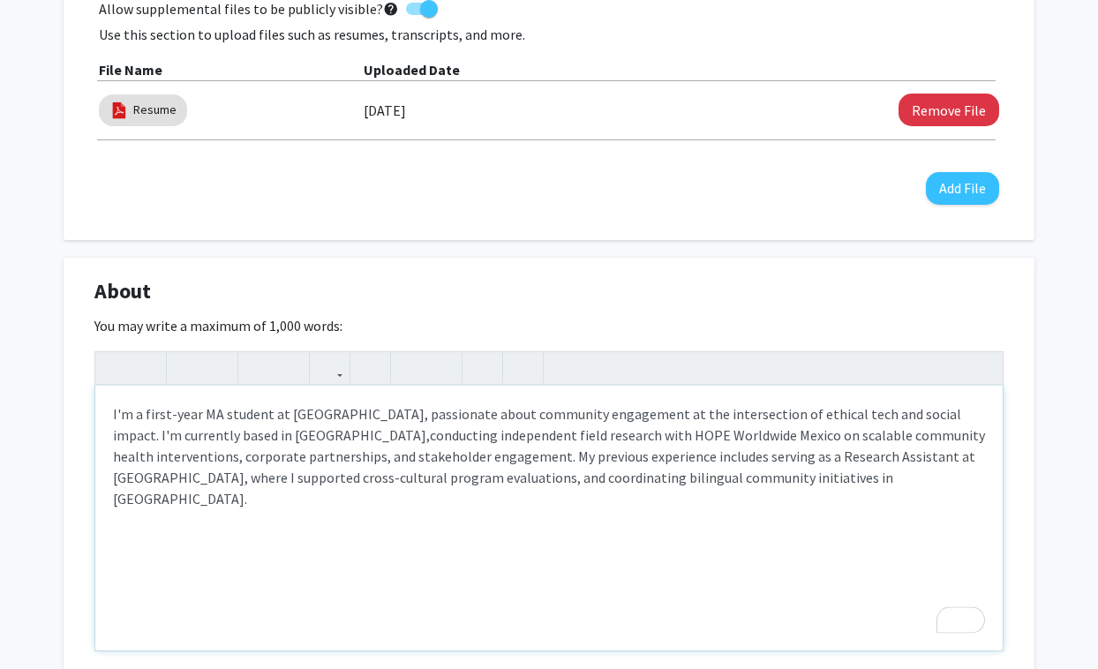
scroll to position [575, 0]
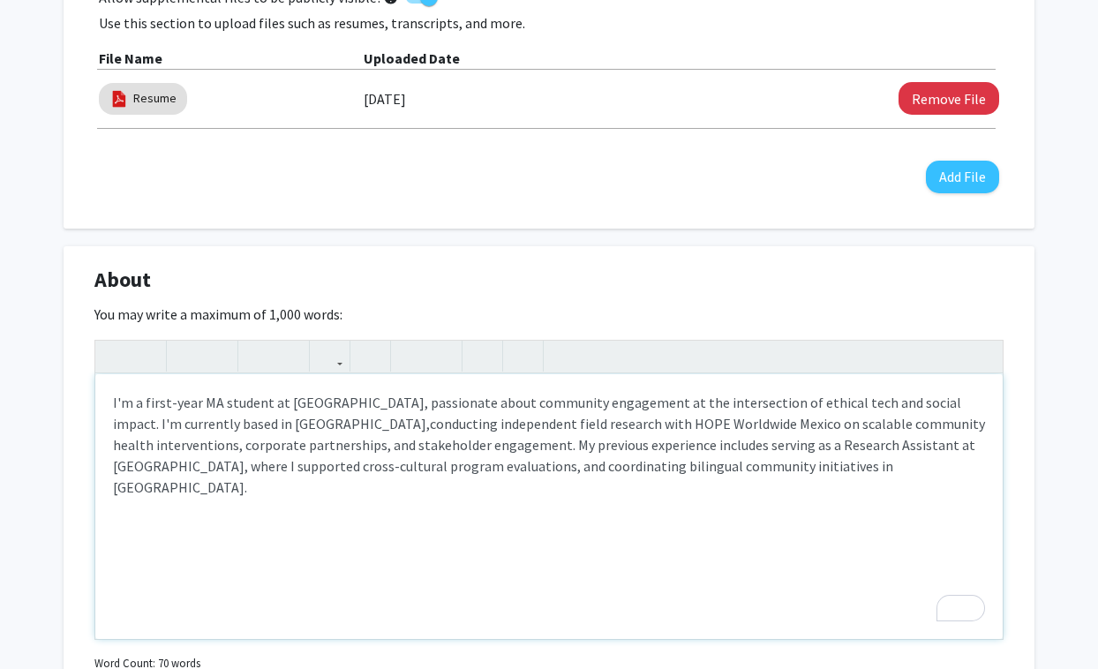
click at [752, 576] on div "I'm a first-year MA student at [GEOGRAPHIC_DATA], passionate about community en…" at bounding box center [548, 506] width 907 height 265
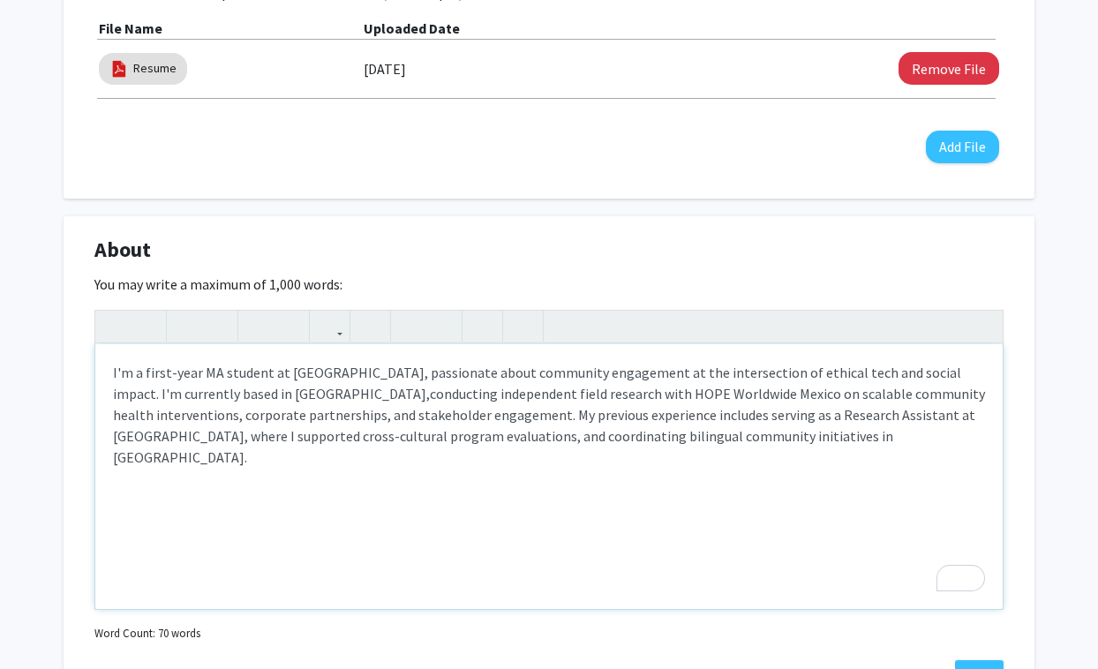
scroll to position [604, 0]
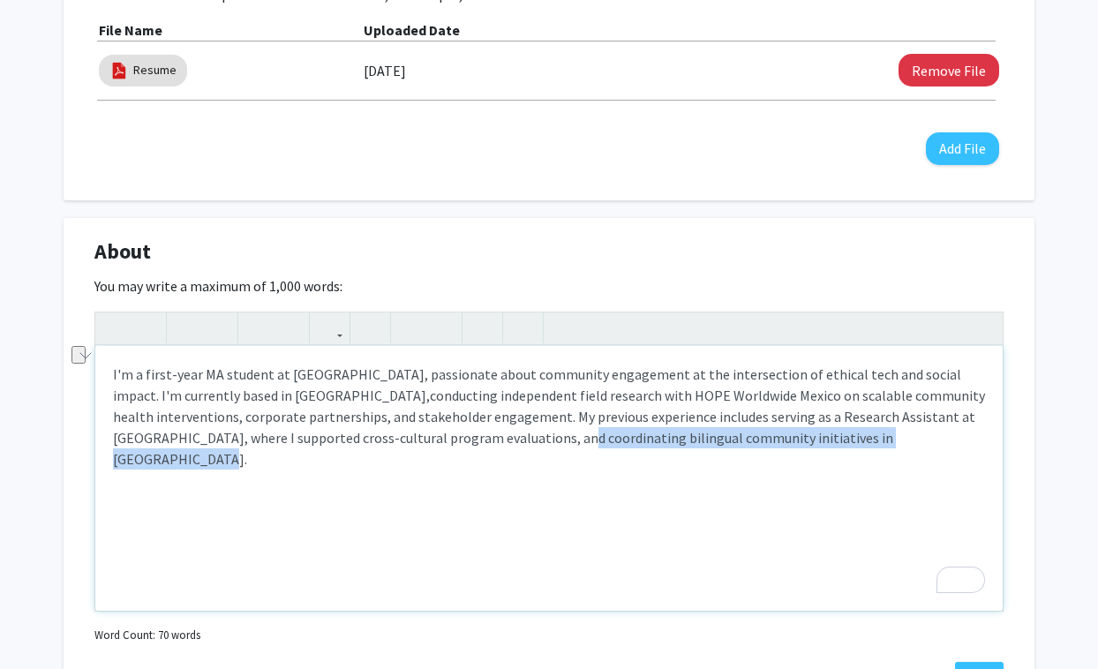
drag, startPoint x: 383, startPoint y: 440, endPoint x: 881, endPoint y: 442, distance: 497.8
click at [881, 442] on p "I'm a first-year MA student at [GEOGRAPHIC_DATA], passionate about community en…" at bounding box center [549, 417] width 872 height 106
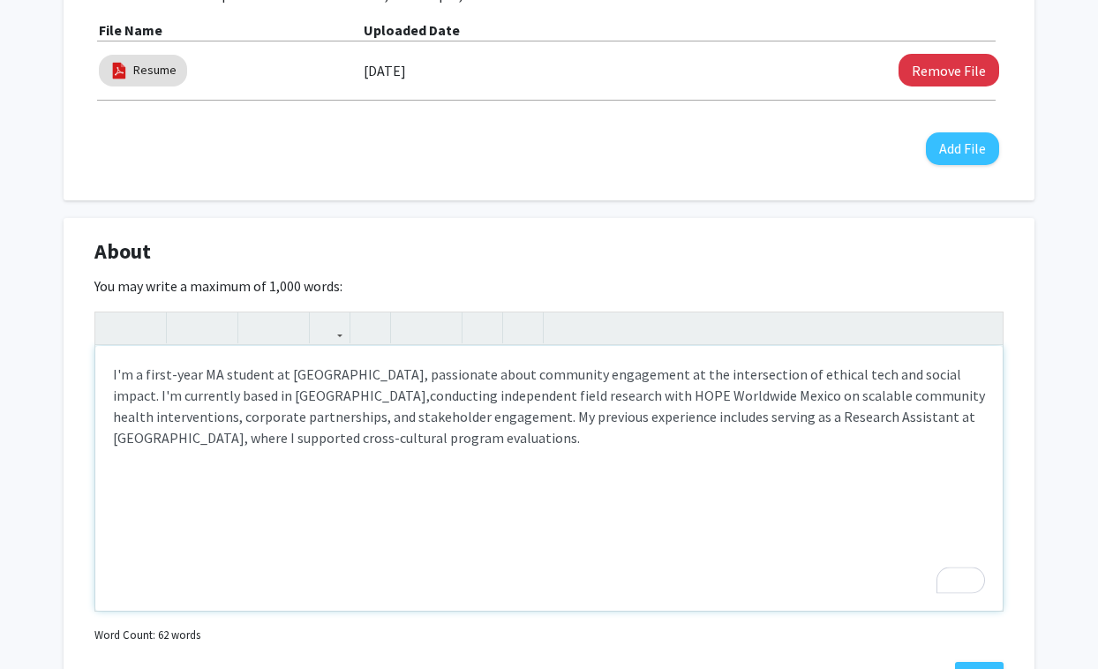
click at [843, 417] on span "conducting independent field research with HOPE Worldwide Mexico on scalable co…" at bounding box center [549, 417] width 872 height 60
click at [984, 450] on div "I'm a first-year MA student at [GEOGRAPHIC_DATA], passionate about community en…" at bounding box center [548, 478] width 907 height 265
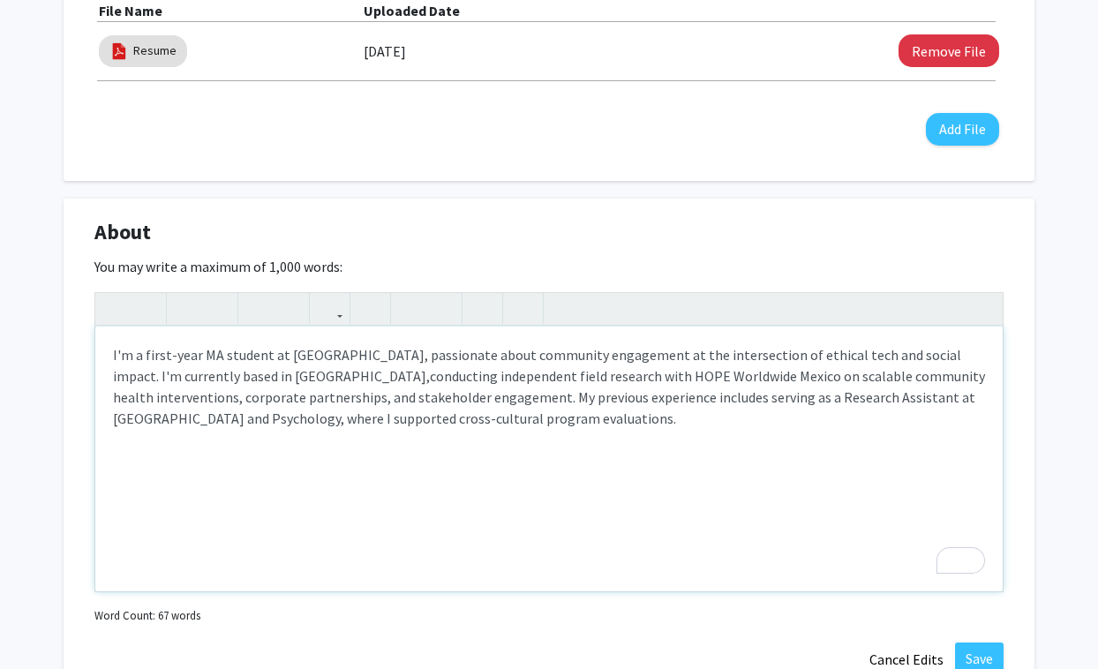
scroll to position [625, 0]
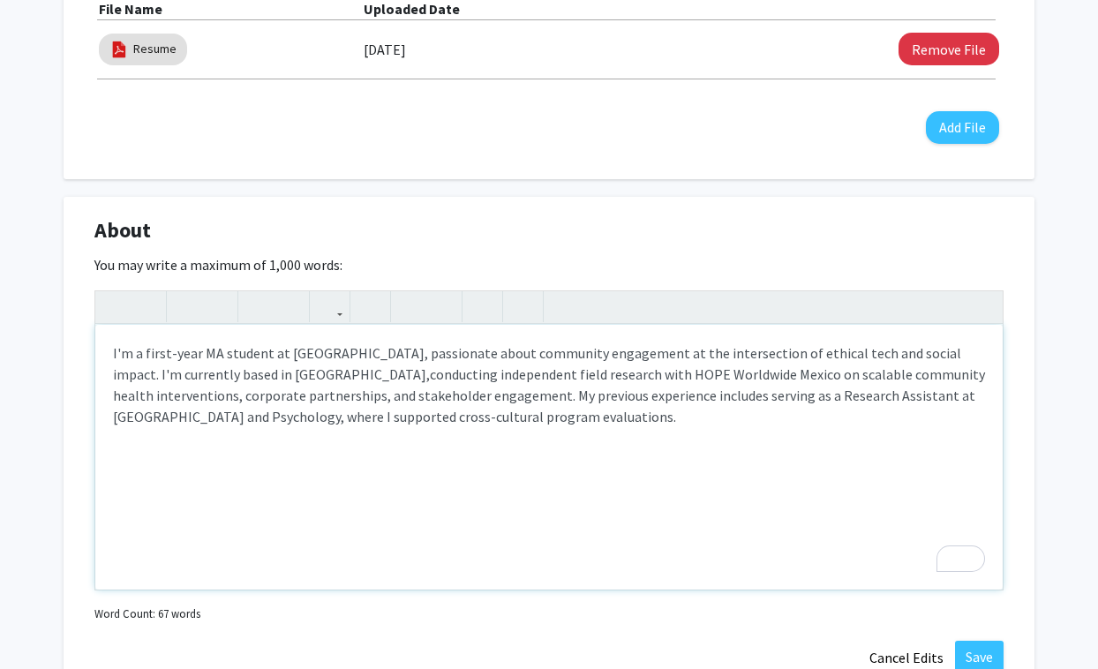
click at [616, 374] on span "conducting independent field research with HOPE Worldwide Mexico on scalable co…" at bounding box center [549, 395] width 872 height 60
click at [644, 374] on span "conducting independent field research with HOPE Worldwide [GEOGRAPHIC_DATA] on …" at bounding box center [539, 395] width 853 height 60
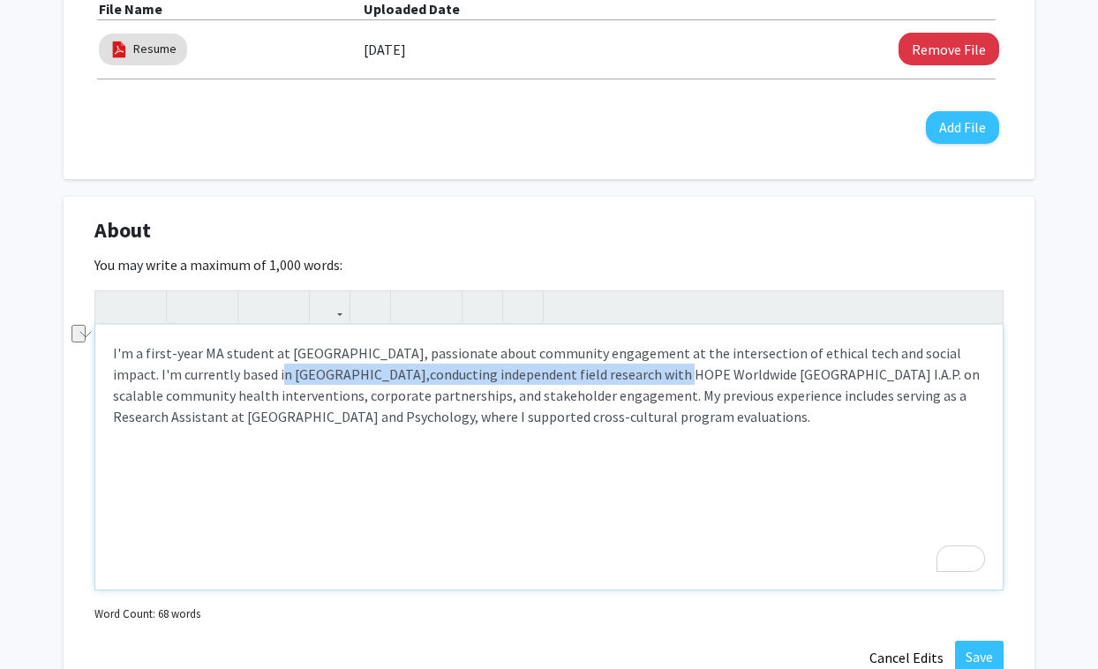
drag, startPoint x: 229, startPoint y: 380, endPoint x: 498, endPoint y: 373, distance: 269.3
click at [498, 373] on p "I'm a first-year MA student at [GEOGRAPHIC_DATA], passionate about community en…" at bounding box center [549, 384] width 872 height 85
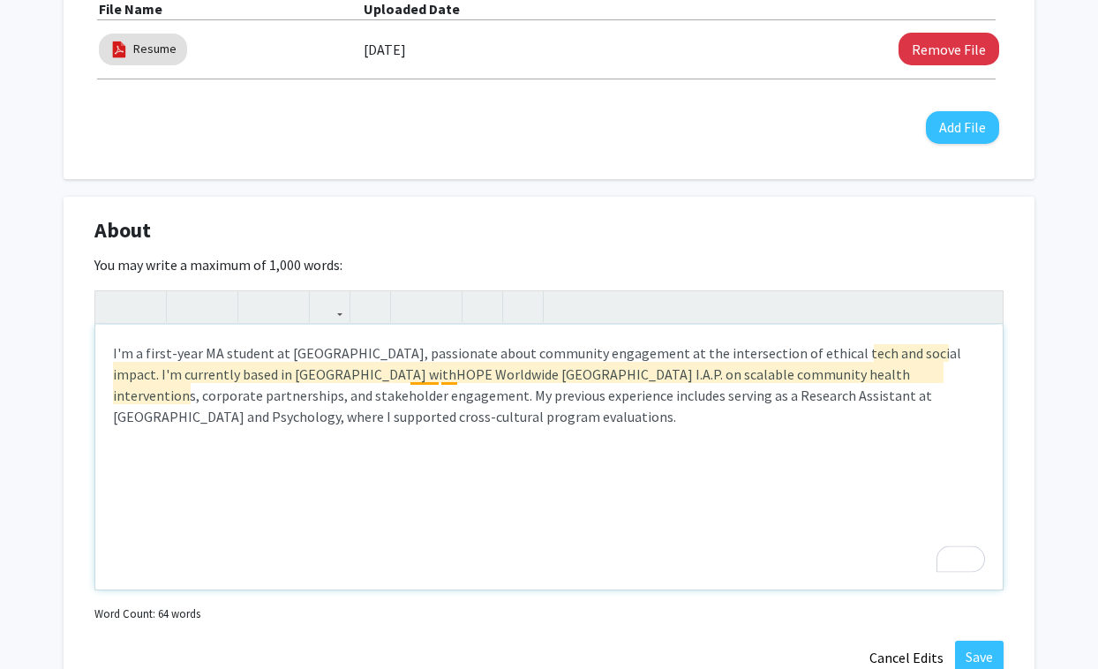
click at [436, 375] on span "HOPE Worldwide [GEOGRAPHIC_DATA] I.A.P. on scalable community health interventi…" at bounding box center [522, 395] width 819 height 60
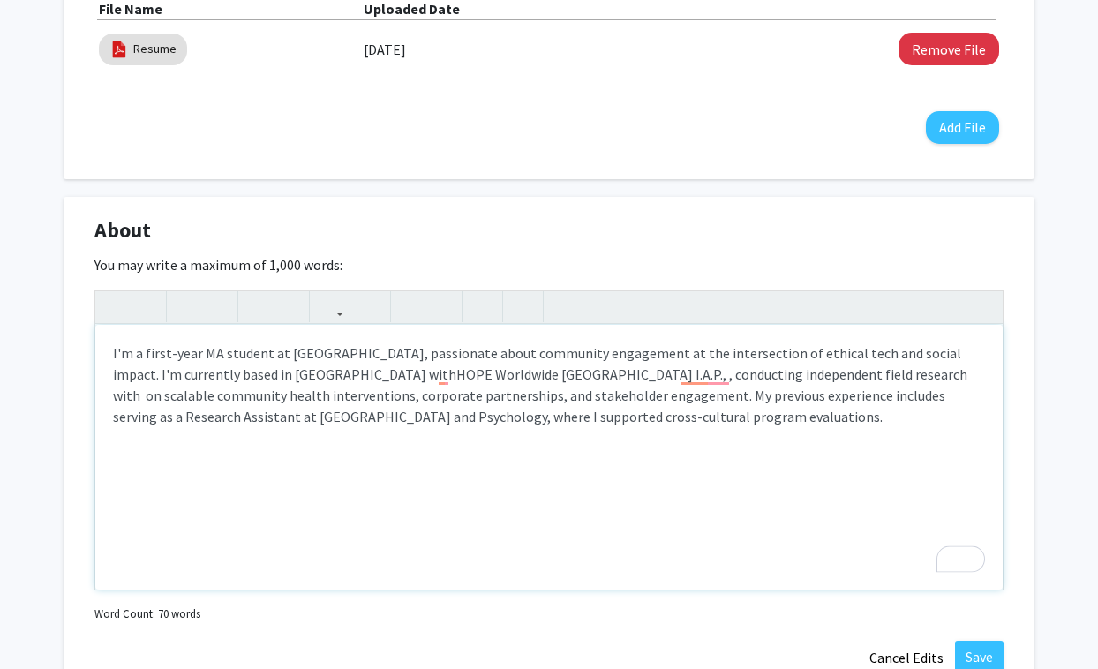
click at [451, 372] on span "HOPE Worldwide [GEOGRAPHIC_DATA] I.A.P., , conducting independent field researc…" at bounding box center [540, 395] width 854 height 60
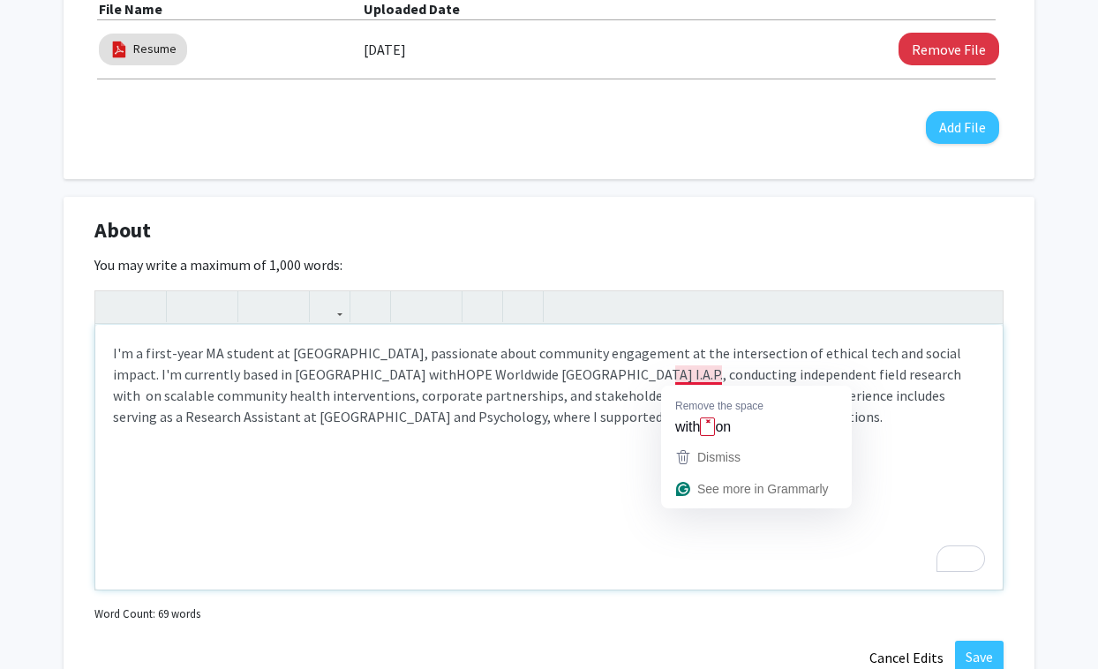
click at [703, 381] on span "HOPE Worldwide [GEOGRAPHIC_DATA] I.A.P., conducting independent field research …" at bounding box center [537, 395] width 848 height 60
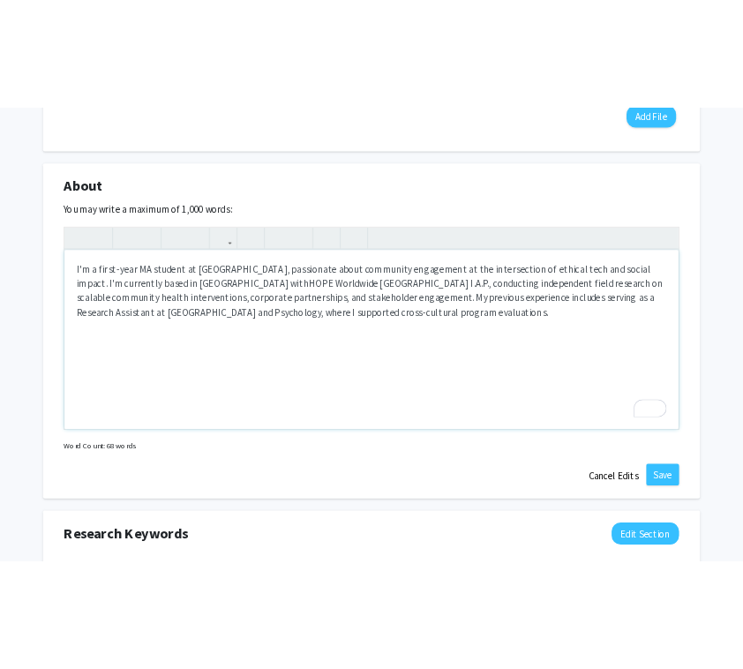
scroll to position [740, 0]
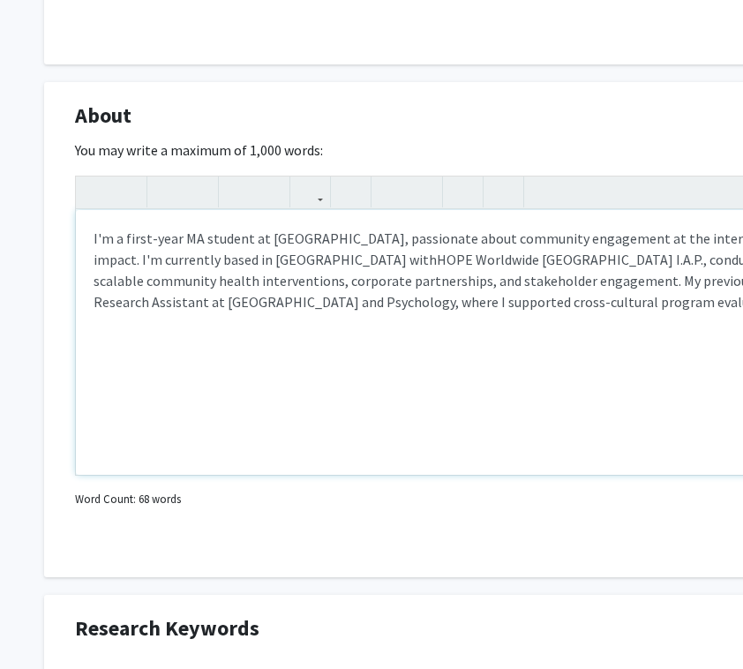
click at [622, 302] on span "HOPE Worldwide [GEOGRAPHIC_DATA] I.A.P., conducting independent field research …" at bounding box center [527, 281] width 867 height 60
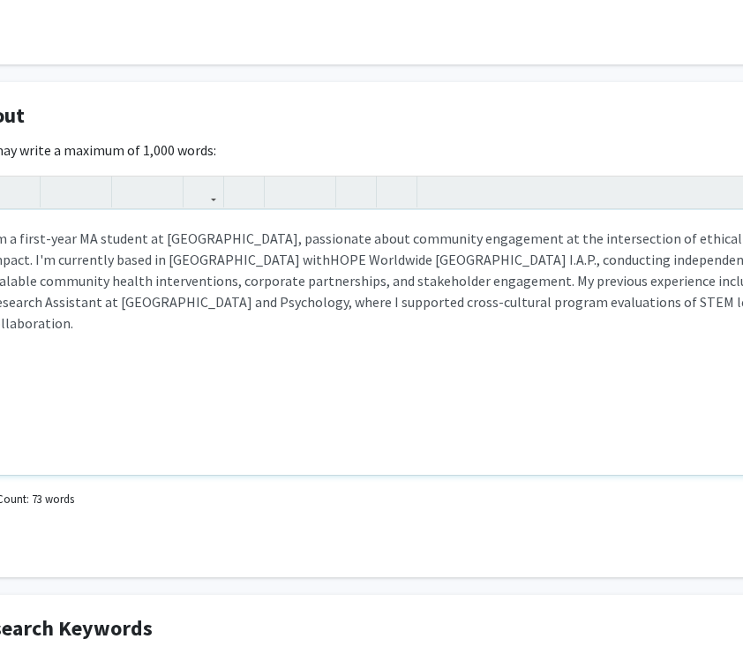
scroll to position [740, 122]
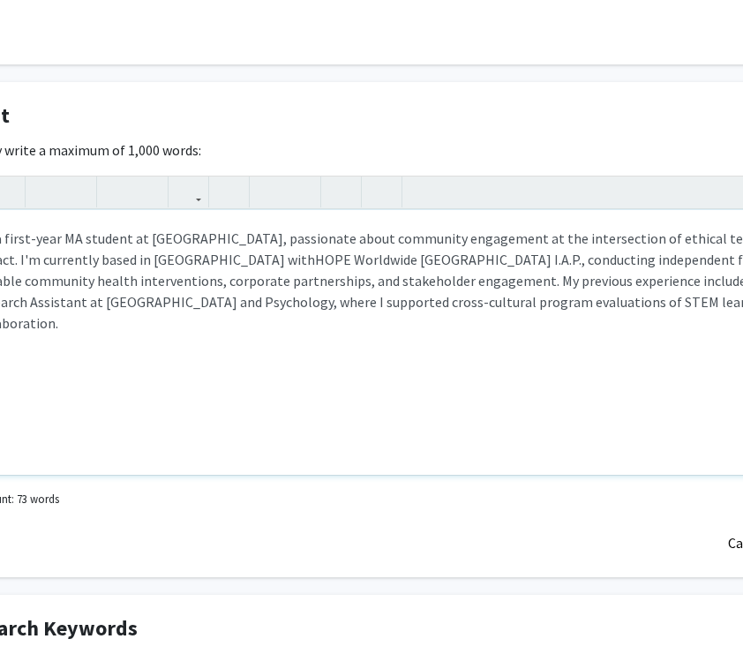
click at [579, 303] on span "HOPE Worldwide [GEOGRAPHIC_DATA] I.A.P., conducting independent field research …" at bounding box center [405, 291] width 867 height 81
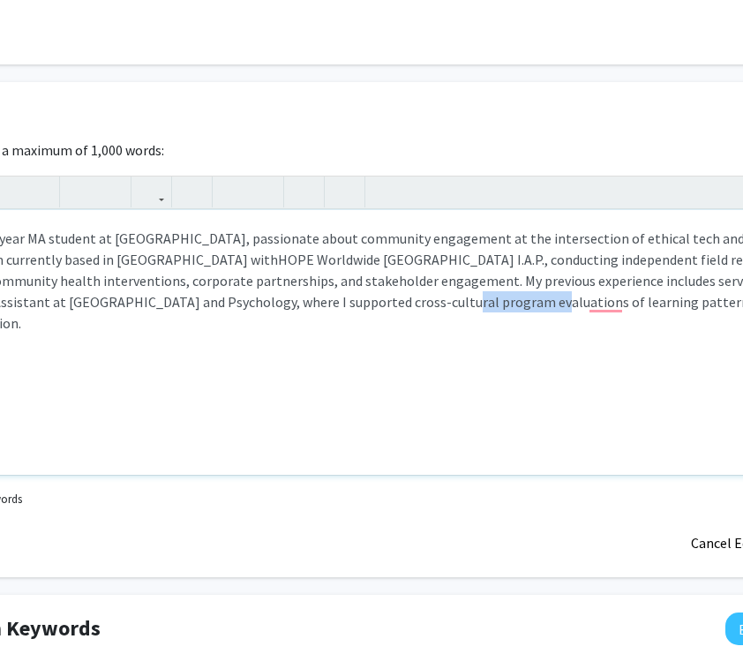
drag, startPoint x: 264, startPoint y: 304, endPoint x: 344, endPoint y: 302, distance: 80.3
click at [344, 302] on span "HOPE Worldwide [GEOGRAPHIC_DATA] I.A.P., conducting independent field research …" at bounding box center [368, 291] width 867 height 81
click at [586, 303] on span "HOPE Worldwide [GEOGRAPHIC_DATA] I.A.P., conducting independent field research …" at bounding box center [368, 291] width 867 height 81
type textarea "<p>I'm a first-year MA student at [GEOGRAPHIC_DATA], passionate about community…"
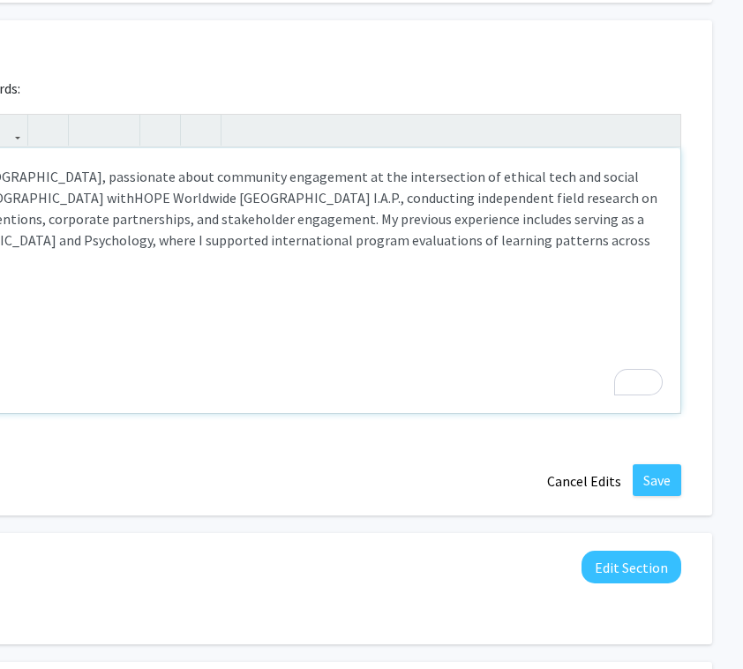
scroll to position [801, 316]
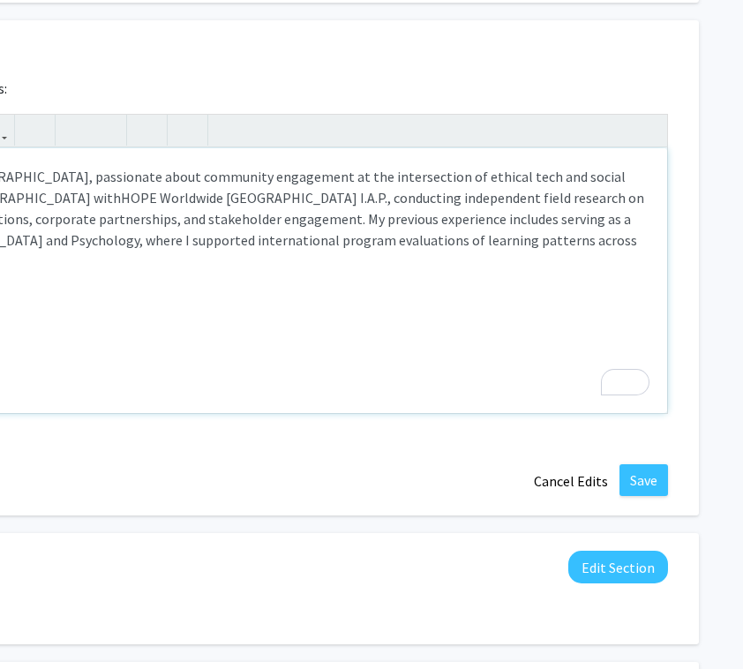
click at [628, 237] on p "I'm a first-year MA student at SAIS, passionate about community engagement at t…" at bounding box center [214, 219] width 872 height 106
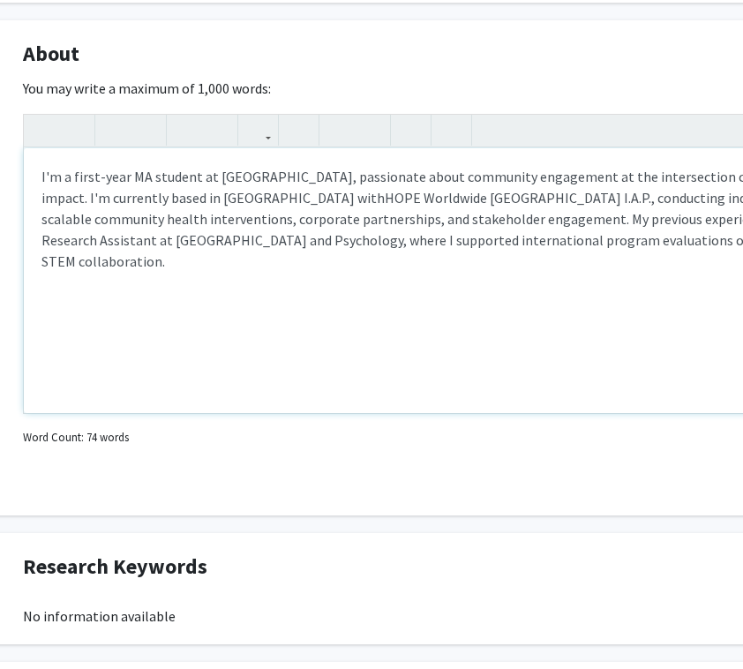
scroll to position [801, 0]
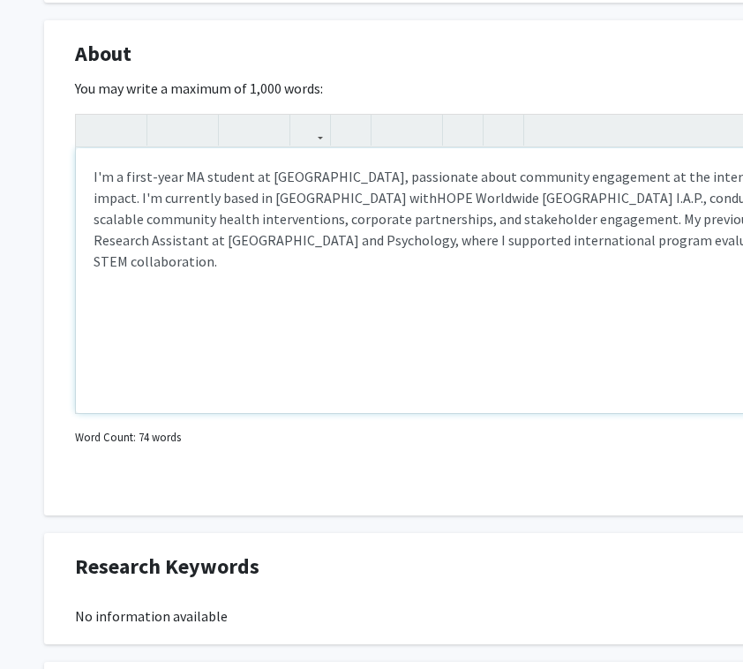
click at [414, 222] on span "HOPE Worldwide [GEOGRAPHIC_DATA] I.A.P., conducting independent field research …" at bounding box center [527, 229] width 867 height 81
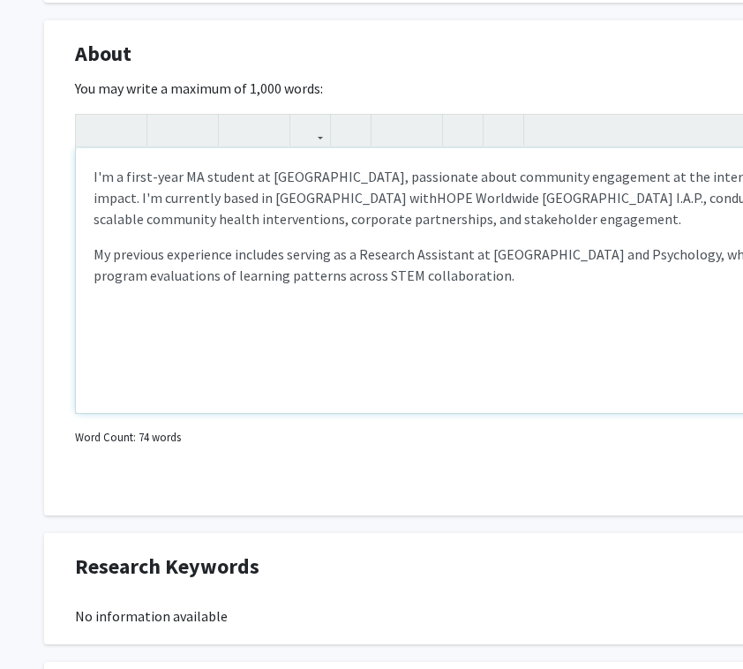
click at [619, 287] on div "I'm a first-year MA student at SAIS, passionate about community engagement at t…" at bounding box center [529, 280] width 907 height 265
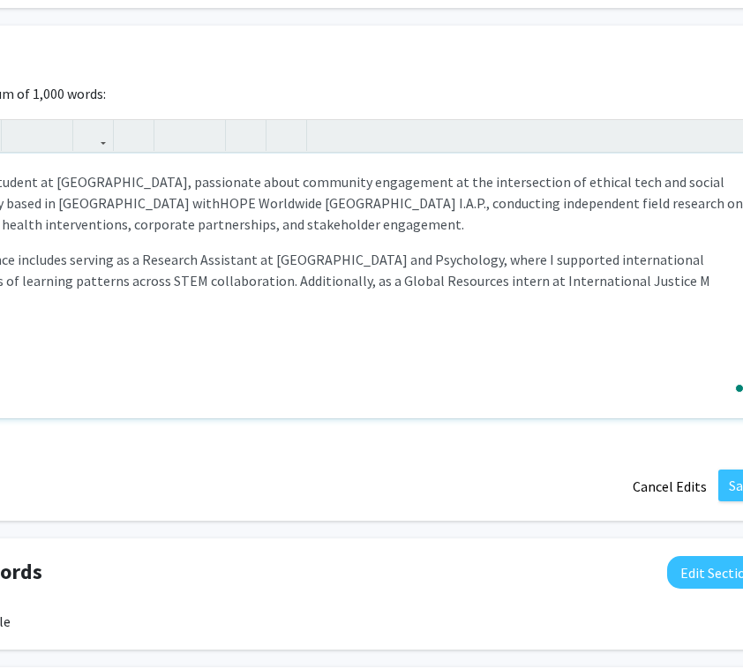
scroll to position [796, 103]
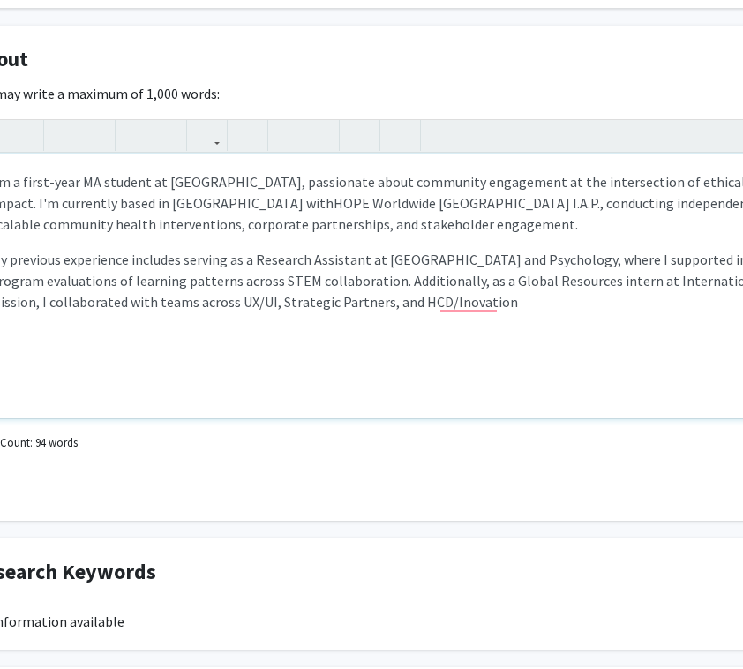
drag, startPoint x: 275, startPoint y: 304, endPoint x: 380, endPoint y: 306, distance: 105.1
click at [380, 306] on span "My previous experience includes serving as a Research Assistant at Pepperdine G…" at bounding box center [404, 281] width 828 height 60
click at [286, 297] on span "My previous experience includes serving as a Research Assistant at Pepperdine G…" at bounding box center [404, 281] width 828 height 60
click at [324, 304] on span "My previous experience includes serving as a Research Assistant at Pepperdine G…" at bounding box center [404, 281] width 828 height 60
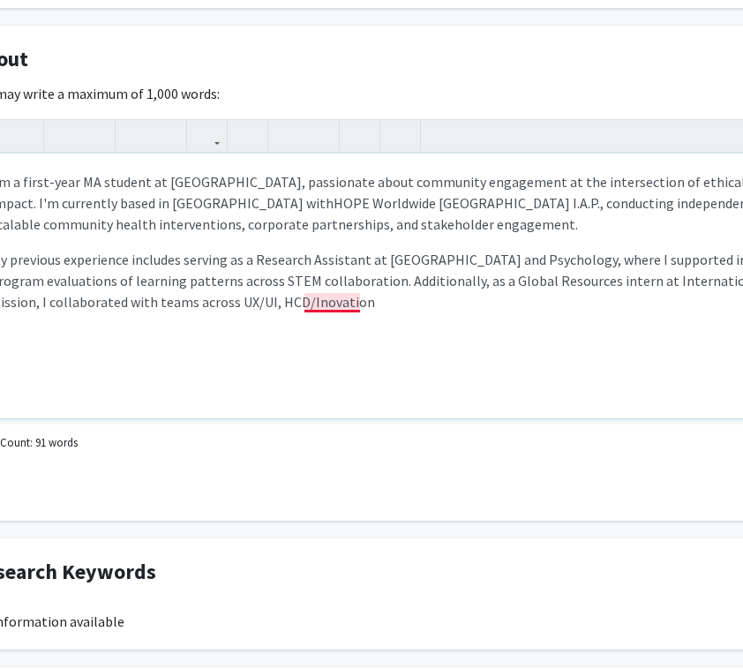
click at [319, 303] on span "My previous experience includes serving as a Research Assistant at Pepperdine G…" at bounding box center [404, 281] width 828 height 60
click at [392, 295] on p "My previous experience includes serving as a Research Assistant at Pepperdine G…" at bounding box center [426, 281] width 872 height 64
click at [374, 304] on span "My previous experience includes serving as a Research Assistant at Pepperdine G…" at bounding box center [404, 281] width 828 height 60
click at [533, 299] on p "My previous experience includes serving as a Research Assistant at Pepperdine G…" at bounding box center [426, 281] width 872 height 64
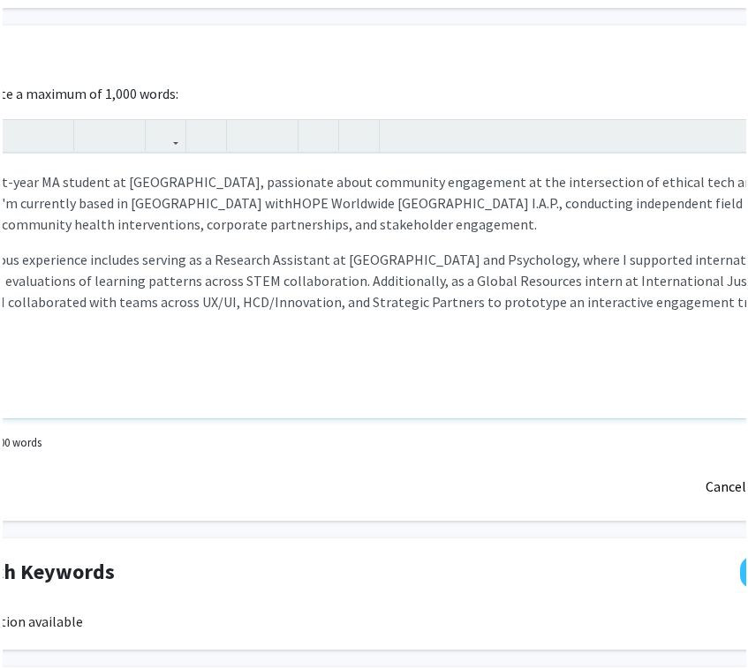
scroll to position [796, 0]
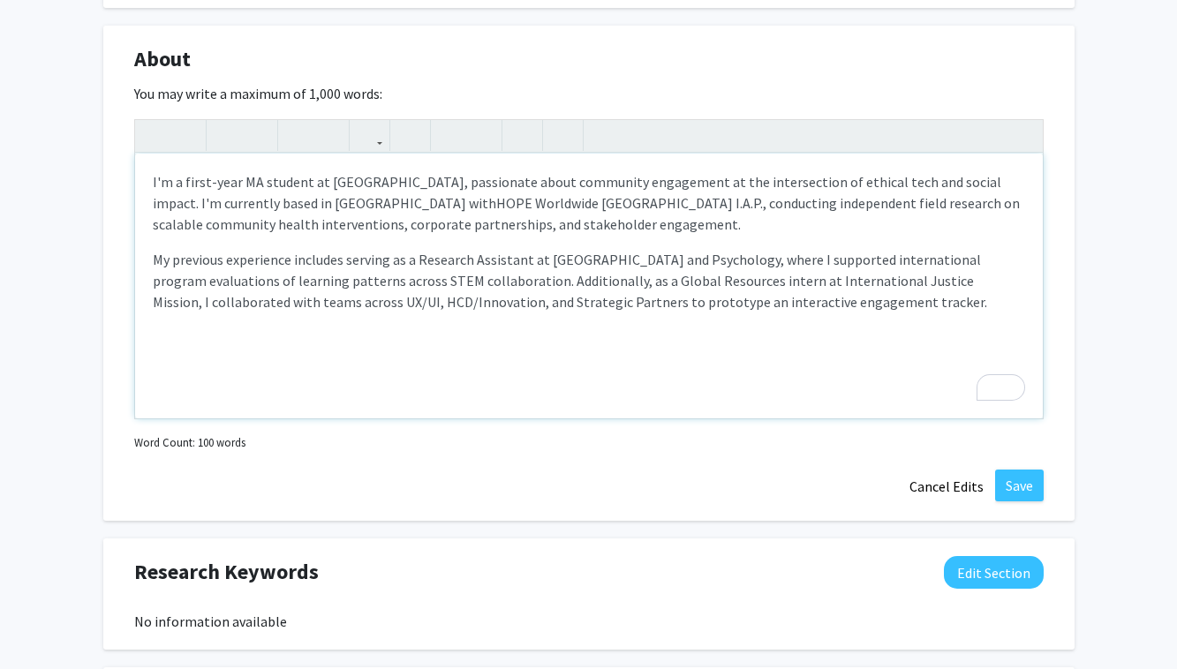
click at [742, 304] on span "My previous experience includes serving as a Research Assistant at Pepperdine G…" at bounding box center [570, 281] width 834 height 60
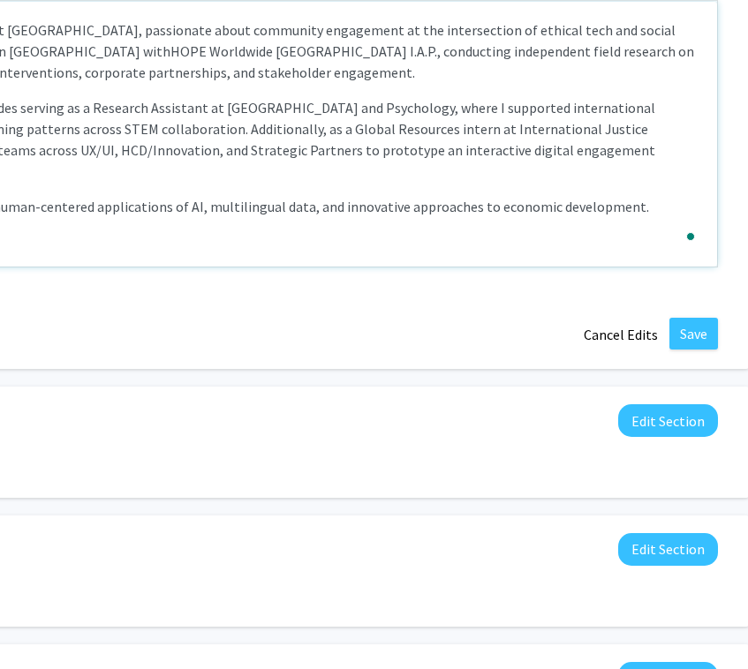
scroll to position [948, 117]
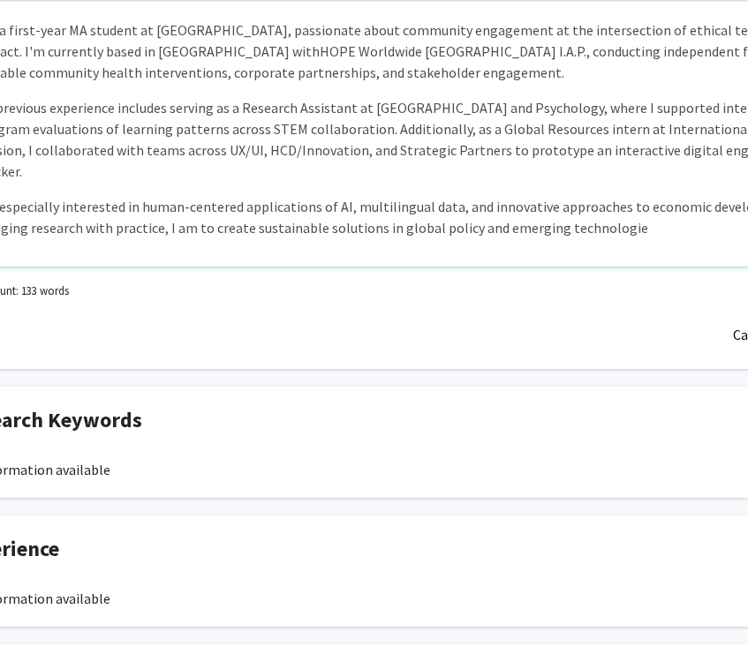
type textarea "<p>I'm a first-year MA student at SAIS, passionate about community engagement a…"
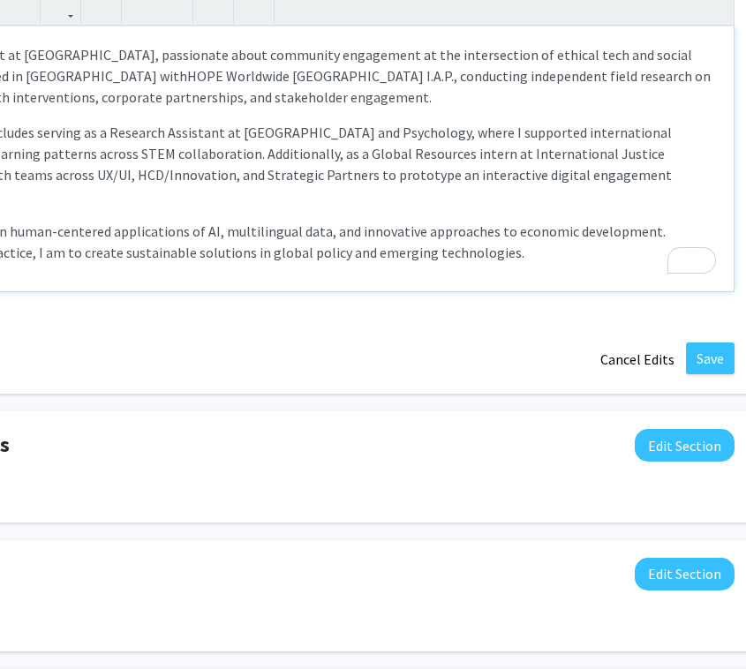
scroll to position [923, 313]
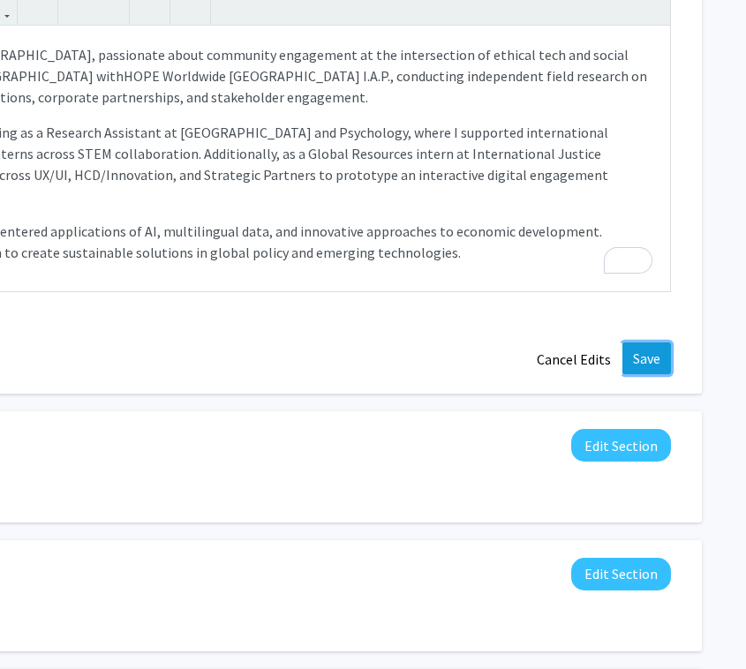
click at [648, 350] on button "Save" at bounding box center [646, 358] width 49 height 32
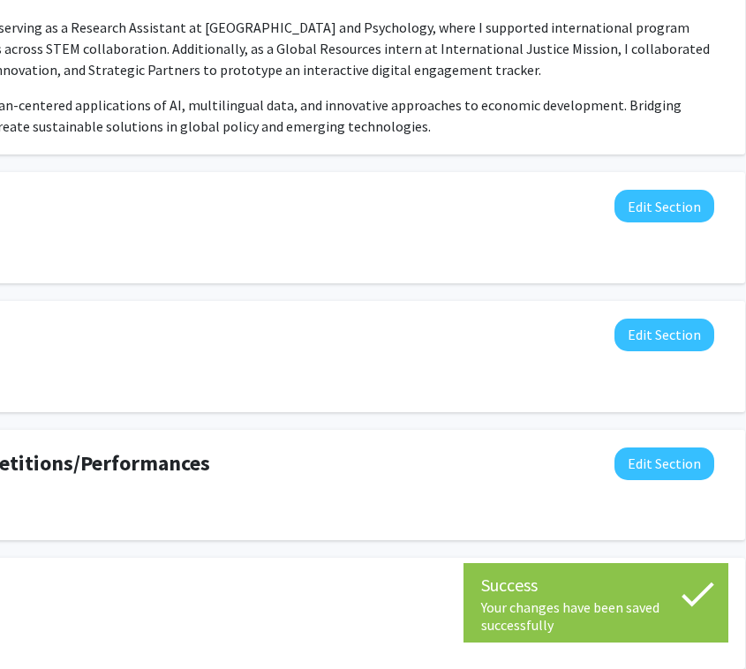
scroll to position [954, 313]
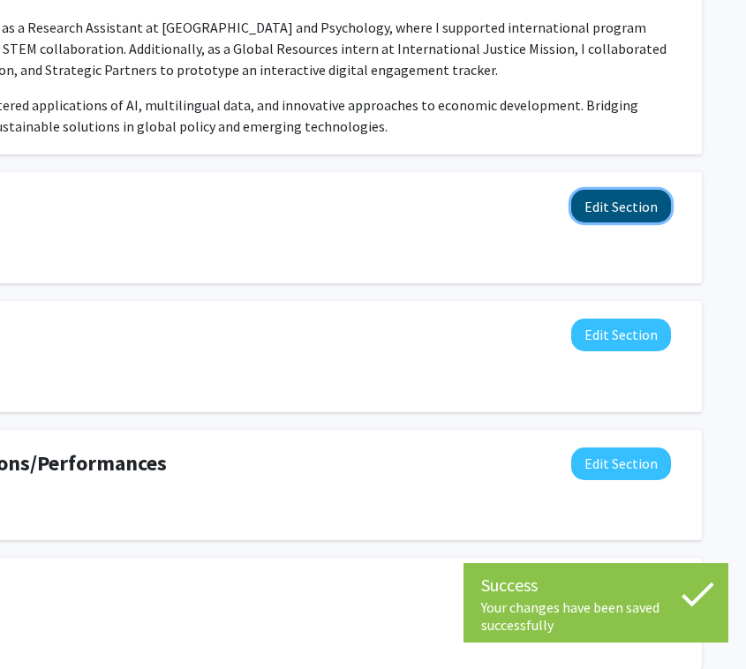
click at [632, 211] on button "Edit Section" at bounding box center [621, 206] width 100 height 33
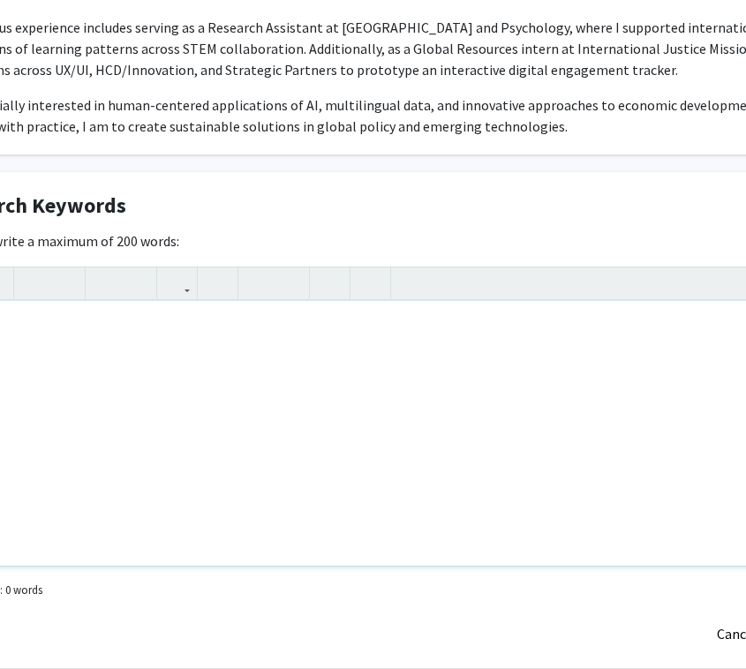
scroll to position [954, 0]
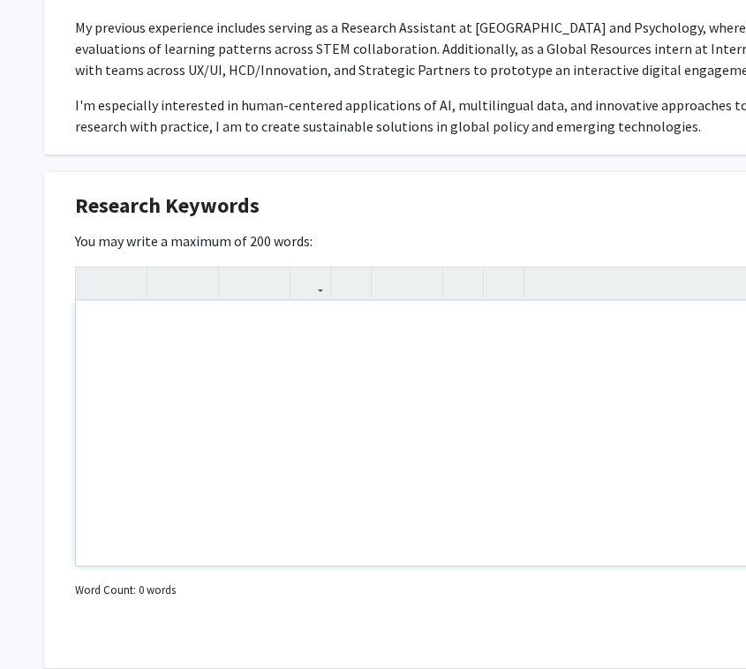
click at [423, 319] on div "Note to users with screen readers: Please deactivate our accessibility plugin f…" at bounding box center [529, 433] width 907 height 265
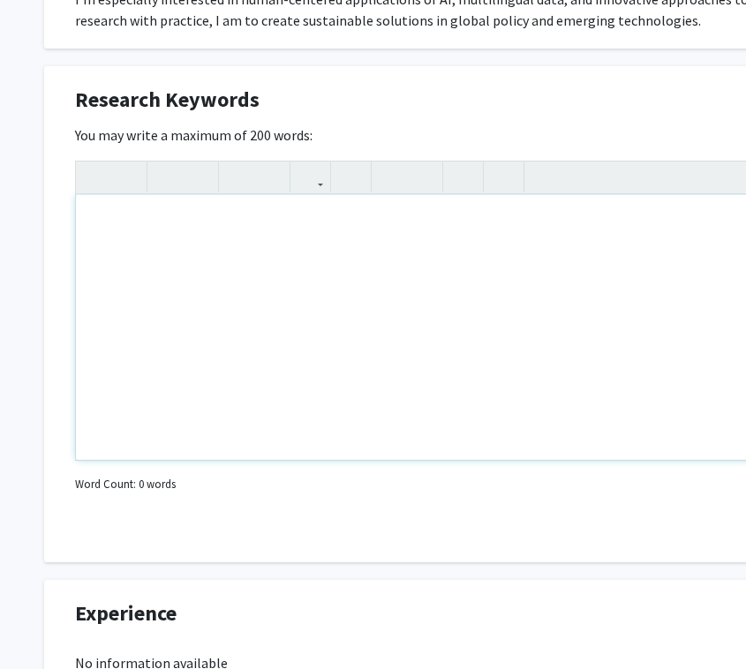
scroll to position [1038, 0]
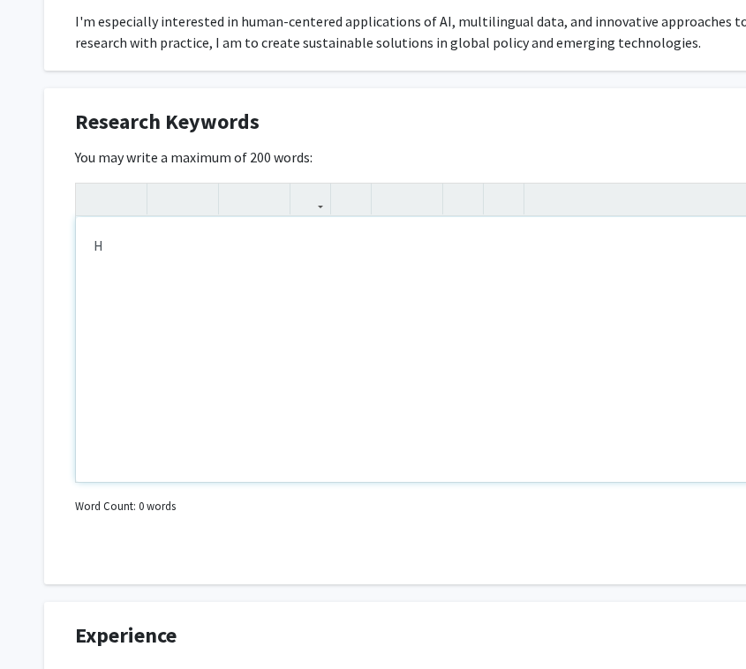
type textarea "H"
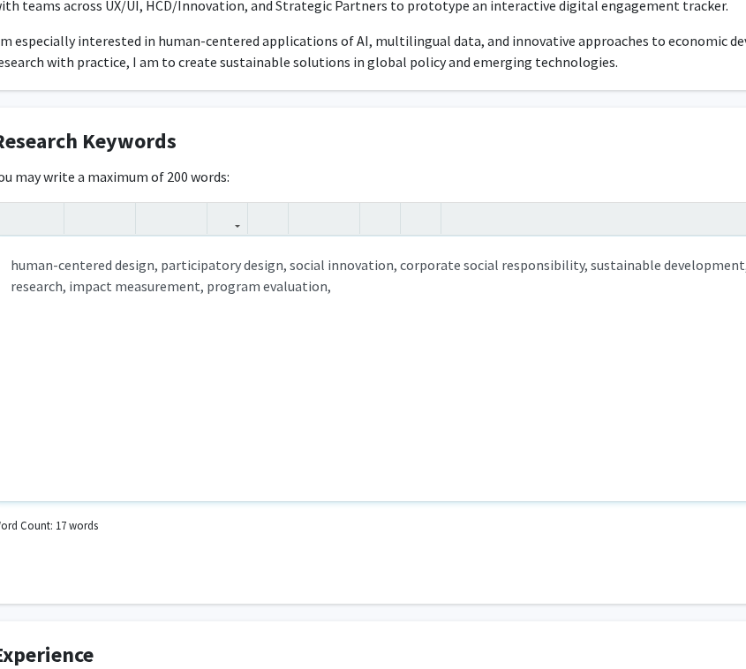
scroll to position [1019, 77]
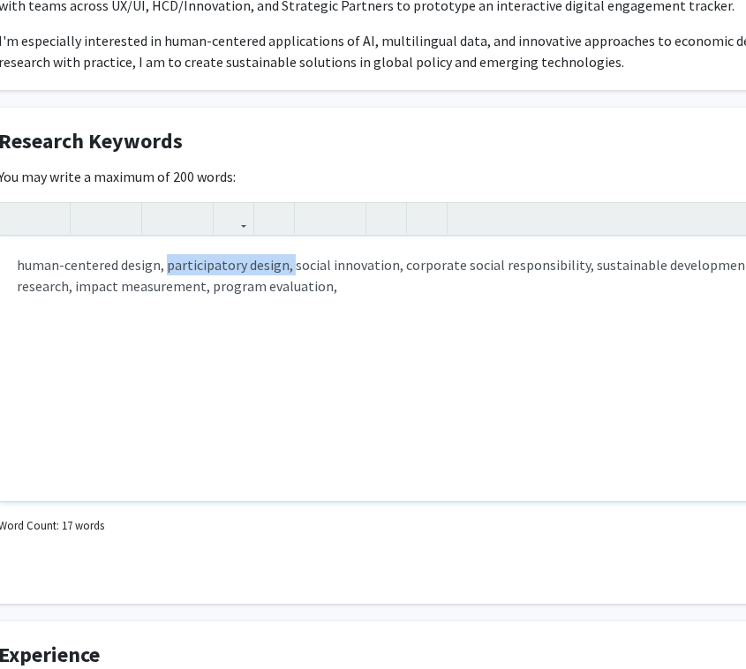
drag, startPoint x: 164, startPoint y: 267, endPoint x: 287, endPoint y: 265, distance: 122.7
click at [287, 265] on div "human-centered design, participatory design, social innovation, corporate socia…" at bounding box center [452, 369] width 907 height 265
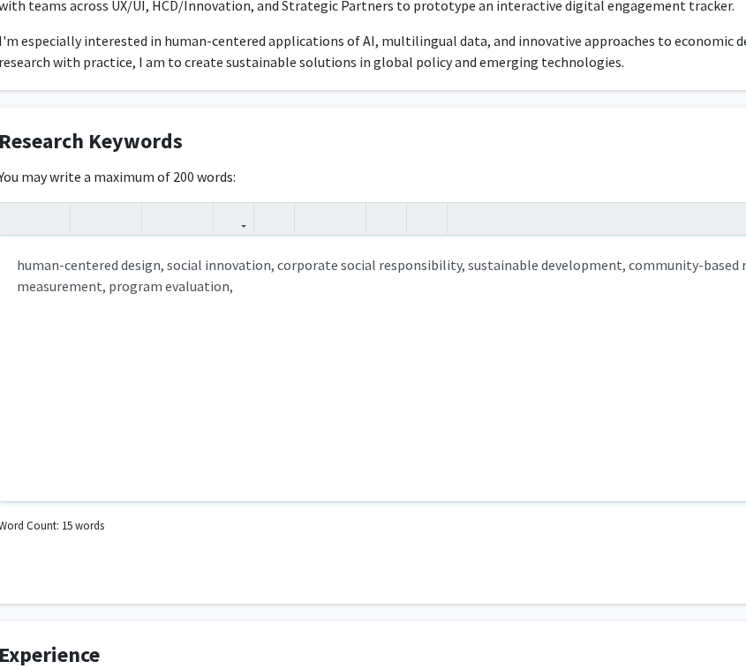
click at [337, 287] on p "human-centered design, social innovation, corporate social responsibility, sust…" at bounding box center [453, 275] width 872 height 42
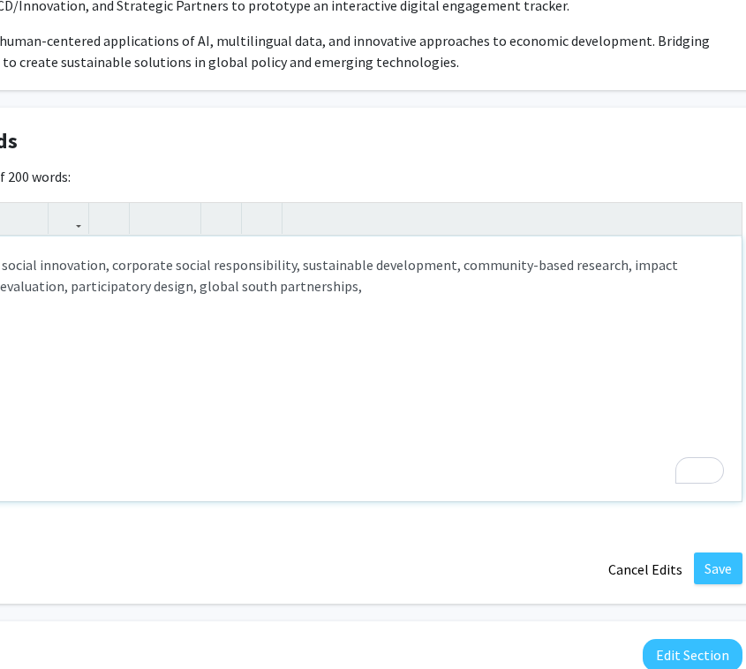
scroll to position [1019, 230]
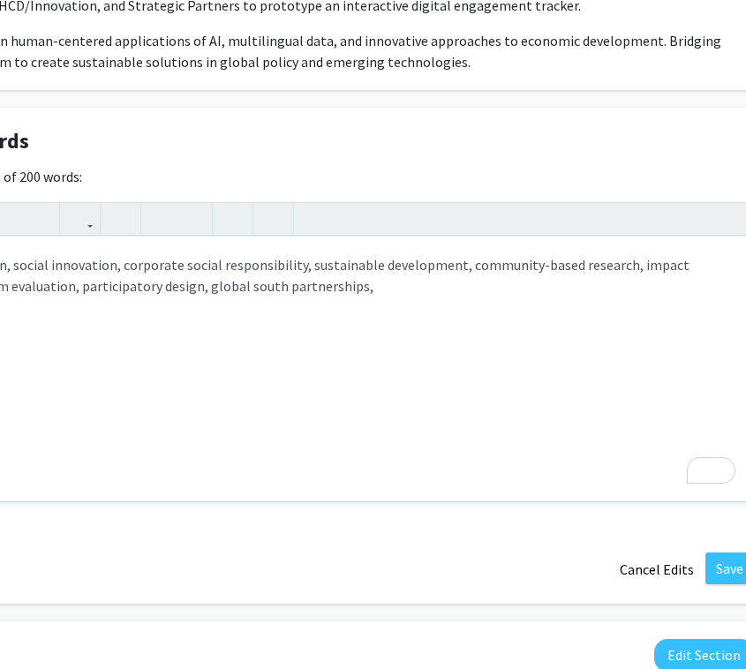
click at [448, 267] on p "human-centered design, social innovation, corporate social responsibility, sust…" at bounding box center [299, 275] width 872 height 42
click at [598, 329] on div "human-centered design, social innovation, corporate social responsibility, sust…" at bounding box center [299, 369] width 907 height 265
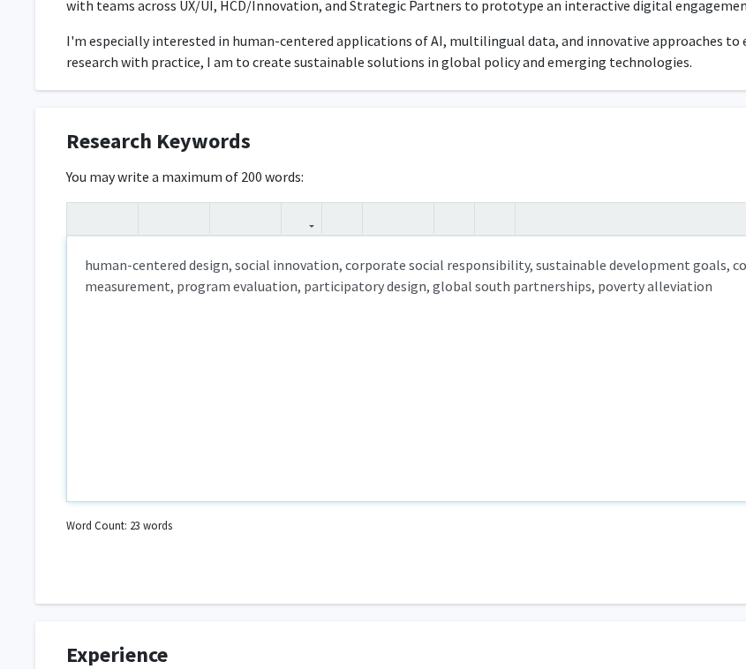
scroll to position [1019, 7]
click at [176, 286] on p "human-centered design, social innovation, corporate social responsibility, sust…" at bounding box center [522, 275] width 872 height 42
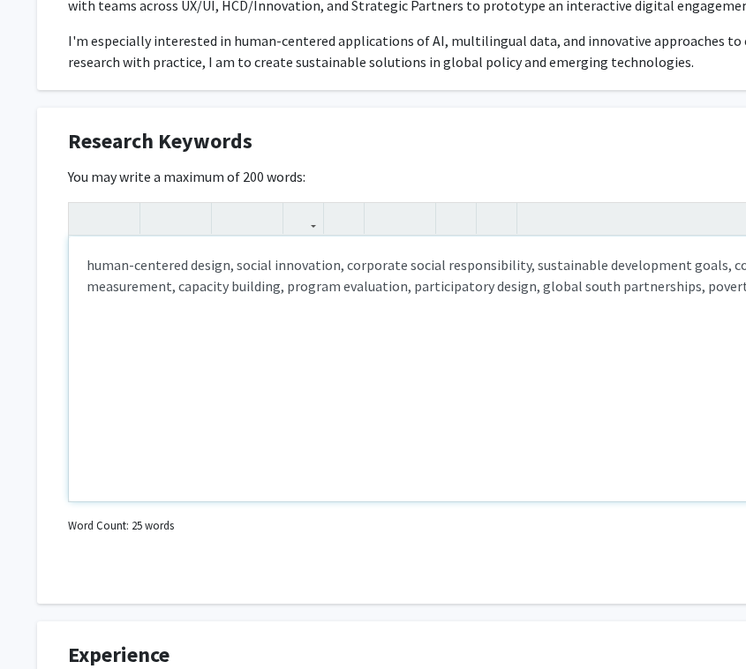
click at [506, 288] on p "human-centered design, social innovation, corporate social responsibility, sust…" at bounding box center [522, 275] width 872 height 42
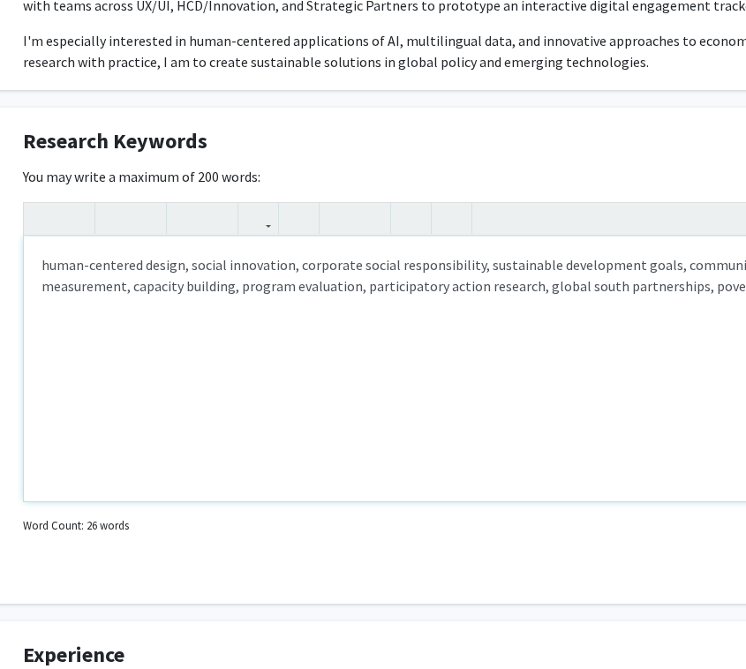
scroll to position [1019, 313]
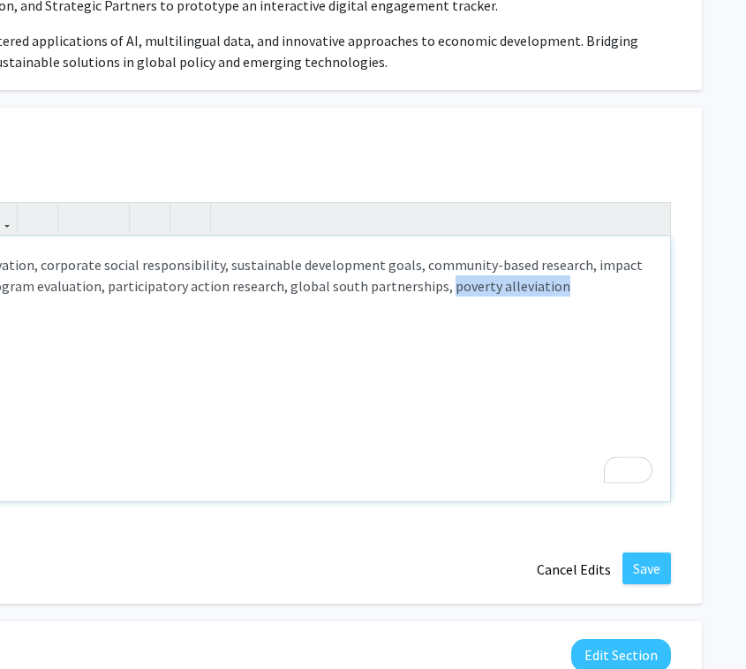
drag, startPoint x: 433, startPoint y: 288, endPoint x: 678, endPoint y: 288, distance: 244.5
click at [678, 288] on div "Research Keywords Edit Section You may write a maximum of 200 words: <p>human-c…" at bounding box center [216, 356] width 971 height 496
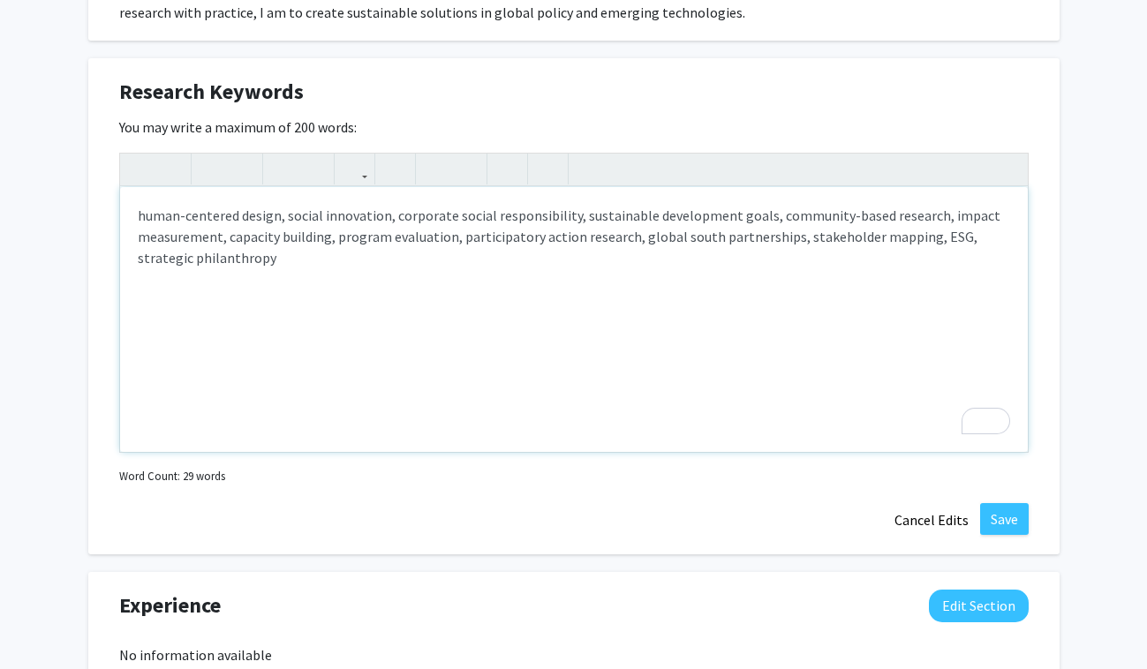
scroll to position [1063, 0]
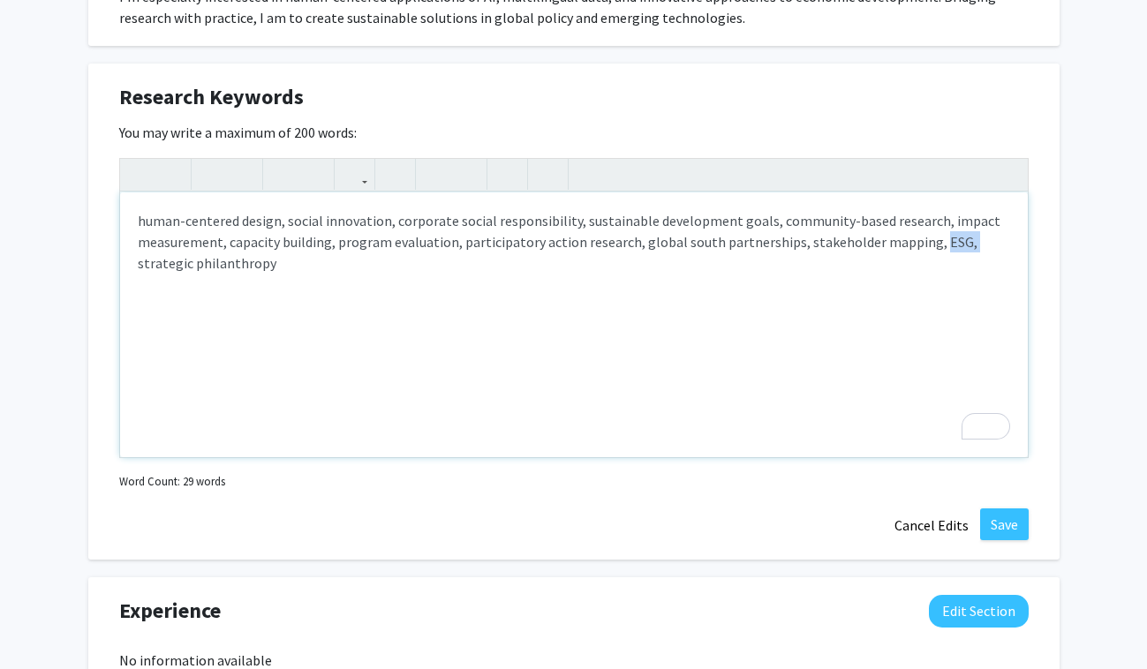
drag, startPoint x: 919, startPoint y: 240, endPoint x: 951, endPoint y: 240, distance: 31.8
click at [742, 240] on p "human-centered design, social innovation, corporate social responsibility, sust…" at bounding box center [574, 242] width 872 height 64
type textarea "<p>human-centered design, social innovation, corporate social responsibility, s…"
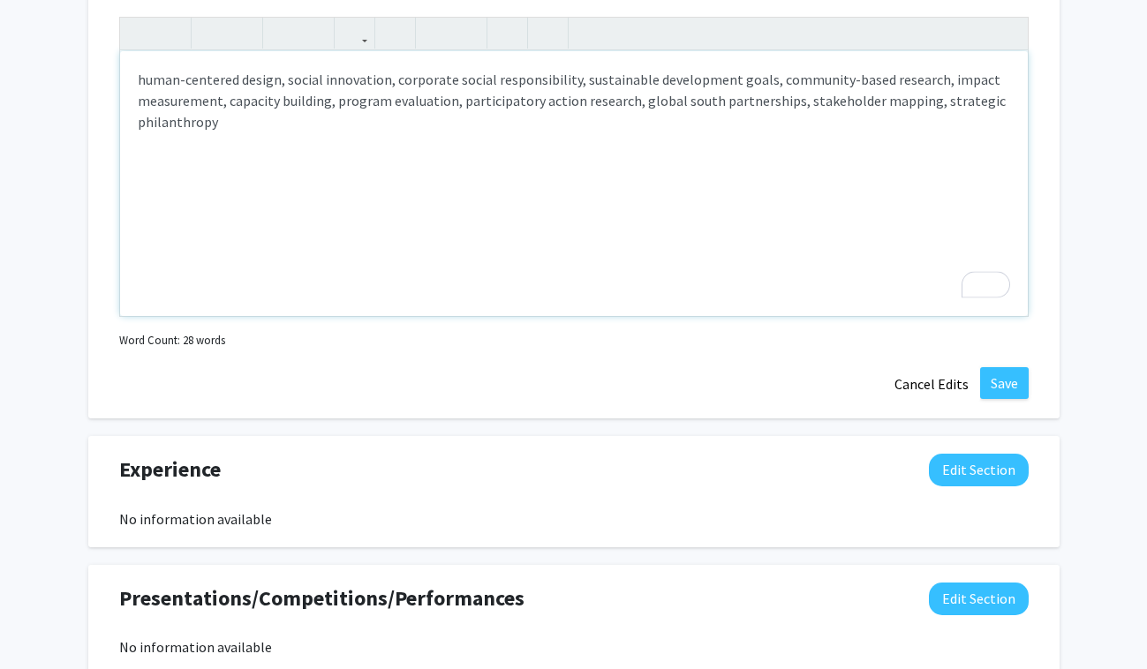
scroll to position [1214, 0]
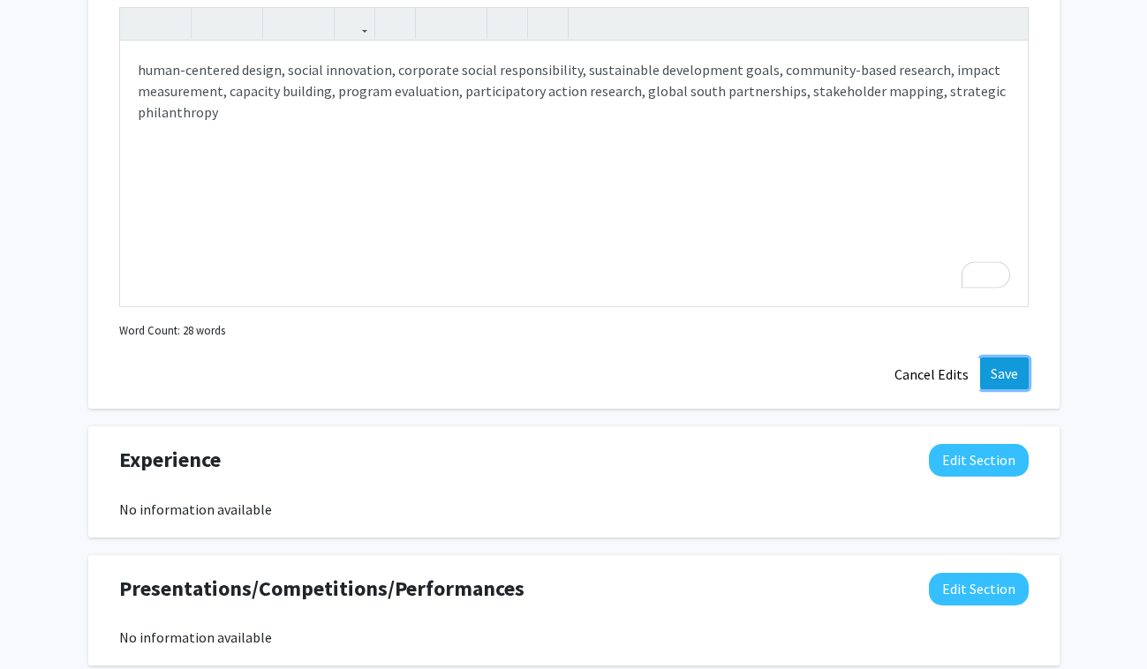
click at [742, 369] on button "Save" at bounding box center [1004, 373] width 49 height 32
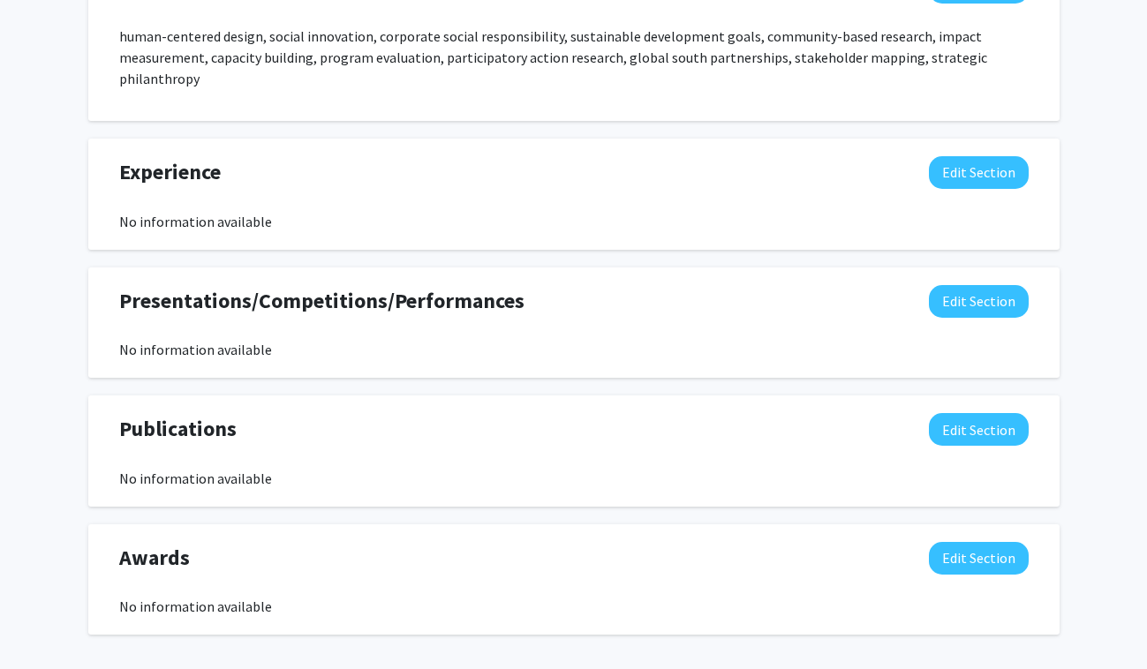
scroll to position [1171, 0]
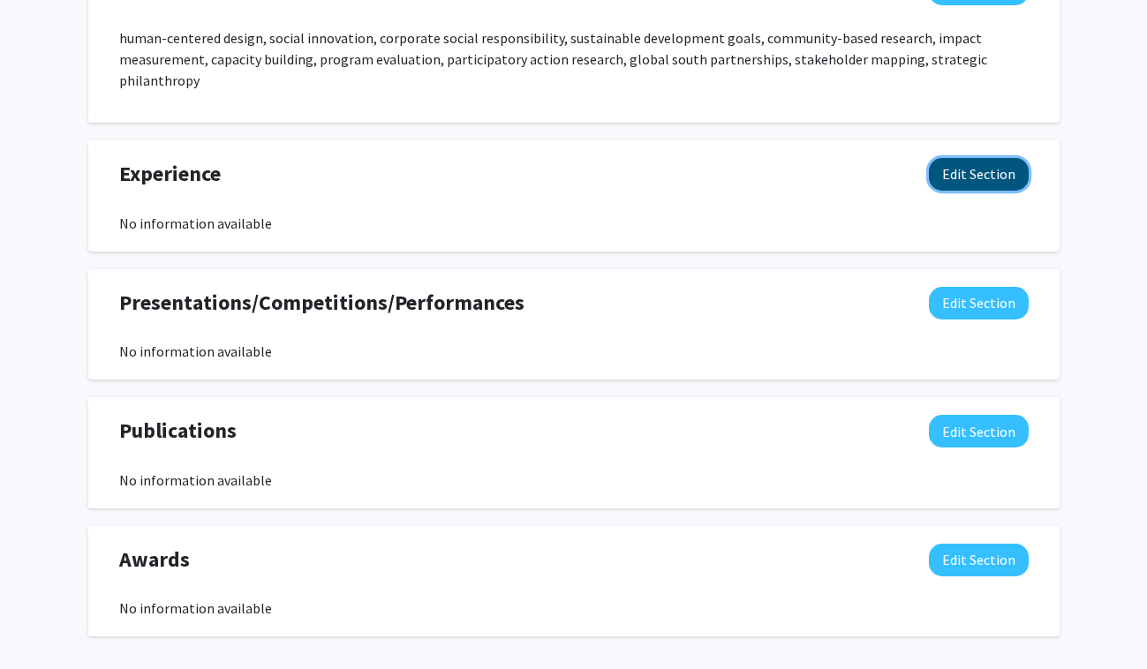
click at [742, 168] on button "Edit Section" at bounding box center [979, 174] width 100 height 33
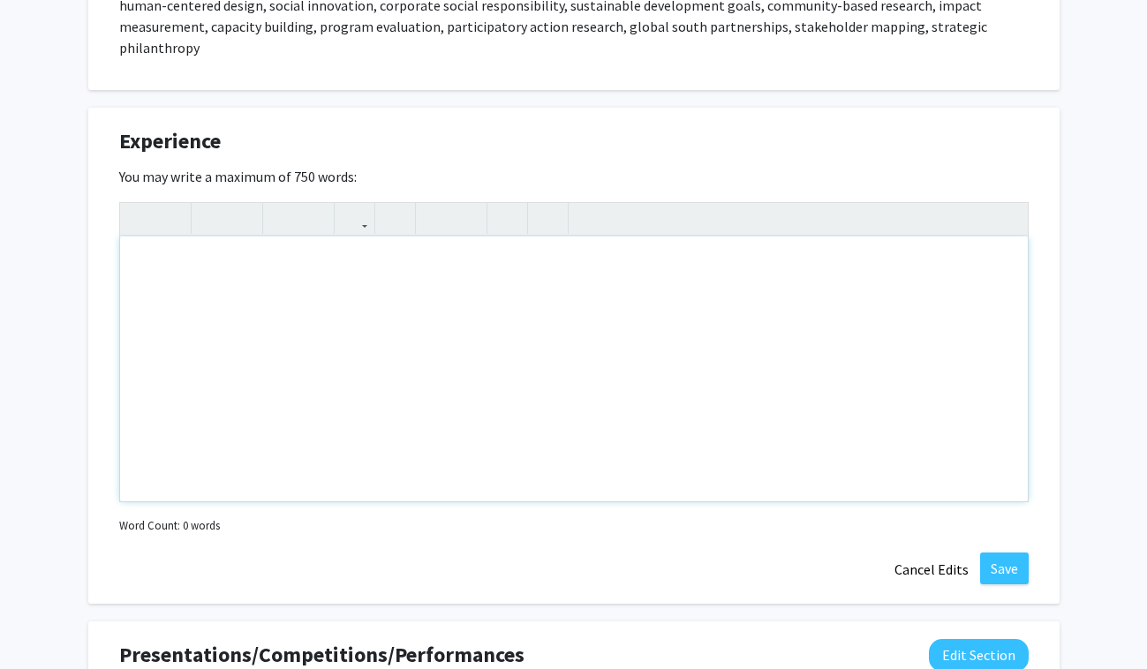
scroll to position [1206, 0]
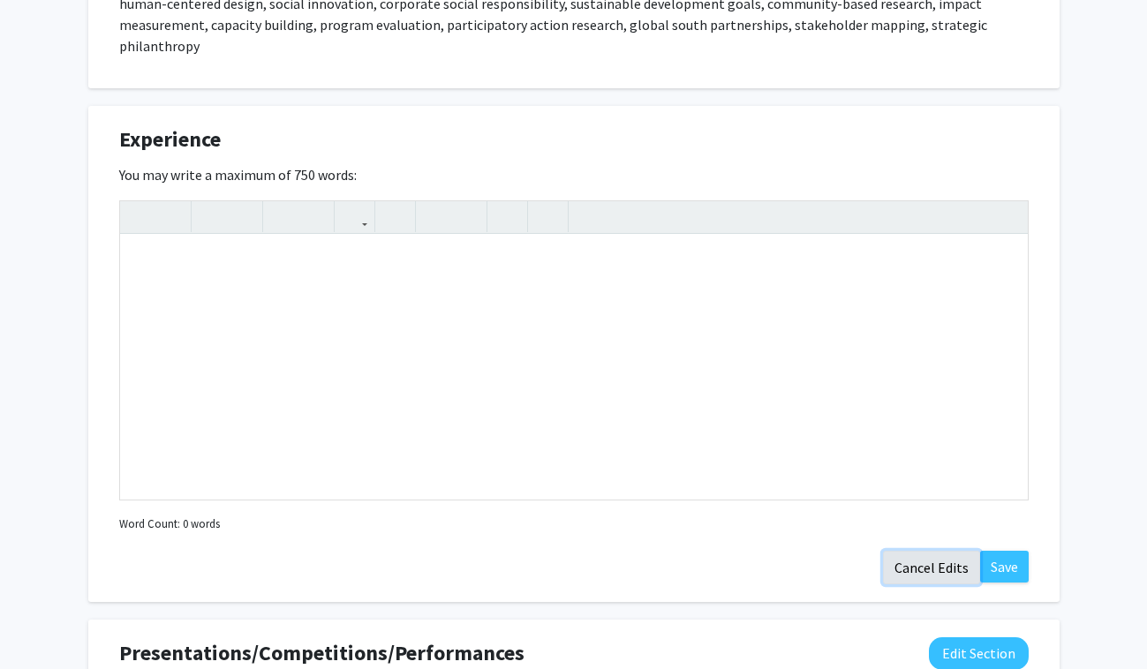
click at [742, 558] on button "Cancel Edits" at bounding box center [931, 568] width 97 height 34
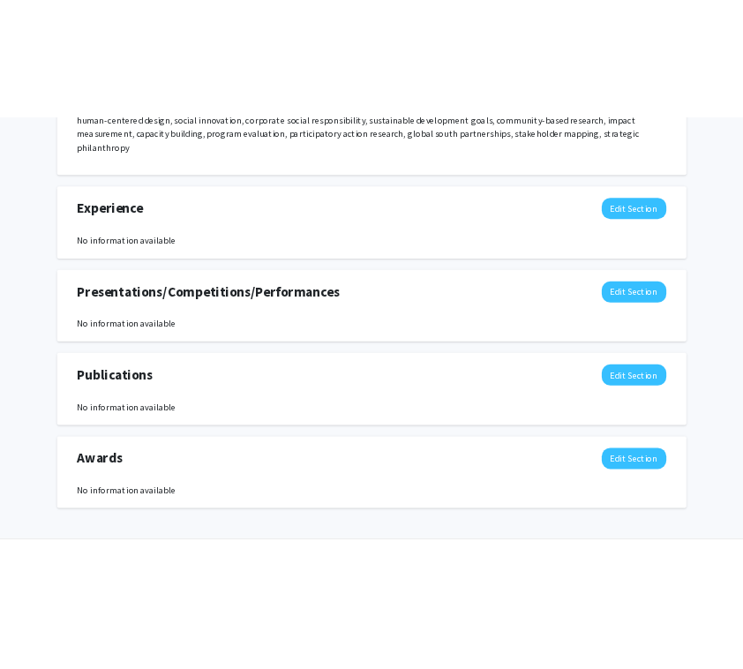
scroll to position [1249, 0]
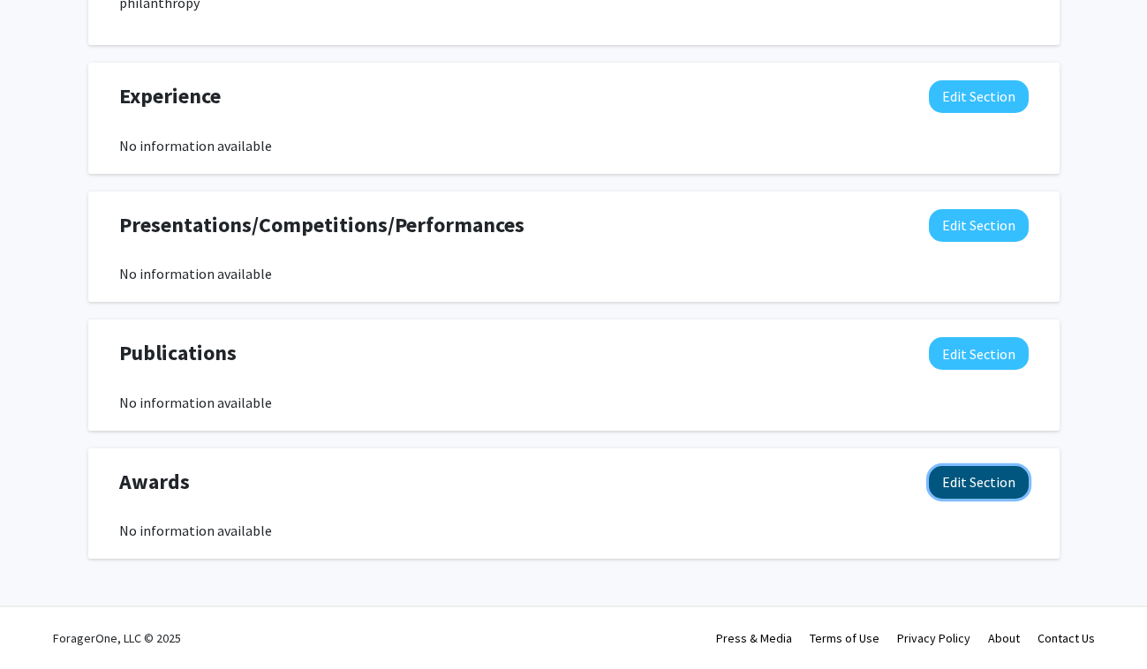
click at [742, 483] on button "Edit Section" at bounding box center [979, 482] width 100 height 33
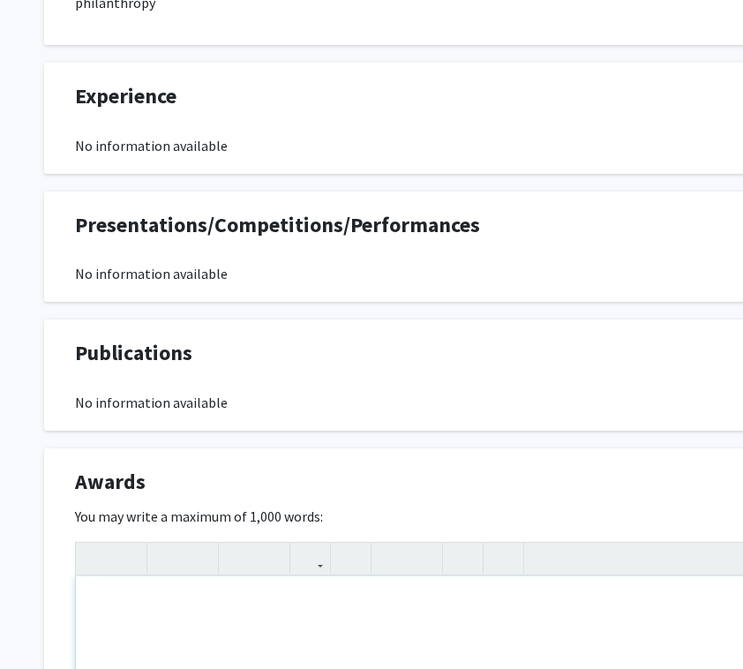
paste div "To enrich screen reader interactions, please activate Accessibility in Grammarl…"
type textarea "<p>Stanford Institute for Human-Centered Artificial Intelligence: Fall Social S…"
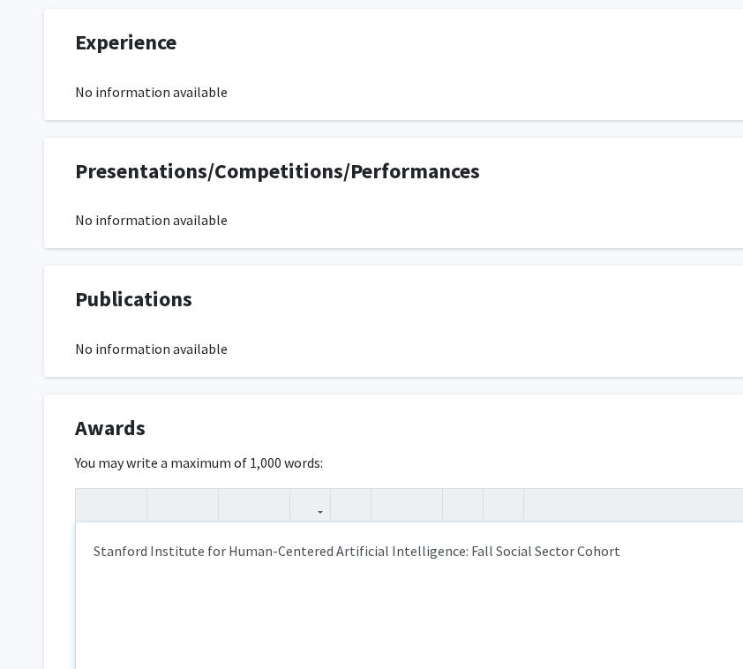
scroll to position [1312, 0]
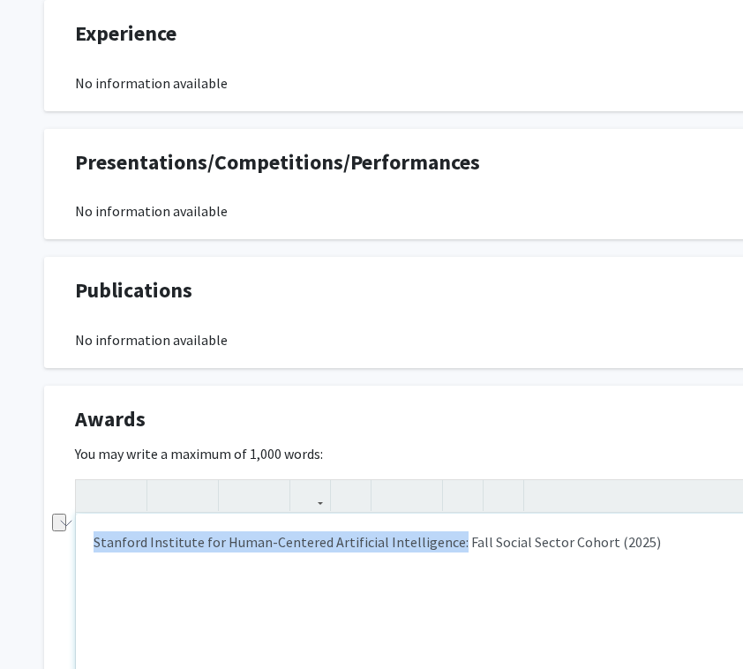
drag, startPoint x: 446, startPoint y: 543, endPoint x: 25, endPoint y: 542, distance: 421.0
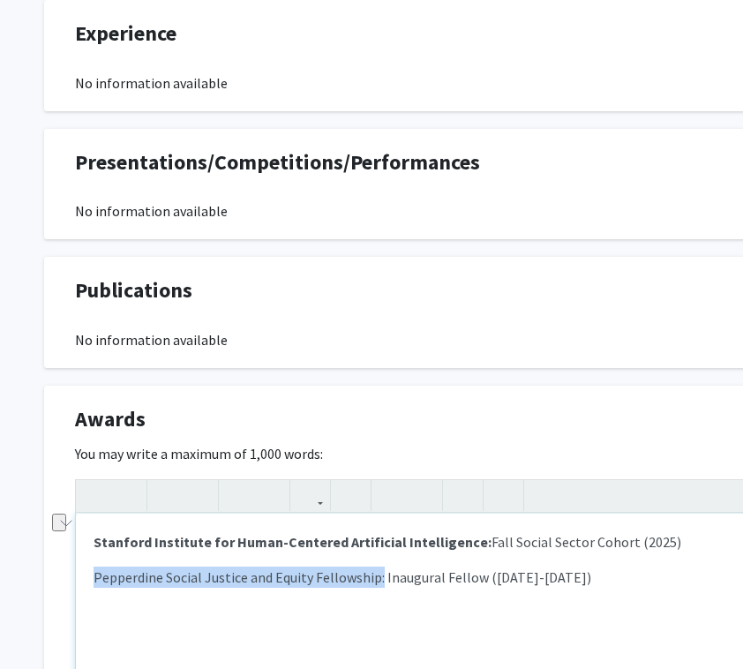
drag, startPoint x: 88, startPoint y: 576, endPoint x: 380, endPoint y: 568, distance: 292.3
click at [380, 568] on div "Stanford Institute for Human-Centered Artificial Intelligence: Fall Social Sect…" at bounding box center [529, 646] width 907 height 265
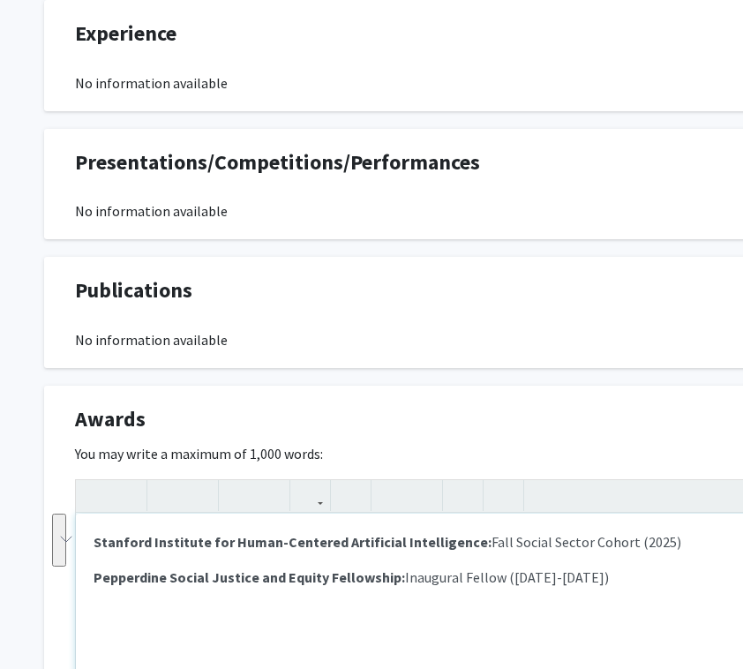
click at [604, 584] on p "Pepperdine Social Justice and Equity Fellowship: Inaugural Fellow (2021-2022)" at bounding box center [530, 577] width 872 height 21
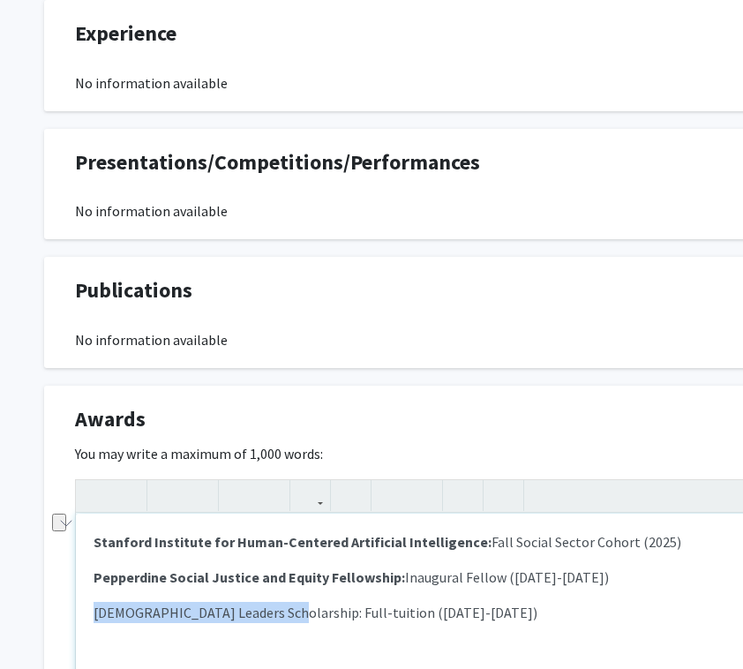
drag, startPoint x: 272, startPoint y: 613, endPoint x: 84, endPoint y: 611, distance: 188.0
click at [84, 611] on div "Stanford Institute for Human-Centered Artificial Intelligence: Fall Social Sect…" at bounding box center [529, 646] width 907 height 265
type textarea "<p><strong>Stanford Institute for Human-Centered Artificial Intelligence:</stro…"
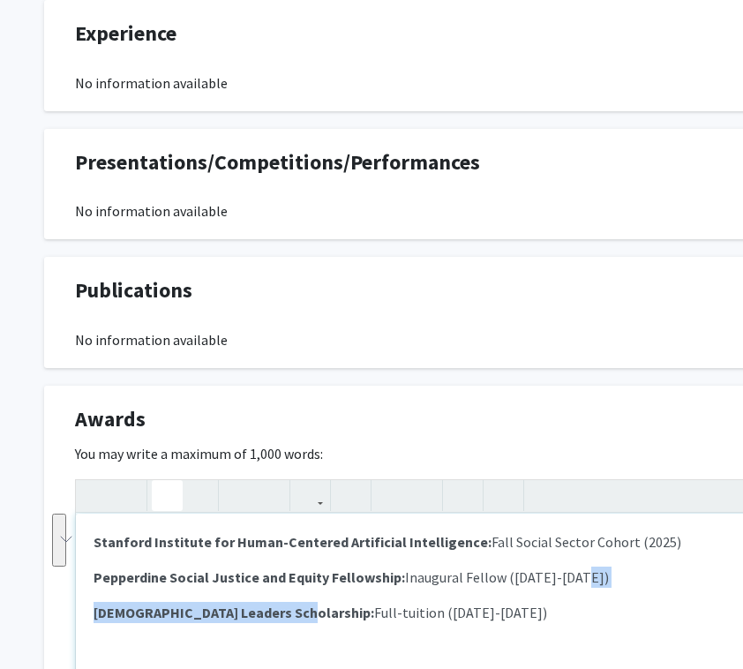
click at [440, 593] on div "Stanford Institute for Human-Centered Artificial Intelligence: Fall Social Sect…" at bounding box center [529, 646] width 907 height 265
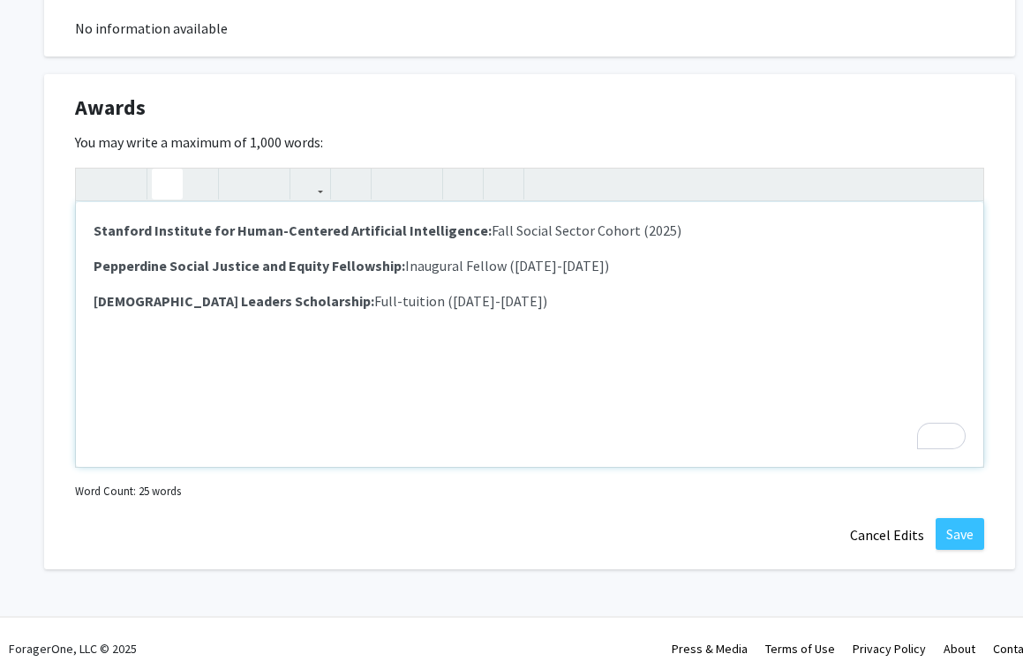
scroll to position [1634, 0]
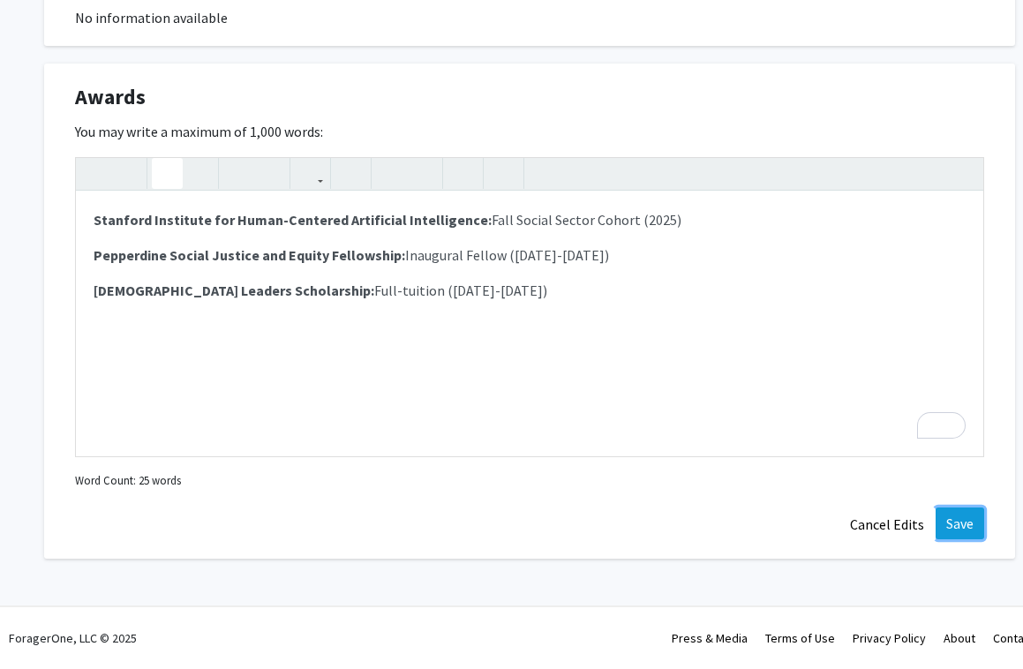
click at [742, 518] on button "Save" at bounding box center [960, 523] width 49 height 32
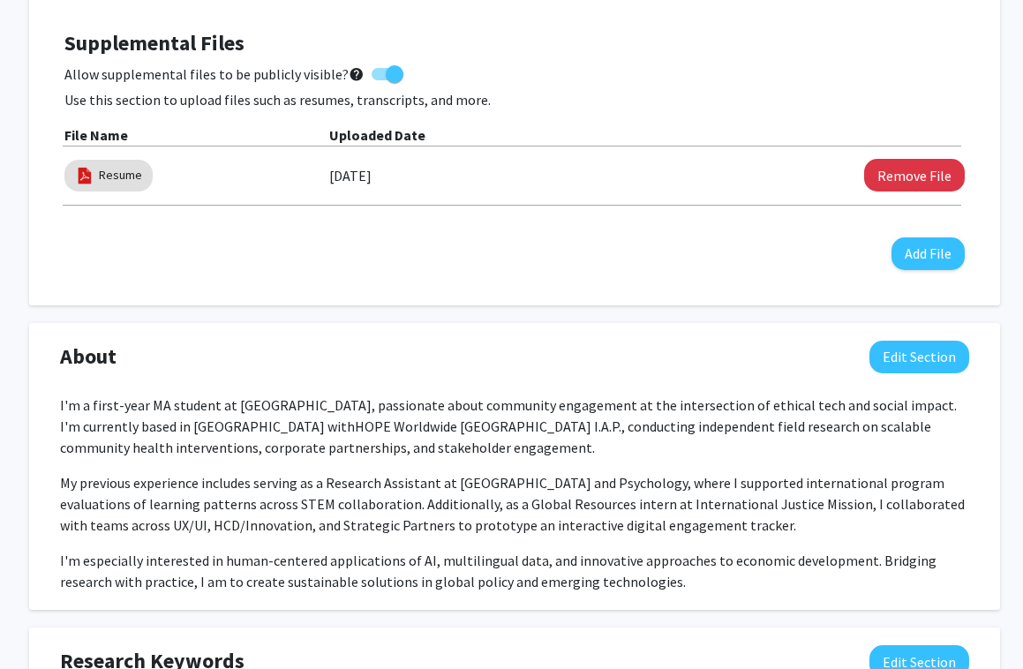
scroll to position [0, 15]
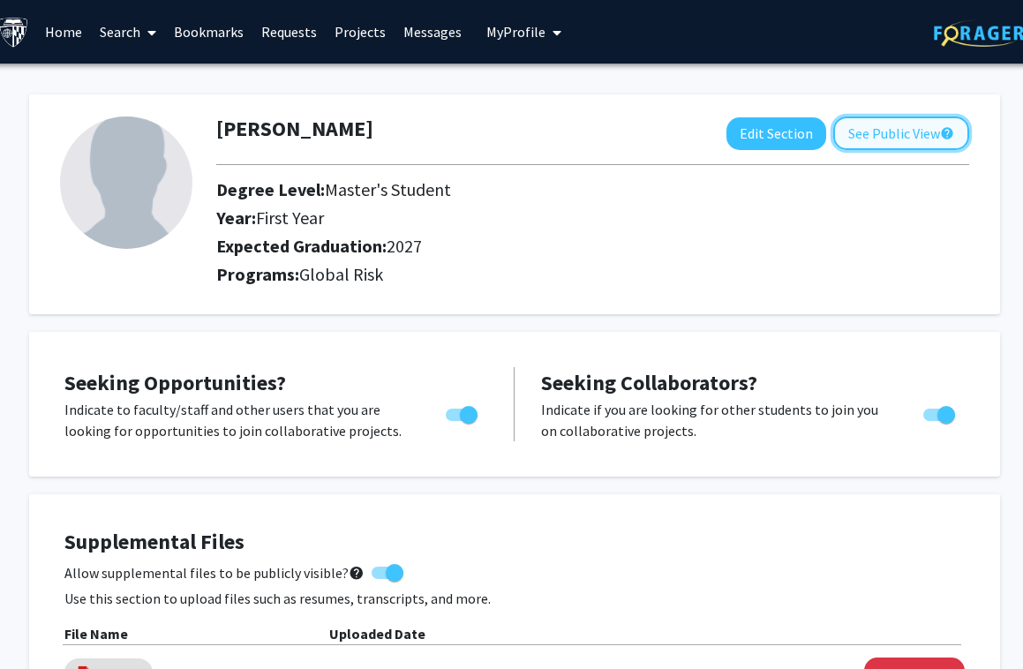
click at [742, 132] on button "See Public View help" at bounding box center [901, 134] width 136 height 34
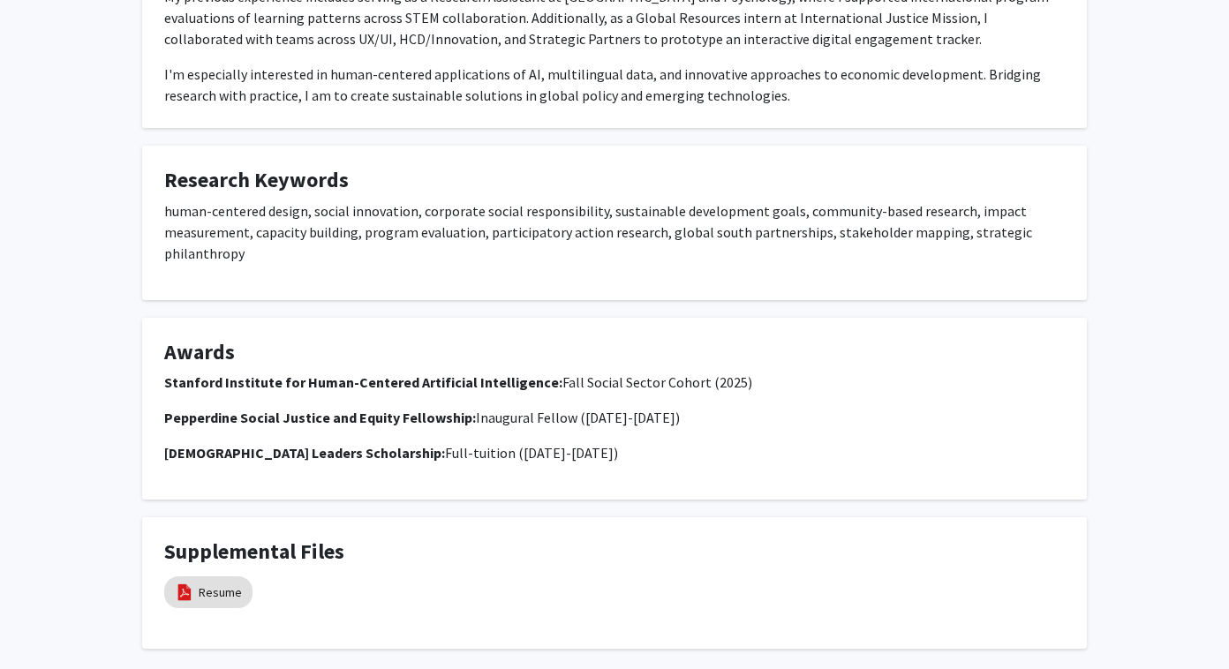
scroll to position [447, 0]
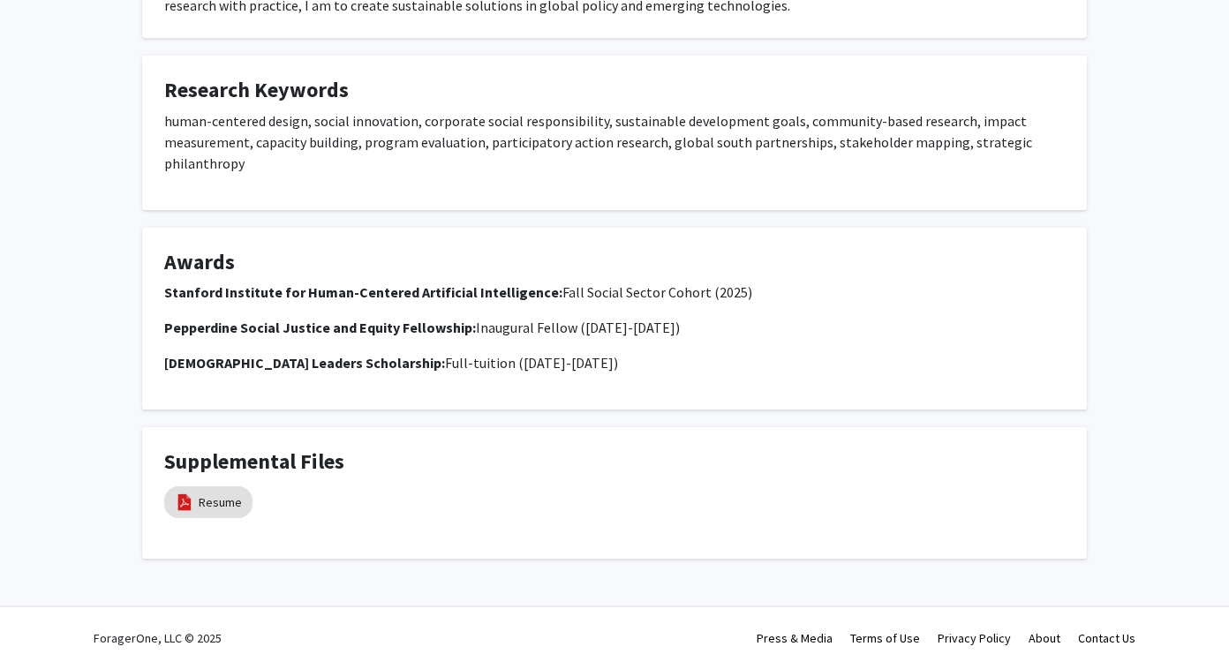
click at [742, 323] on p "Pepperdine Social Justice and Equity Fellowship: Inaugural Fellow (2021-2022)" at bounding box center [614, 327] width 900 height 21
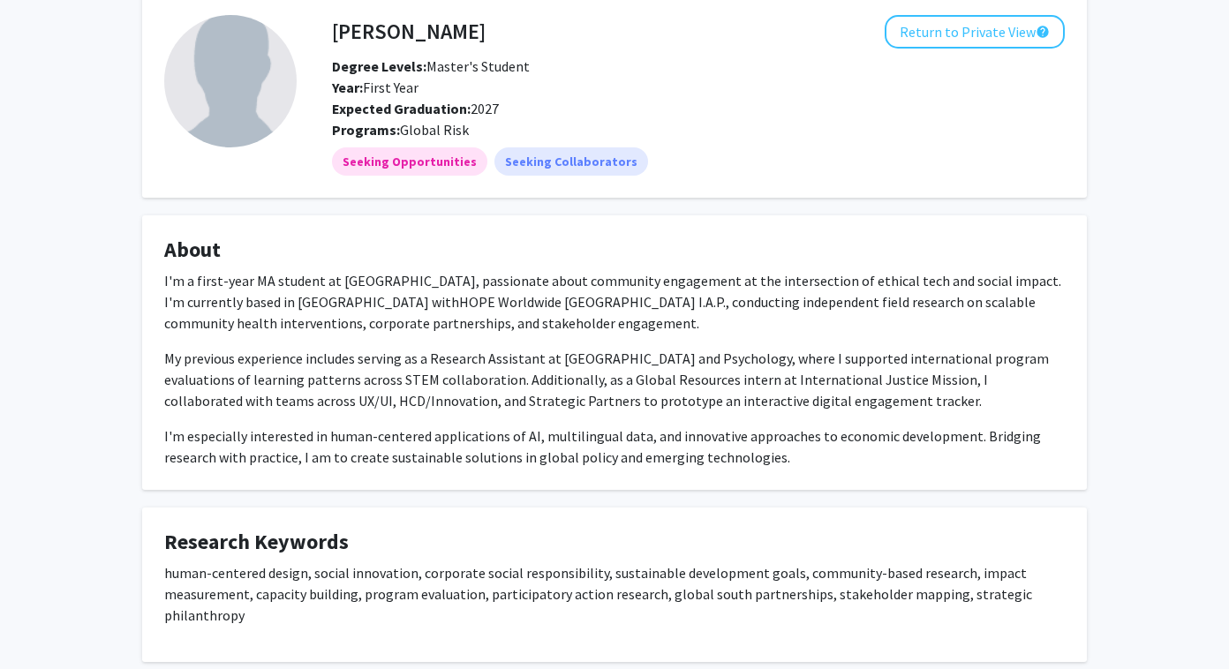
scroll to position [0, 0]
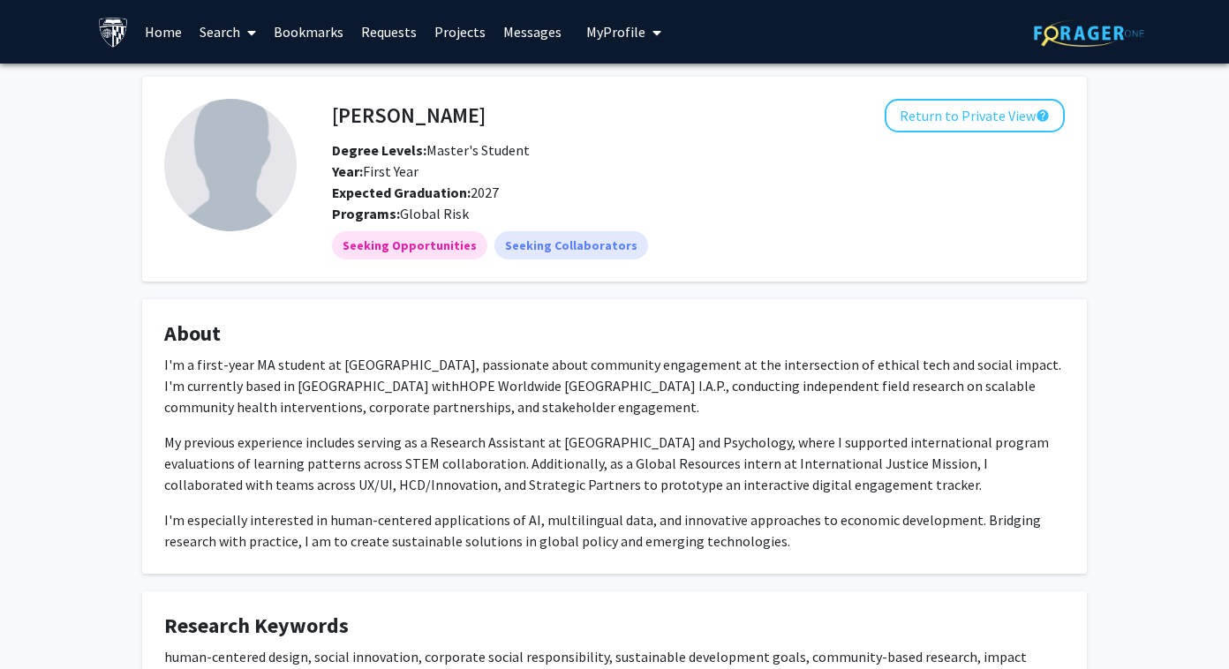
click at [233, 34] on link "Search" at bounding box center [228, 32] width 74 height 62
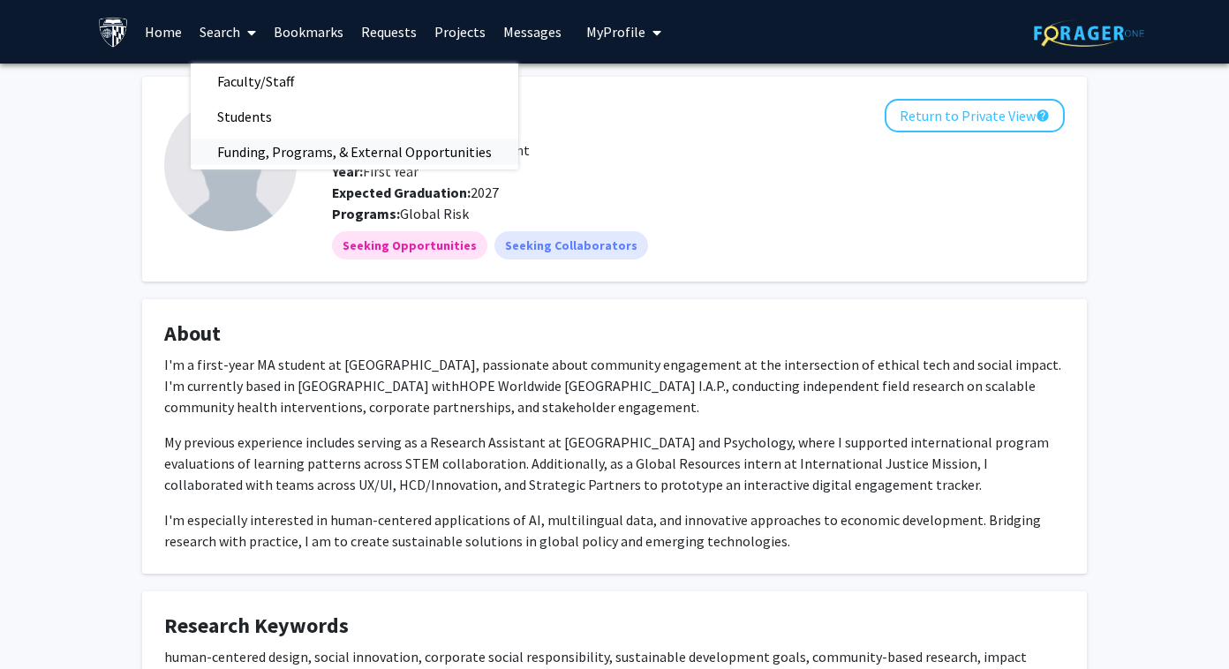
click at [242, 163] on span "Funding, Programs, & External Opportunities" at bounding box center [354, 151] width 327 height 35
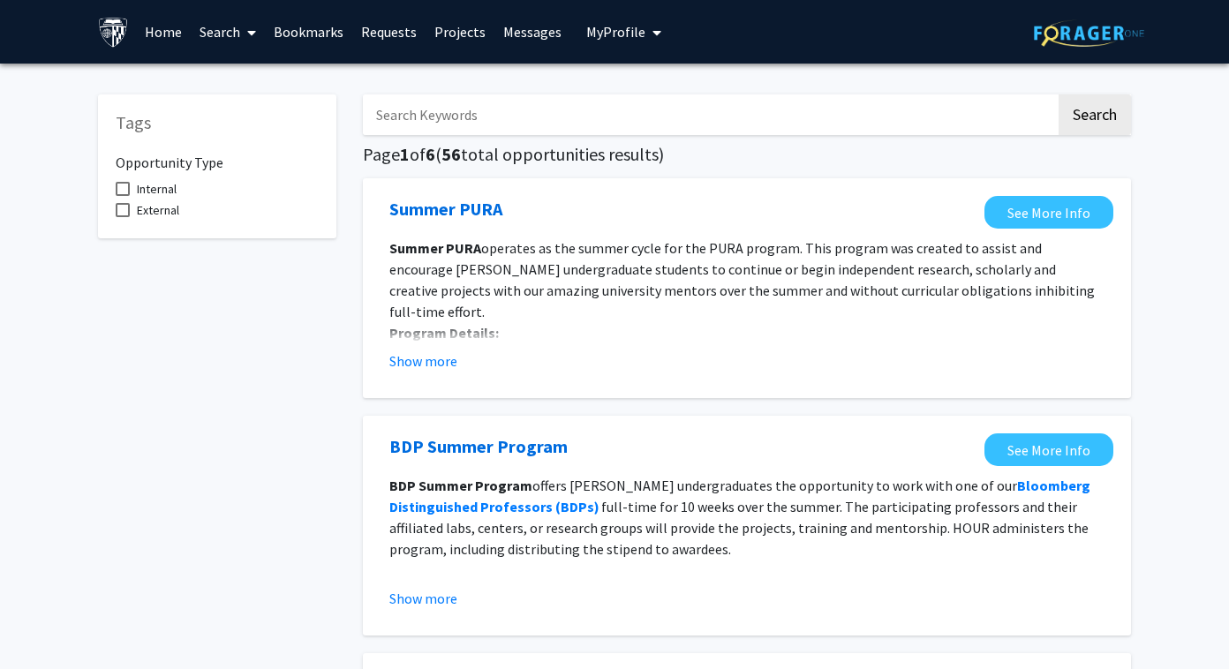
scroll to position [28, 0]
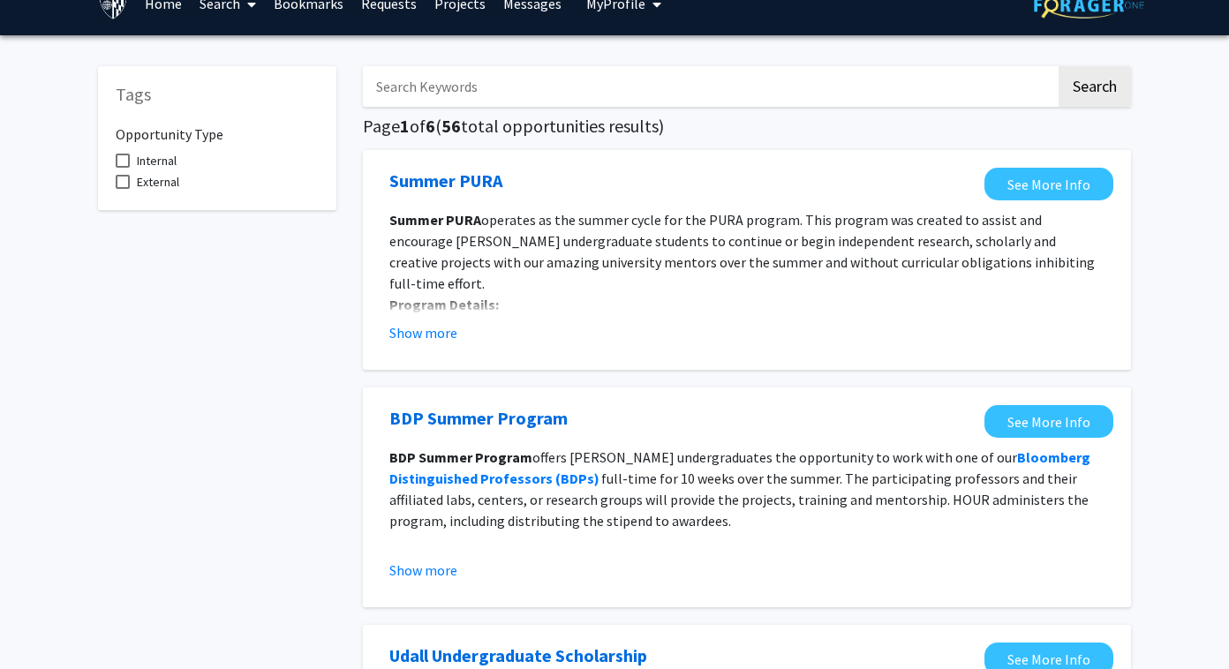
click at [160, 158] on span "Internal" at bounding box center [157, 160] width 40 height 21
click at [123, 168] on input "Internal" at bounding box center [122, 168] width 1 height 1
checkbox input "true"
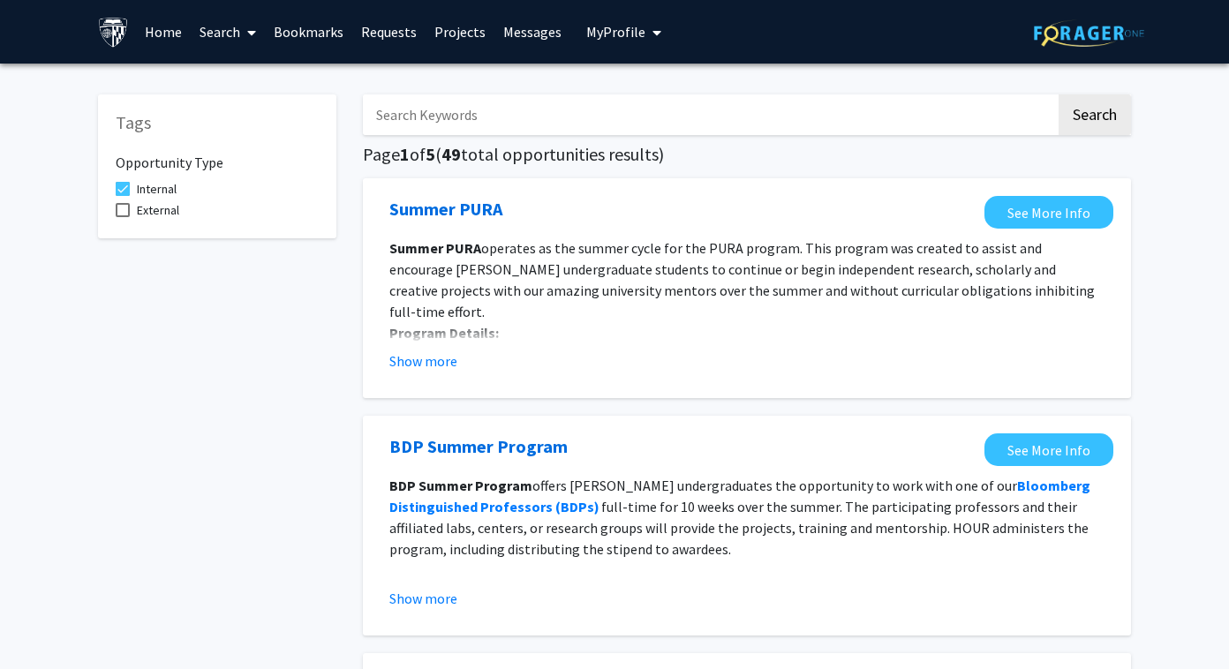
click at [742, 109] on input "Search Keywords" at bounding box center [709, 114] width 693 height 41
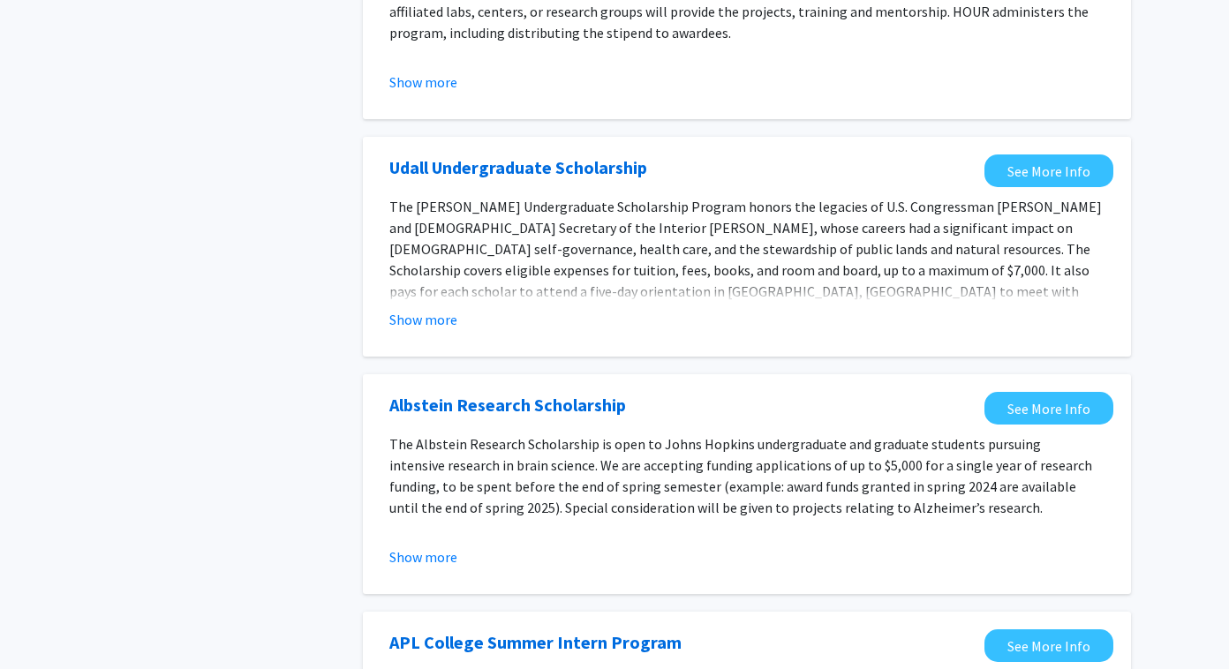
scroll to position [519, 0]
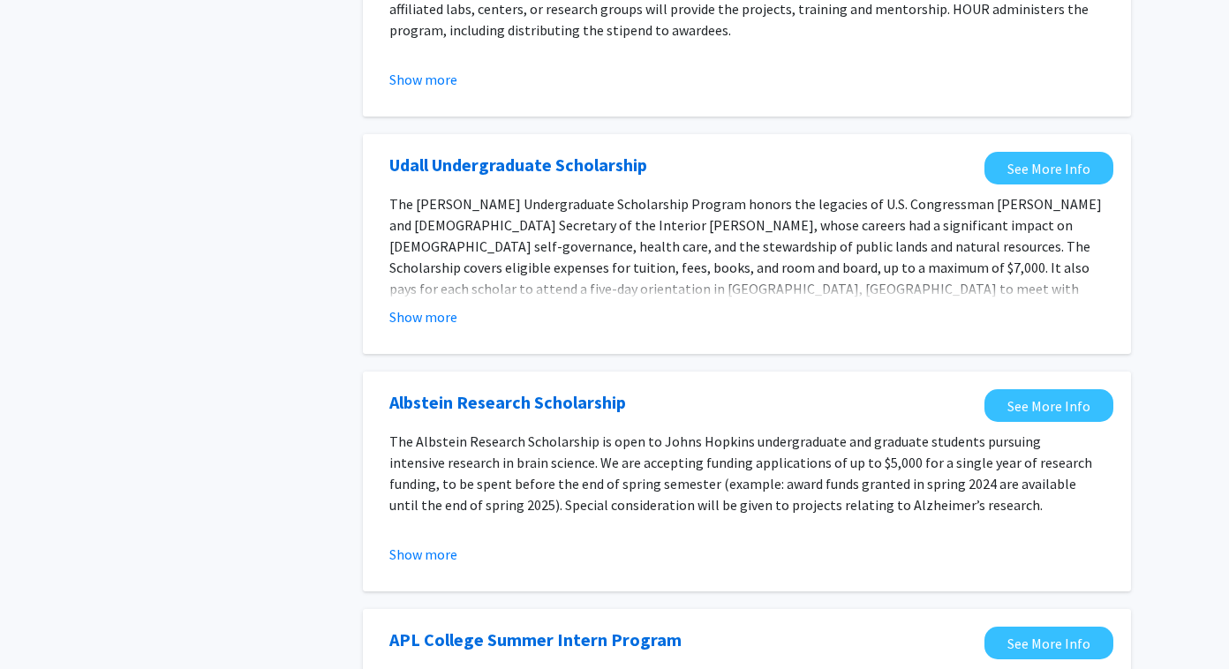
click at [648, 260] on span "The Udall Undergraduate Scholarship Program honors the legacies of U.S. Congres…" at bounding box center [745, 267] width 712 height 145
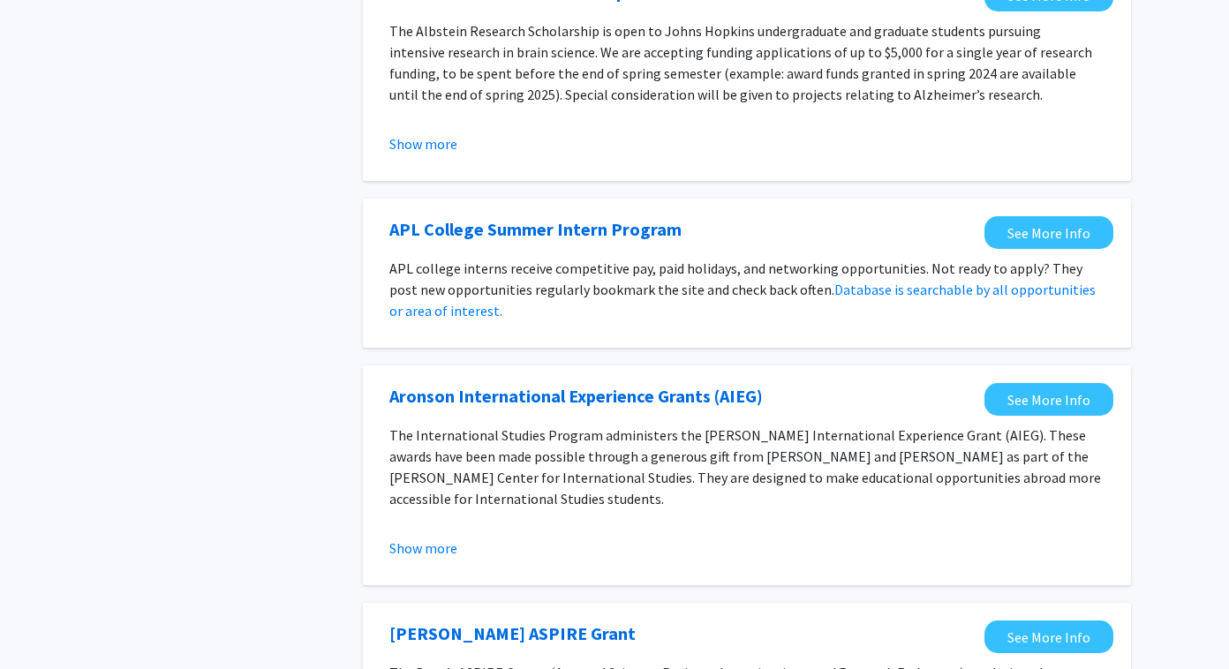
scroll to position [936, 0]
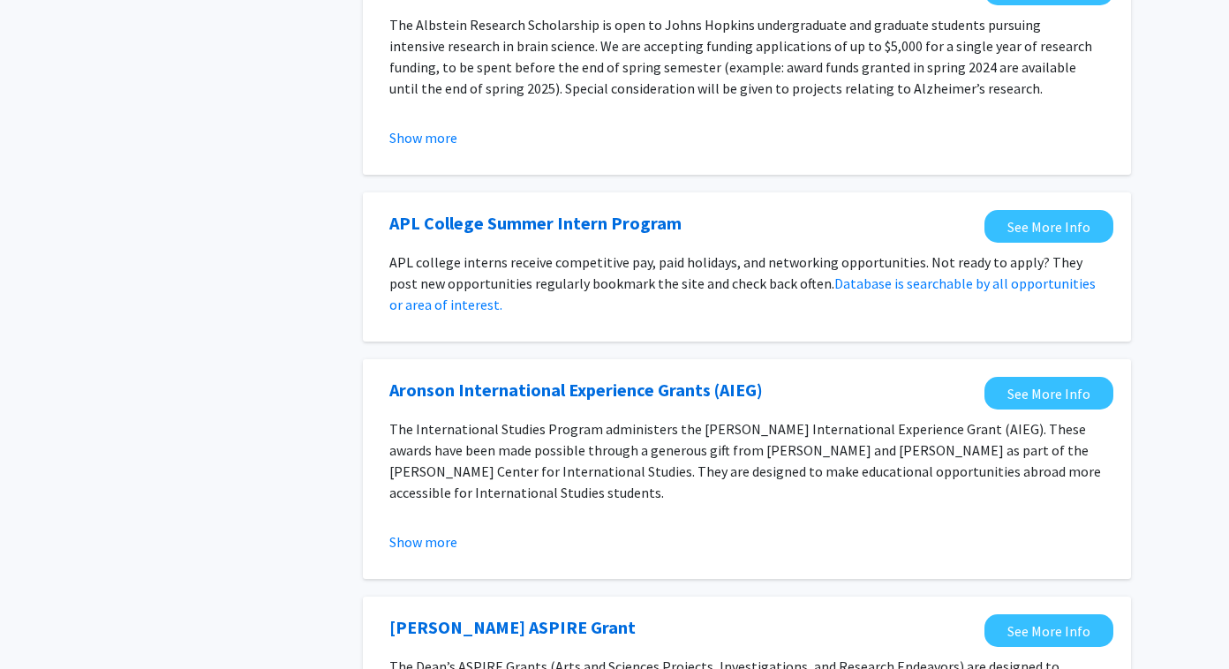
click at [650, 255] on p "APL college interns receive competitive pay, paid holidays, and networking oppo…" at bounding box center [746, 284] width 715 height 64
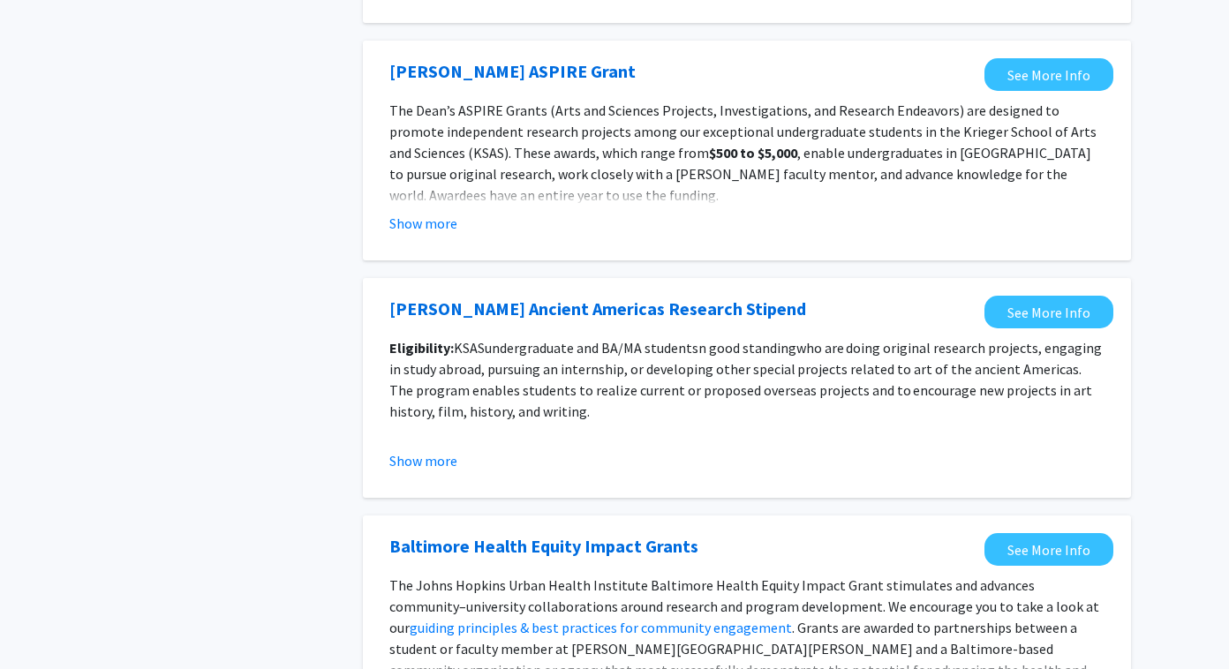
scroll to position [1519, 0]
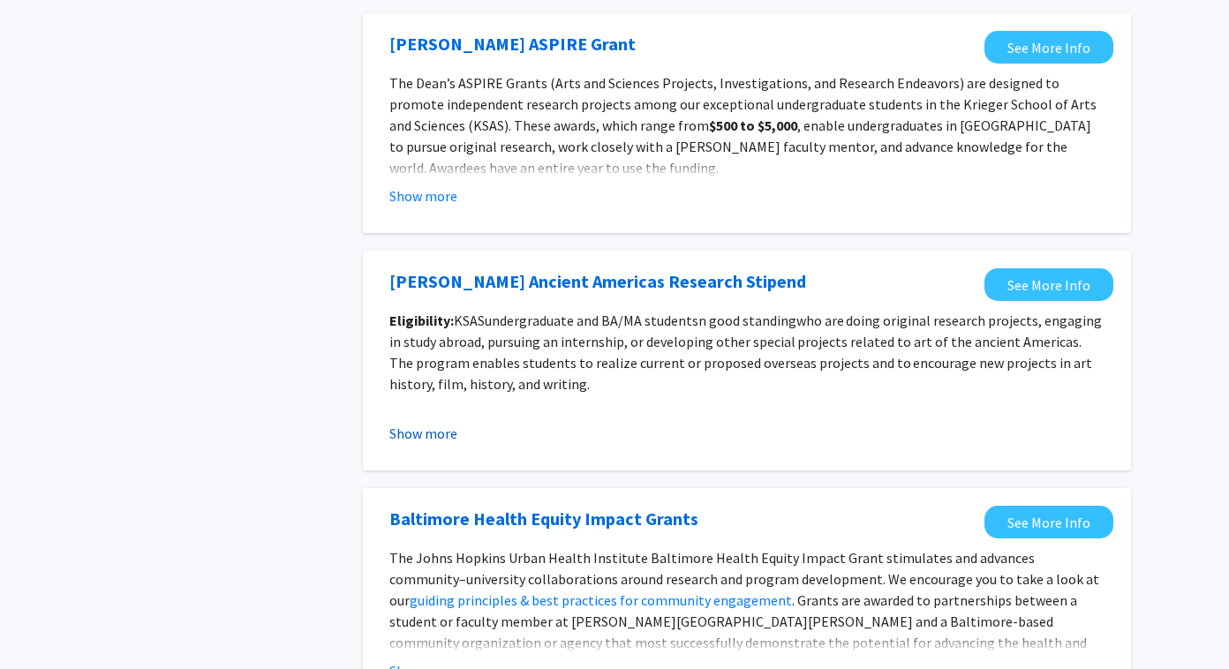
click at [425, 426] on button "Show more" at bounding box center [423, 433] width 68 height 21
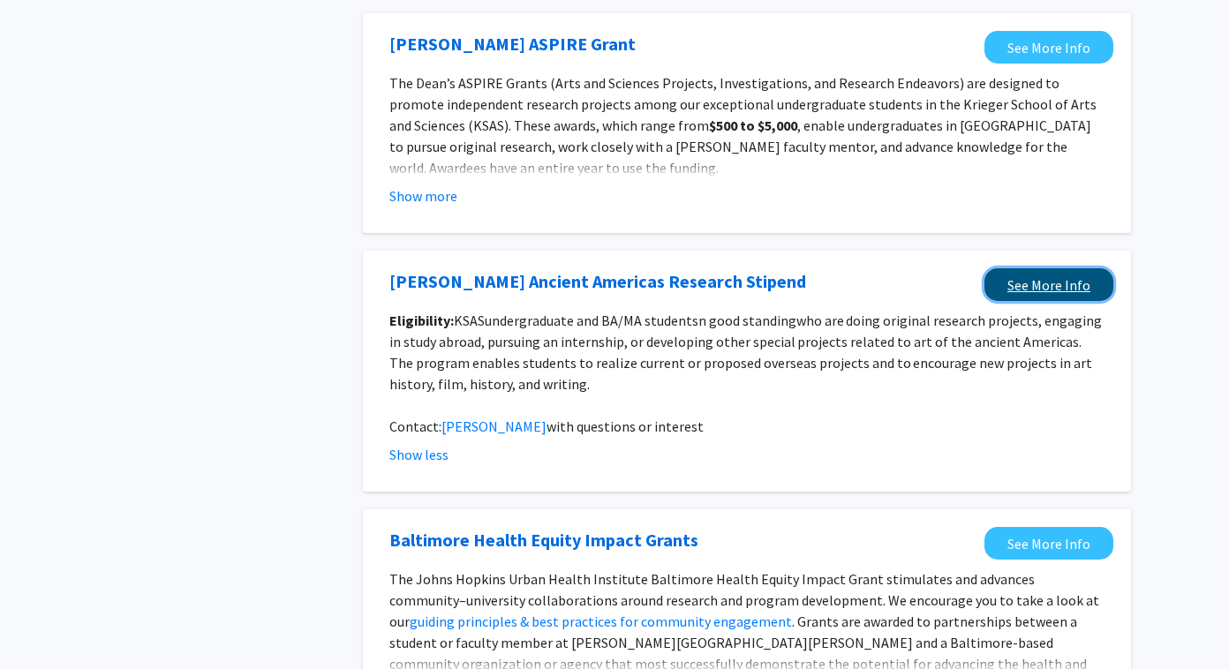
click at [742, 282] on link "See More Info" at bounding box center [1048, 284] width 129 height 33
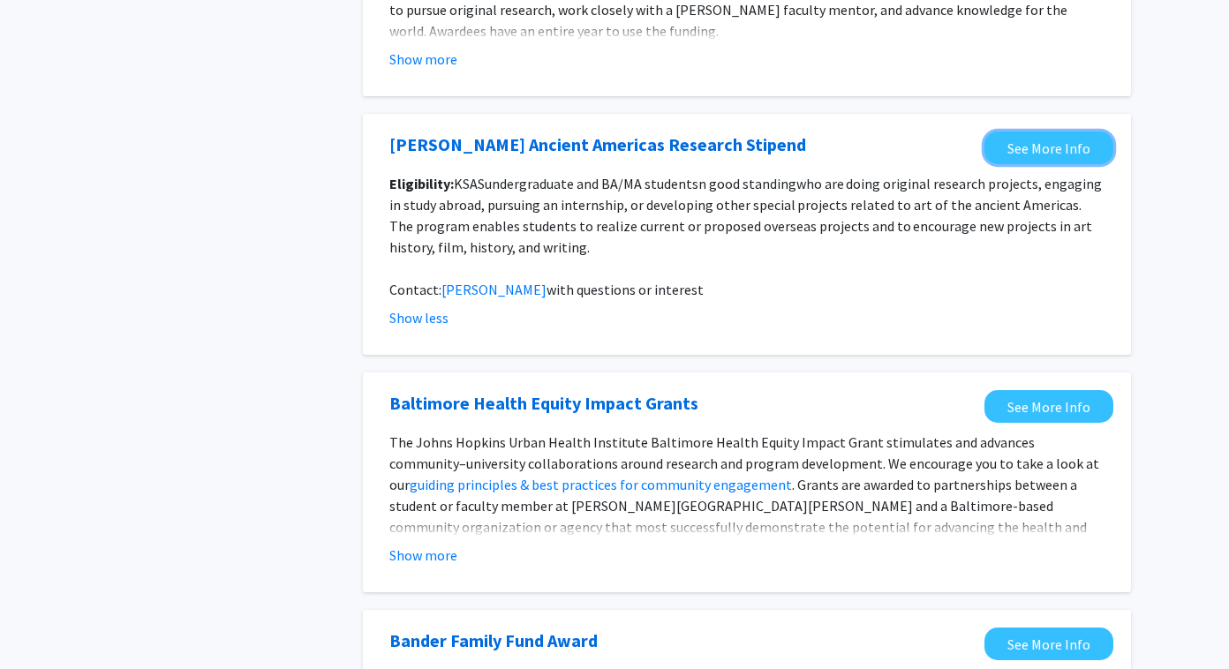
scroll to position [1658, 0]
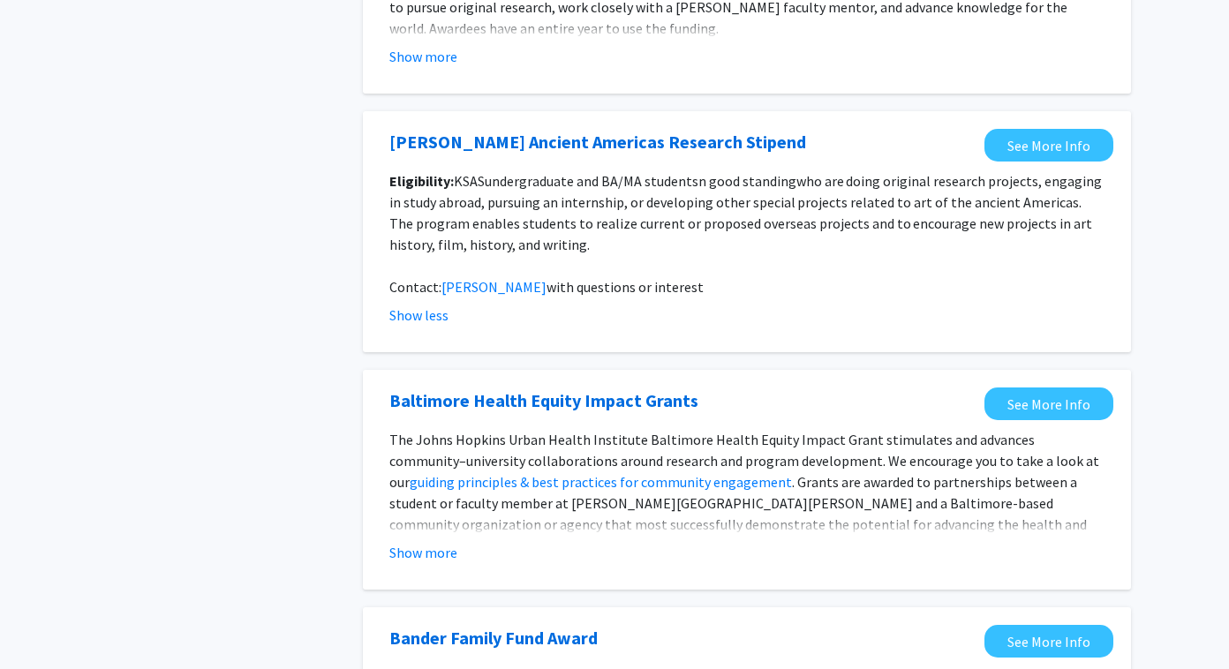
click at [548, 229] on span "who are doing original research projects, engaging in study abroad, pursuing an…" at bounding box center [745, 212] width 712 height 81
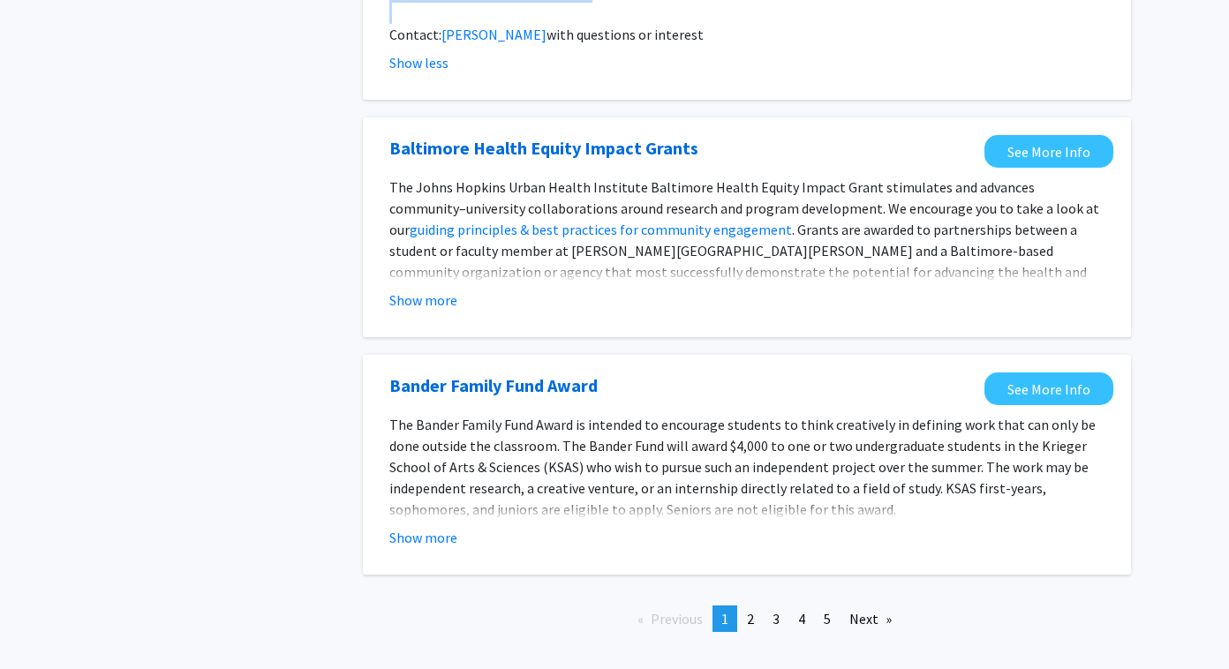
scroll to position [1912, 0]
click at [434, 298] on button "Show more" at bounding box center [423, 299] width 68 height 21
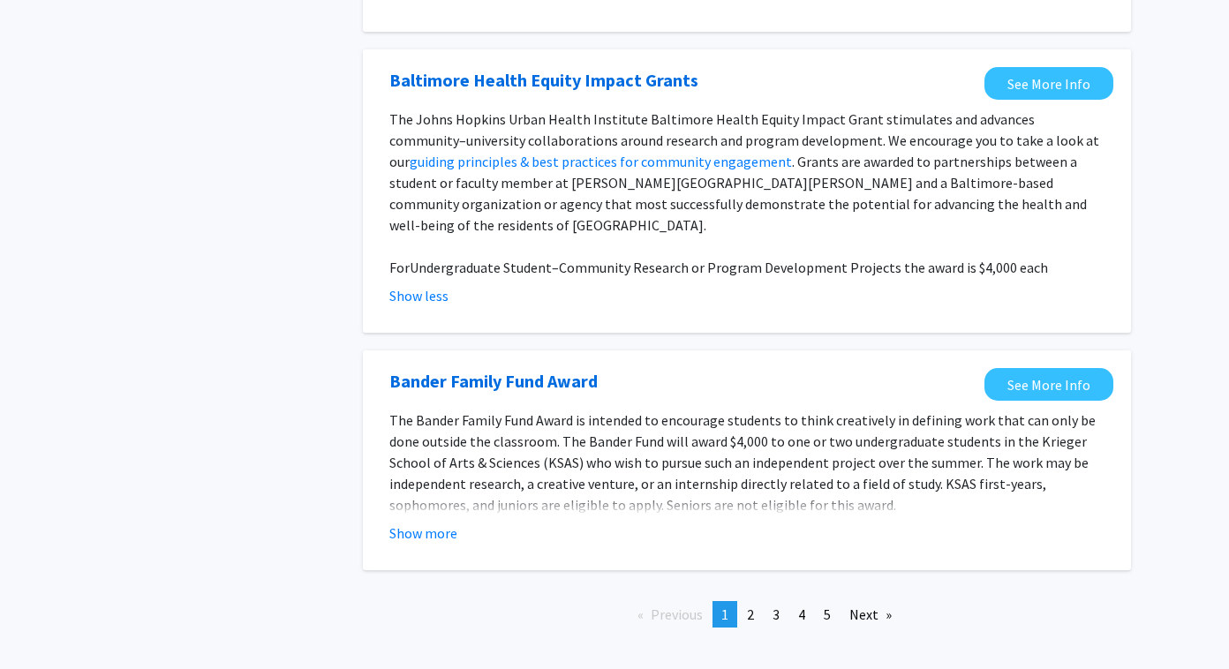
scroll to position [1980, 0]
click at [742, 422] on span "The Bander Family Fund Award is intended to encourage students to think creativ…" at bounding box center [742, 461] width 706 height 102
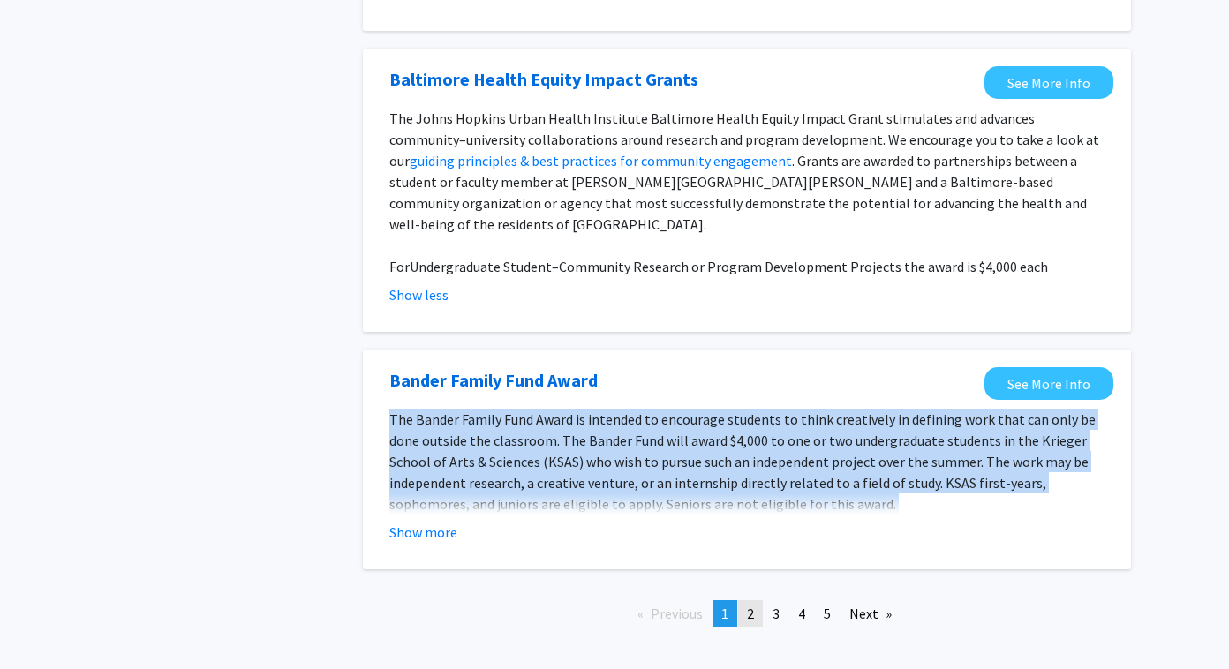
click at [742, 605] on span "2" at bounding box center [750, 614] width 7 height 18
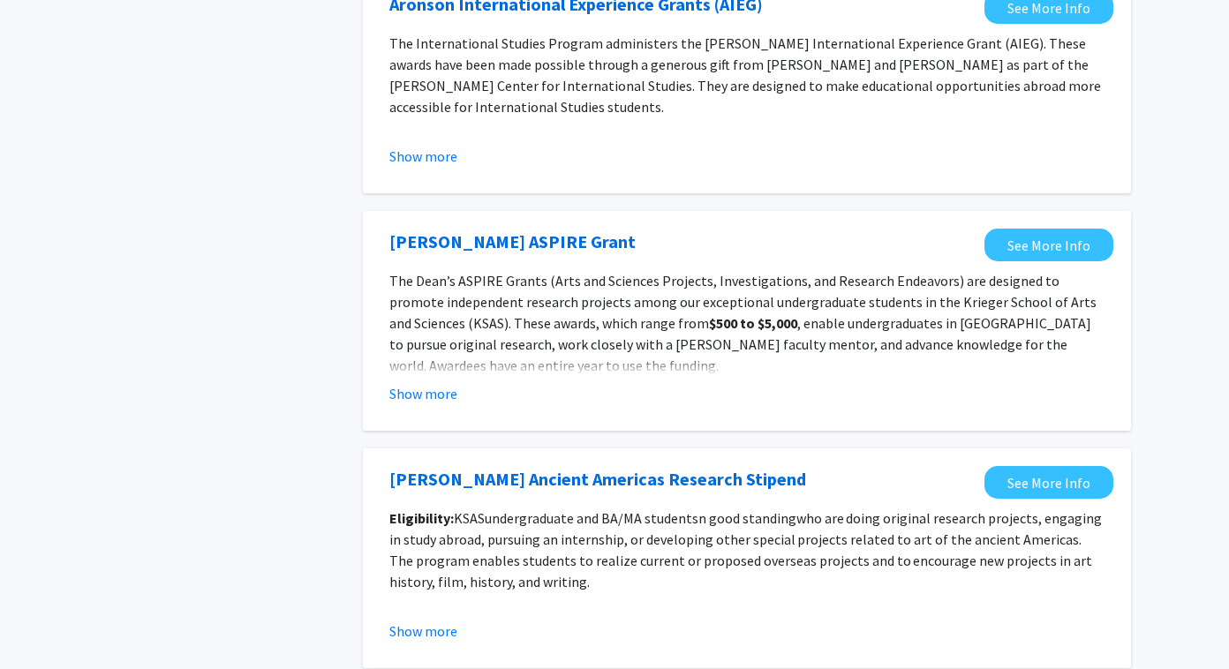
scroll to position [1297, 0]
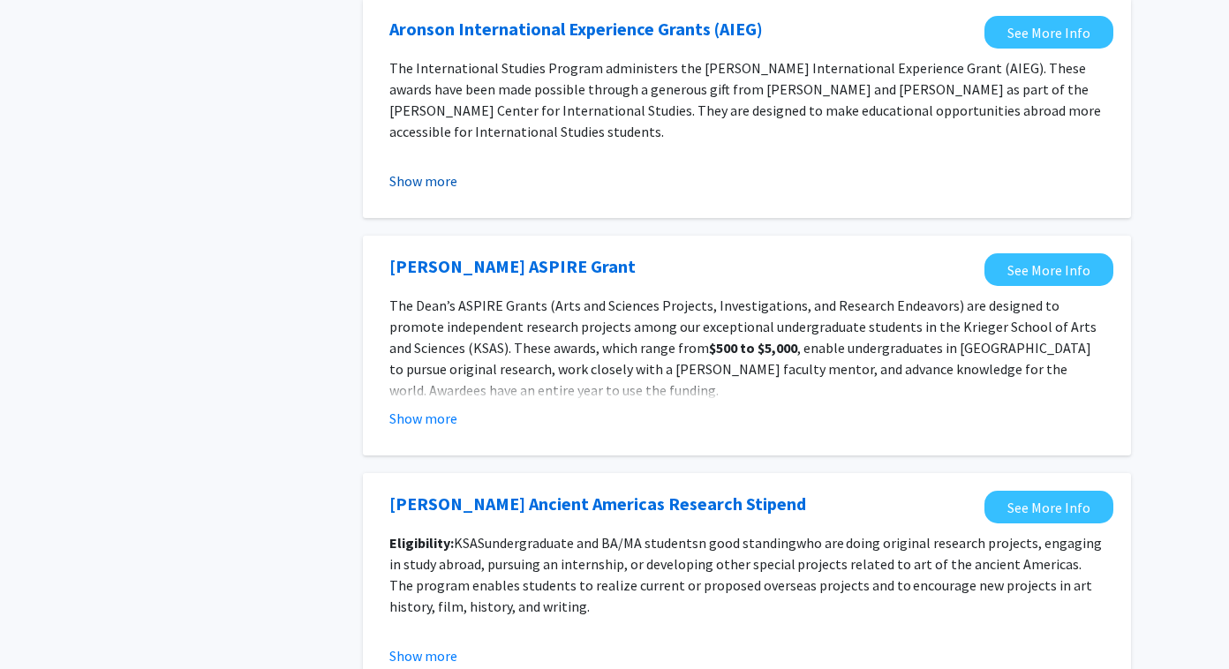
click at [404, 184] on button "Show more" at bounding box center [423, 180] width 68 height 21
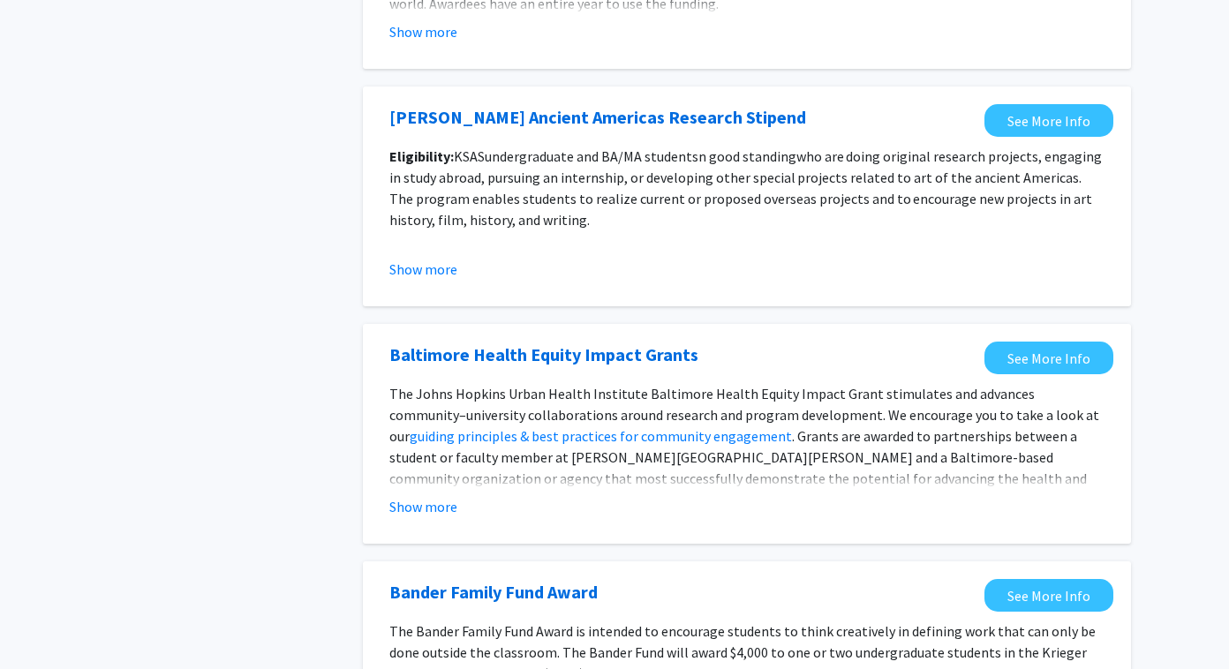
scroll to position [2002, 0]
click at [436, 258] on button "Show more" at bounding box center [423, 268] width 68 height 21
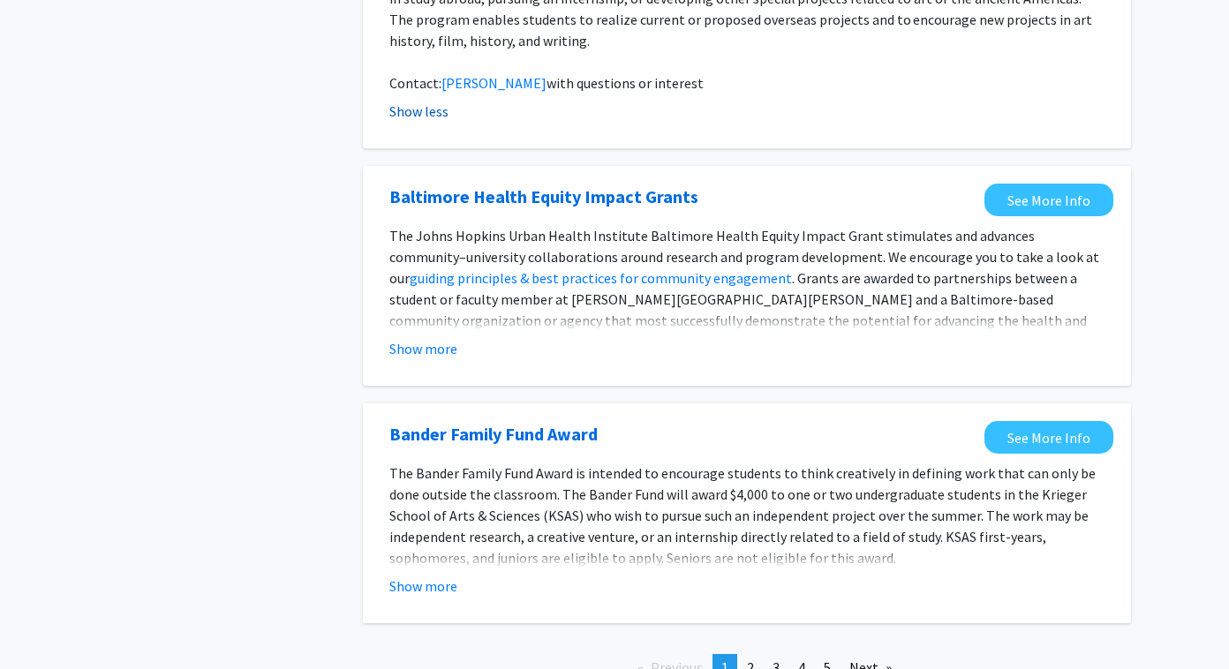
scroll to position [2277, 0]
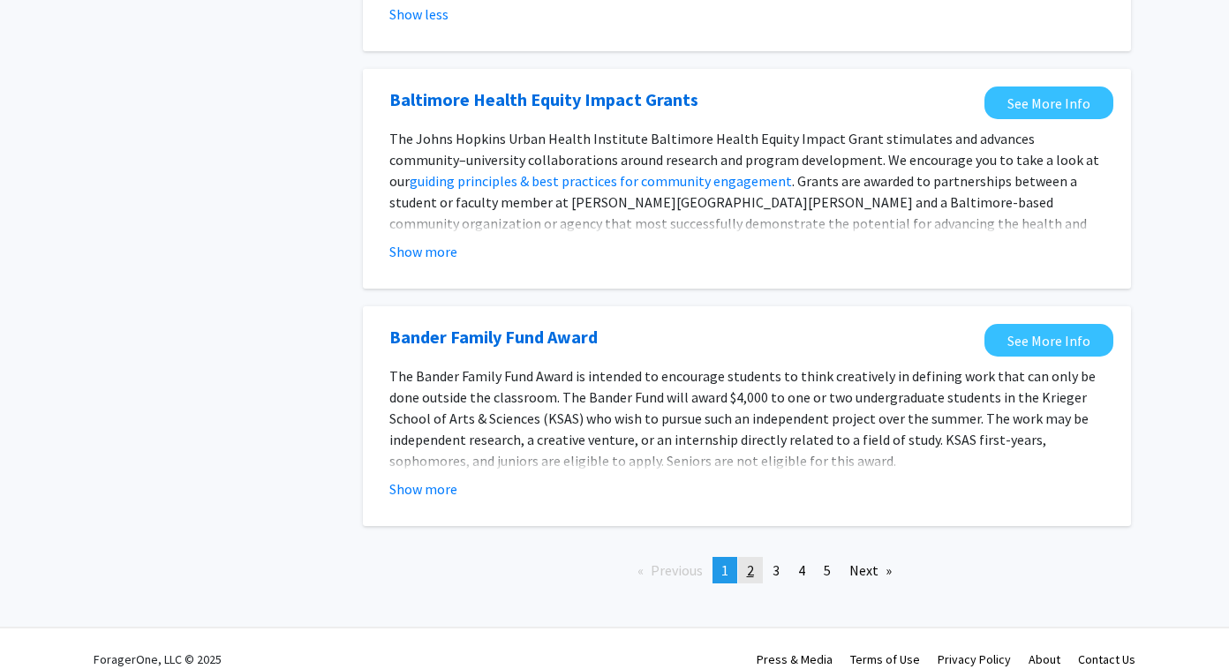
click at [742, 561] on span "2" at bounding box center [750, 570] width 7 height 18
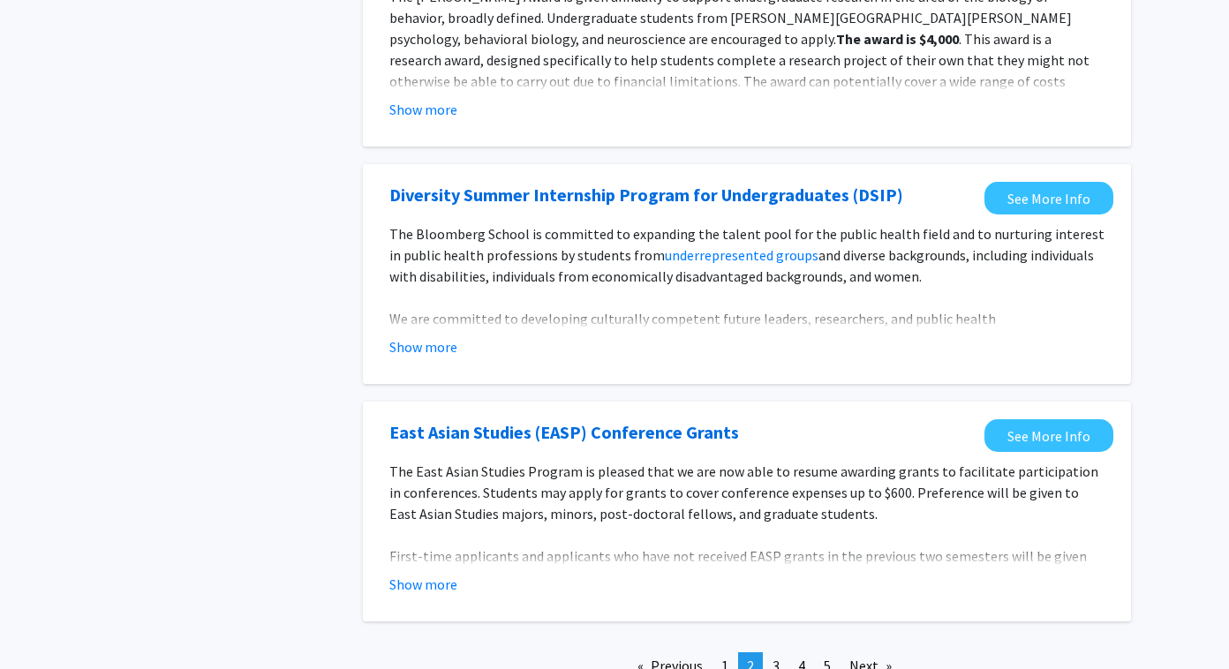
scroll to position [1936, 0]
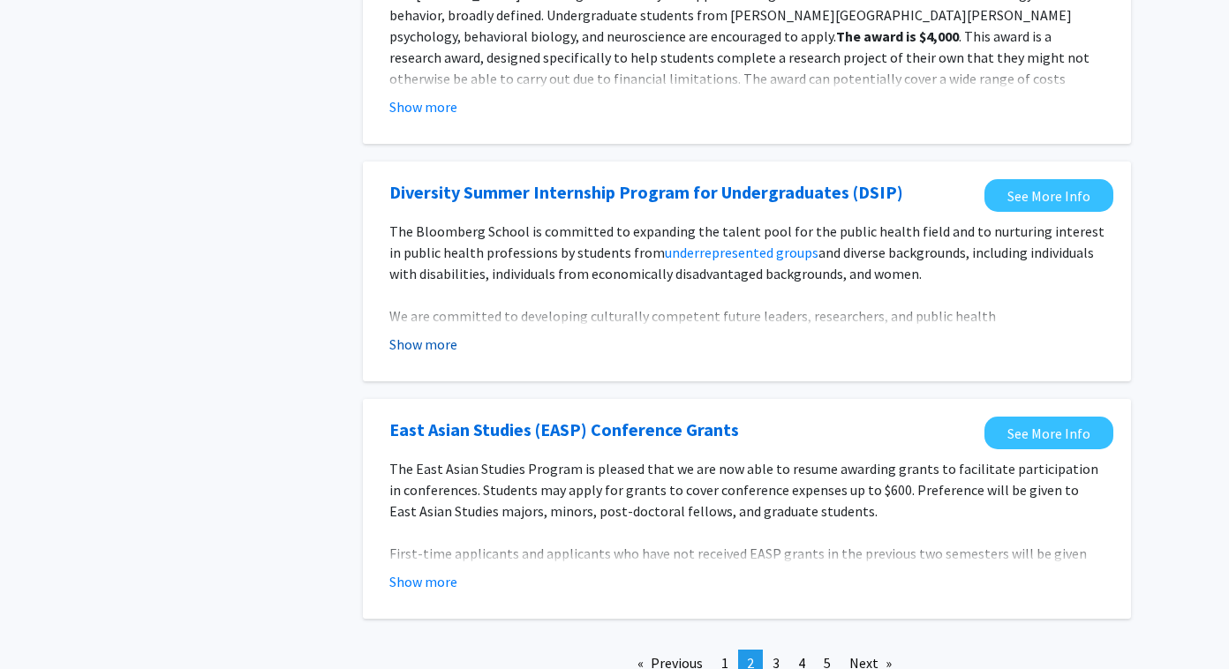
click at [439, 349] on button "Show more" at bounding box center [423, 344] width 68 height 21
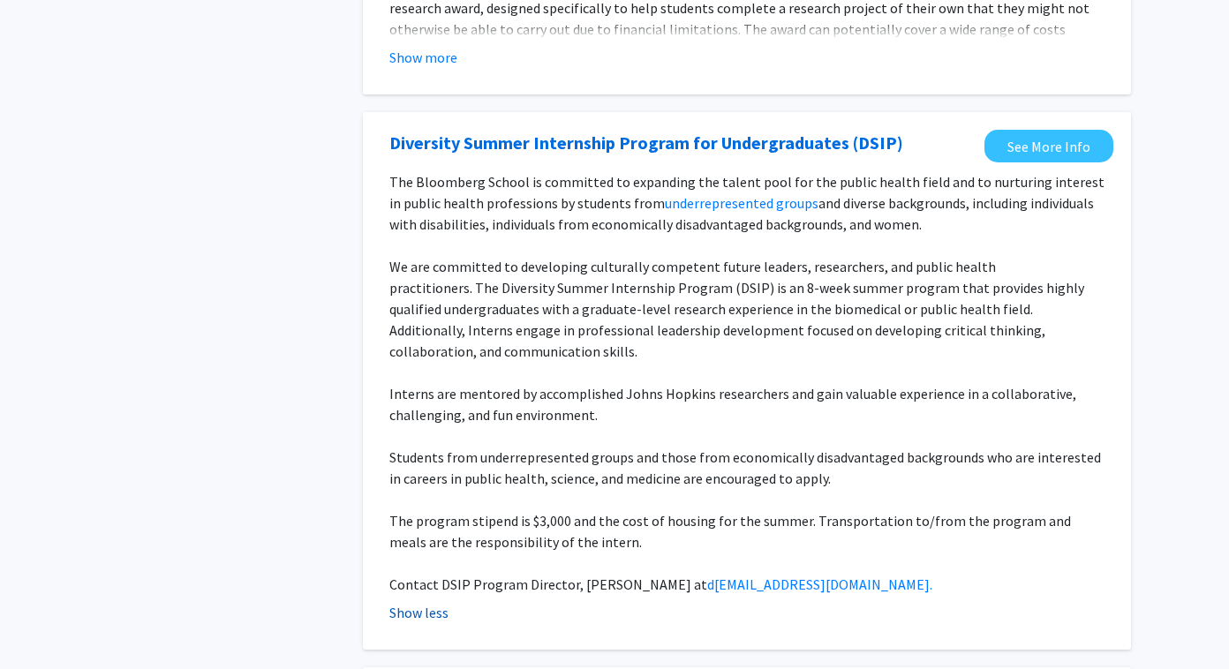
scroll to position [1988, 0]
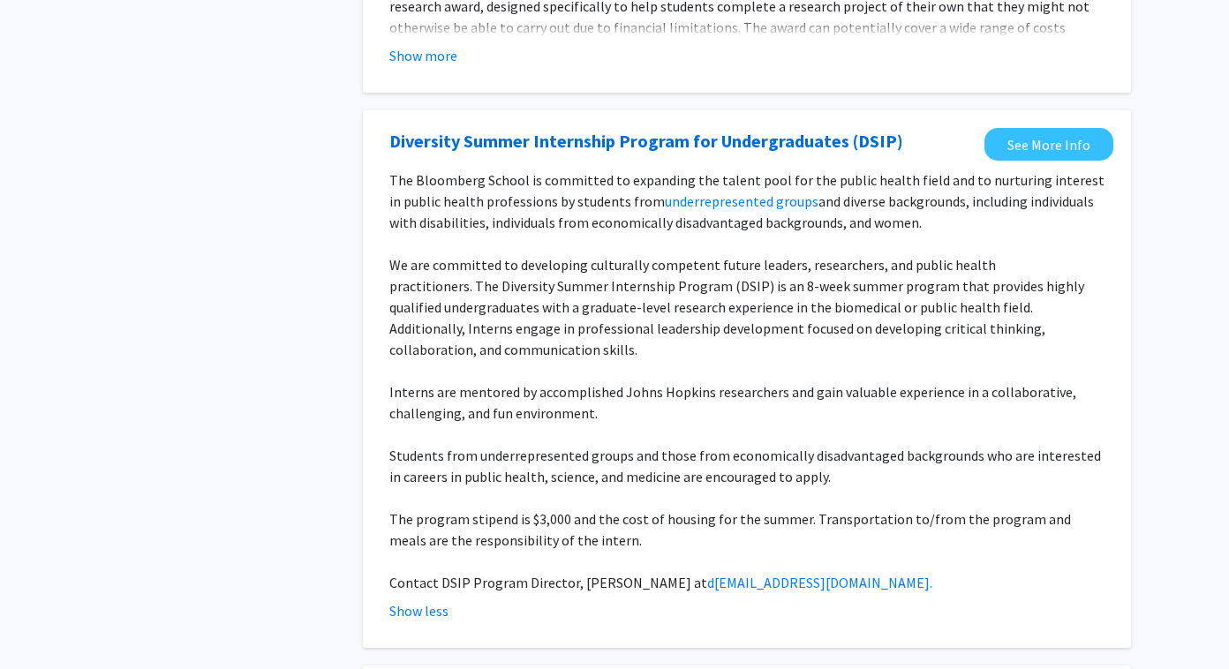
click at [461, 308] on p "We are committed to developing culturally competent future leaders, researchers…" at bounding box center [746, 307] width 715 height 106
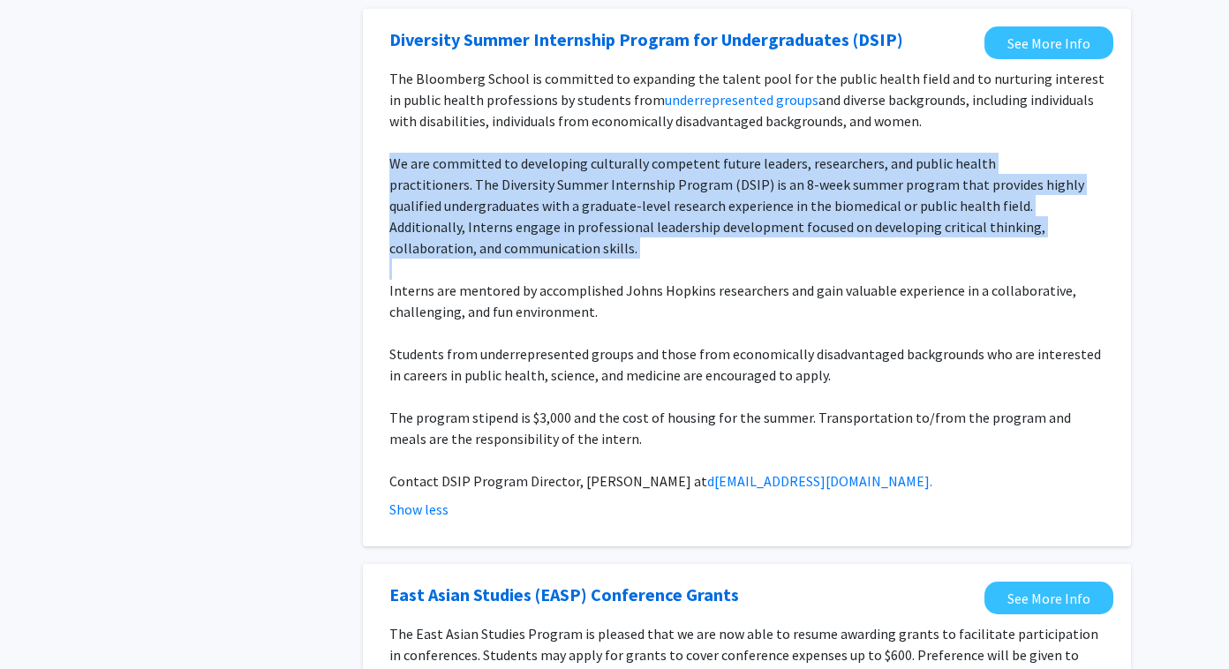
scroll to position [2097, 0]
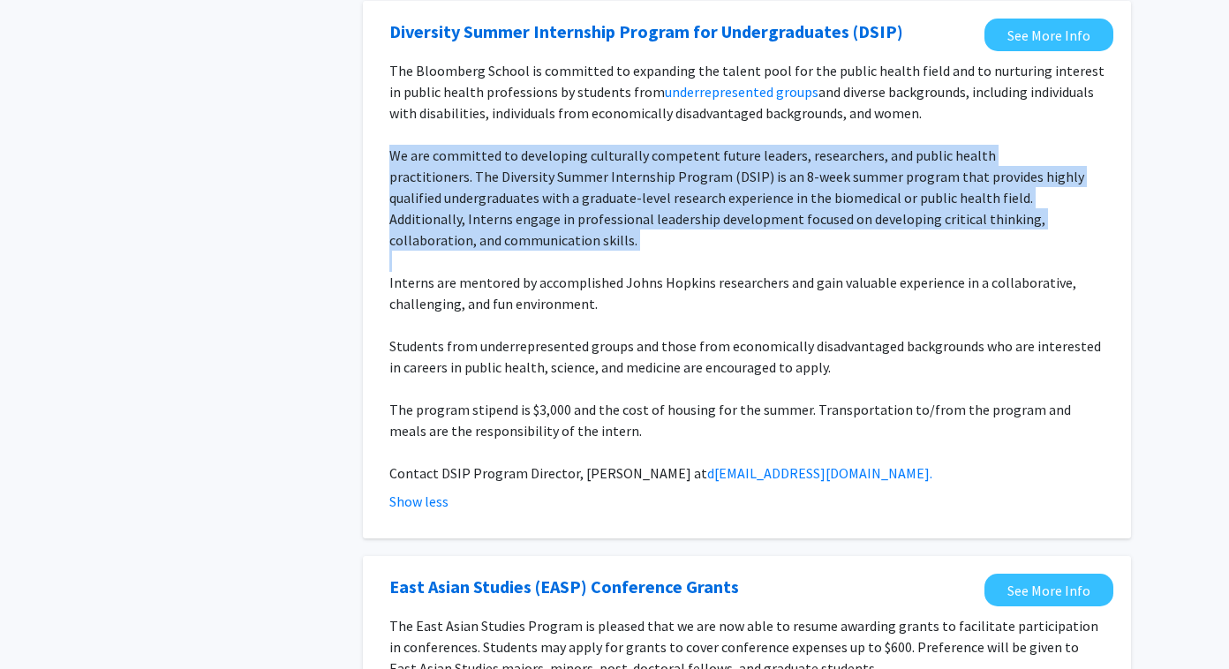
click at [468, 335] on p "Students from underrepresented groups and those from economically disadvantaged…" at bounding box center [746, 356] width 715 height 42
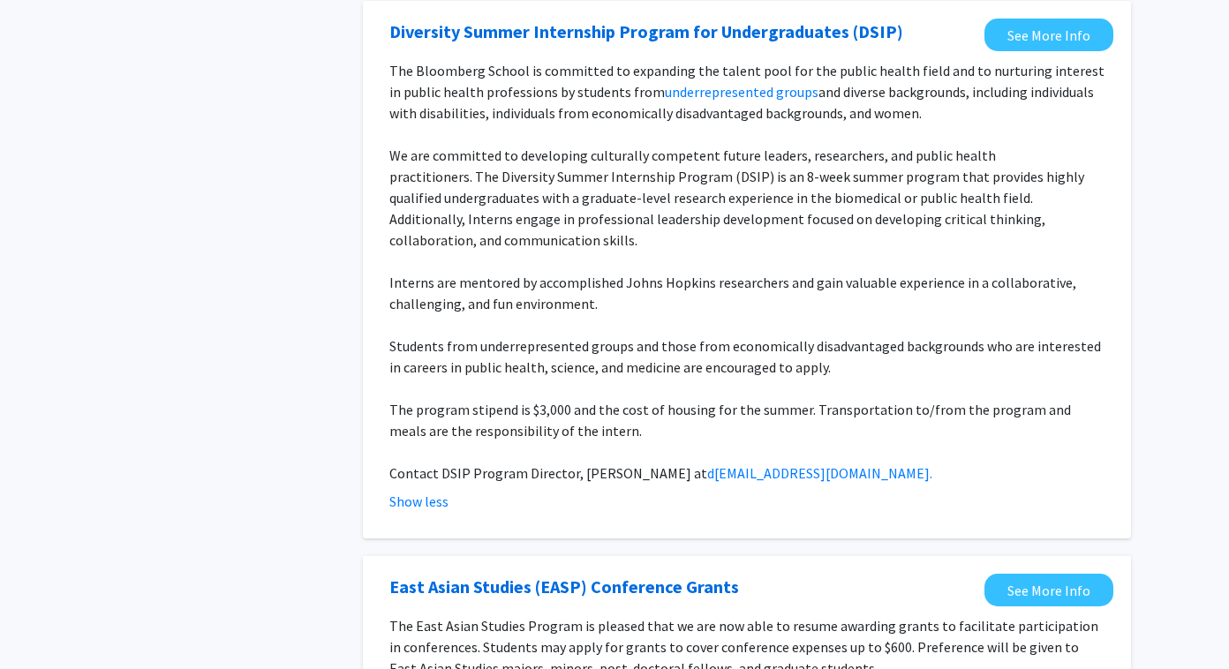
click at [468, 335] on p "Students from underrepresented groups and those from economically disadvantaged…" at bounding box center [746, 356] width 715 height 42
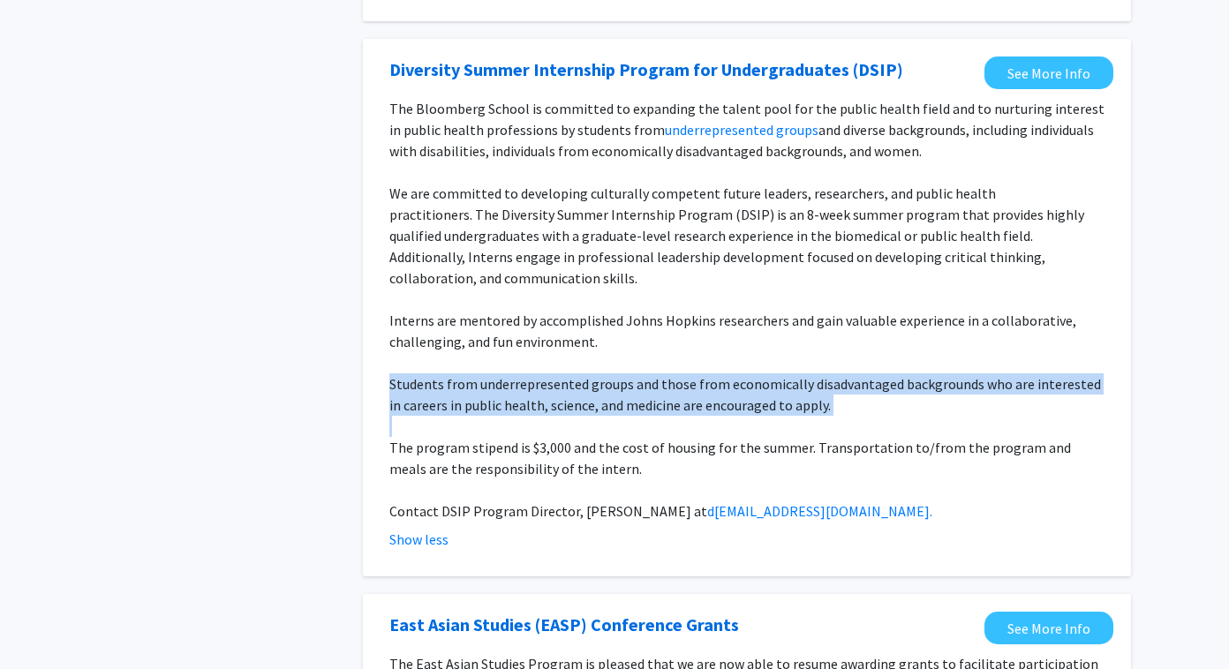
scroll to position [2051, 0]
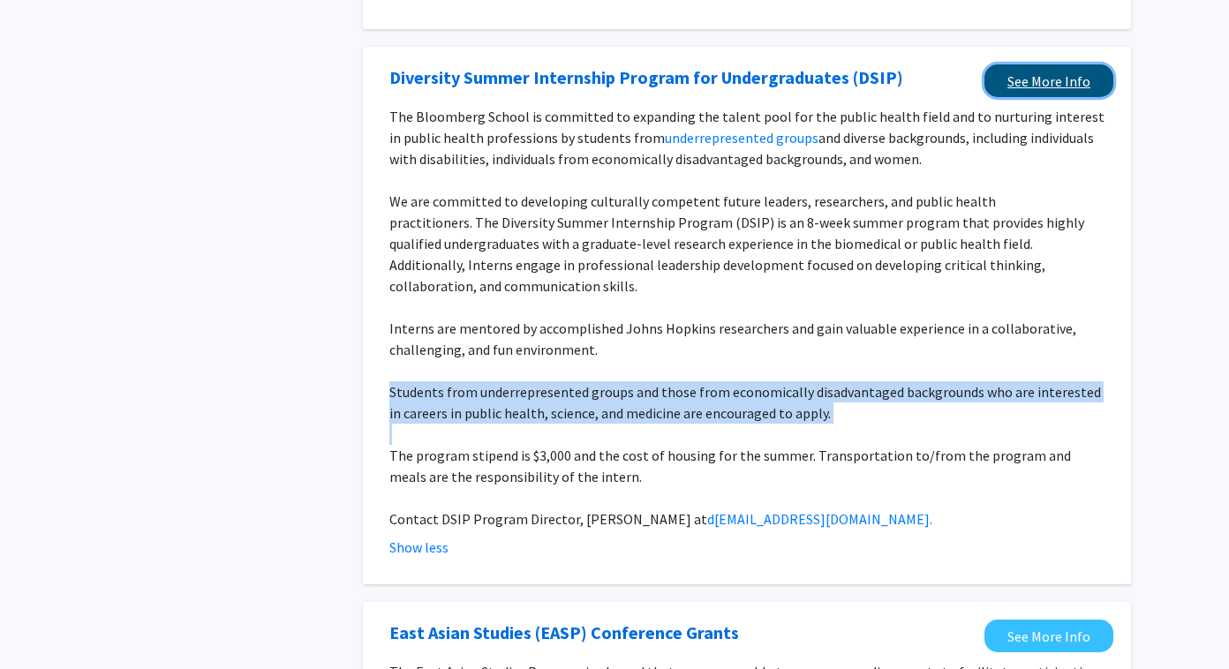
click at [742, 65] on link "See More Info" at bounding box center [1048, 80] width 129 height 33
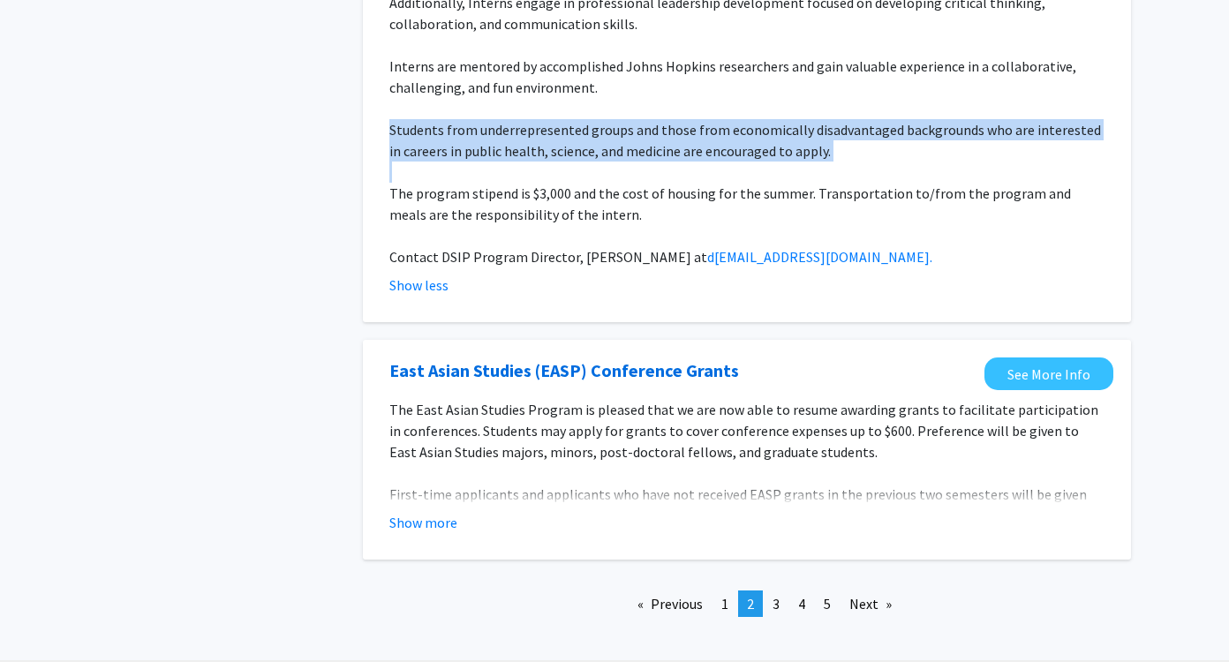
scroll to position [2347, 0]
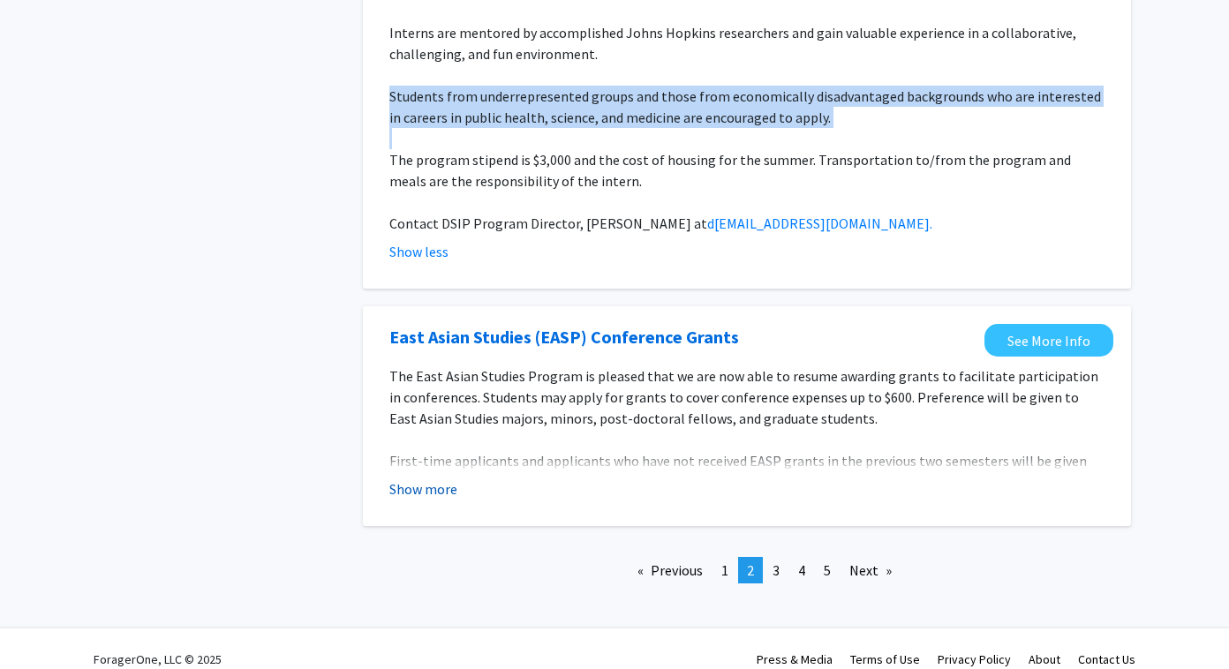
click at [435, 478] on button "Show more" at bounding box center [423, 488] width 68 height 21
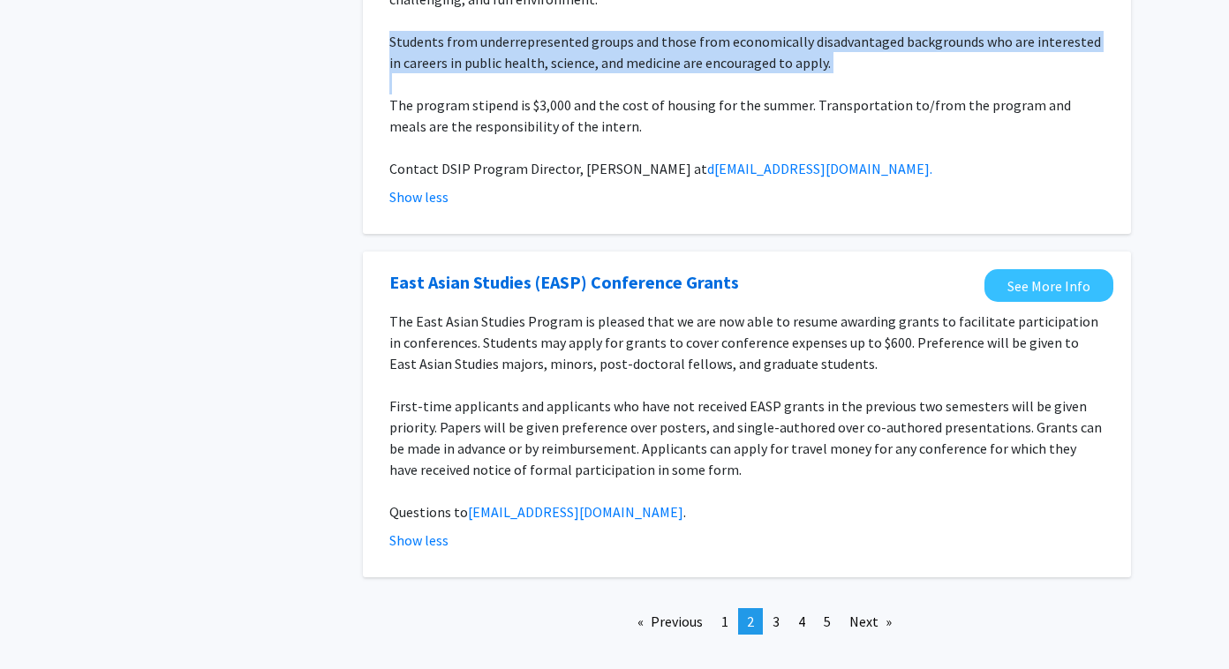
scroll to position [2421, 0]
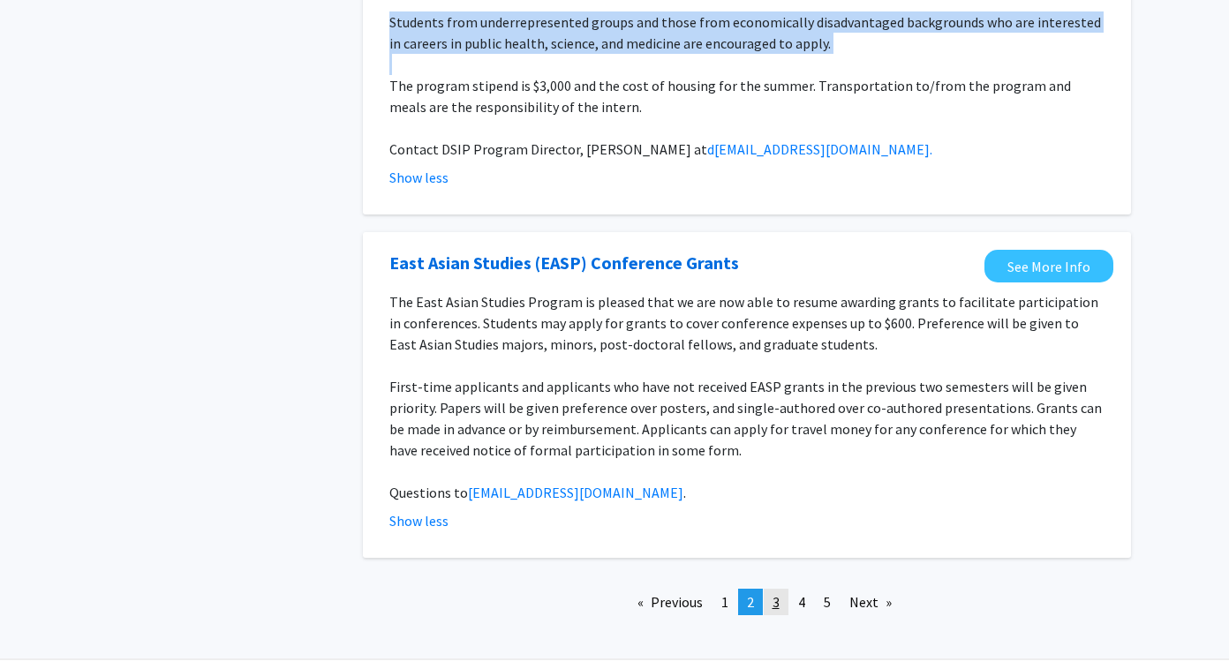
click at [742, 589] on link "page 3" at bounding box center [775, 602] width 25 height 26
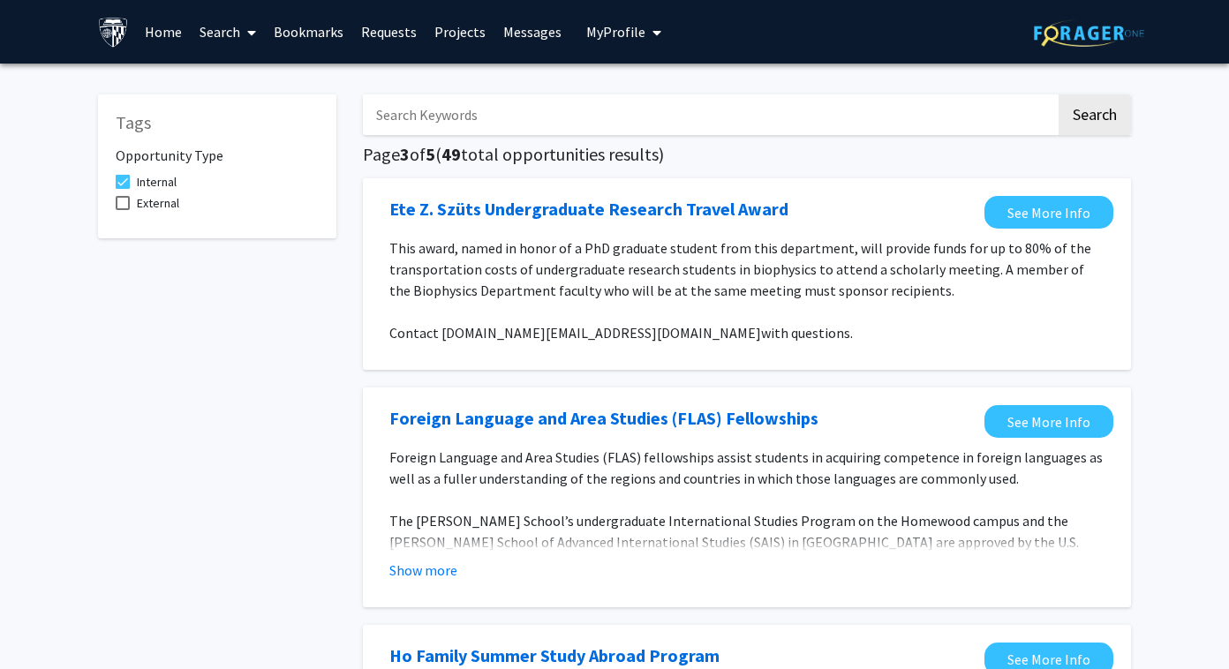
scroll to position [56, 0]
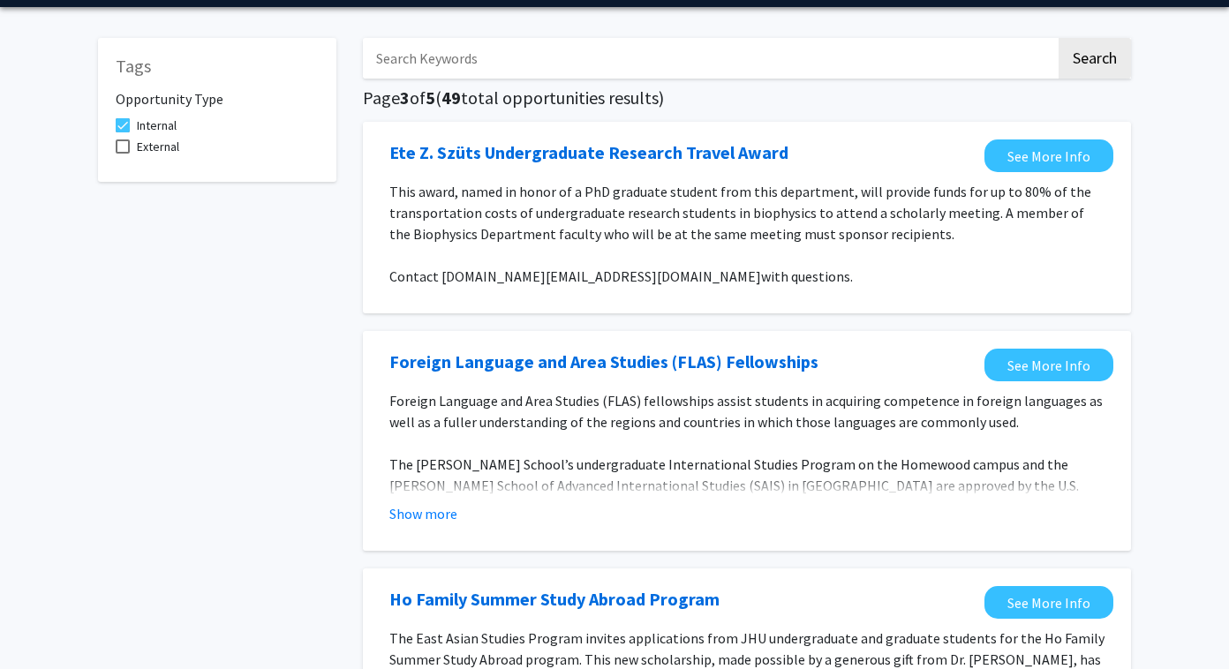
click at [692, 223] on p "This award, named in honor of a PhD graduate student from this department, will…" at bounding box center [746, 213] width 715 height 64
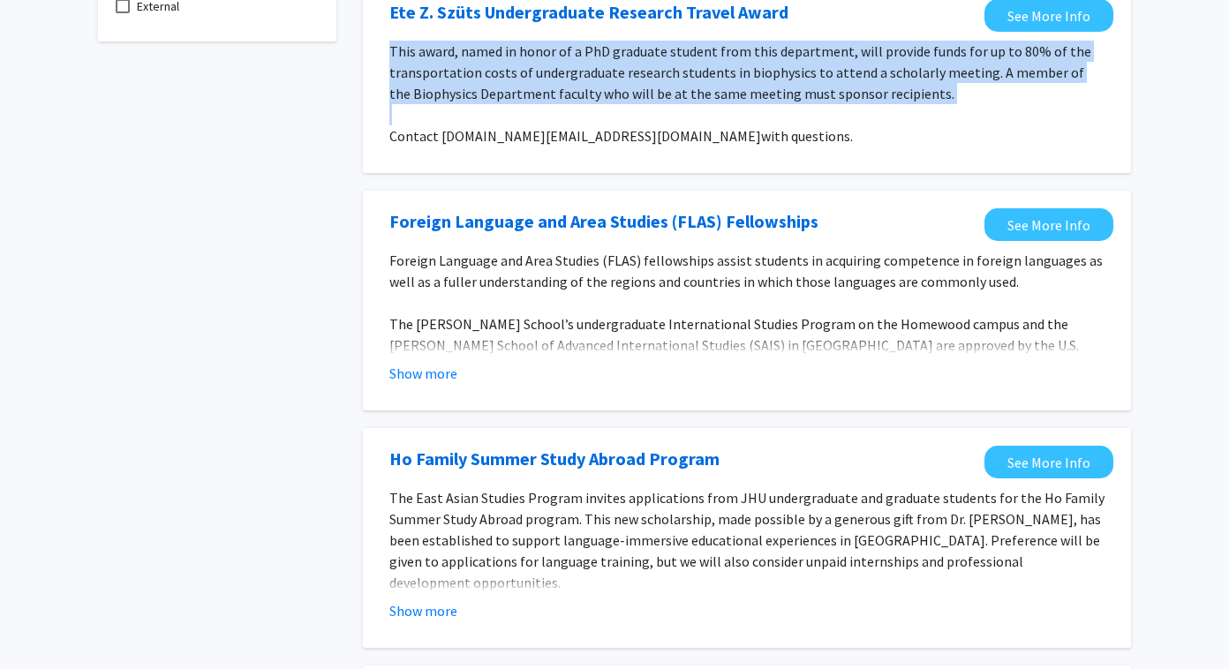
scroll to position [211, 0]
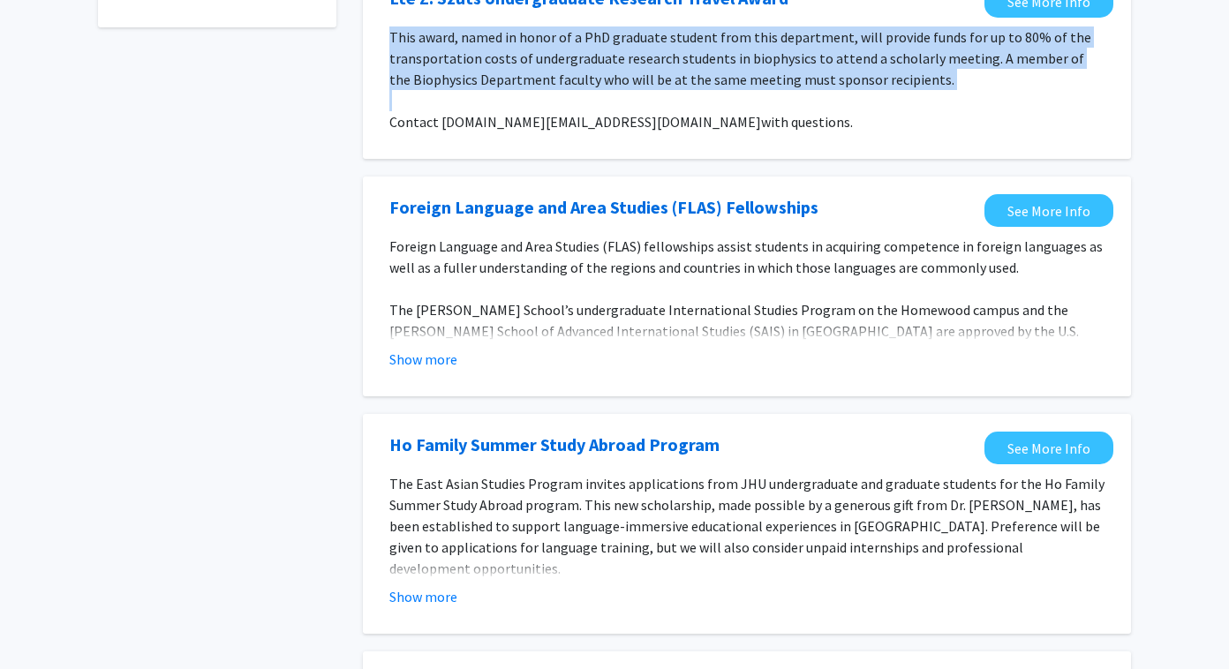
click at [655, 263] on span "Foreign Language and Area Studies (FLAS) fellowships assist students in acquiri…" at bounding box center [745, 256] width 713 height 39
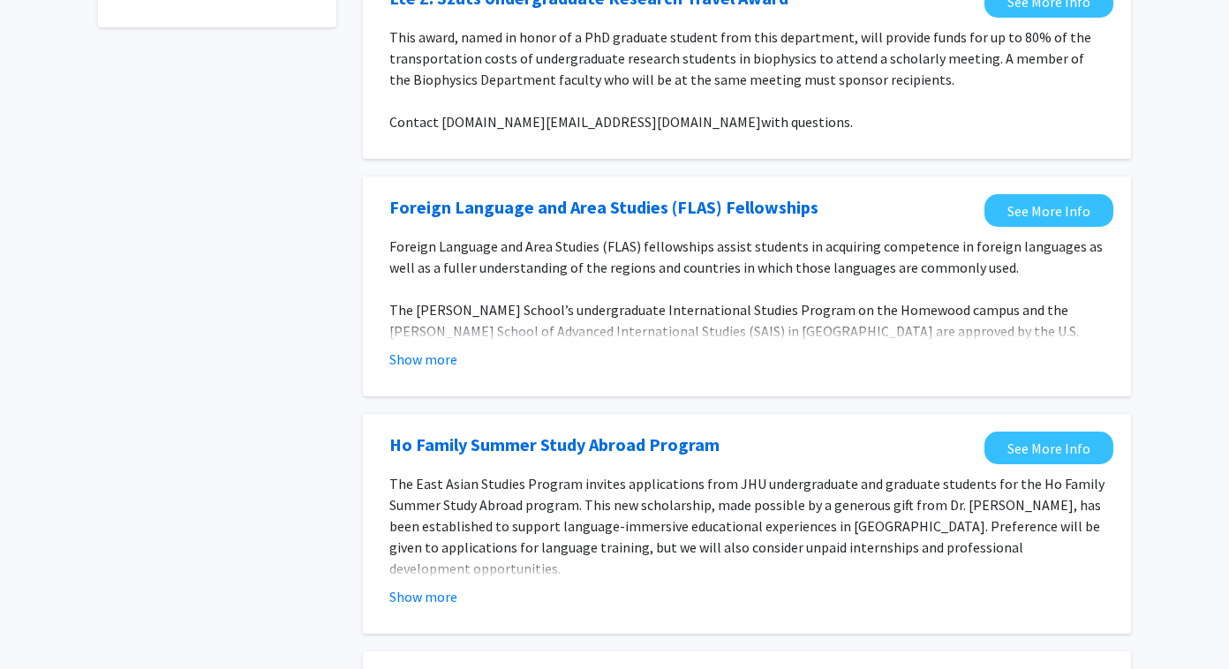
click at [655, 263] on span "Foreign Language and Area Studies (FLAS) fellowships assist students in acquiri…" at bounding box center [745, 256] width 713 height 39
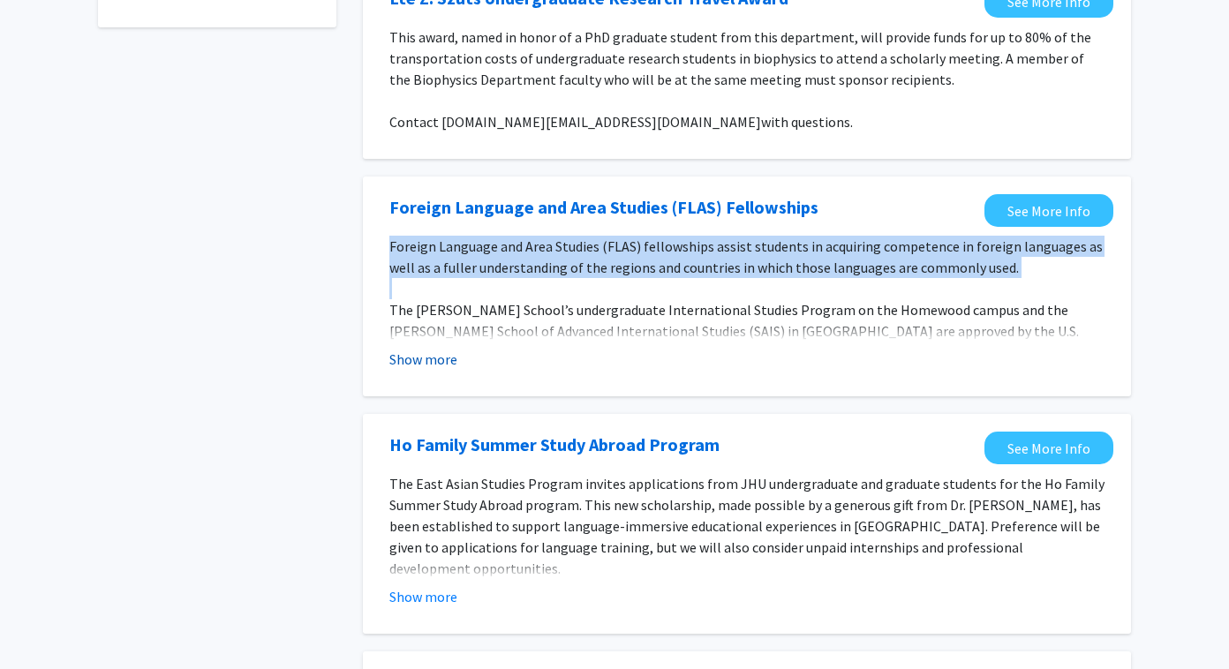
click at [429, 367] on button "Show more" at bounding box center [423, 359] width 68 height 21
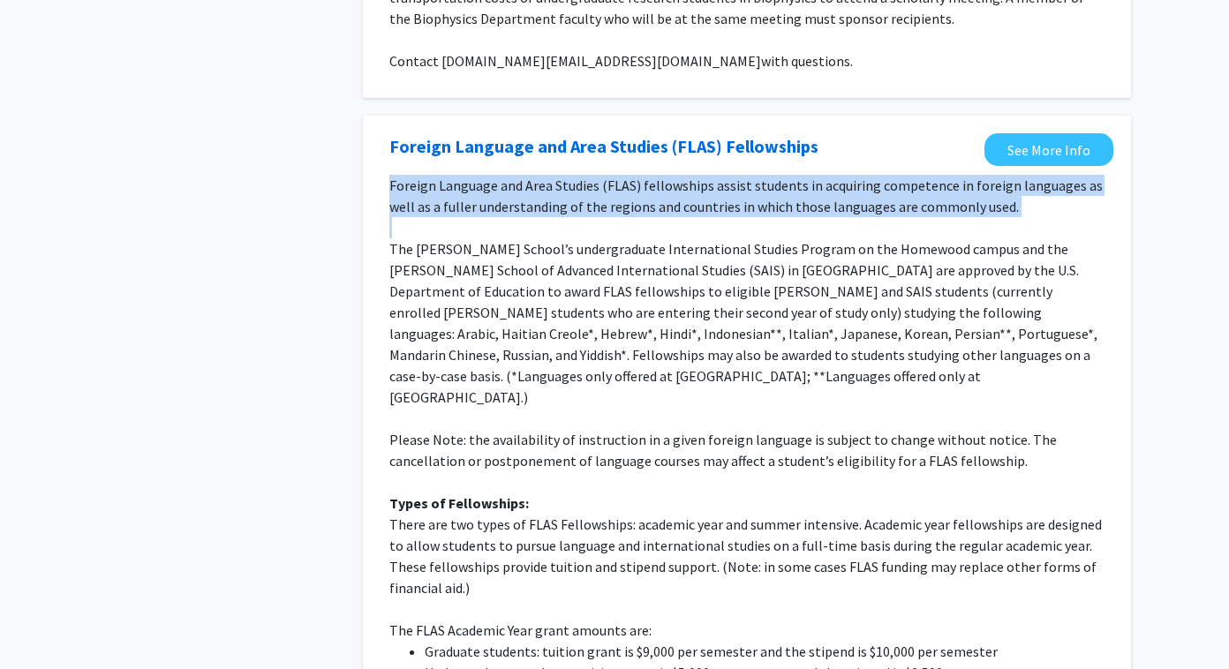
scroll to position [274, 0]
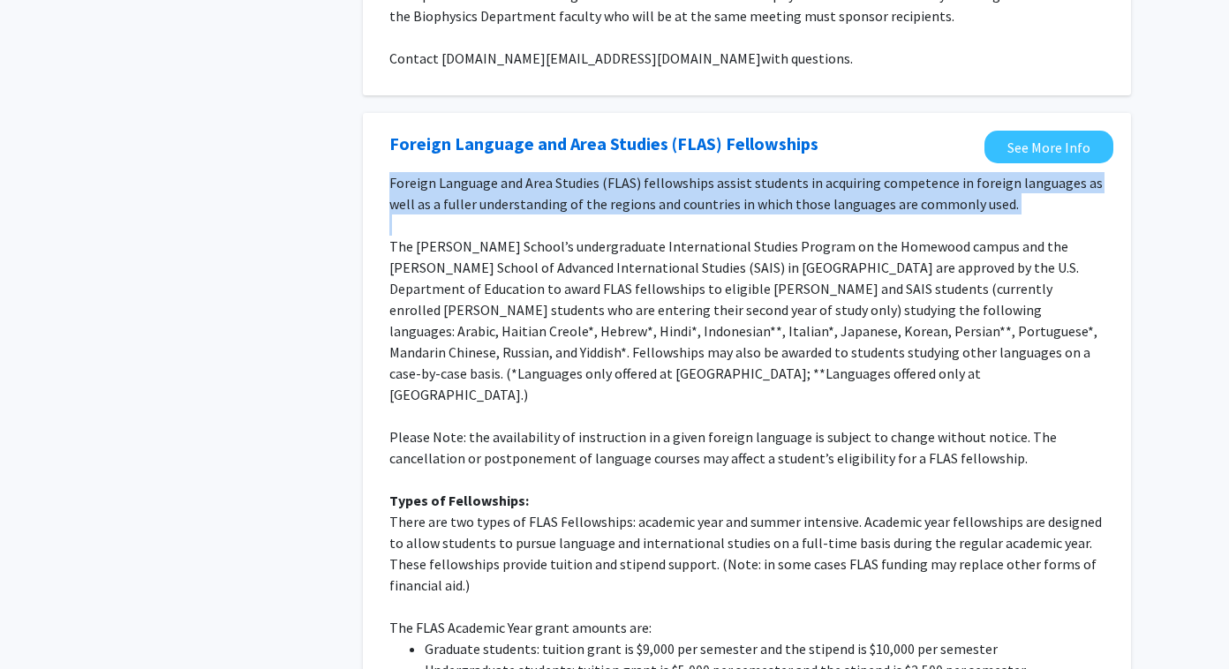
click at [486, 282] on p "The Krieger School’s undergraduate International Studies Program on the Homewoo…" at bounding box center [746, 320] width 715 height 169
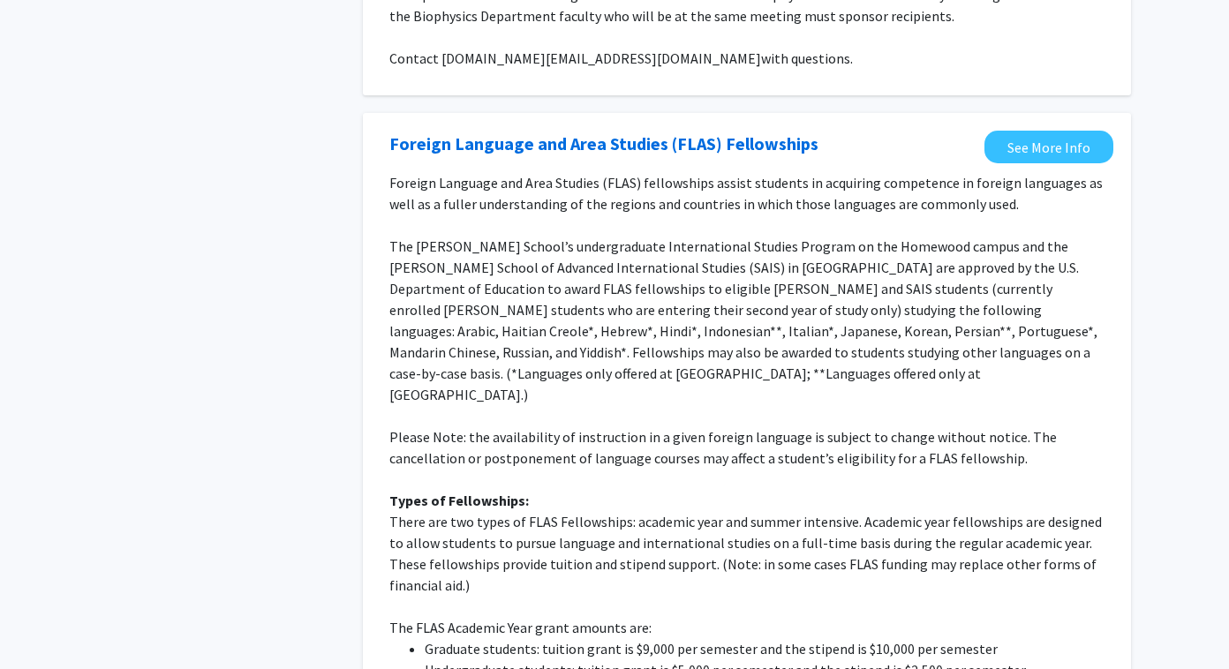
click at [486, 282] on p "The Krieger School’s undergraduate International Studies Program on the Homewoo…" at bounding box center [746, 320] width 715 height 169
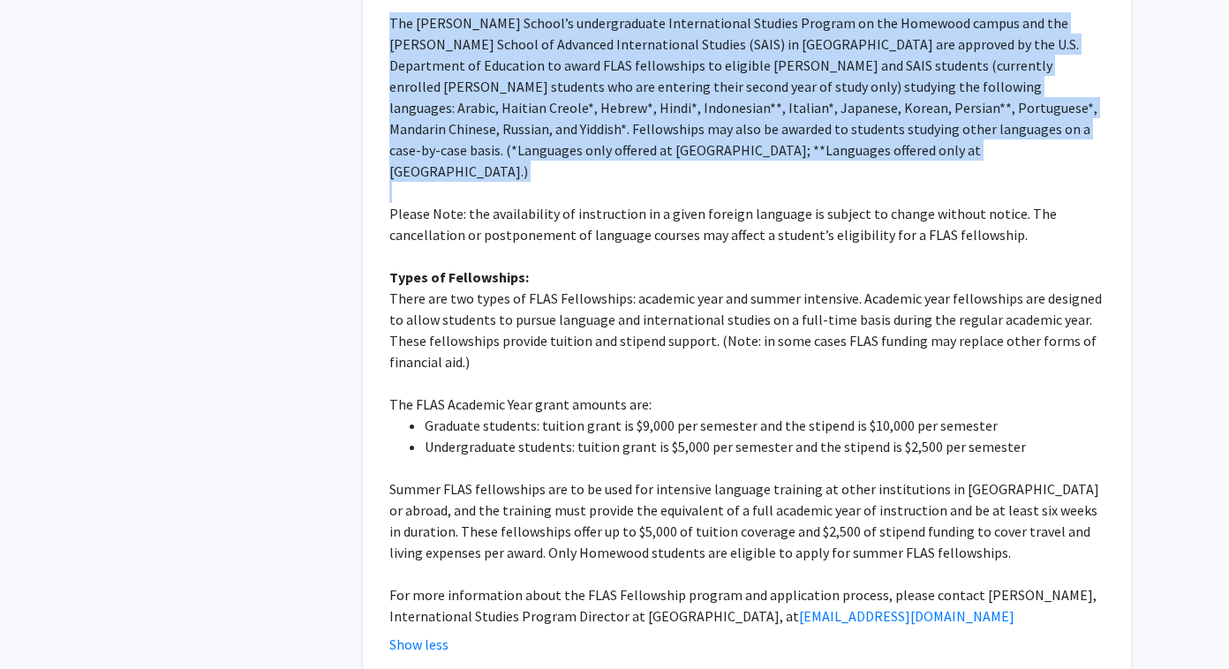
scroll to position [515, 0]
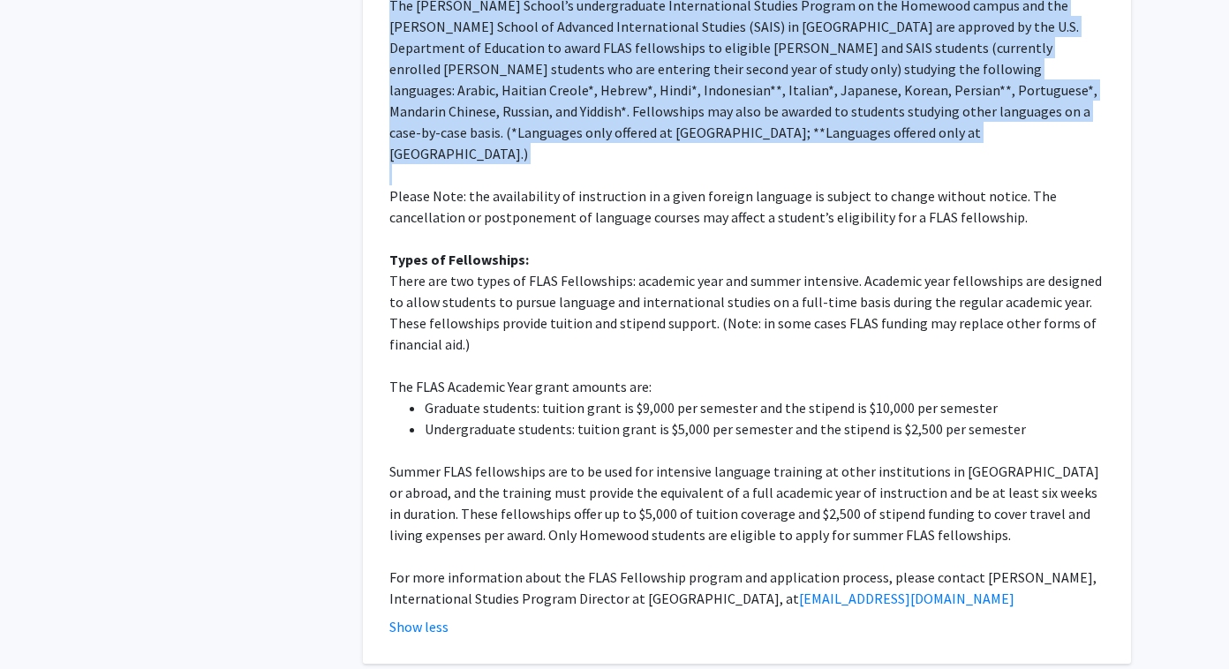
click at [486, 282] on p "There are two types of FLAS Fellowships: academic year and summer intensive. Ac…" at bounding box center [746, 312] width 715 height 85
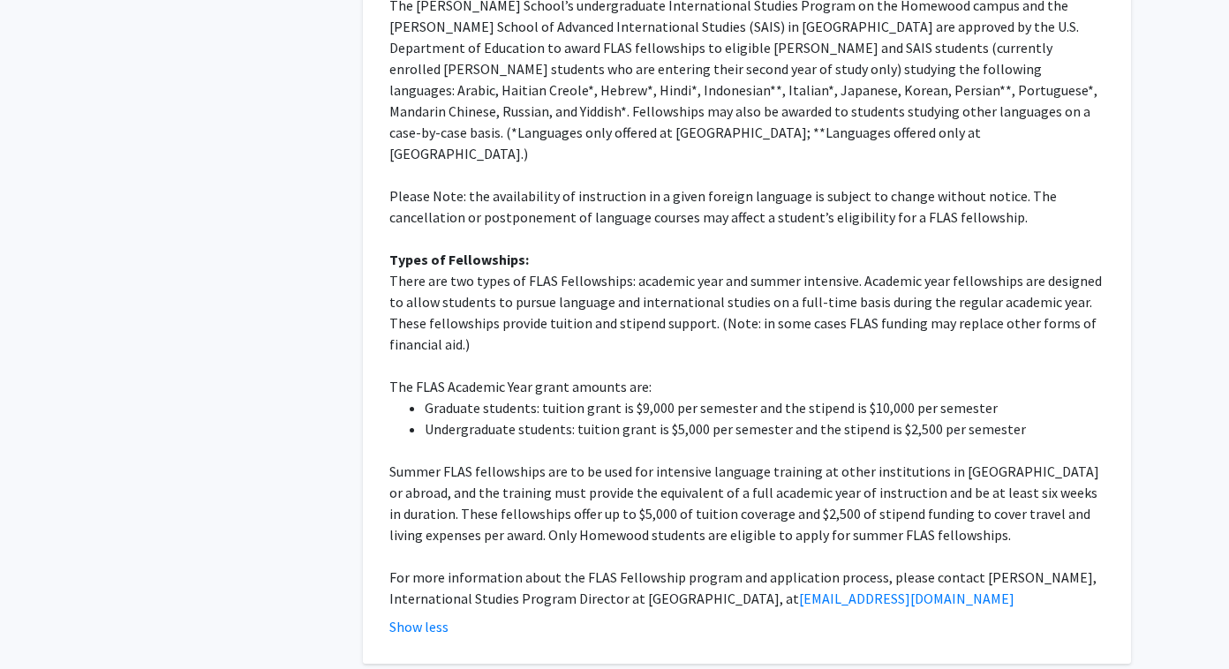
click at [486, 282] on p "There are two types of FLAS Fellowships: academic year and summer intensive. Ac…" at bounding box center [746, 312] width 715 height 85
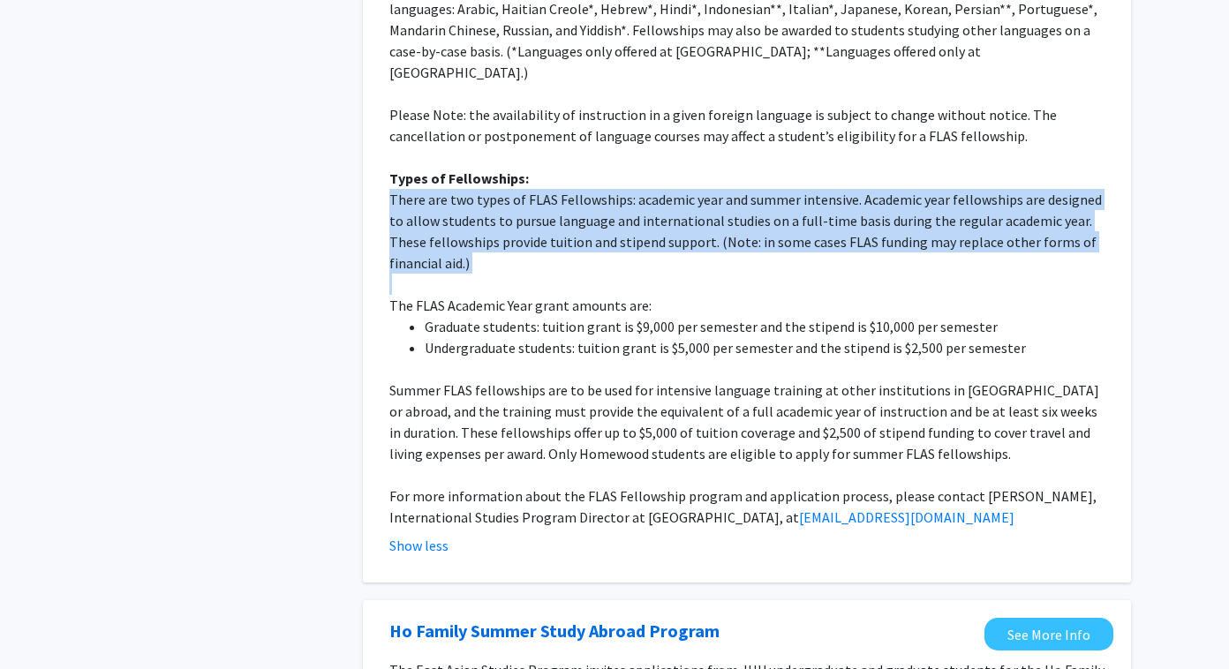
scroll to position [620, 0]
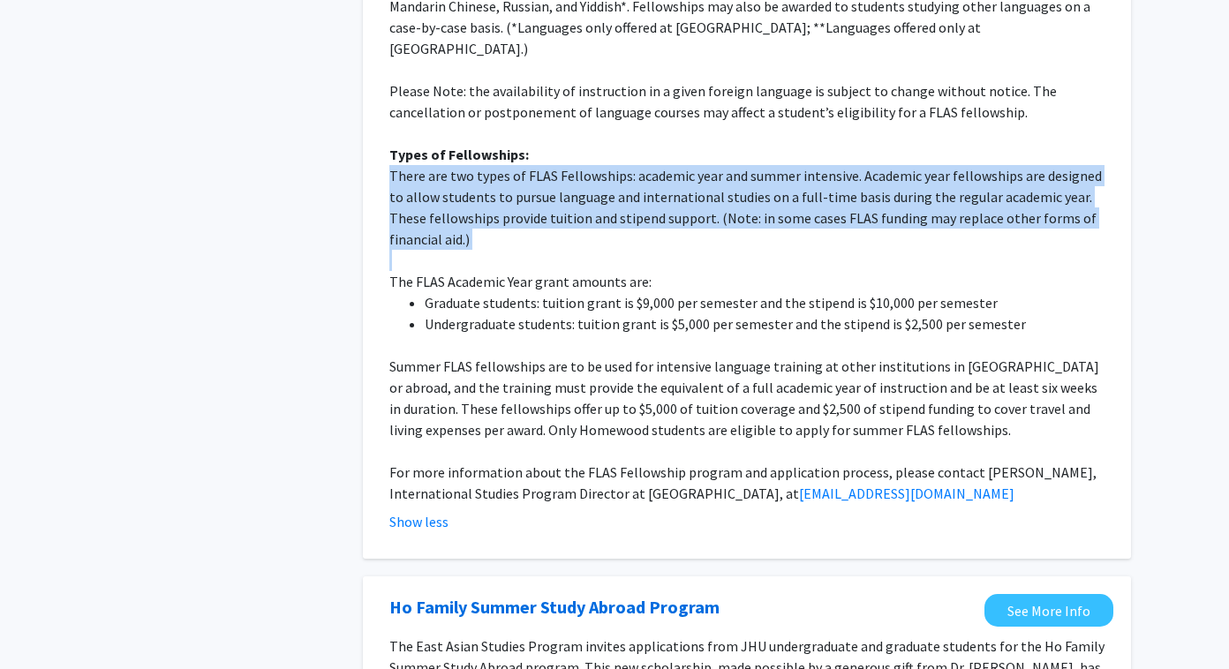
click at [486, 292] on li "Graduate students: tuition grant is $9,000 per semester and the stipend is $10,…" at bounding box center [765, 302] width 680 height 21
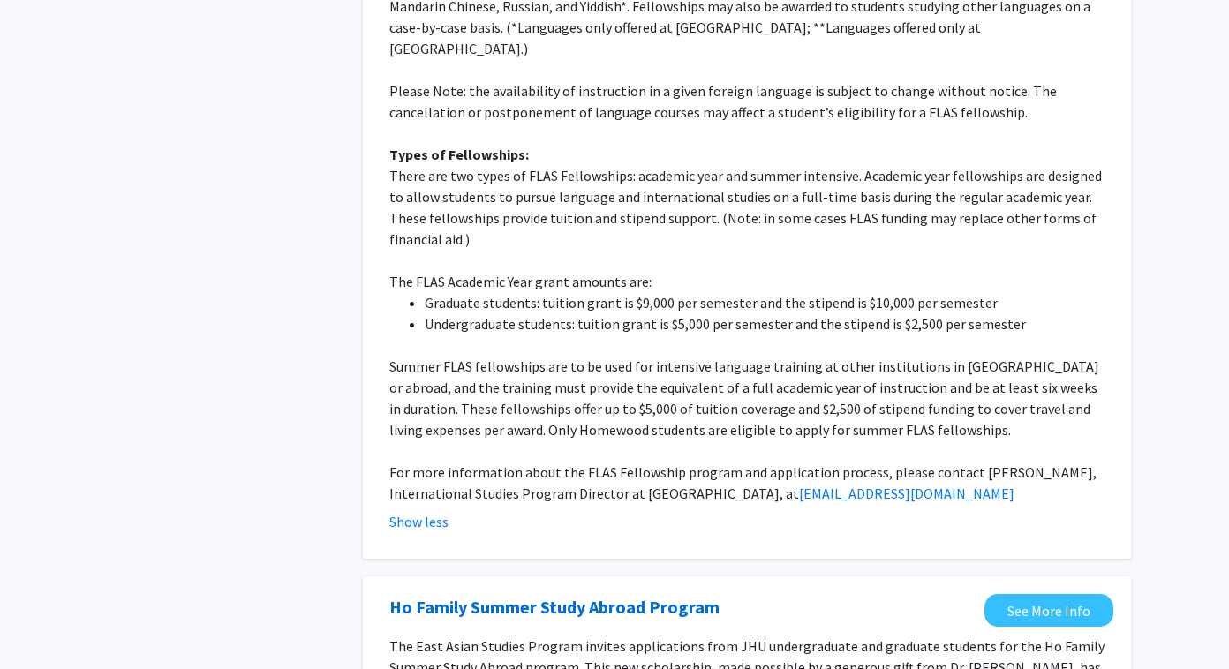
click at [486, 292] on li "Graduate students: tuition grant is $9,000 per semester and the stipend is $10,…" at bounding box center [765, 302] width 680 height 21
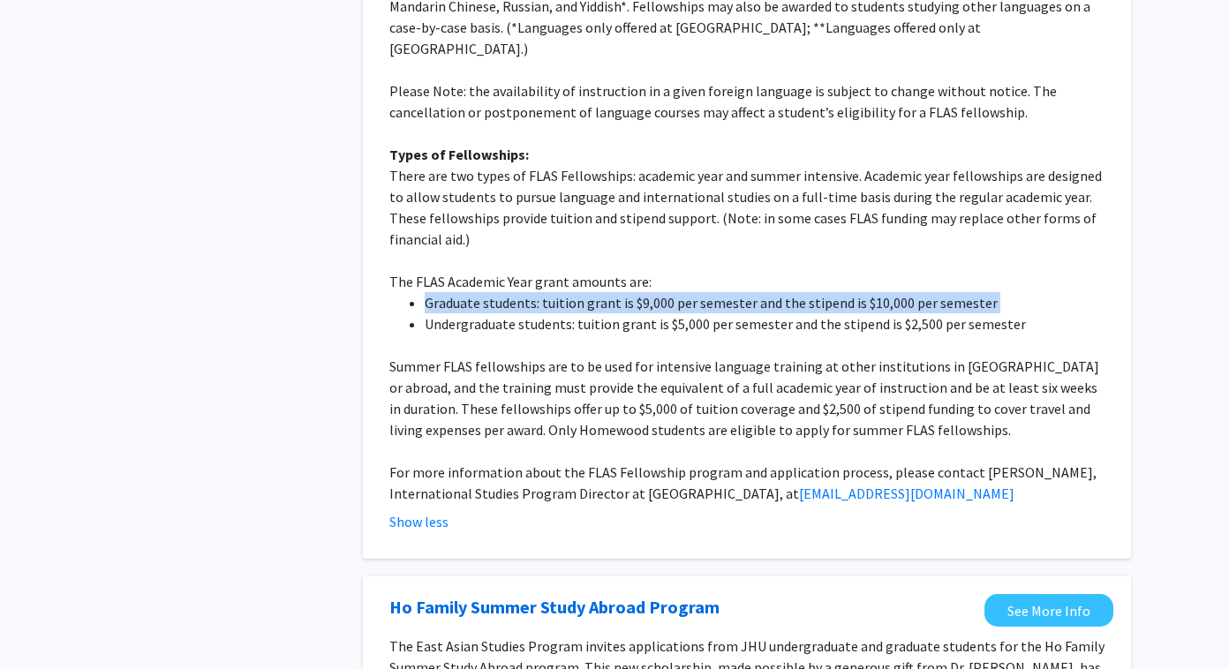
click at [477, 200] on p "There are two types of FLAS Fellowships: academic year and summer intensive. Ac…" at bounding box center [746, 207] width 715 height 85
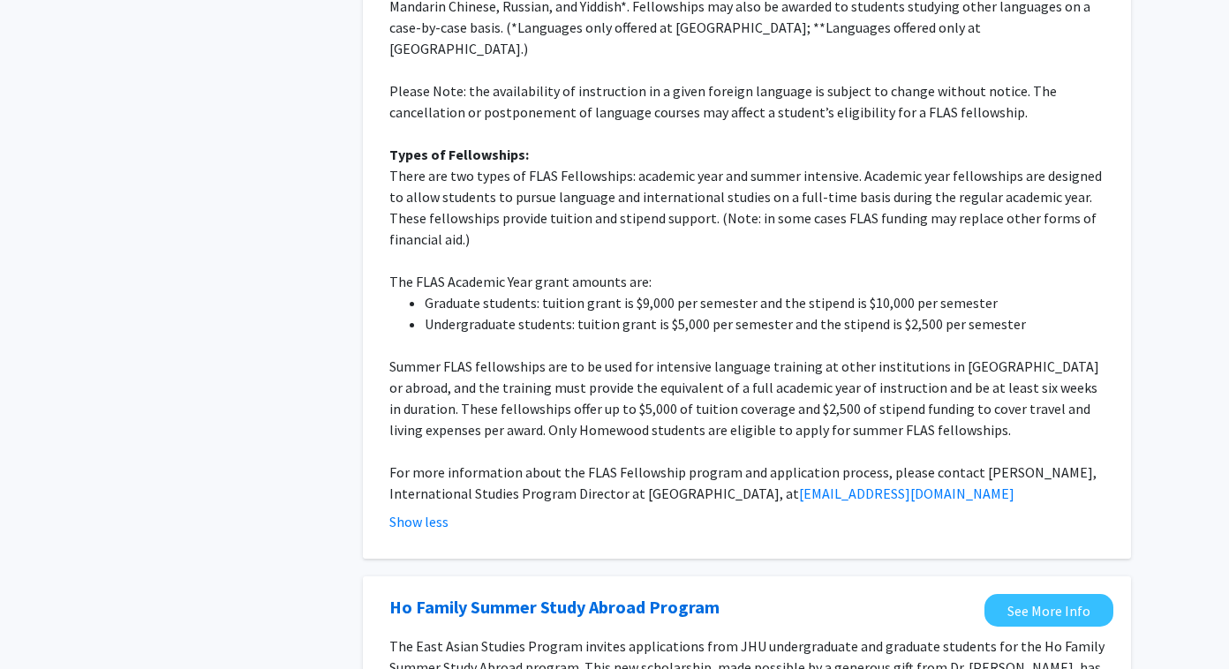
click at [477, 200] on p "There are two types of FLAS Fellowships: academic year and summer intensive. Ac…" at bounding box center [746, 207] width 715 height 85
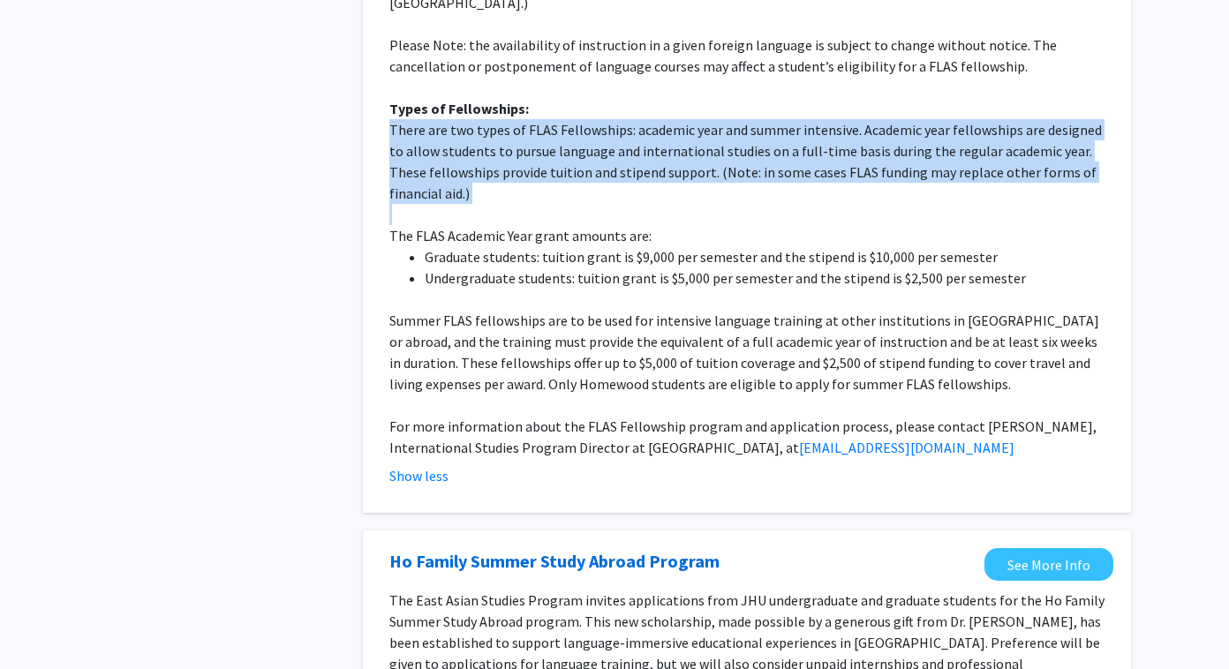
scroll to position [668, 0]
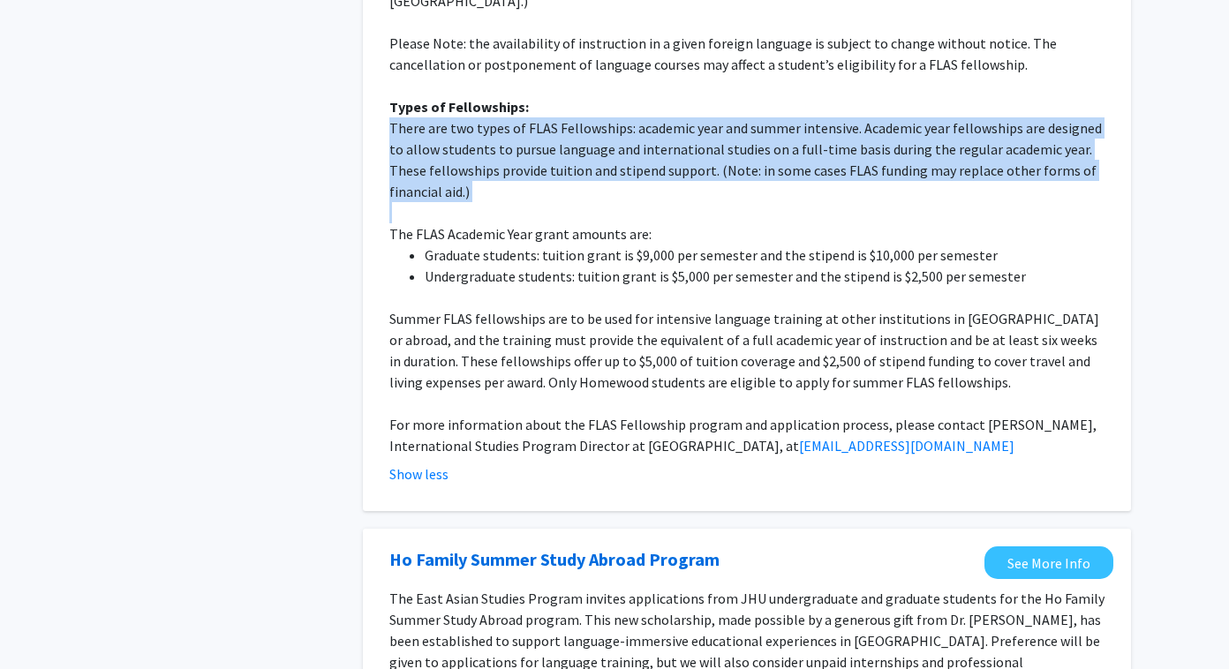
click at [498, 308] on p "Summer FLAS fellowships are to be used for intensive language training at other…" at bounding box center [746, 350] width 715 height 85
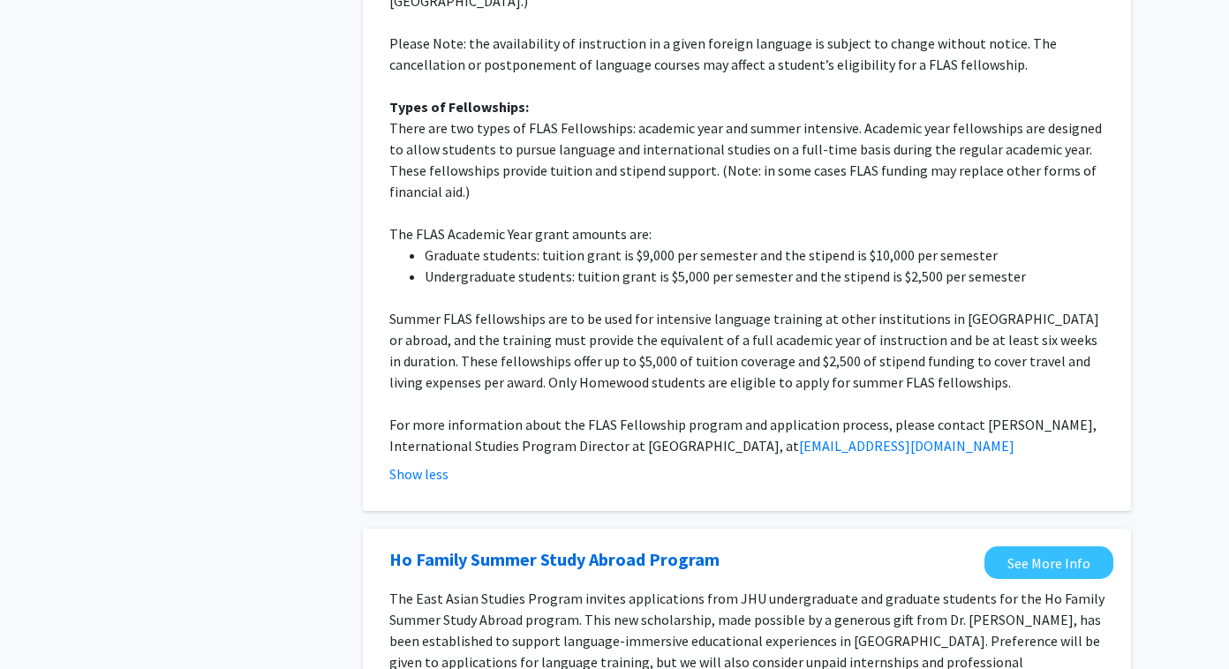
click at [498, 308] on p "Summer FLAS fellowships are to be used for intensive language training at other…" at bounding box center [746, 350] width 715 height 85
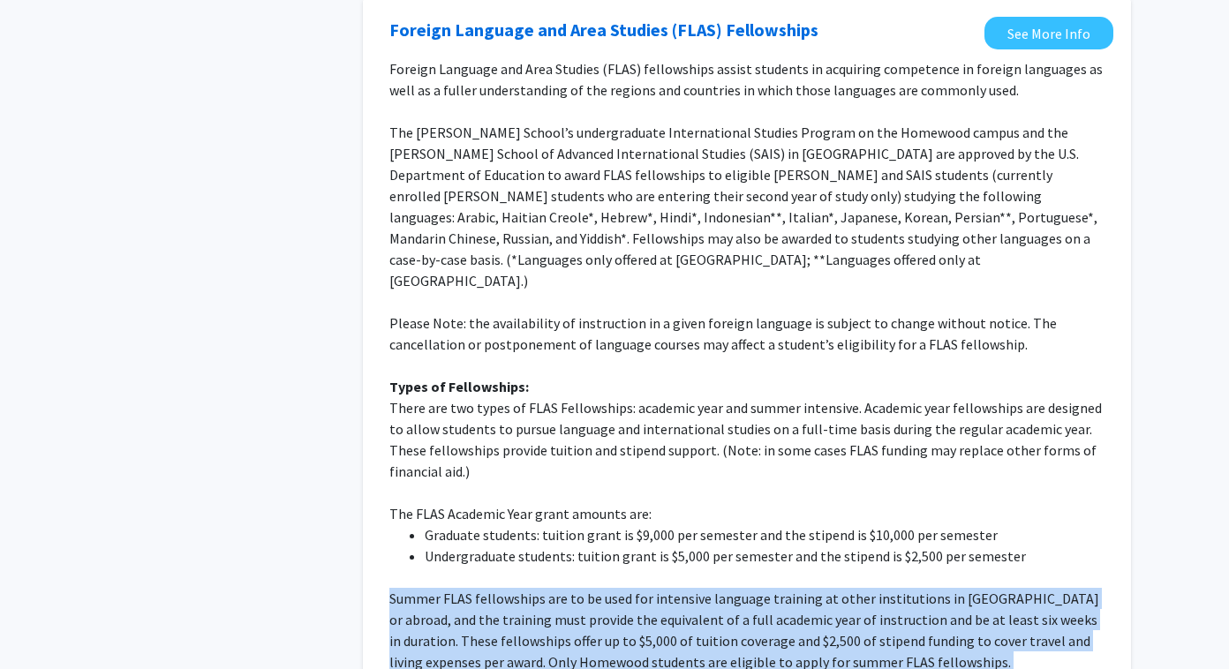
scroll to position [181, 0]
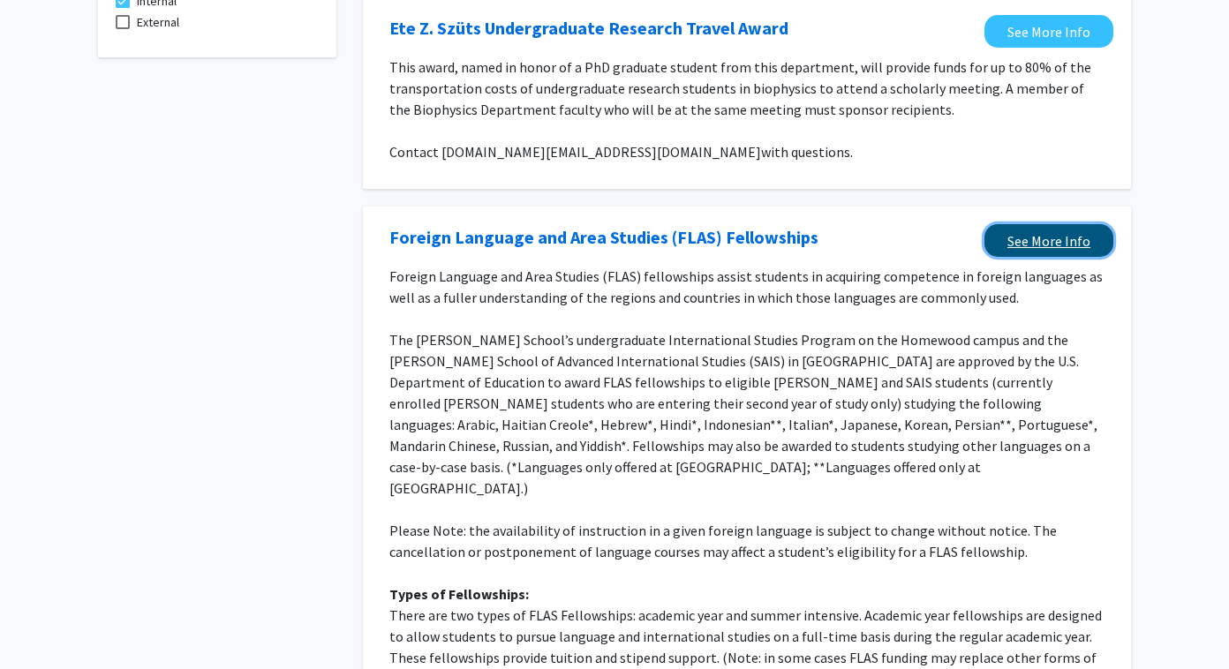
click at [742, 236] on link "See More Info" at bounding box center [1048, 240] width 129 height 33
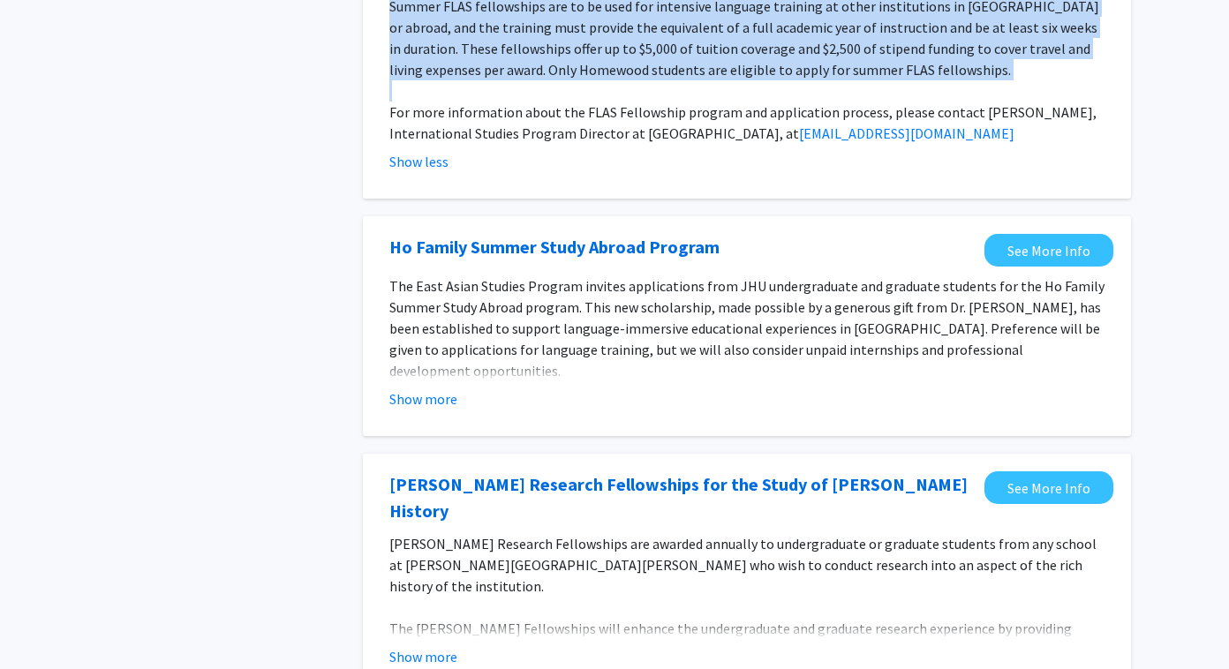
scroll to position [994, 0]
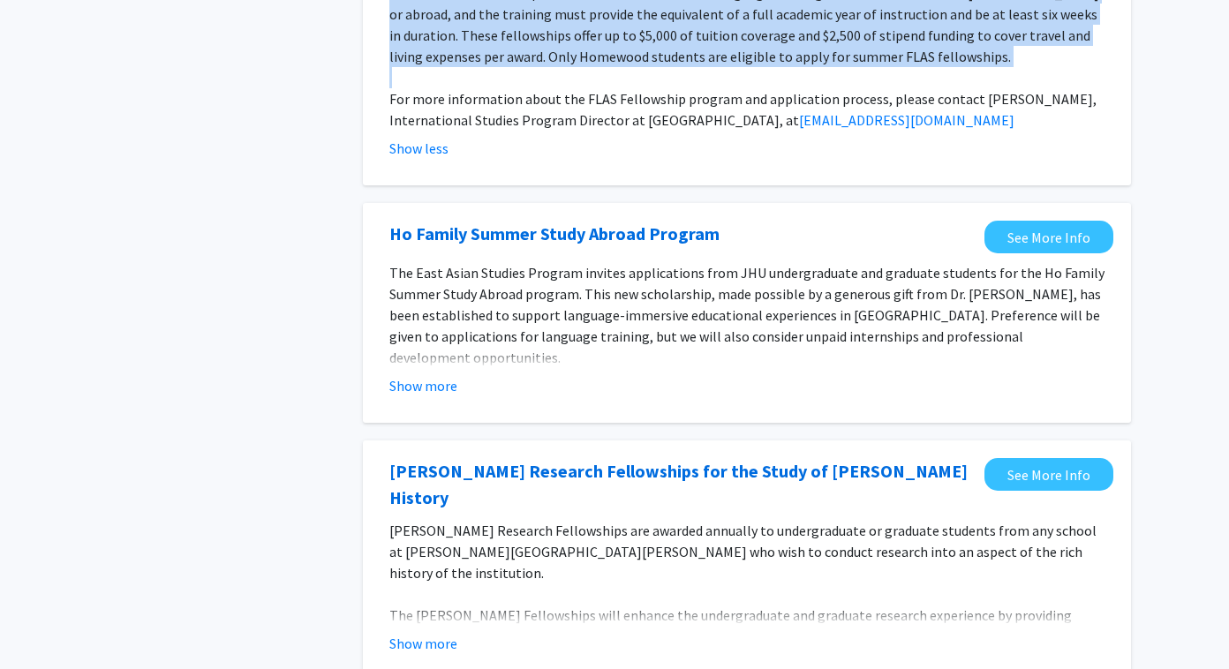
click at [513, 237] on fg-opportunity "Ho Family Summer Study Abroad Program See More Info The East Asian Studies Prog…" at bounding box center [746, 313] width 733 height 184
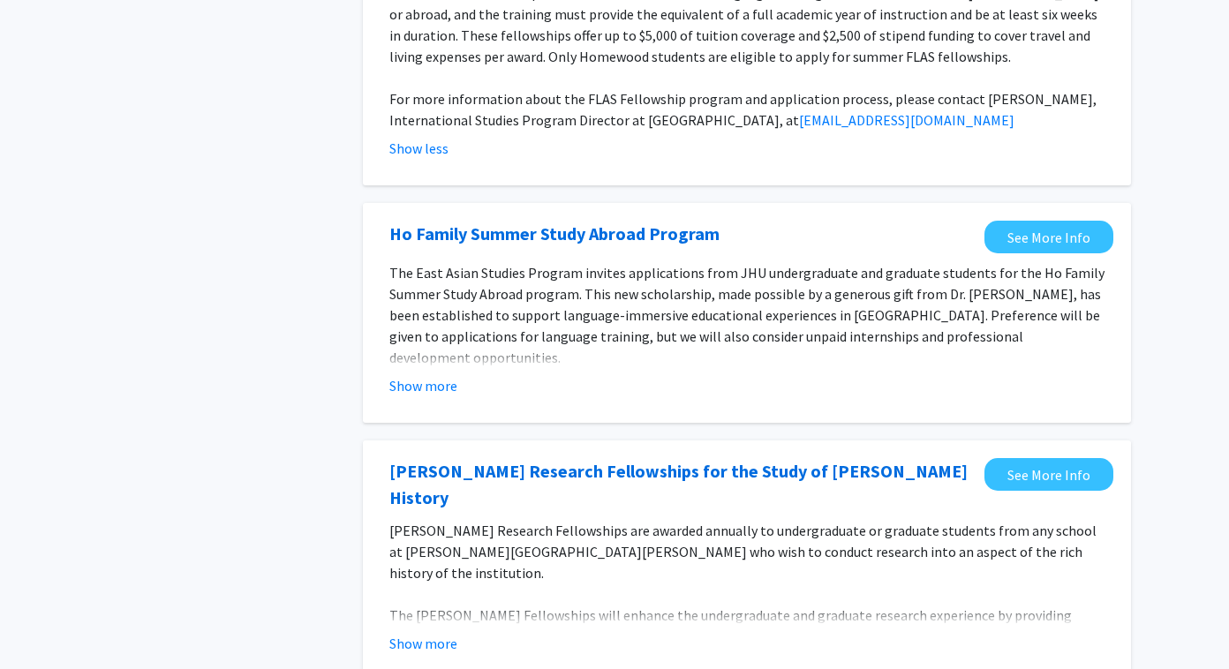
click at [504, 282] on p "The East Asian Studies Program invites applications from JHU undergraduate and …" at bounding box center [746, 315] width 715 height 106
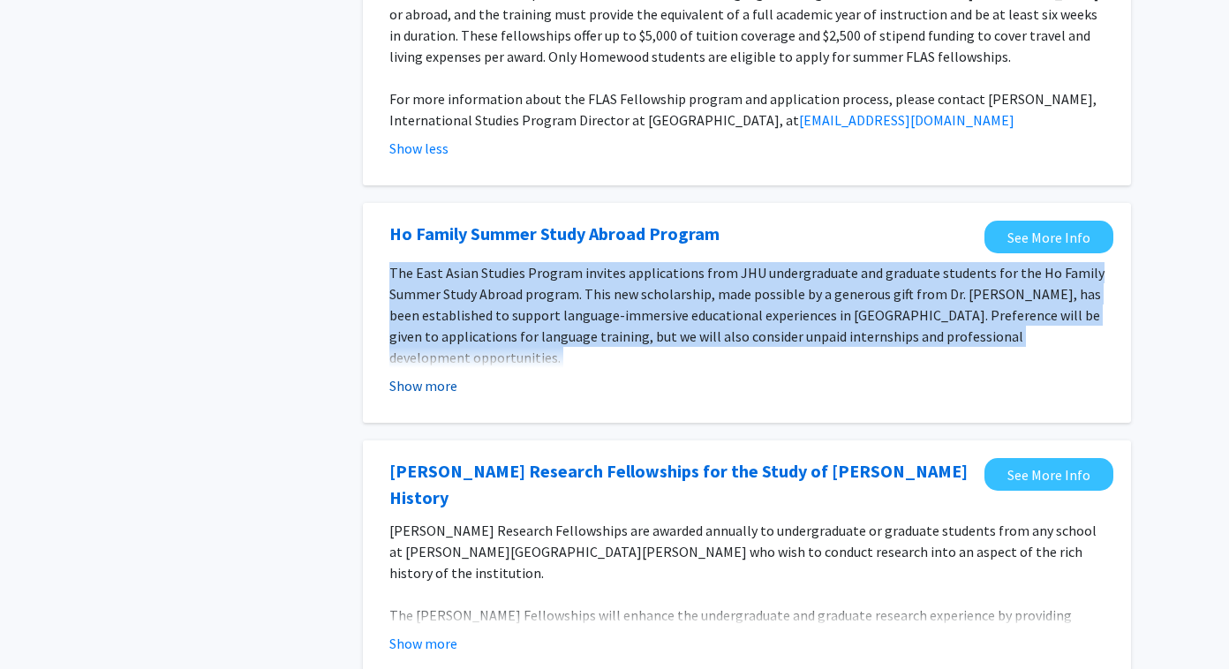
click at [442, 375] on button "Show more" at bounding box center [423, 385] width 68 height 21
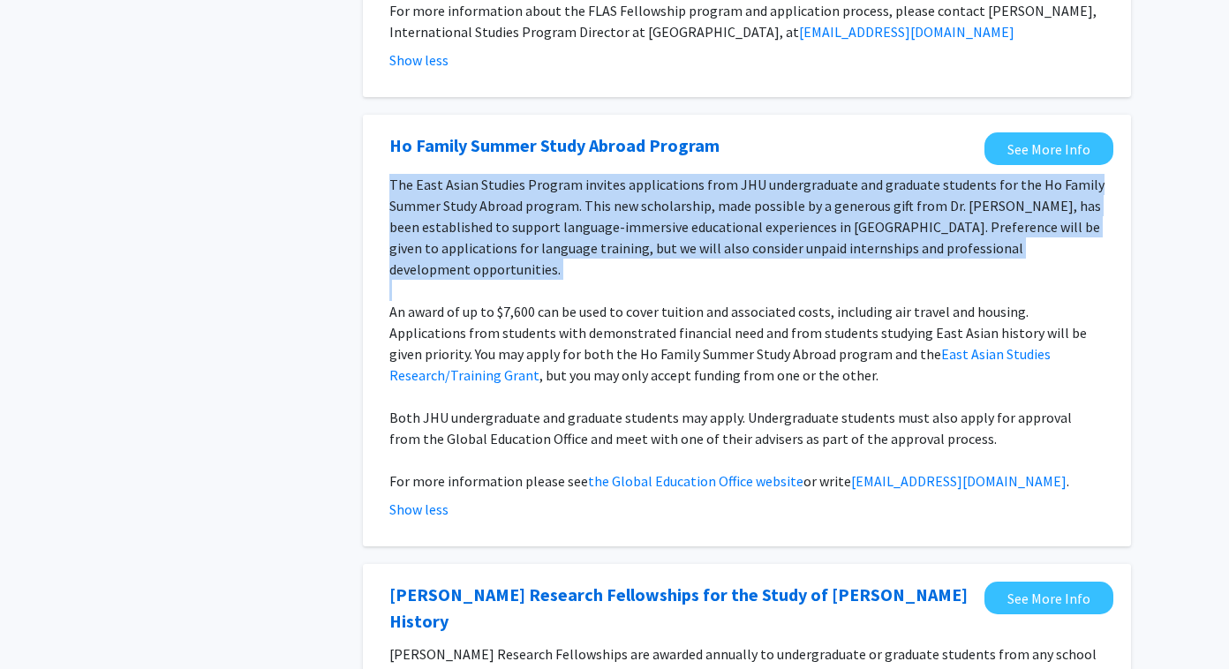
scroll to position [1086, 0]
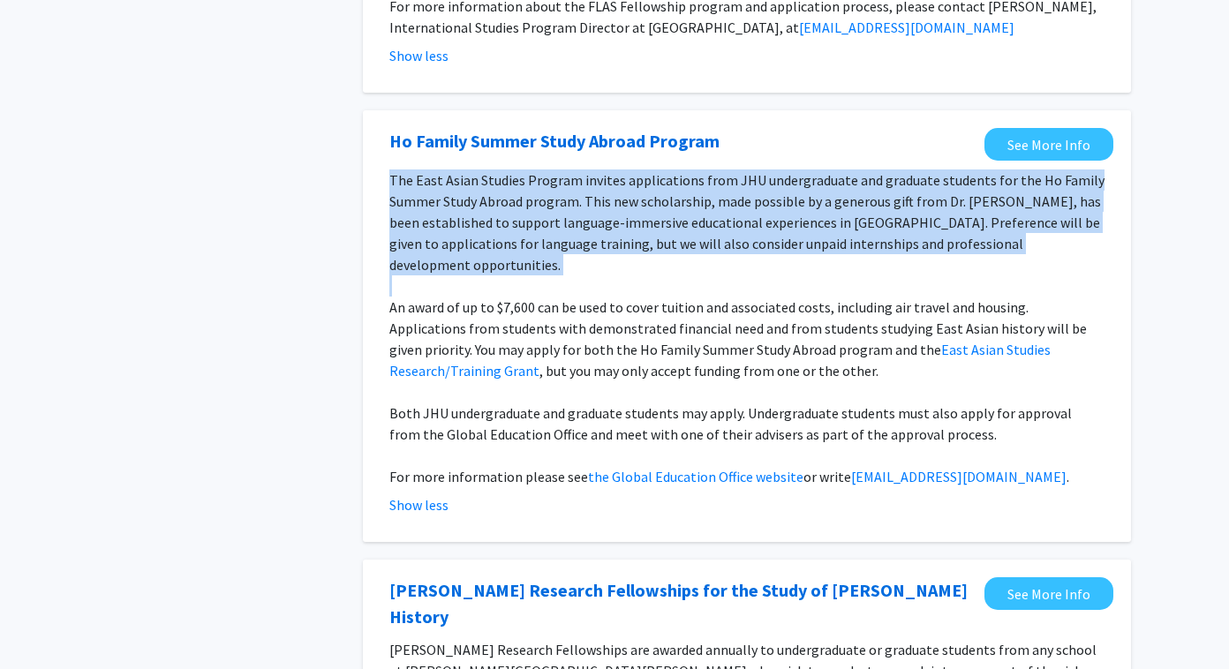
click at [712, 297] on p "An award of up to $7,600 can be used to cover tuition and associated costs, inc…" at bounding box center [746, 339] width 715 height 85
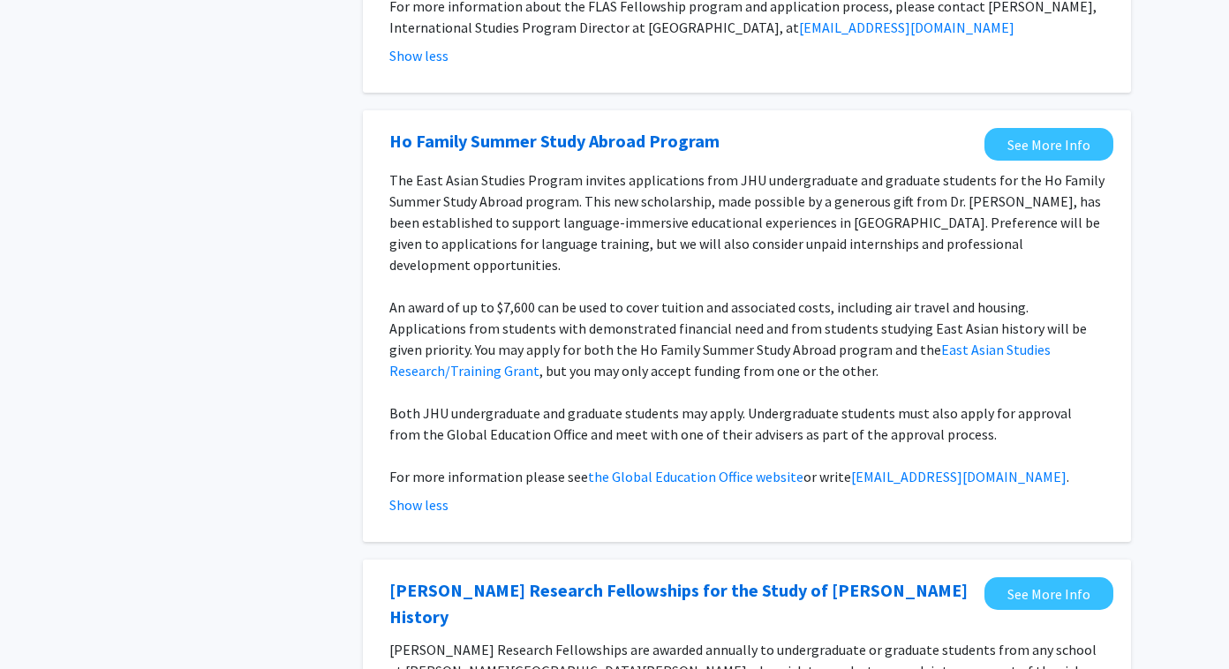
click at [712, 297] on p "An award of up to $7,600 can be used to cover tuition and associated costs, inc…" at bounding box center [746, 339] width 715 height 85
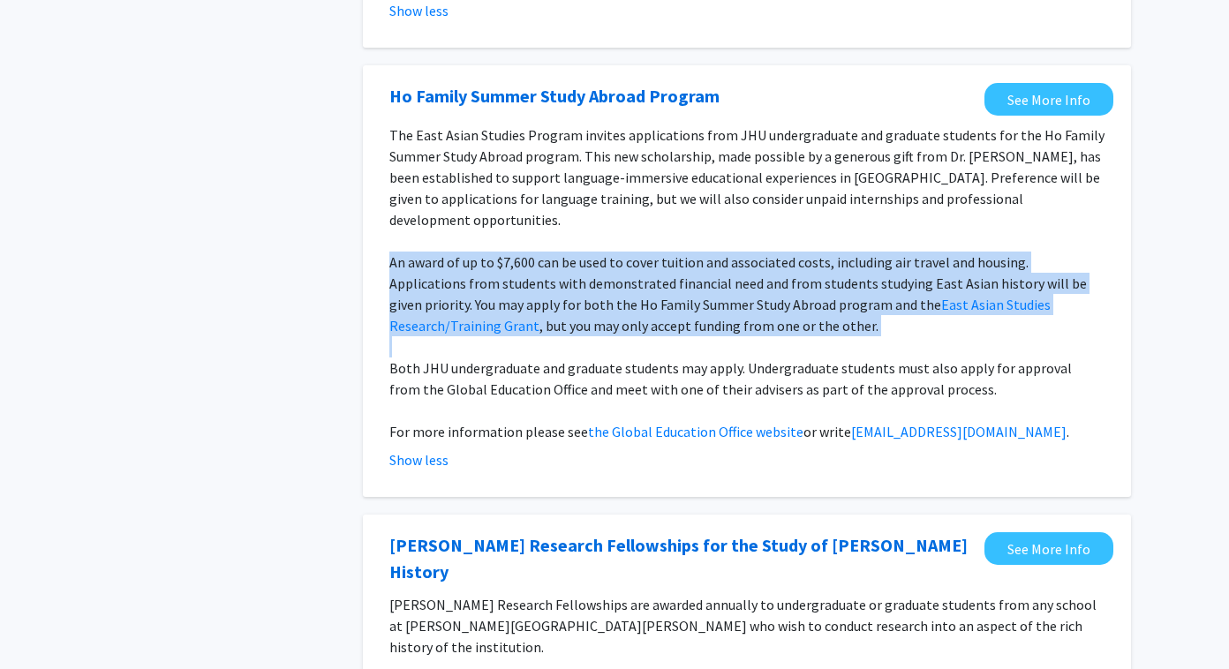
scroll to position [1134, 0]
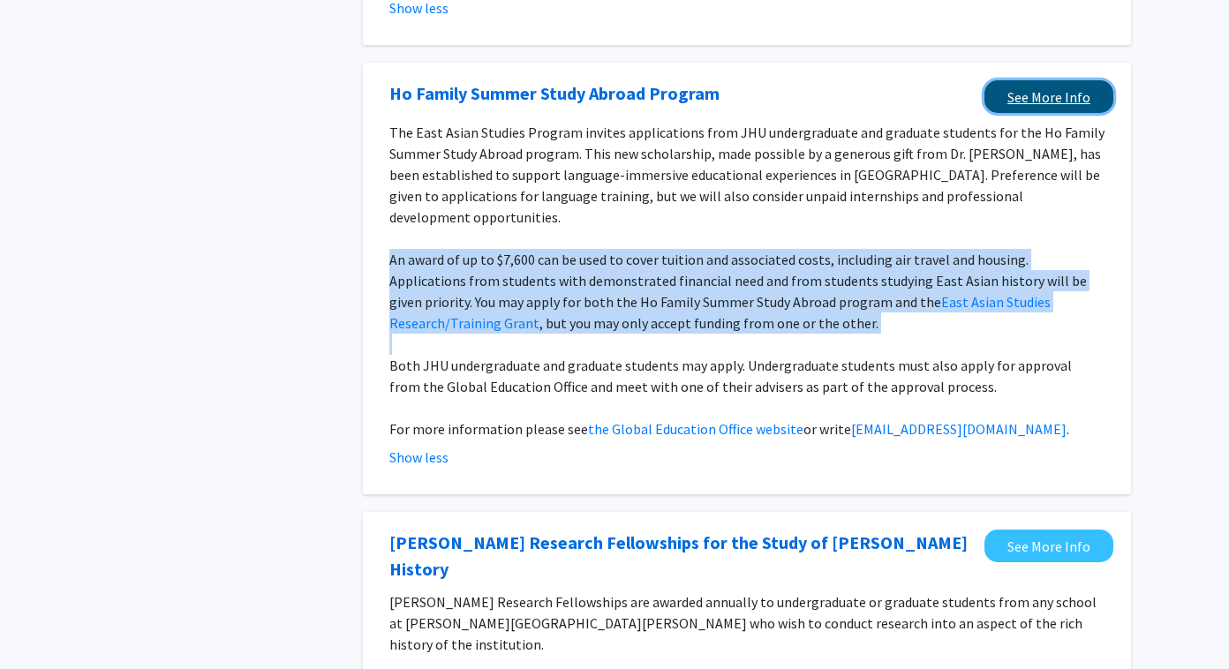
click at [742, 84] on link "See More Info" at bounding box center [1048, 96] width 129 height 33
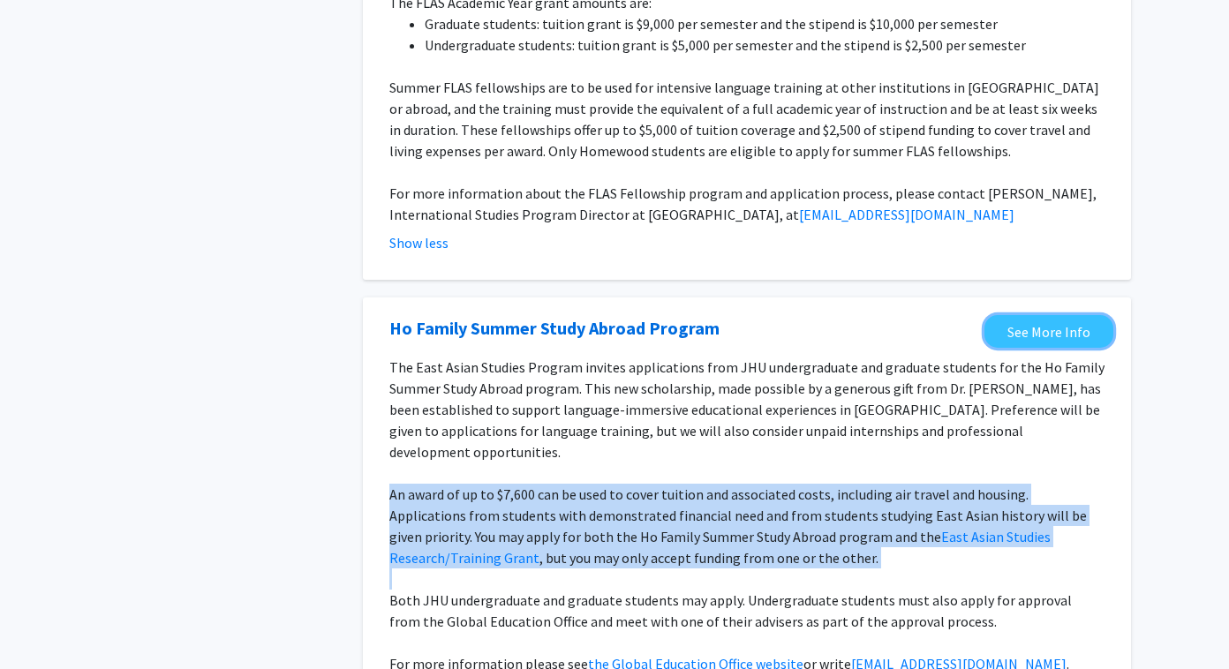
scroll to position [895, 0]
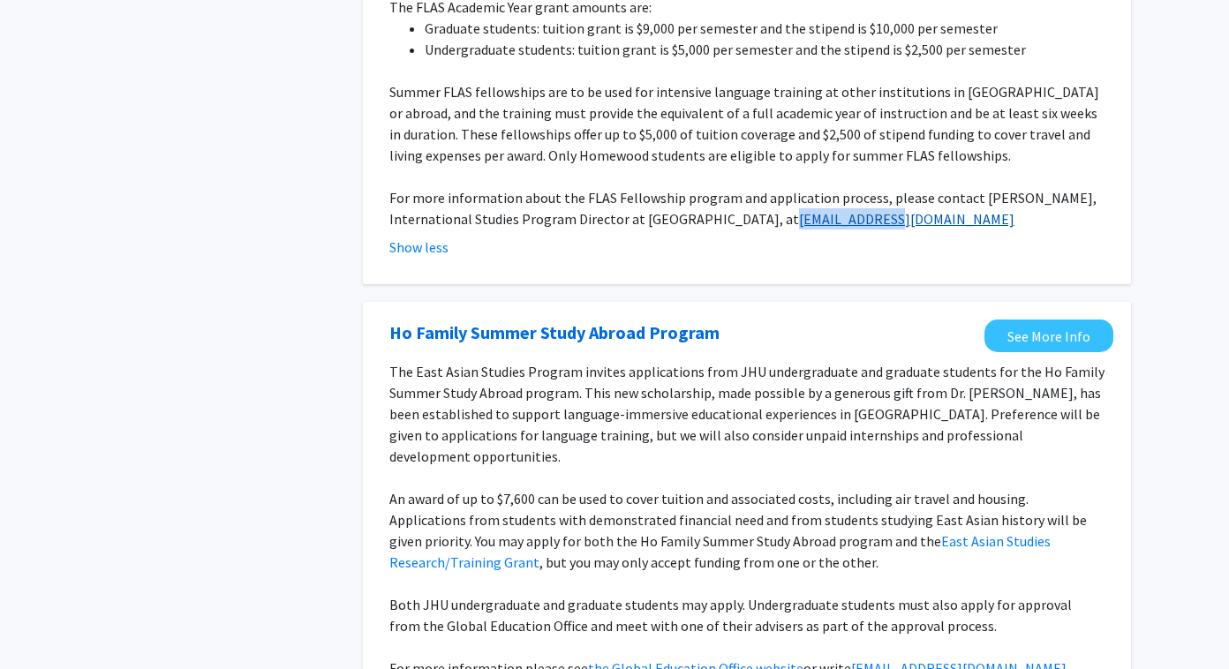
drag, startPoint x: 830, startPoint y: 198, endPoint x: 724, endPoint y: 199, distance: 105.9
click at [724, 199] on p "For more information about the FLAS Fellowship program and application process,…" at bounding box center [746, 208] width 715 height 42
copy link "sydney@jhu.edu"
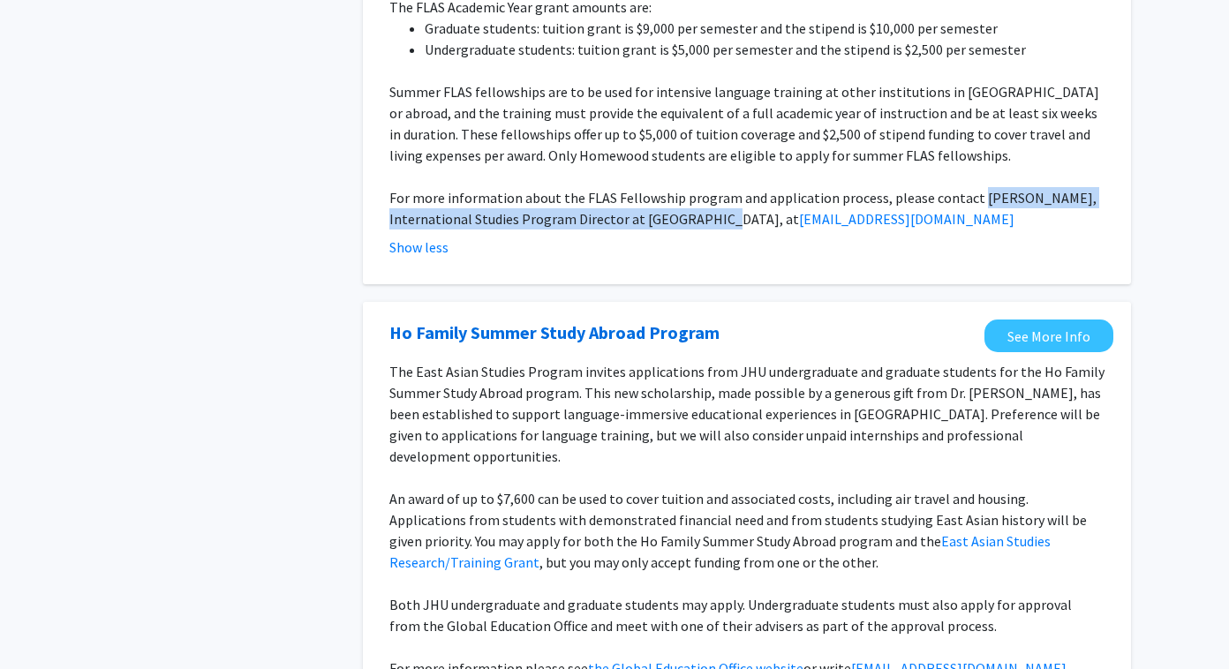
drag, startPoint x: 967, startPoint y: 174, endPoint x: 703, endPoint y: 189, distance: 265.2
click at [703, 189] on span "For more information about the FLAS Fellowship program and application process,…" at bounding box center [742, 208] width 707 height 39
copy span "Sydney Van Morgan, International Studies Program Director at Homewood"
click at [703, 189] on span "For more information about the FLAS Fellowship program and application process,…" at bounding box center [742, 208] width 707 height 39
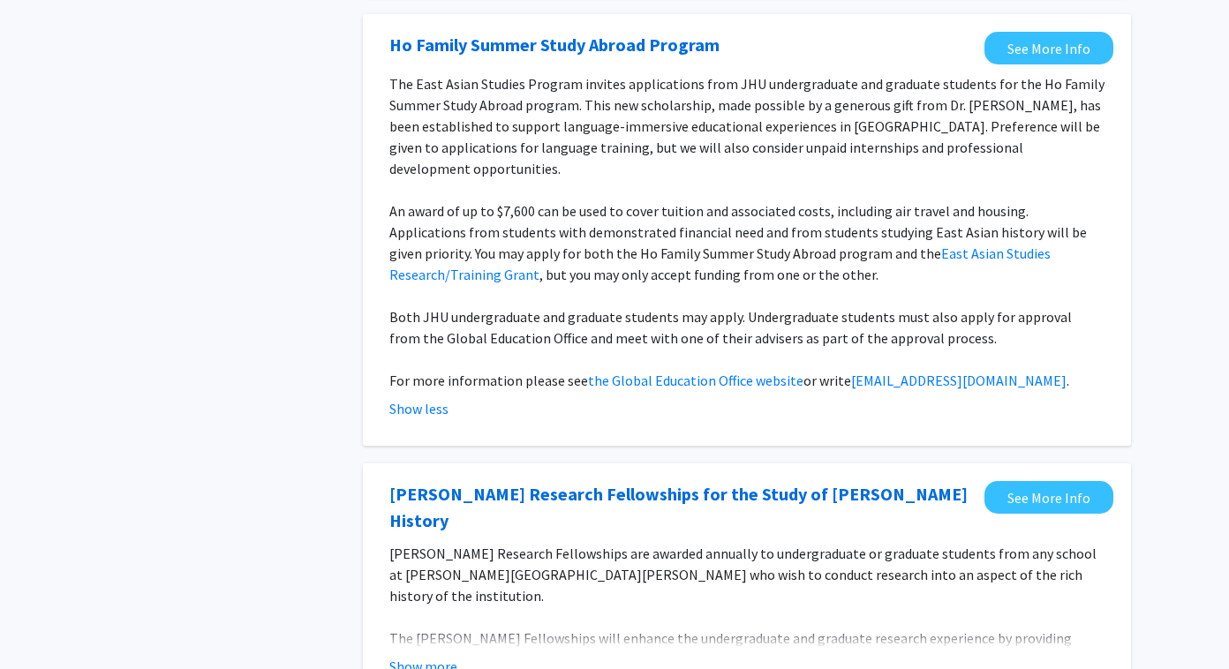
scroll to position [1184, 0]
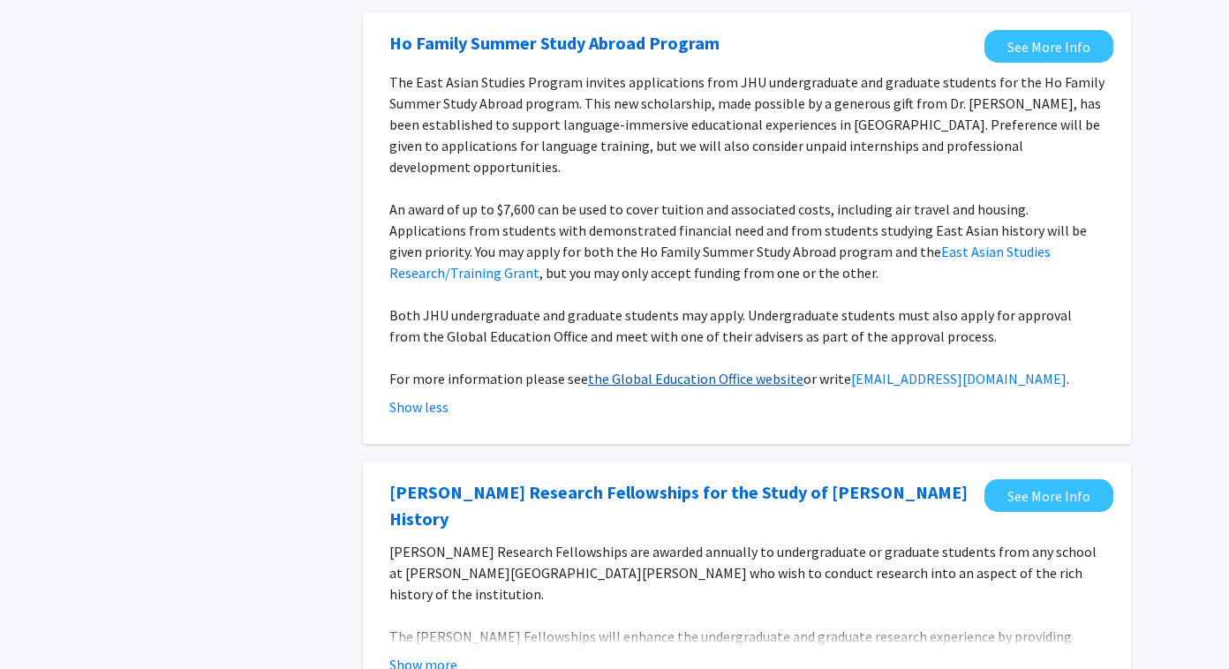
click at [720, 370] on link "the Global Education Office website" at bounding box center [695, 379] width 215 height 18
